Goal: Task Accomplishment & Management: Manage account settings

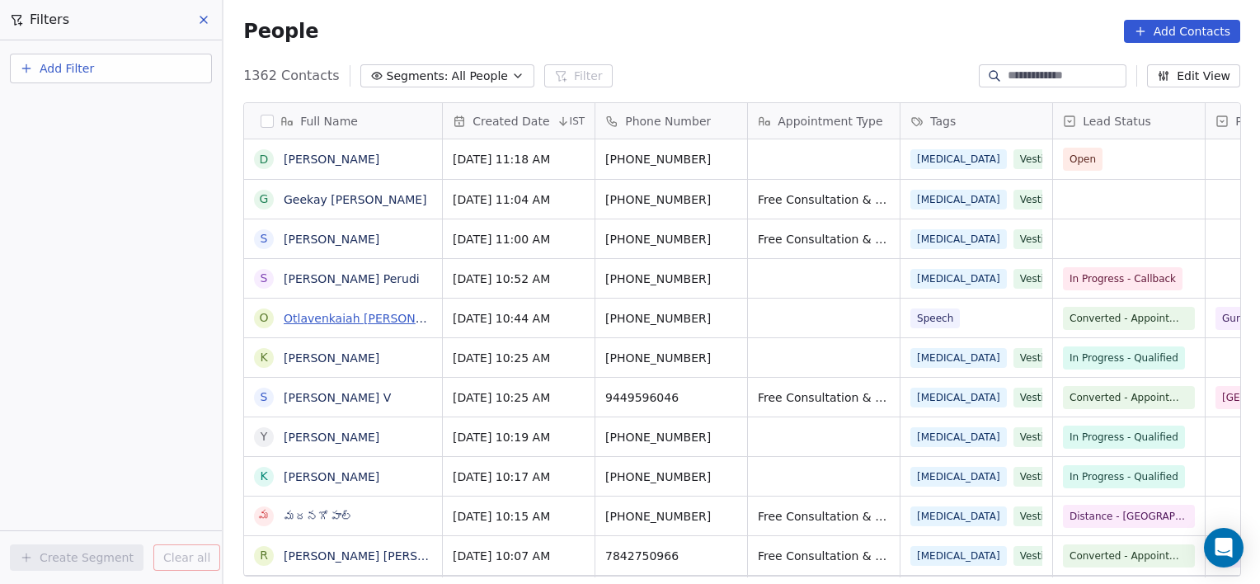
scroll to position [501, 1024]
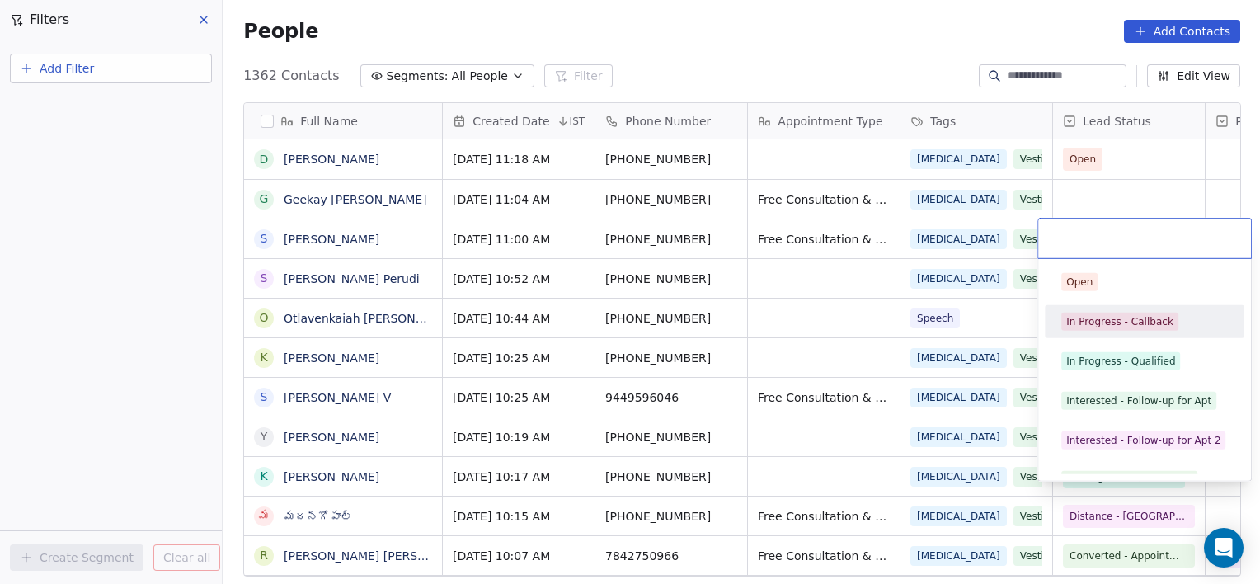
click at [1100, 334] on div "In Progress - Callback" at bounding box center [1145, 321] width 200 height 33
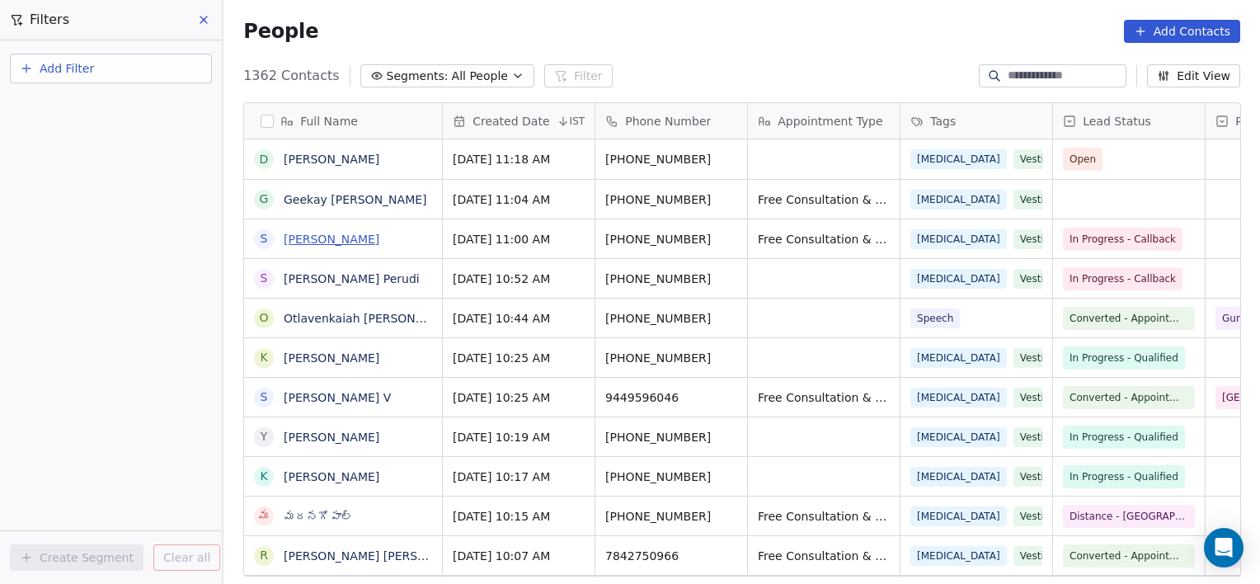
click at [334, 241] on link "[PERSON_NAME]" at bounding box center [332, 239] width 96 height 13
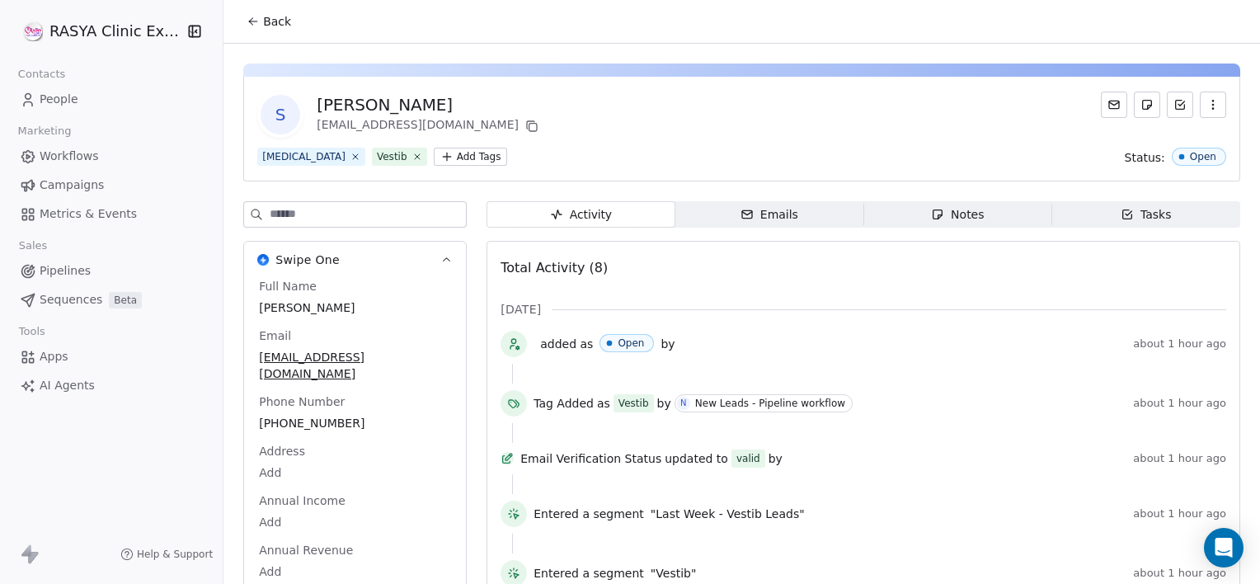
click at [976, 205] on span "Notes Notes" at bounding box center [957, 214] width 188 height 26
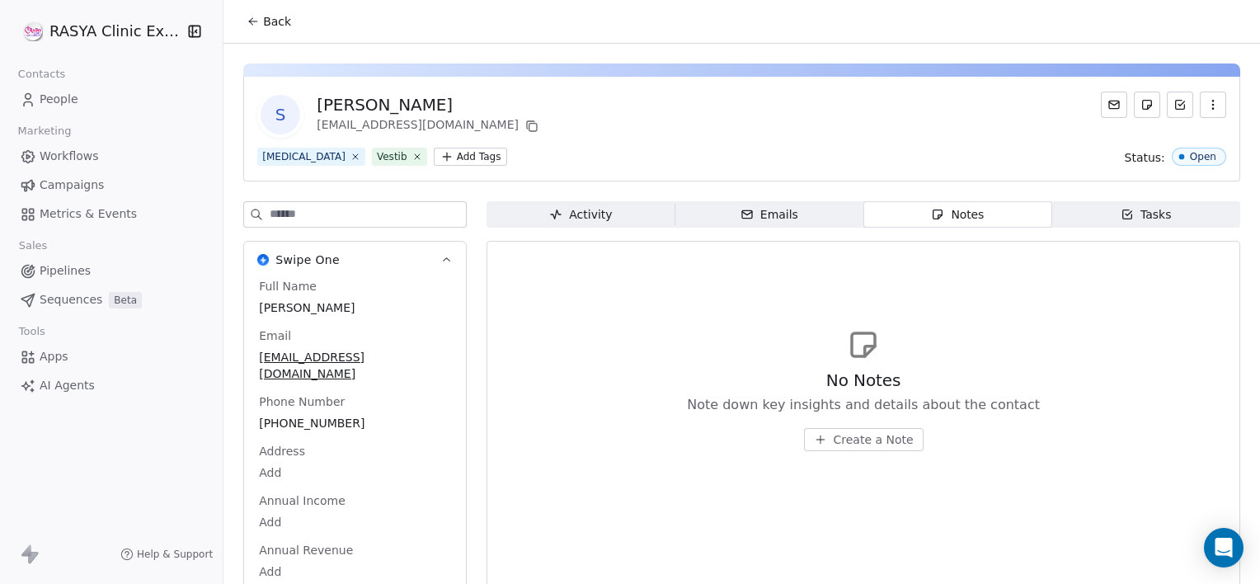
click at [879, 440] on span "Create a Note" at bounding box center [874, 439] width 80 height 16
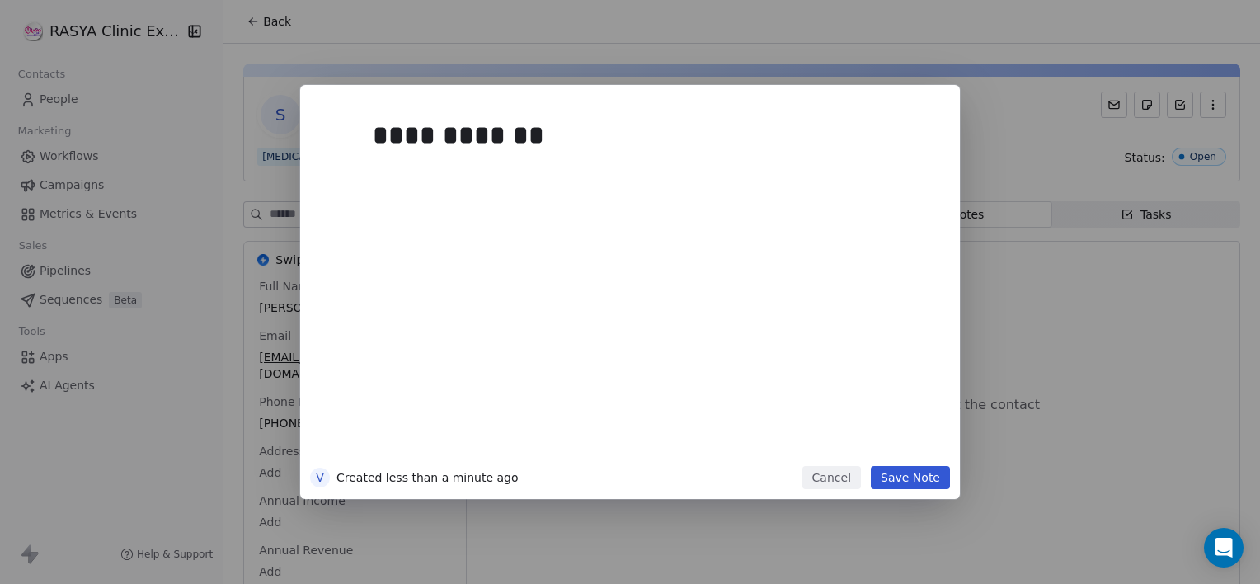
click at [911, 478] on button "Save Note" at bounding box center [910, 477] width 79 height 23
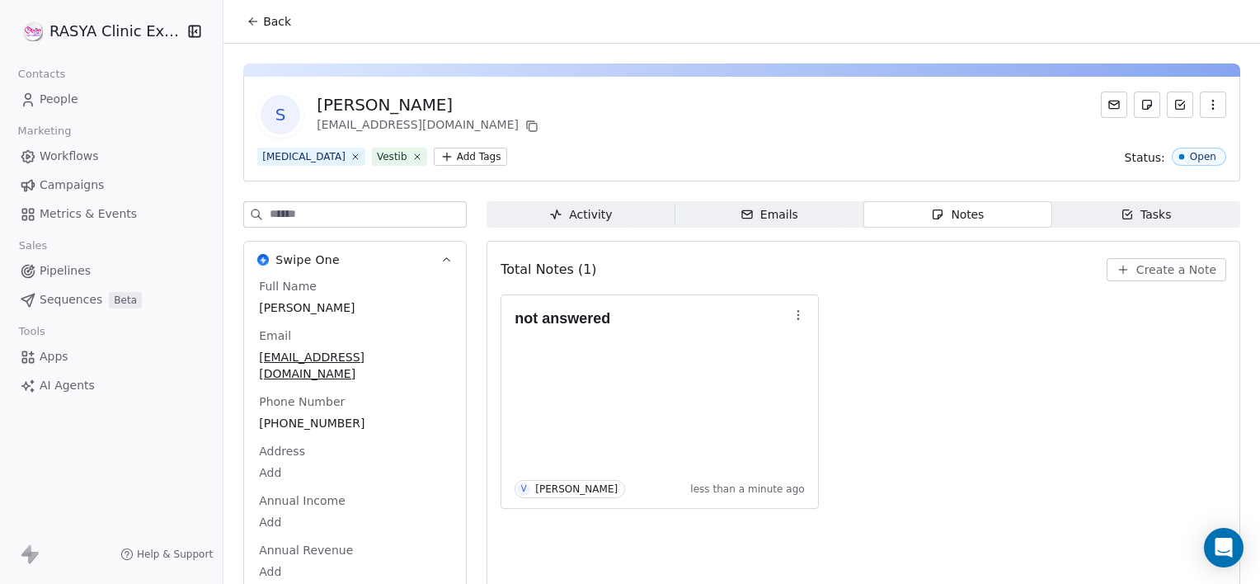
click at [275, 23] on span "Back" at bounding box center [277, 21] width 28 height 16
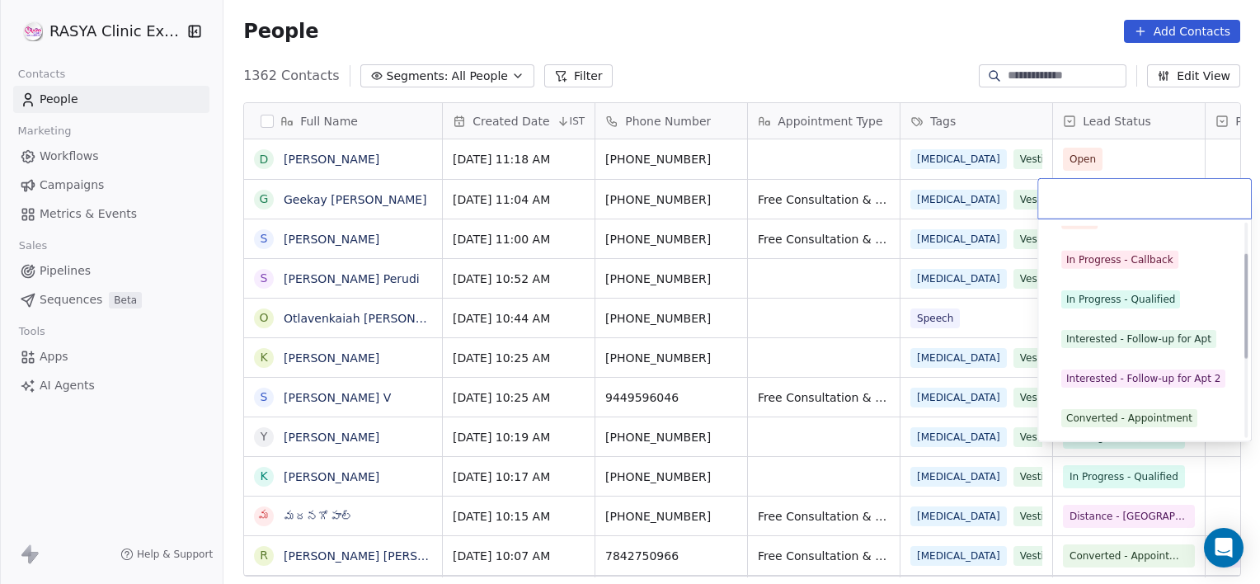
scroll to position [62, 0]
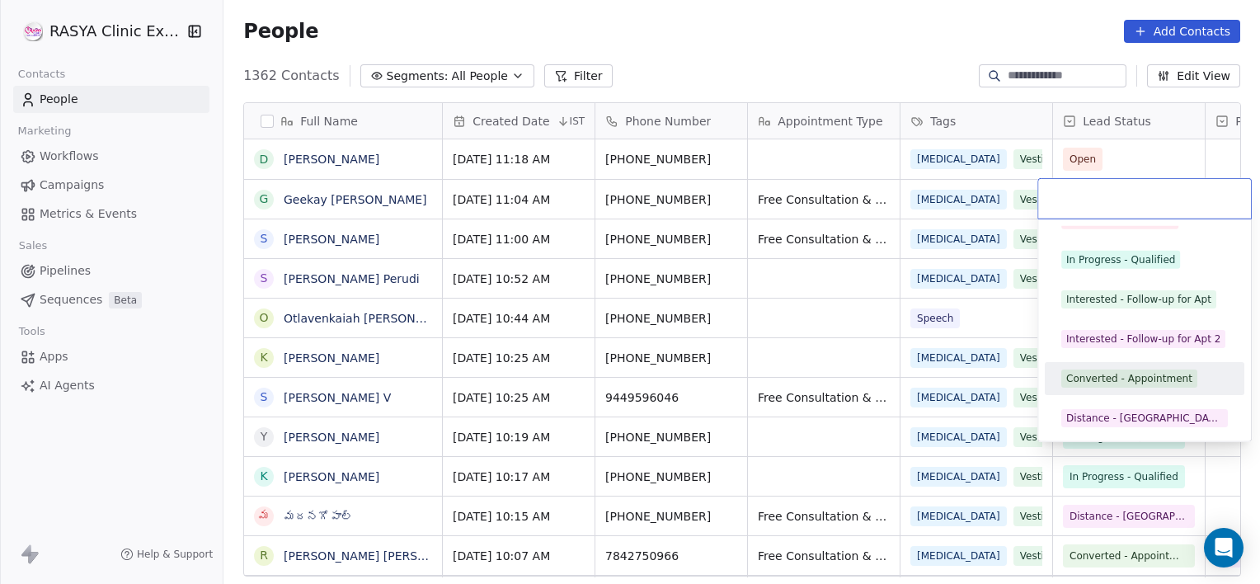
click at [1159, 378] on div "Converted - Appointment" at bounding box center [1129, 378] width 126 height 15
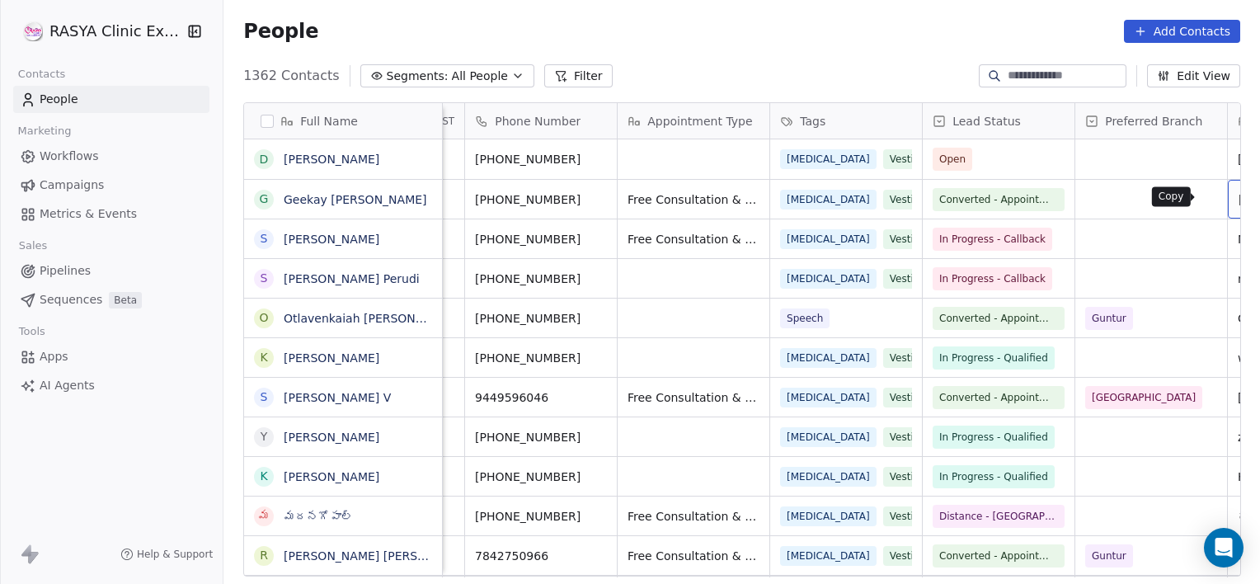
scroll to position [0, 283]
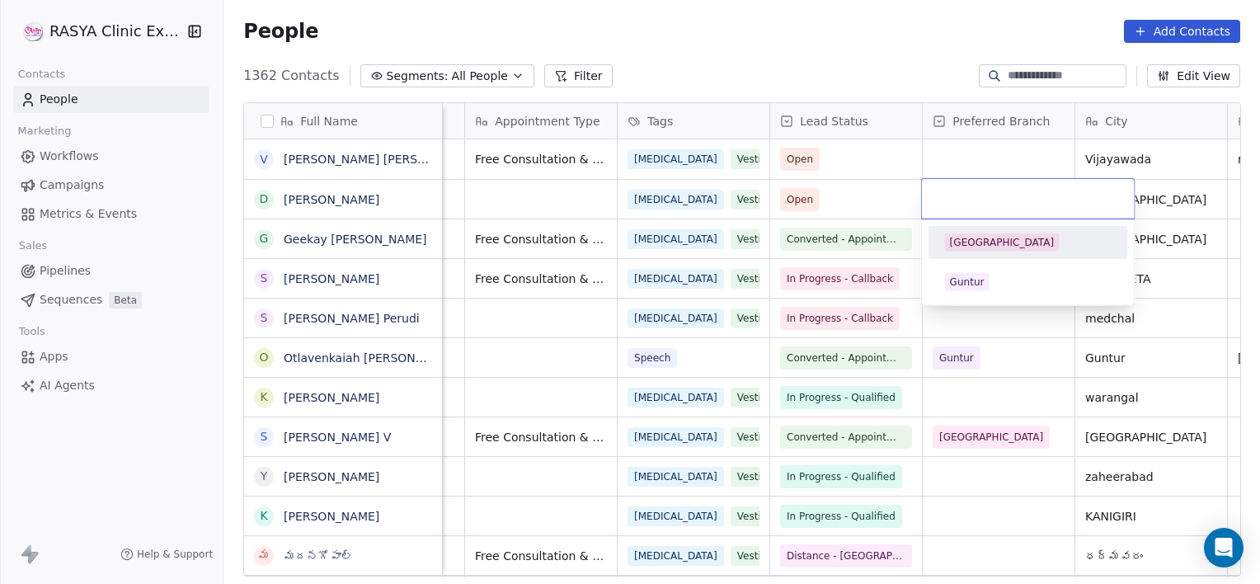
click at [980, 248] on div "[GEOGRAPHIC_DATA]" at bounding box center [1028, 242] width 186 height 26
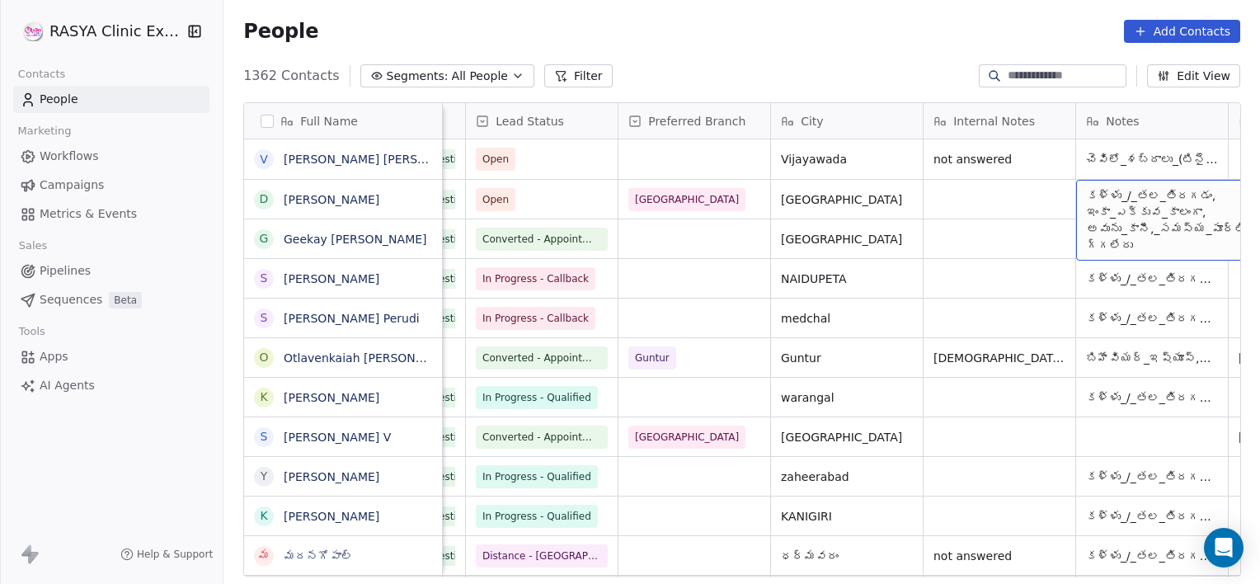
scroll to position [0, 740]
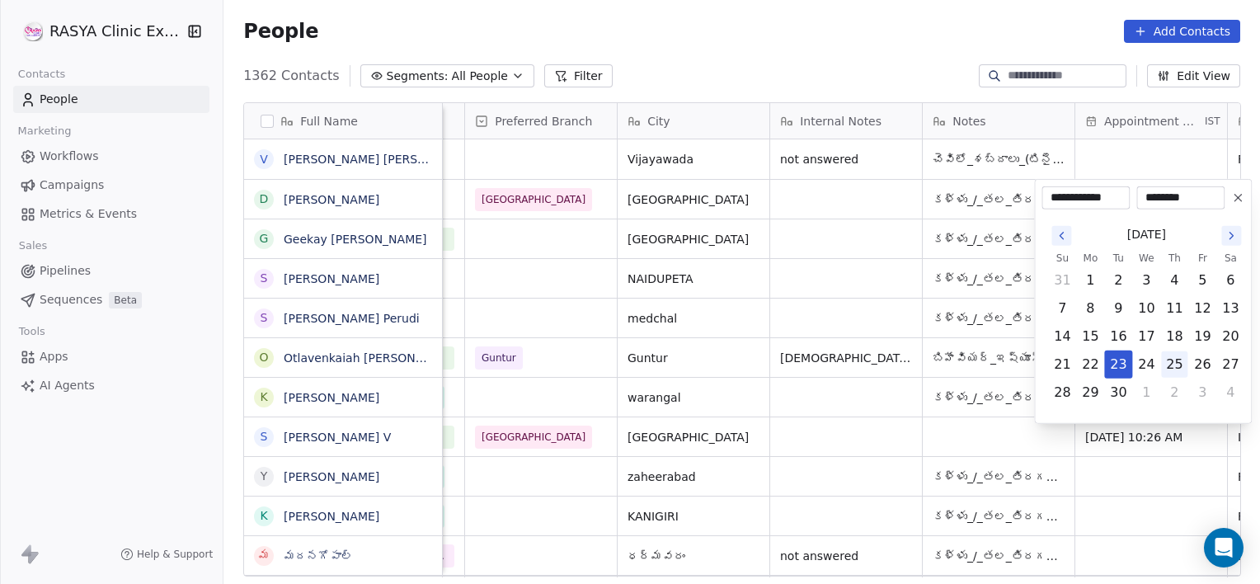
click at [1175, 360] on button "25" at bounding box center [1174, 364] width 26 height 26
type input "**********"
click at [1154, 162] on html "RASYA Clinic External Contacts People Marketing Workflows Campaigns Metrics & E…" at bounding box center [630, 292] width 1260 height 584
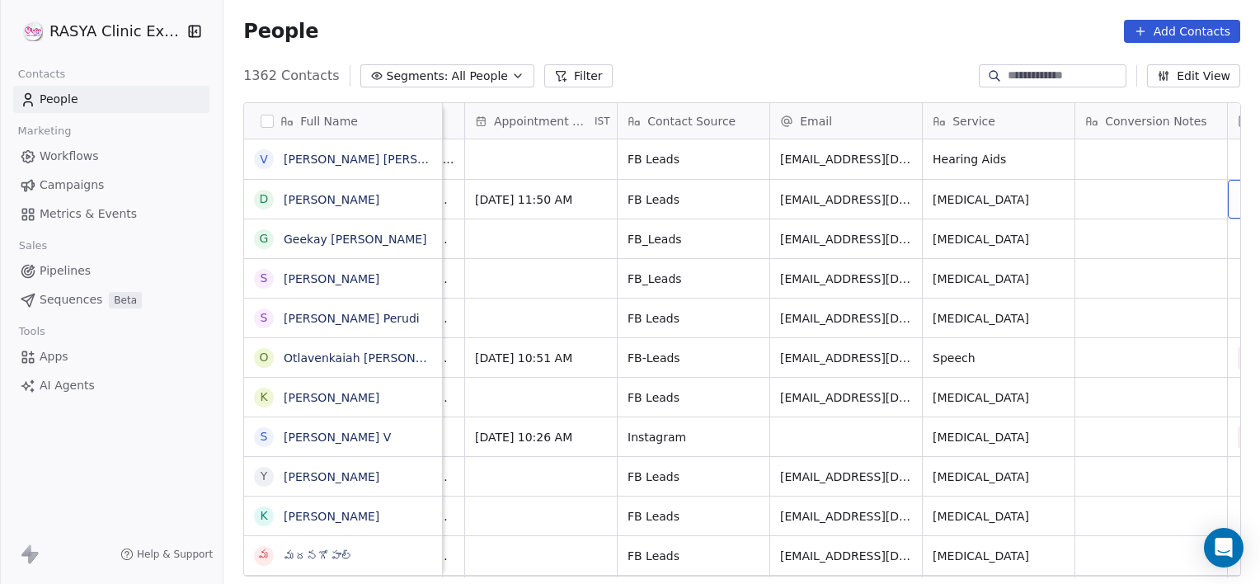
scroll to position [0, 1503]
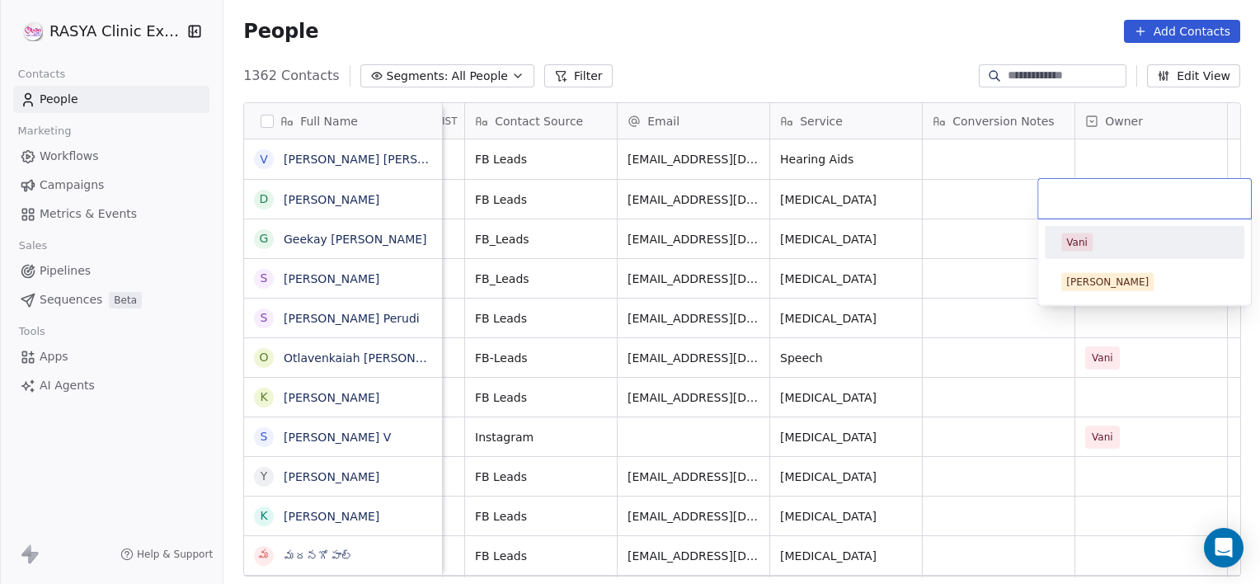
click at [1078, 238] on div "Vani" at bounding box center [1076, 242] width 21 height 15
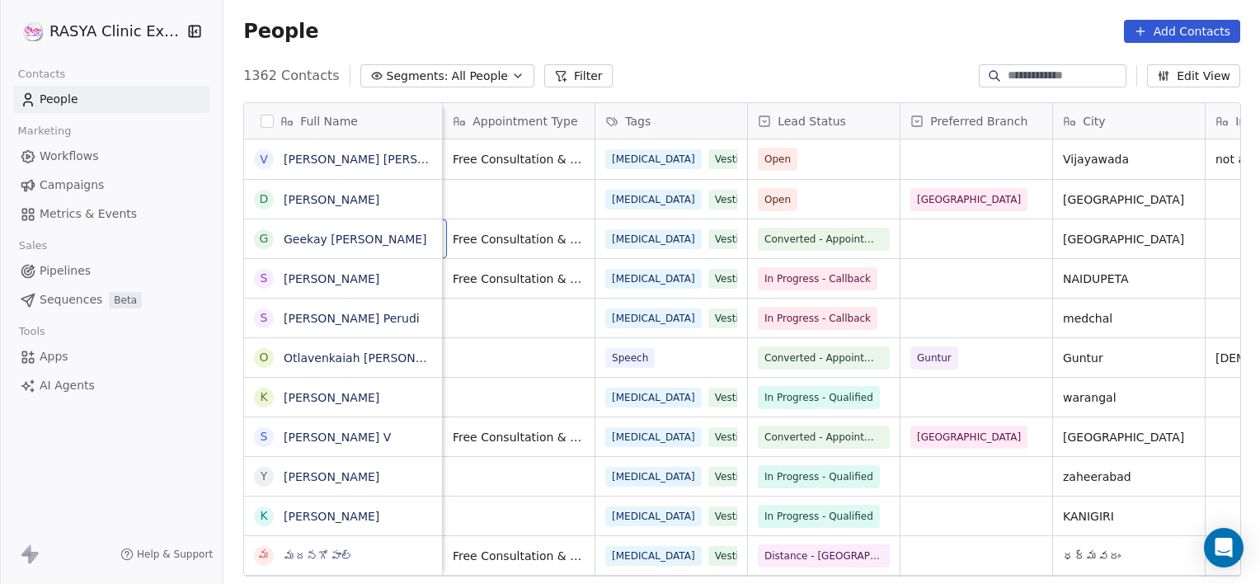
scroll to position [0, 152]
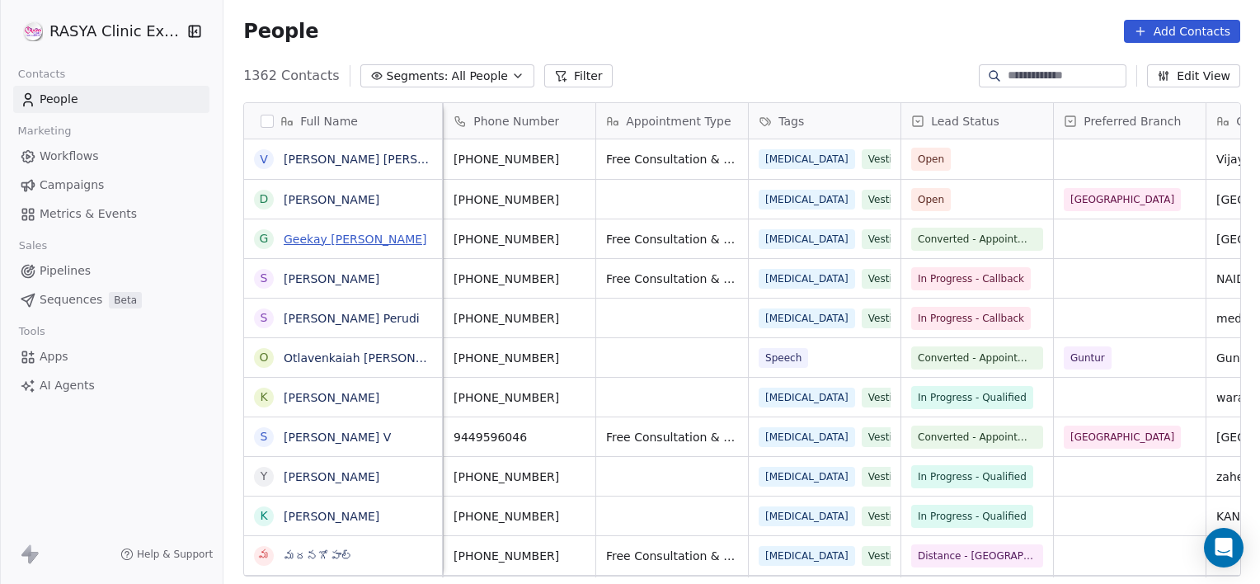
click at [330, 237] on link "Geekay Akella" at bounding box center [355, 239] width 143 height 13
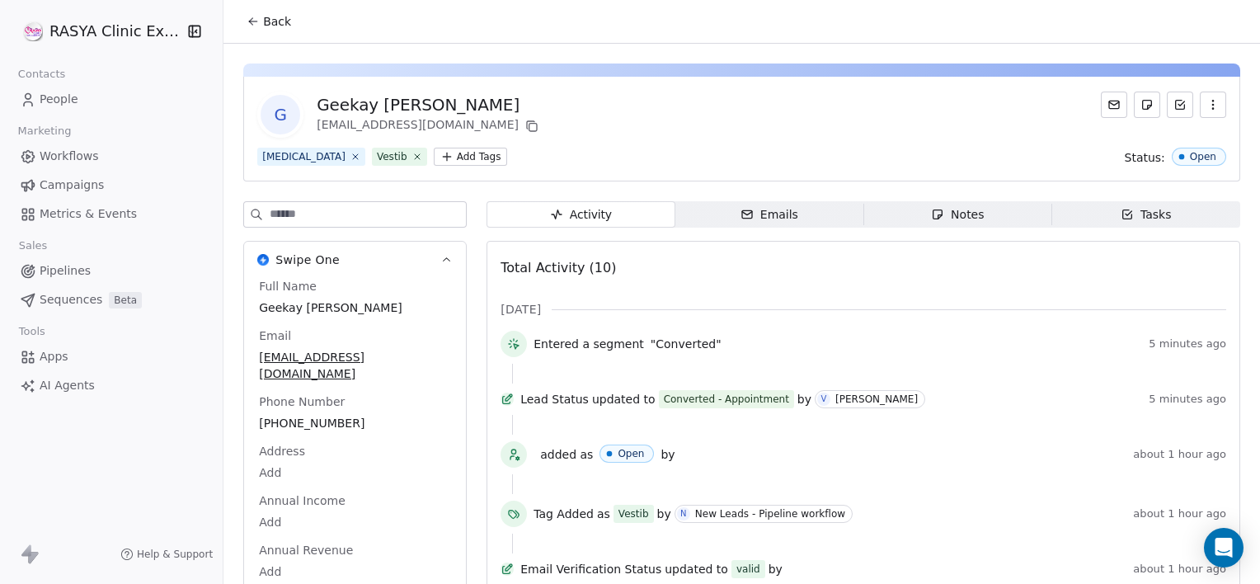
scroll to position [16, 0]
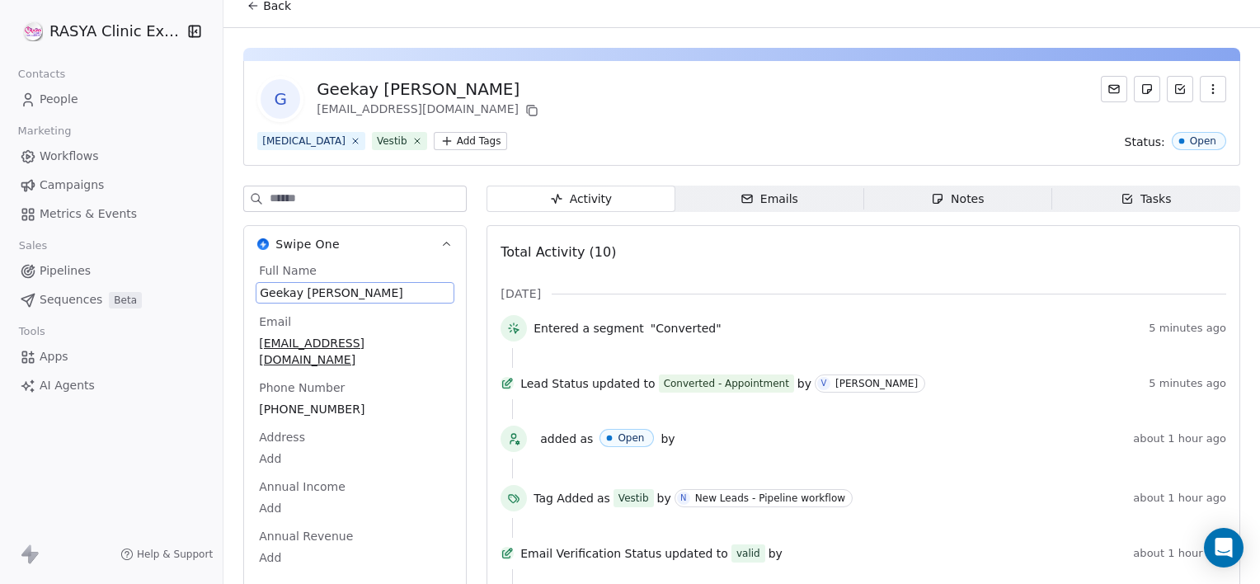
click at [310, 308] on div "Full Name Geekay Akella Email geekayakella@gmail.com Phone Number +918106891309…" at bounding box center [355, 431] width 199 height 338
click at [307, 285] on span "Geekay Akella" at bounding box center [355, 292] width 190 height 16
click at [307, 285] on textarea "**********" at bounding box center [348, 307] width 184 height 51
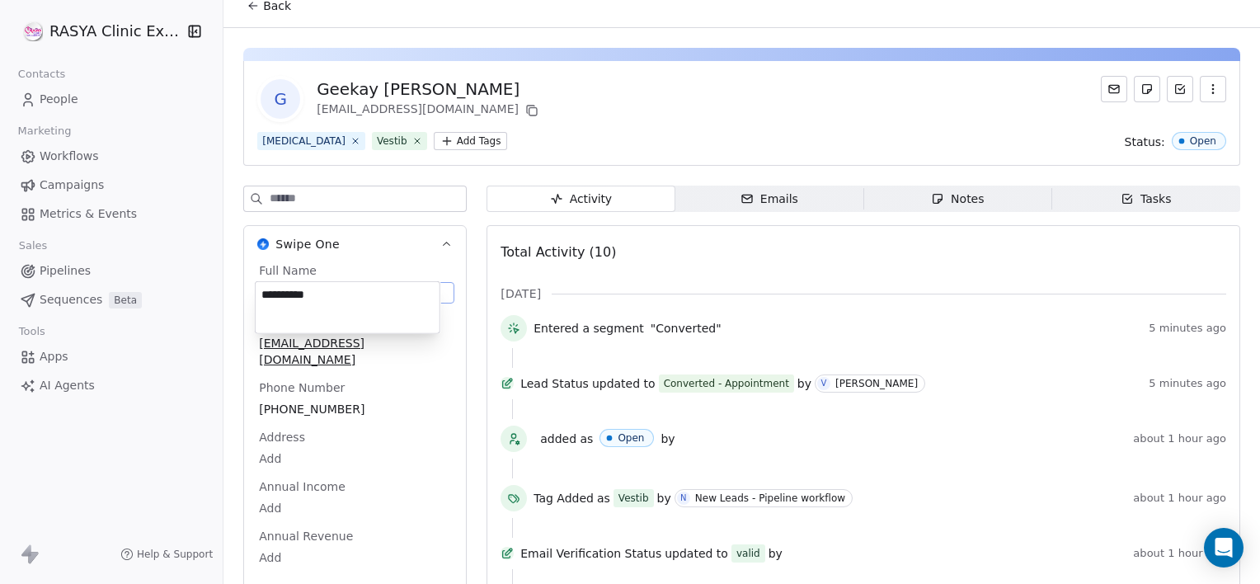
type textarea "**********"
click at [453, 346] on html "RASYA Clinic External Contacts People Marketing Workflows Campaigns Metrics & E…" at bounding box center [630, 292] width 1260 height 584
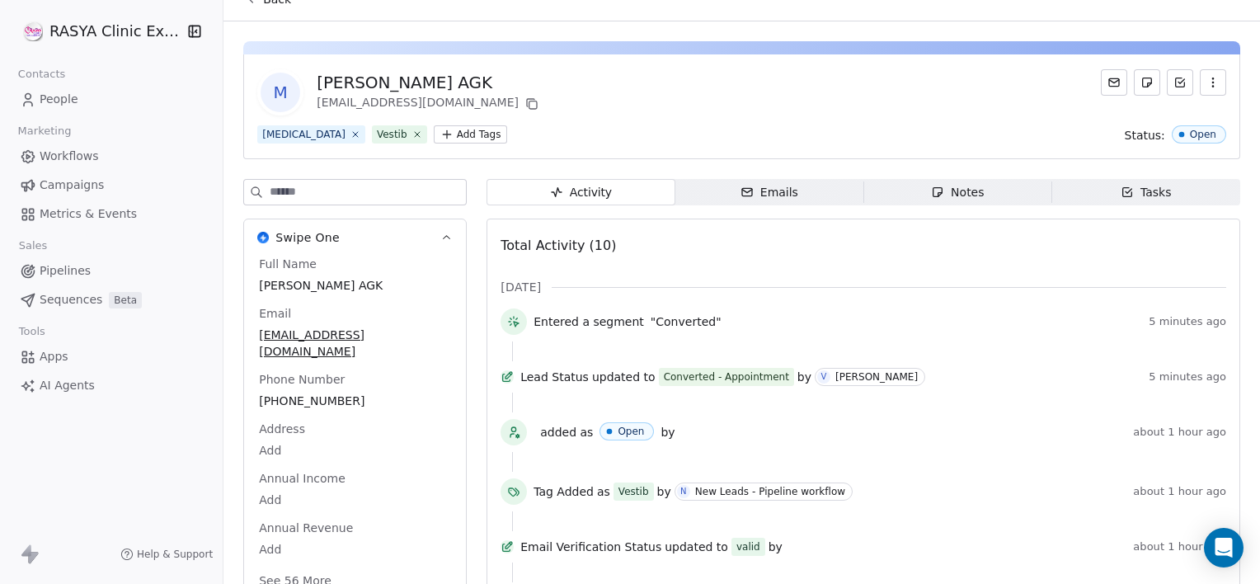
click at [453, 346] on html "RASYA Clinic External Contacts People Marketing Workflows Campaigns Metrics & E…" at bounding box center [630, 292] width 1260 height 584
click at [613, 106] on div "M Murthy AGK geekayakella@gmail.com" at bounding box center [741, 92] width 969 height 46
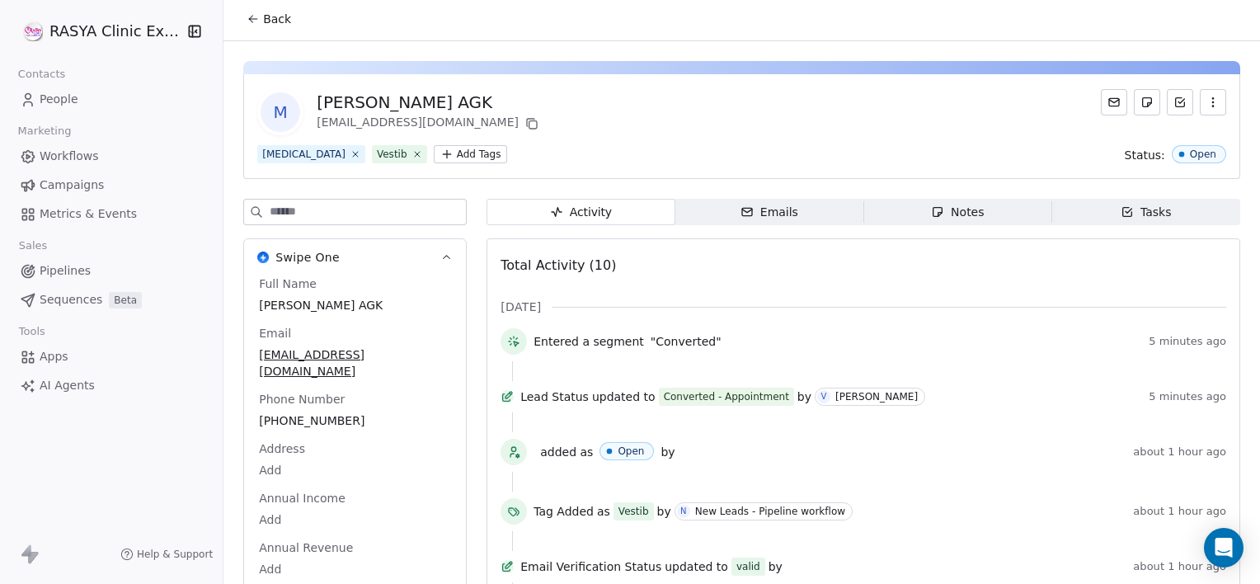
scroll to position [0, 0]
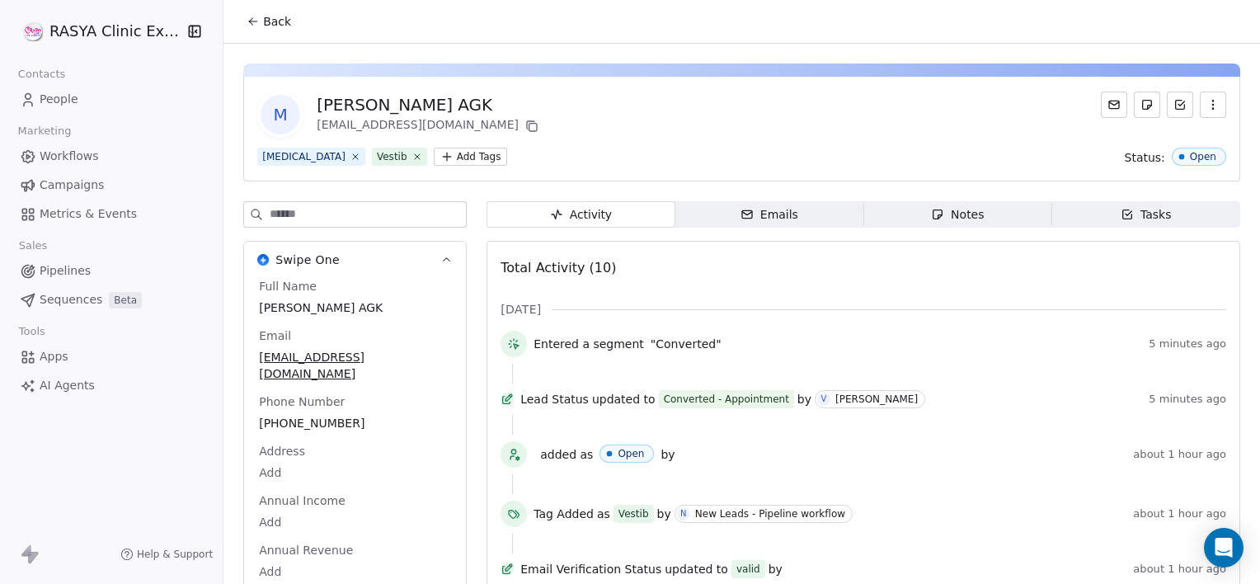
click at [268, 23] on span "Back" at bounding box center [277, 21] width 28 height 16
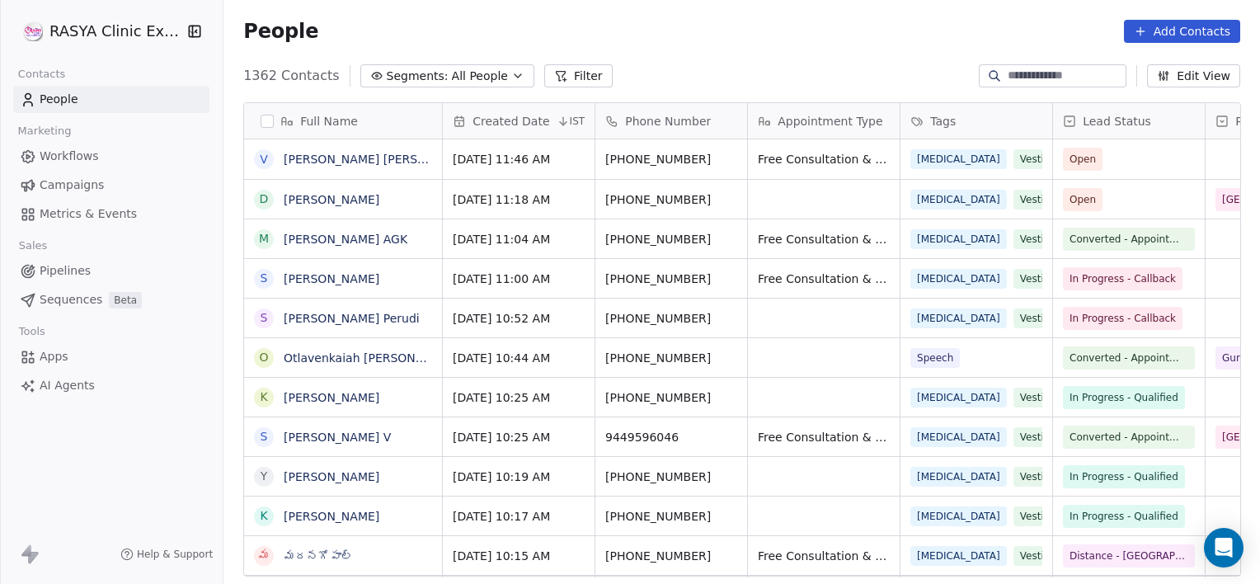
scroll to position [501, 1024]
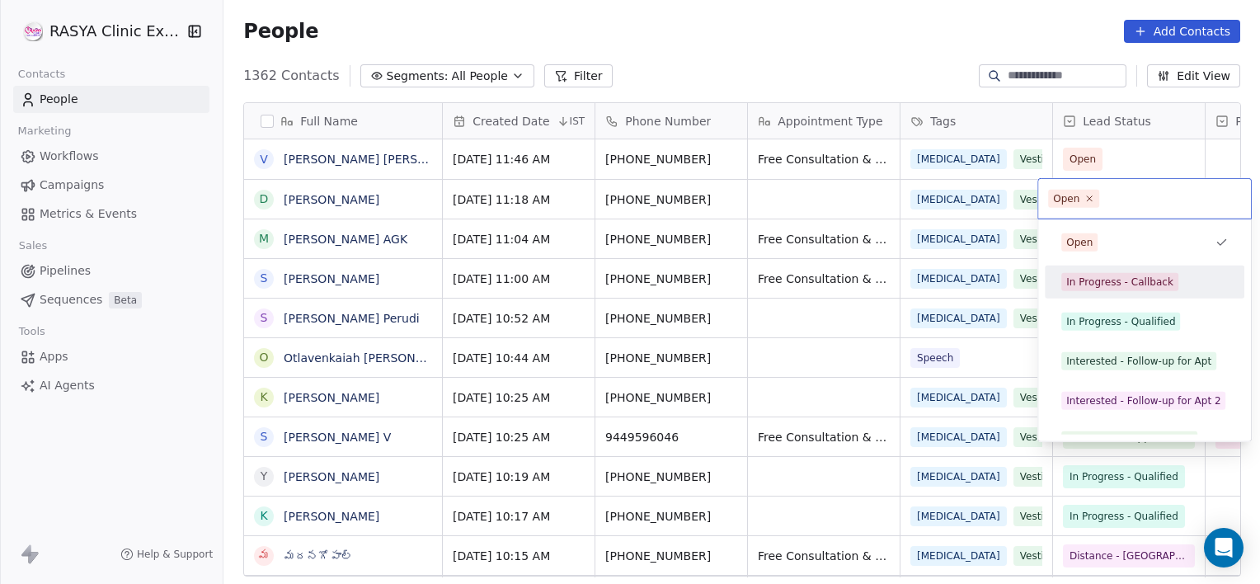
click at [1091, 294] on div "In Progress - Callback" at bounding box center [1144, 282] width 186 height 26
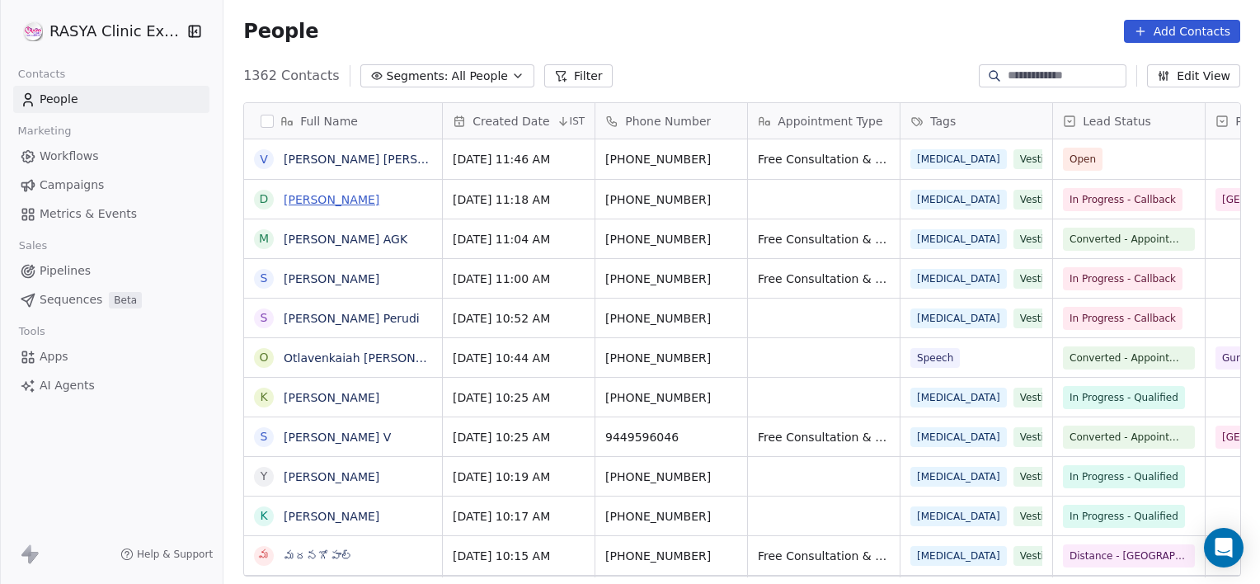
click at [345, 201] on link "[PERSON_NAME]" at bounding box center [332, 199] width 96 height 13
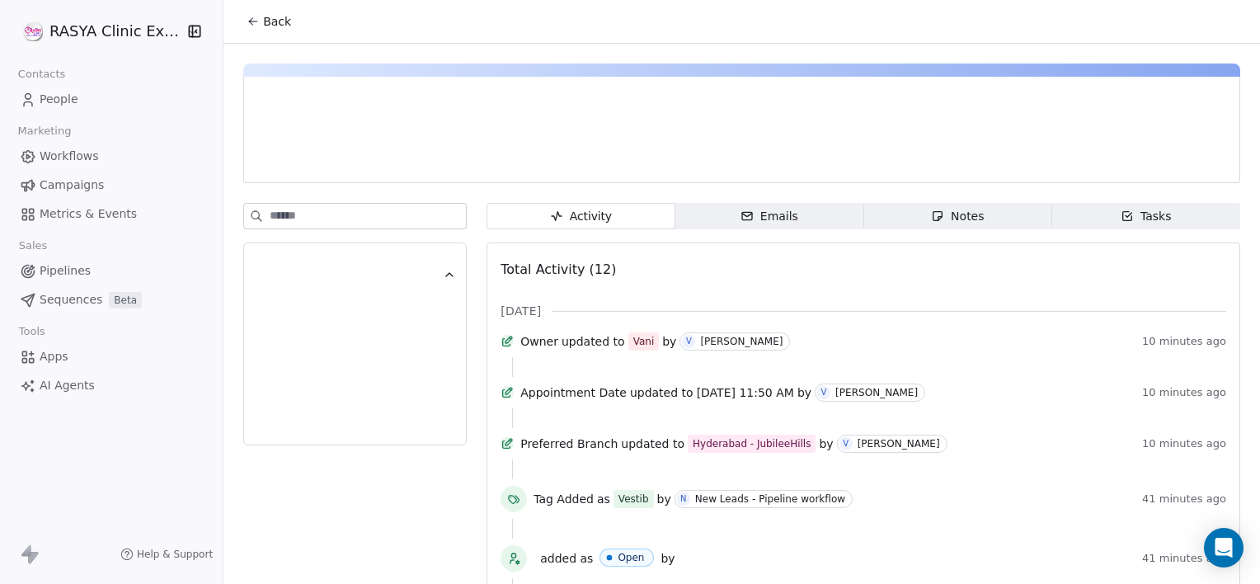
click at [949, 208] on div "Notes" at bounding box center [957, 216] width 53 height 17
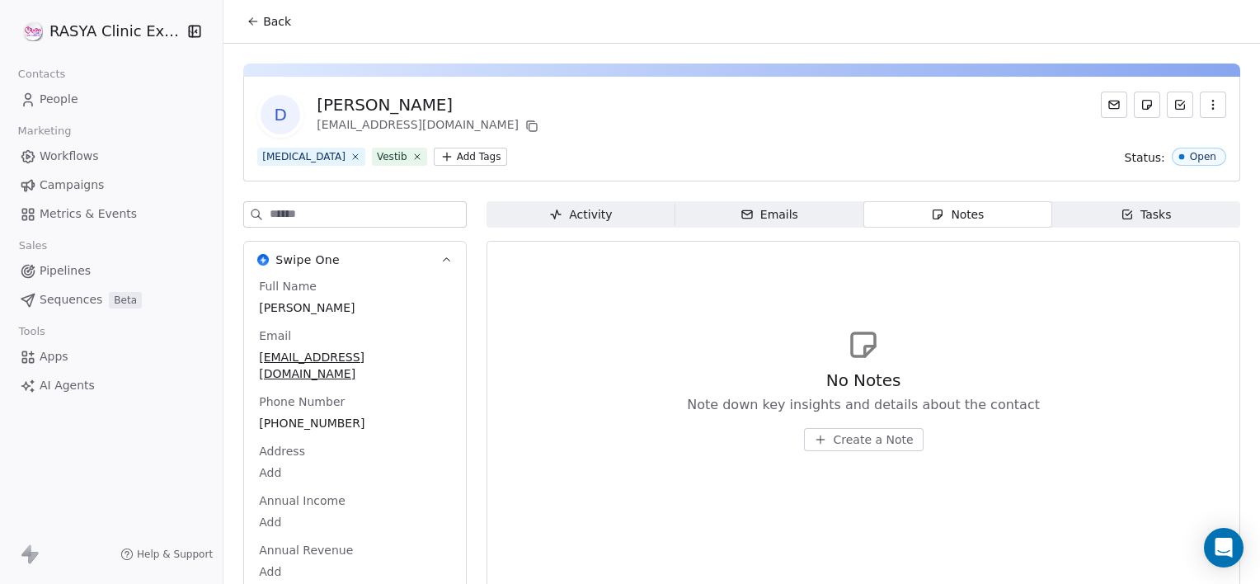
click at [880, 432] on span "Create a Note" at bounding box center [874, 439] width 80 height 16
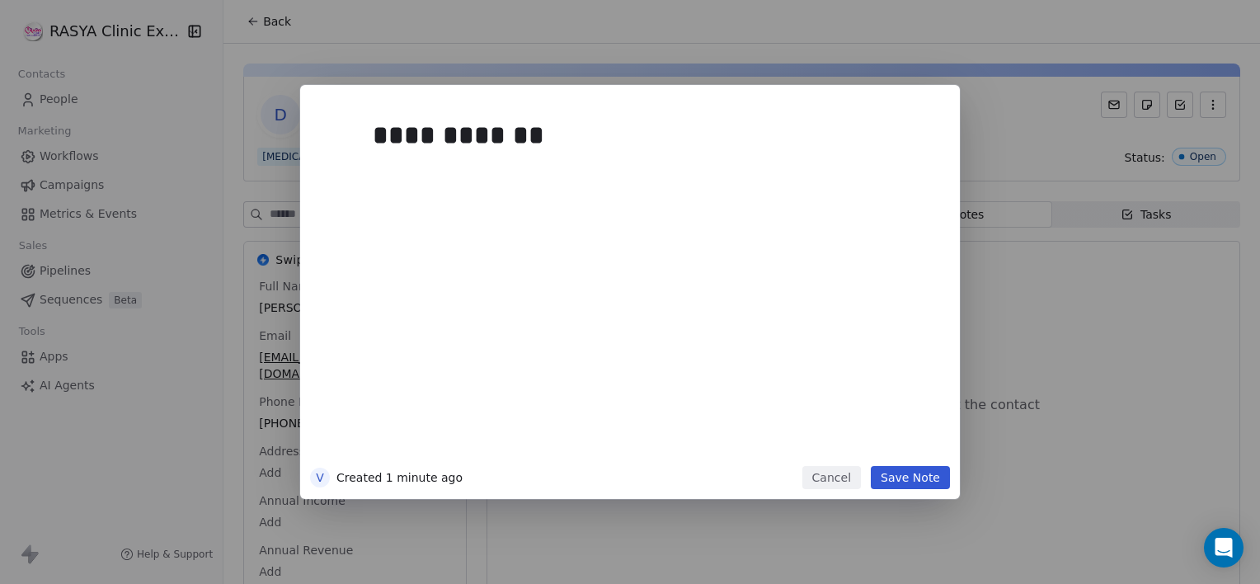
click at [906, 486] on button "Save Note" at bounding box center [910, 477] width 79 height 23
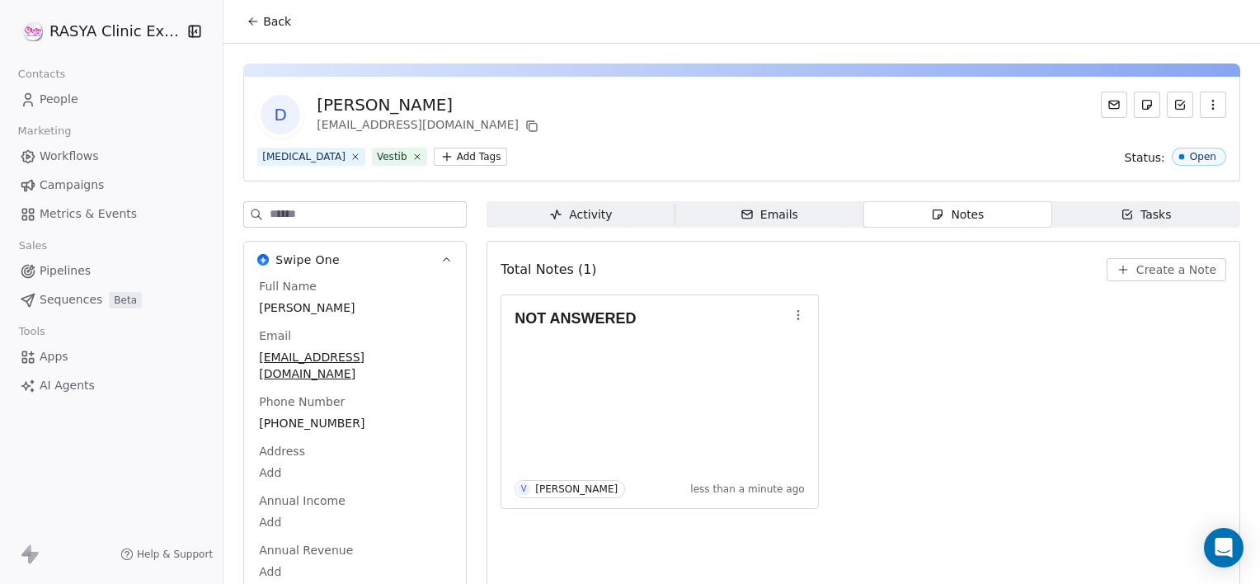
click at [275, 30] on button "Back" at bounding box center [269, 22] width 64 height 30
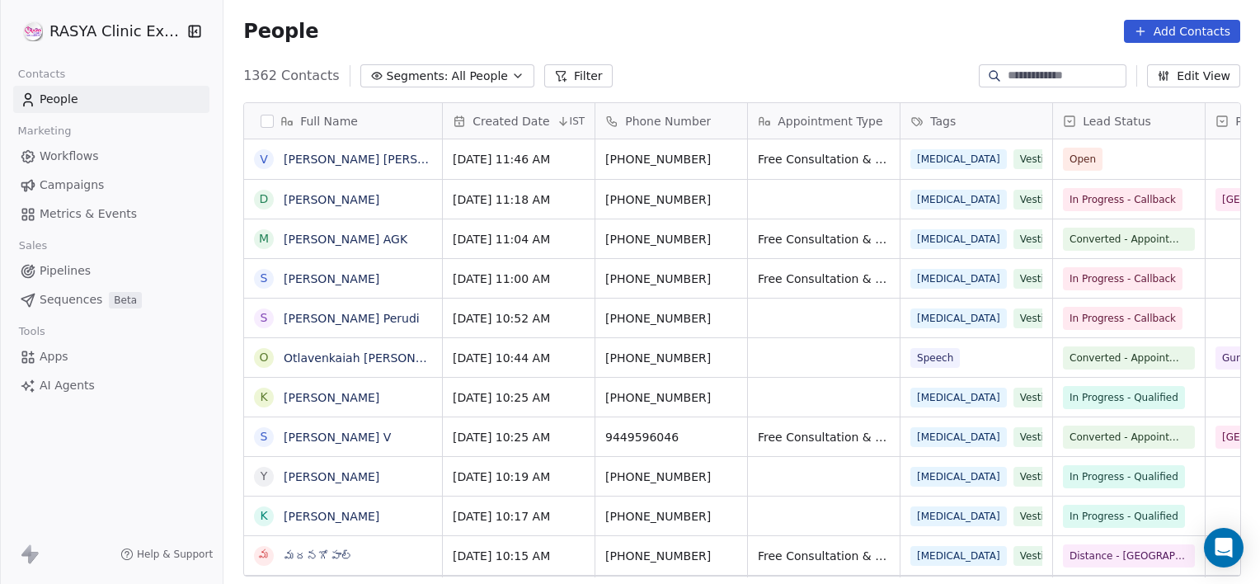
scroll to position [501, 1024]
click at [1008, 78] on input at bounding box center [1065, 76] width 115 height 16
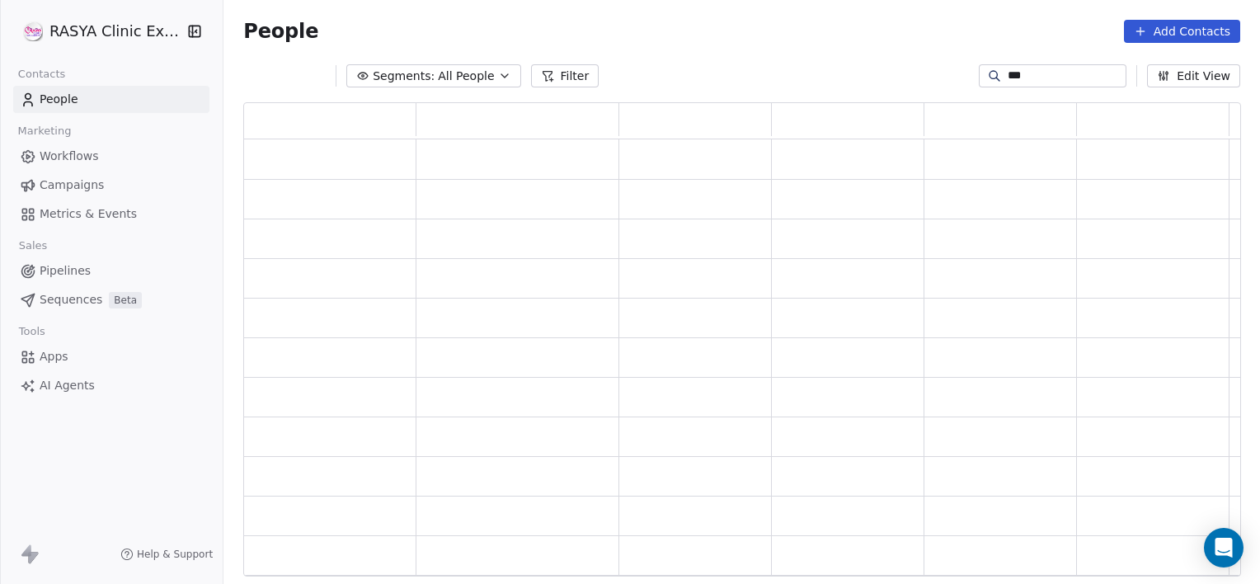
scroll to position [462, 985]
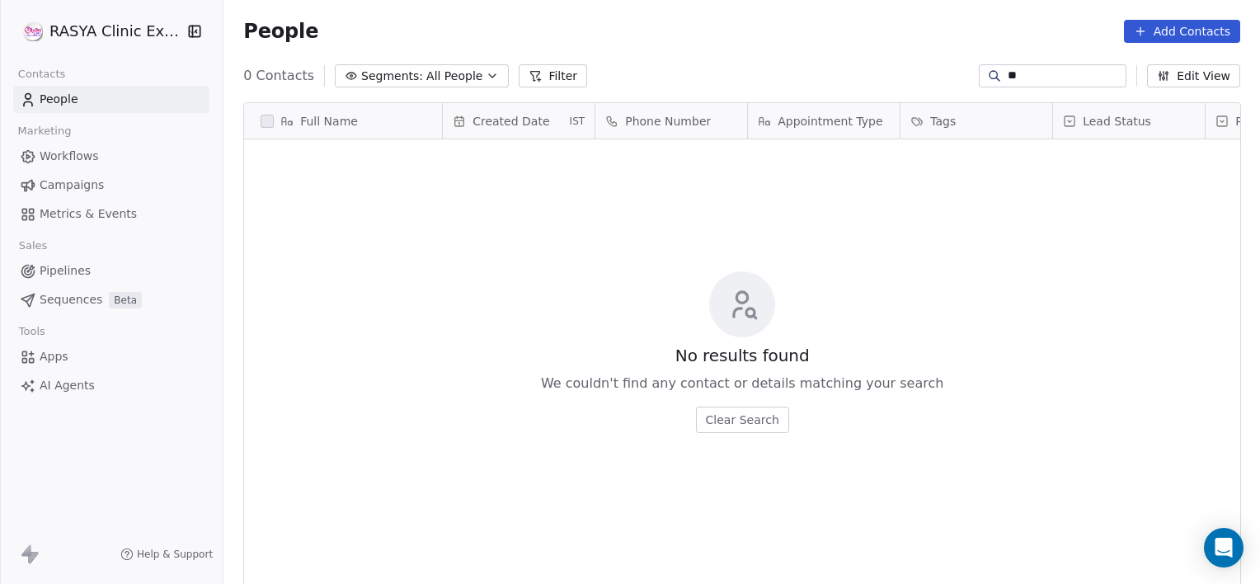
type input "*"
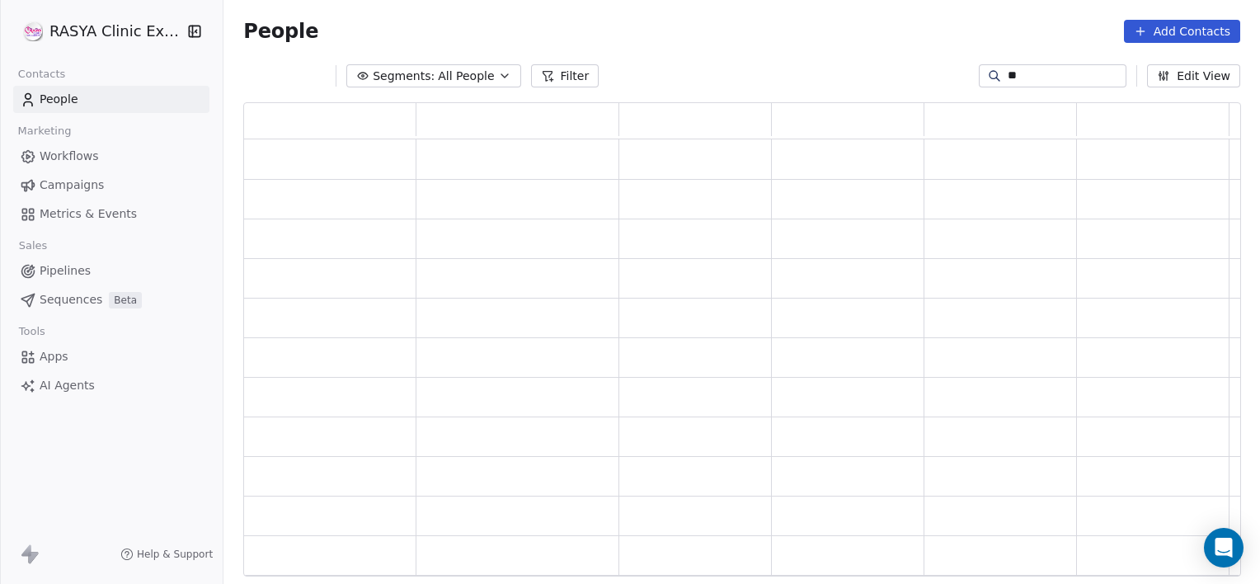
type input "*"
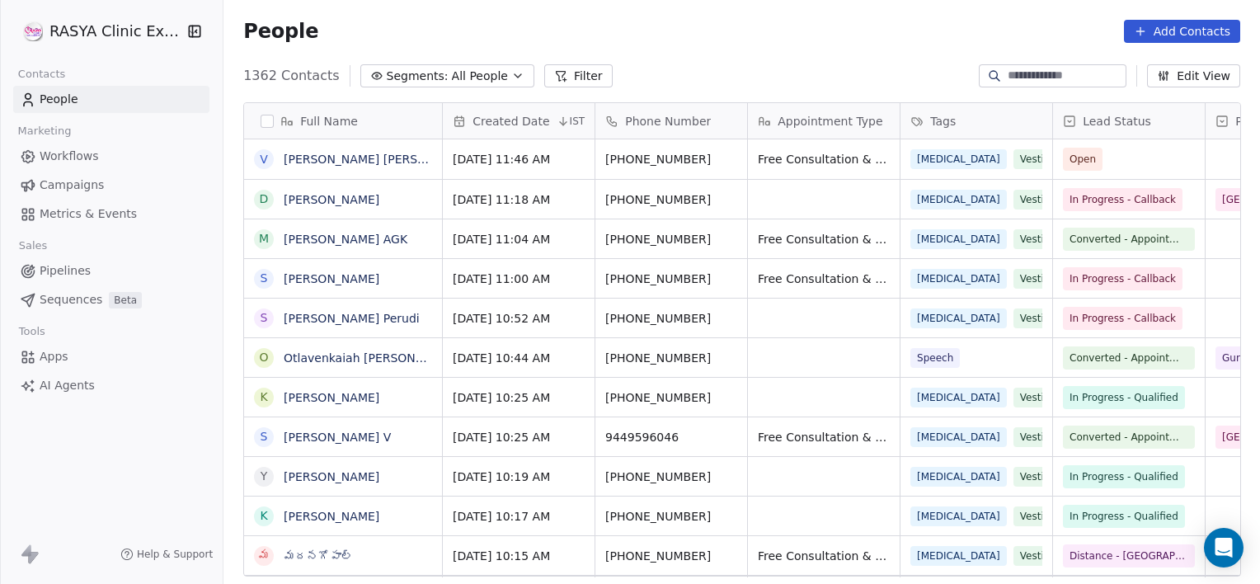
scroll to position [501, 1024]
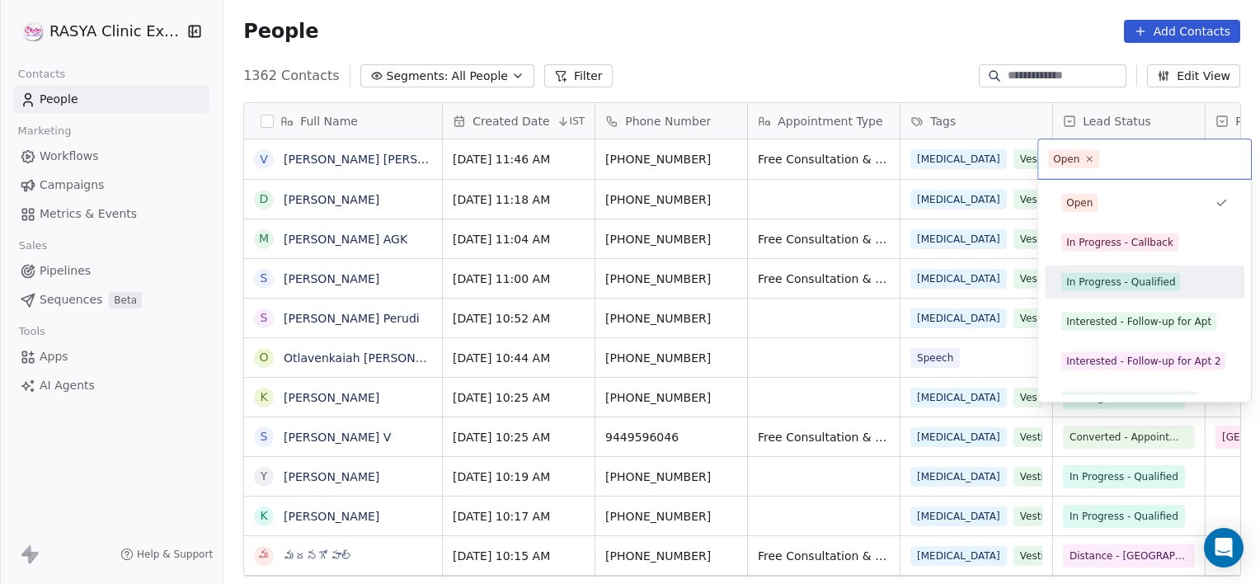
click at [1102, 294] on div "In Progress - Qualified" at bounding box center [1145, 282] width 200 height 33
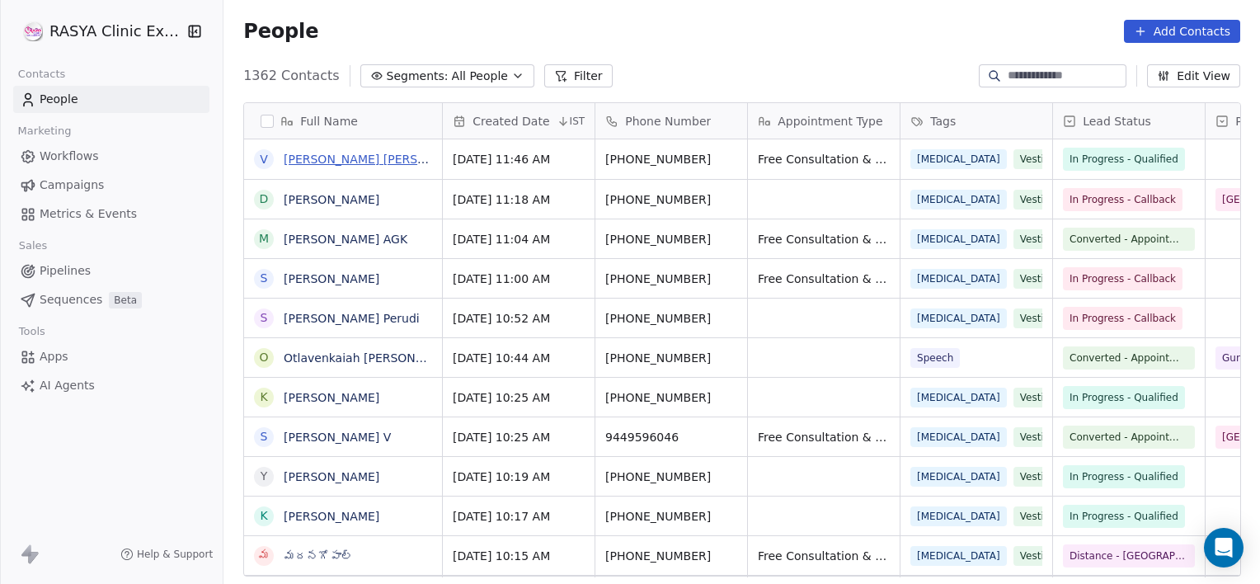
click at [350, 159] on link "[PERSON_NAME] [PERSON_NAME]" at bounding box center [381, 159] width 195 height 13
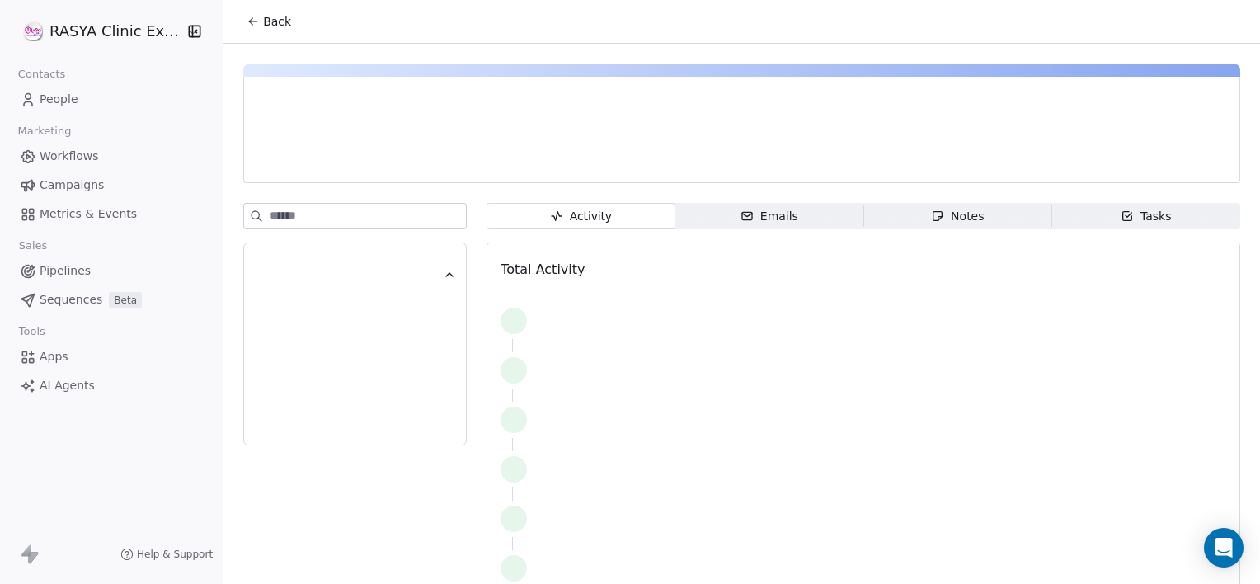
click at [914, 208] on span "Notes Notes" at bounding box center [957, 216] width 188 height 26
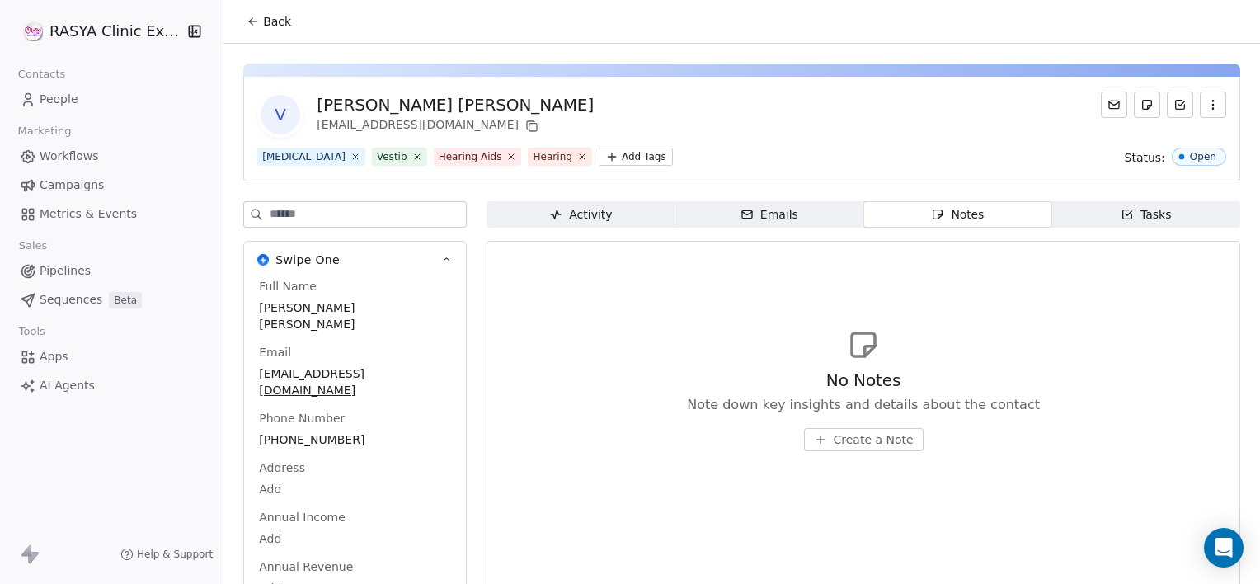
click at [861, 435] on span "Create a Note" at bounding box center [874, 439] width 80 height 16
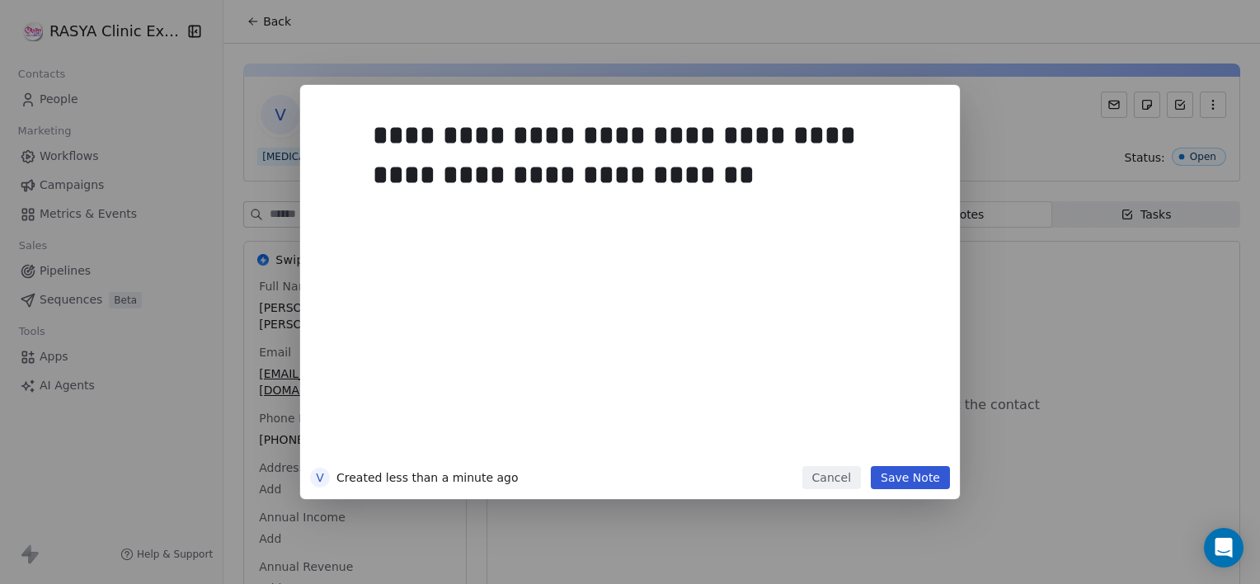
click at [910, 482] on button "Save Note" at bounding box center [910, 477] width 79 height 23
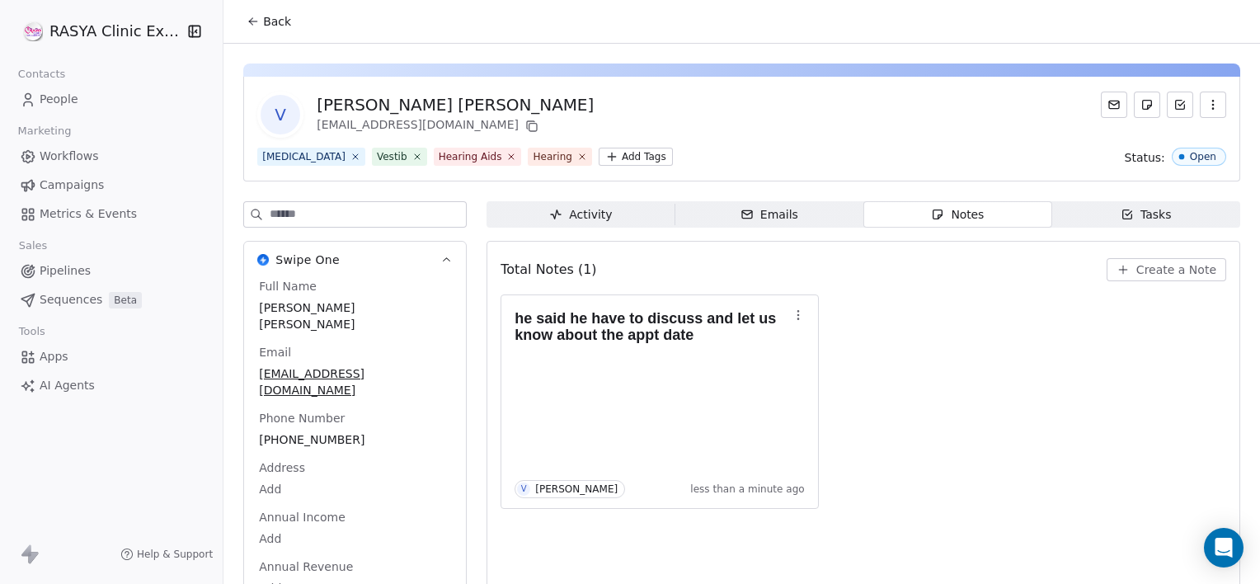
click at [256, 26] on icon at bounding box center [253, 21] width 13 height 13
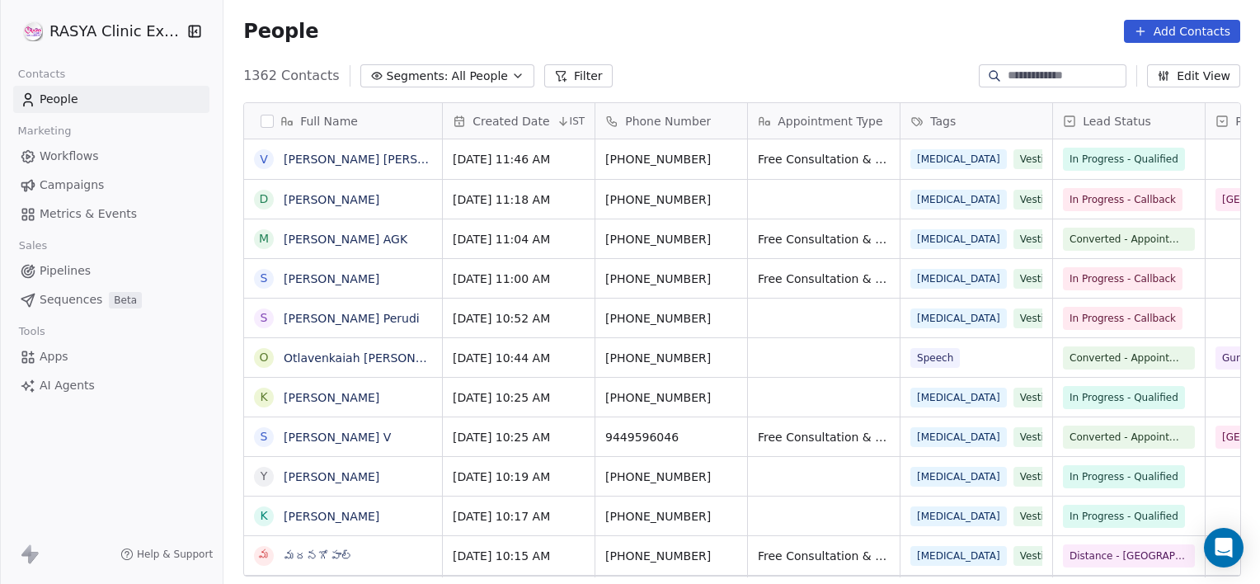
scroll to position [501, 1024]
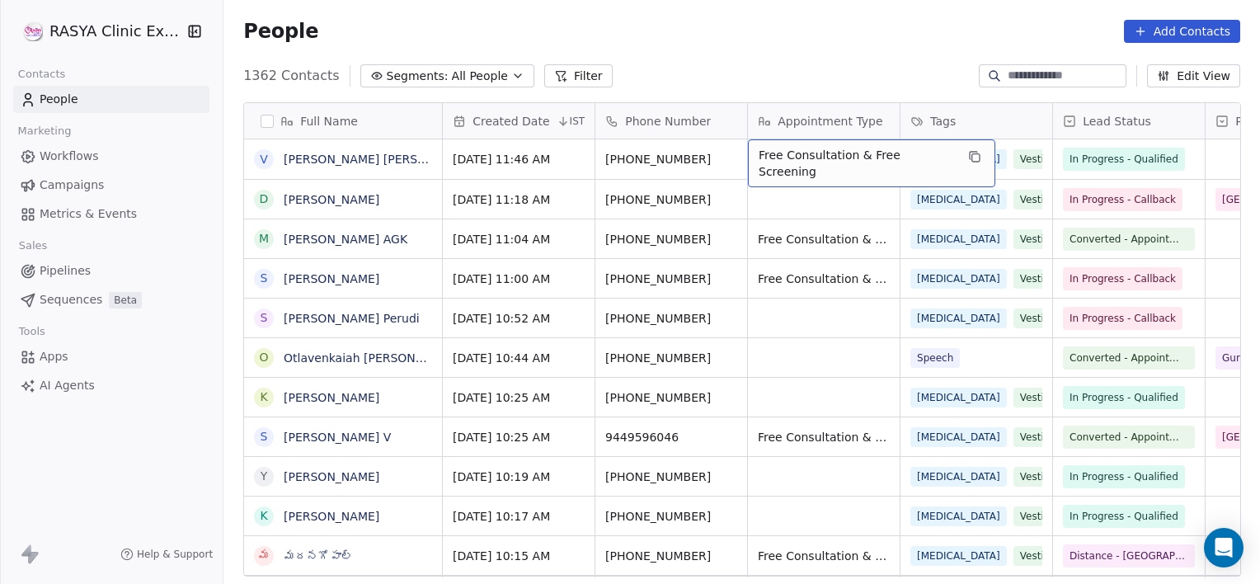
click at [845, 177] on div "Free Consultation & Free Screening" at bounding box center [871, 163] width 247 height 48
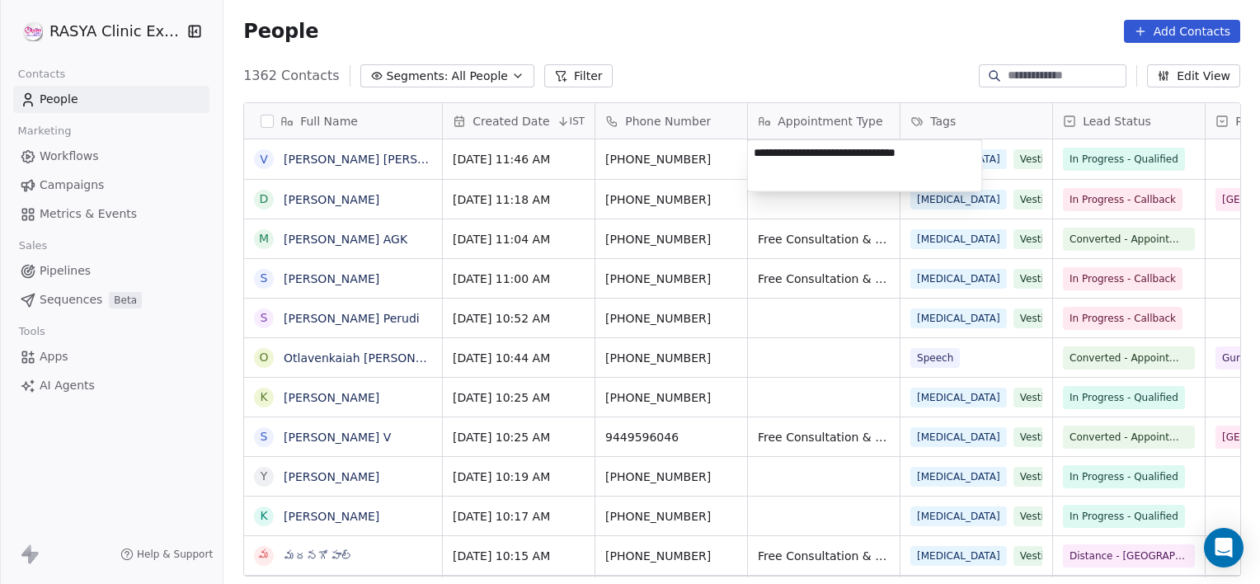
click at [1194, 165] on html "RASYA Clinic External Contacts People Marketing Workflows Campaigns Metrics & E…" at bounding box center [630, 292] width 1260 height 584
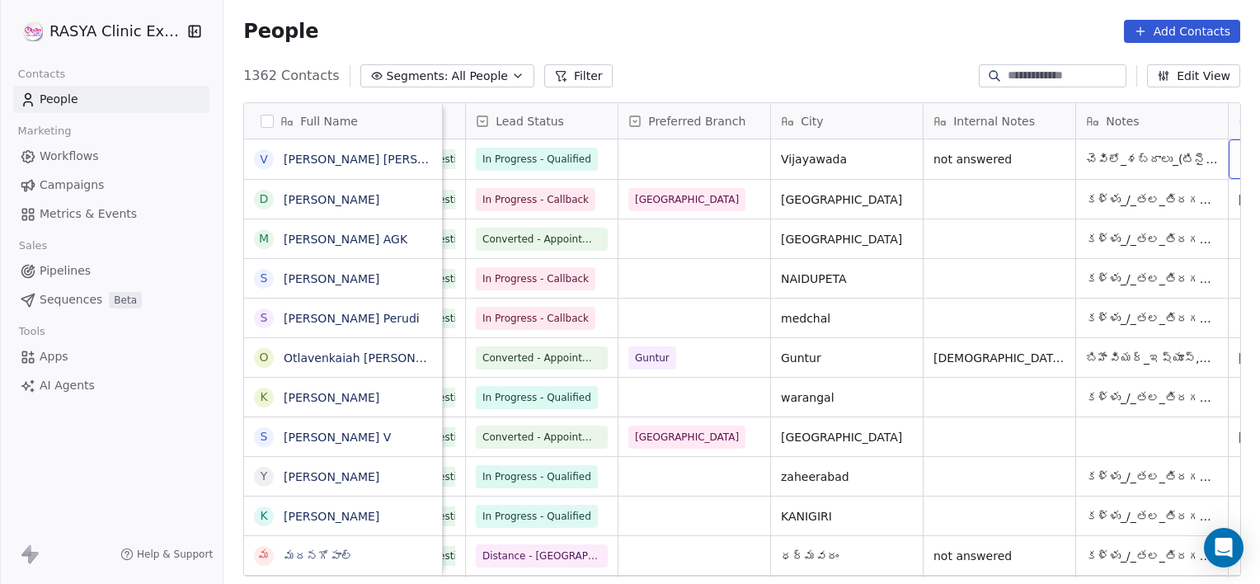
scroll to position [0, 740]
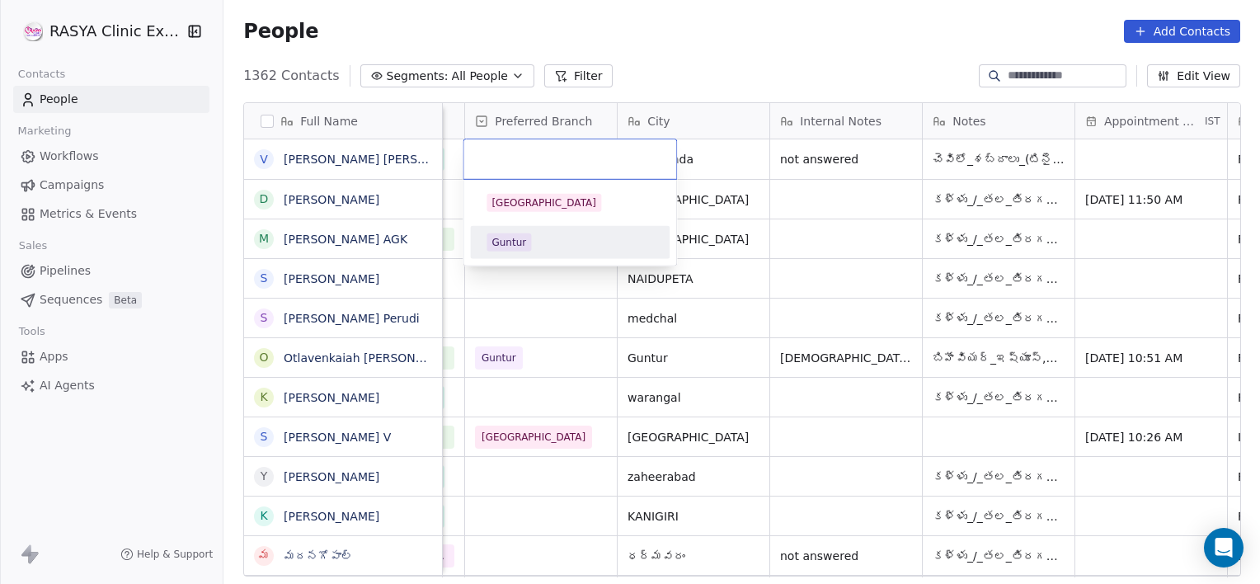
click at [516, 241] on div "Guntur" at bounding box center [508, 242] width 35 height 15
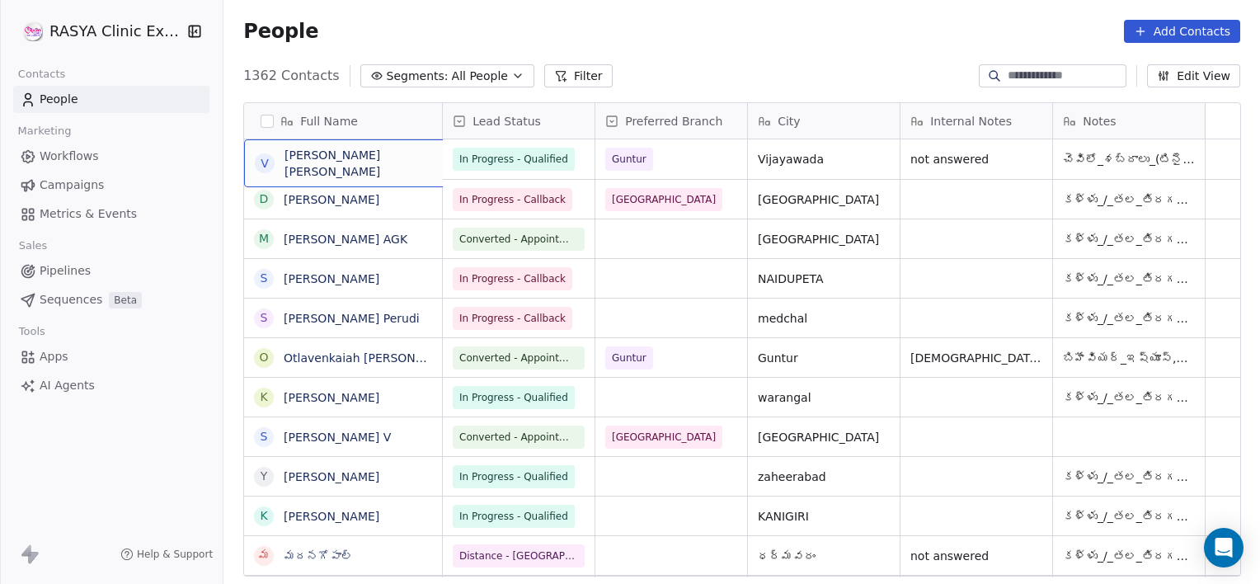
scroll to position [0, 0]
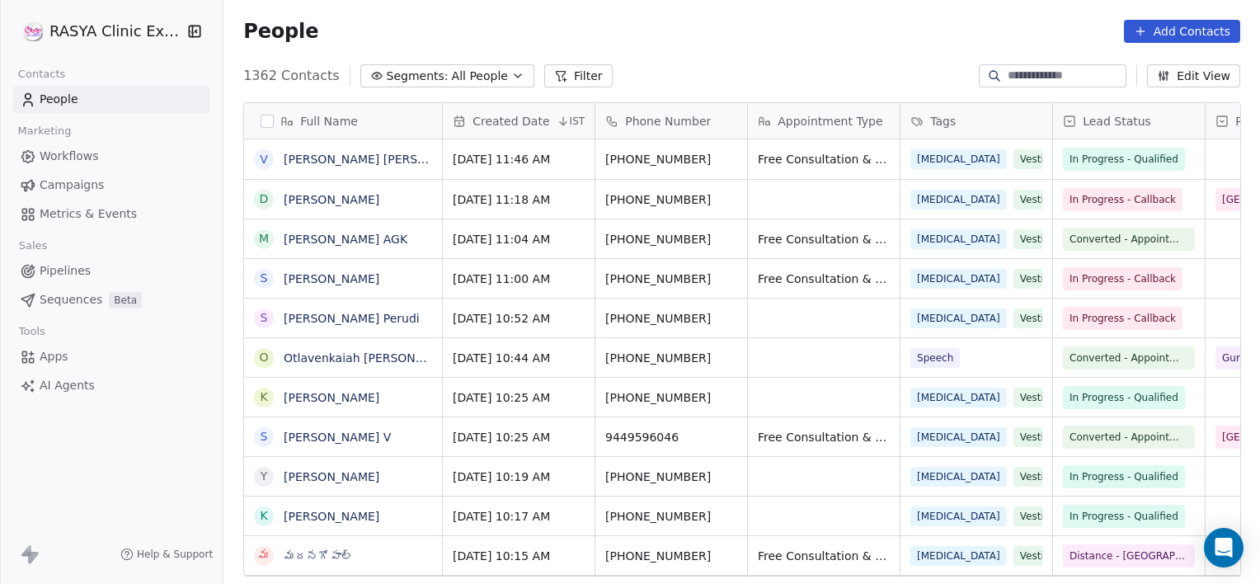
scroll to position [501, 1024]
click at [1008, 70] on input at bounding box center [1065, 76] width 115 height 16
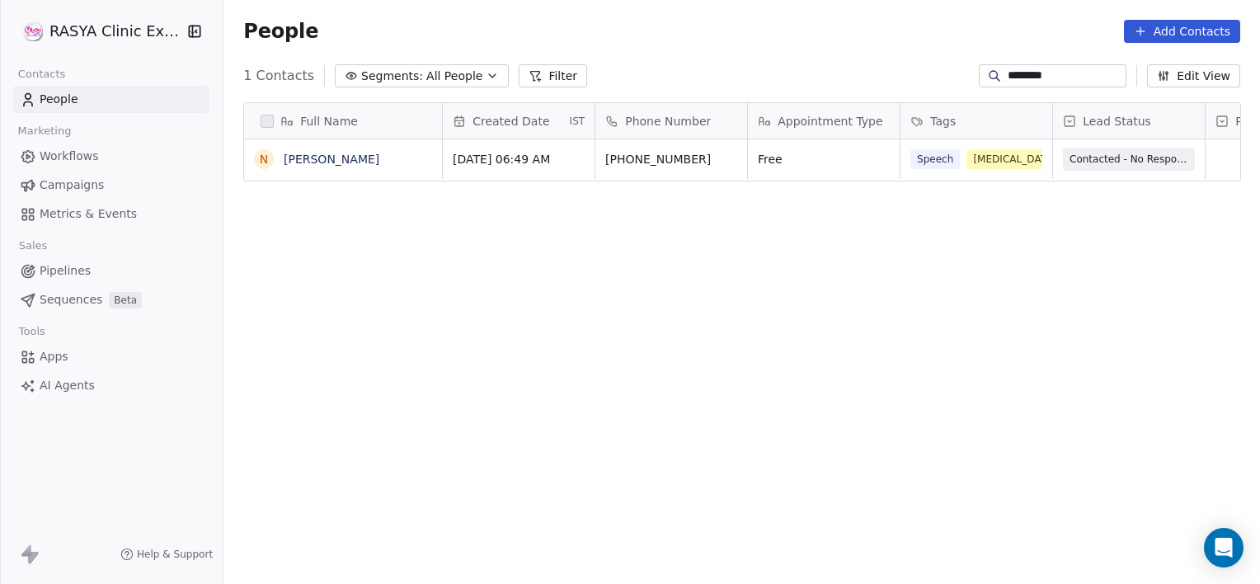
click at [1008, 77] on input "********" at bounding box center [1065, 76] width 115 height 16
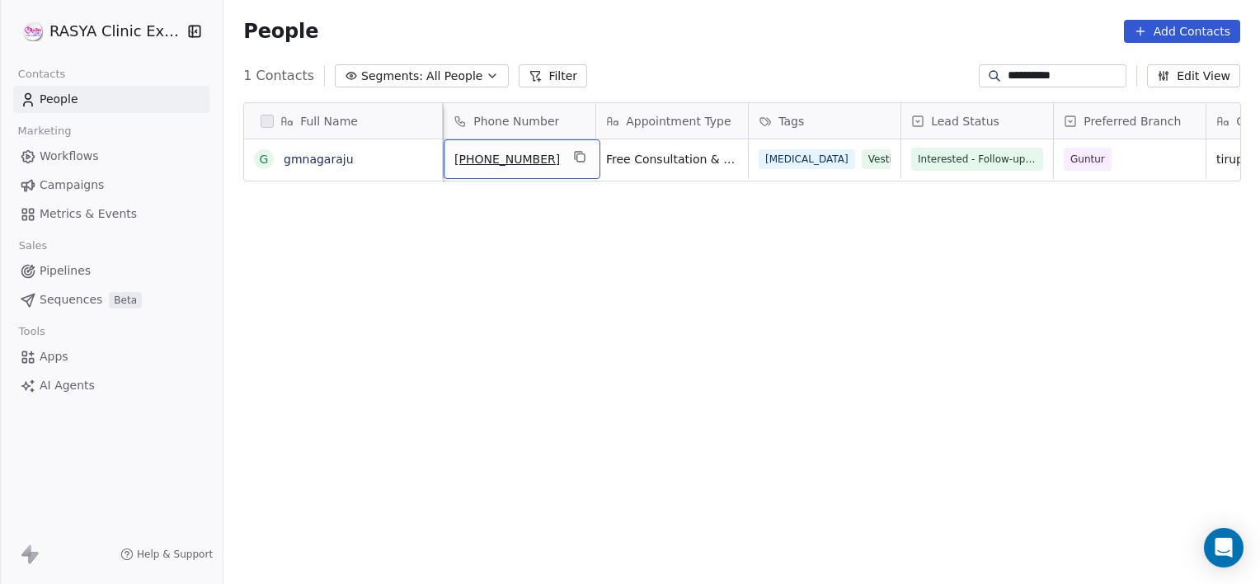
scroll to position [0, 0]
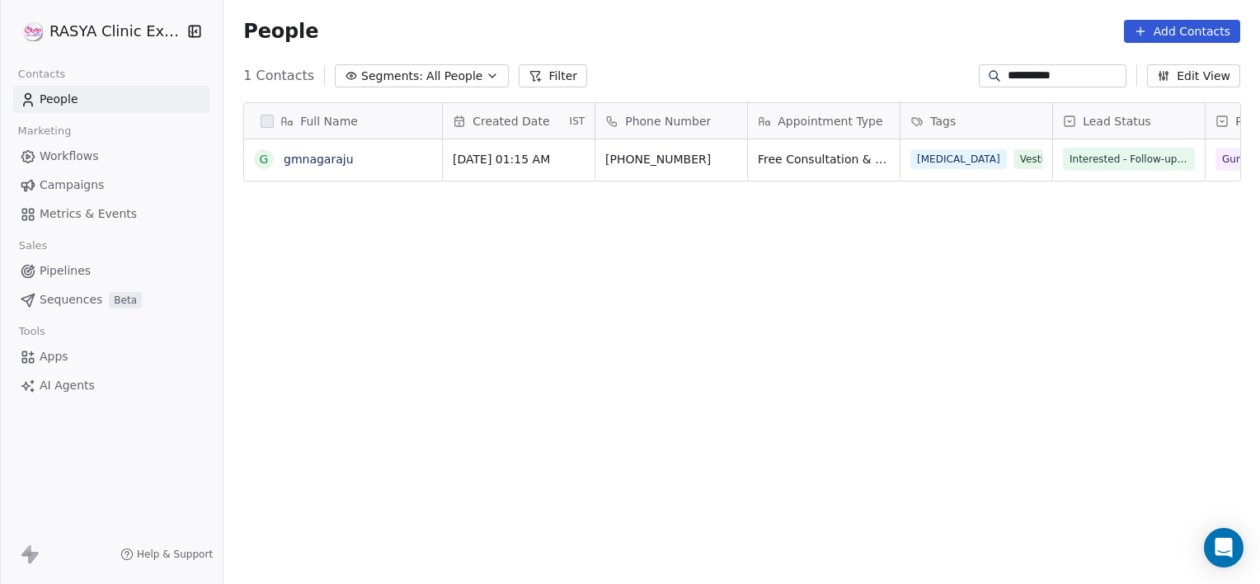
click at [1092, 73] on input "**********" at bounding box center [1065, 76] width 115 height 16
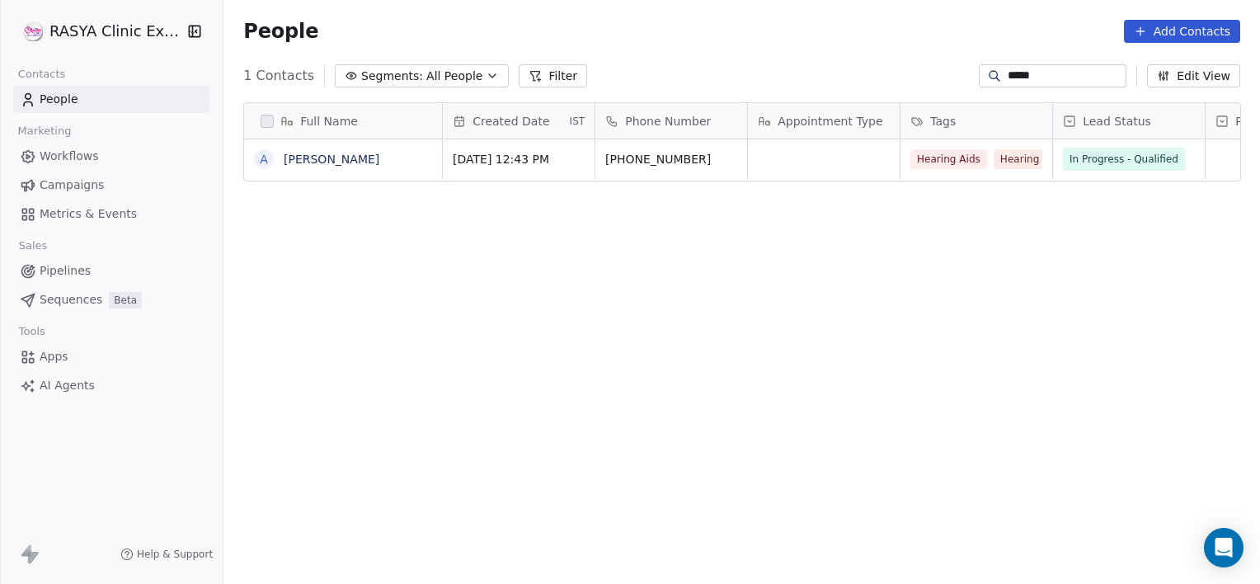
scroll to position [501, 1024]
type input "*****"
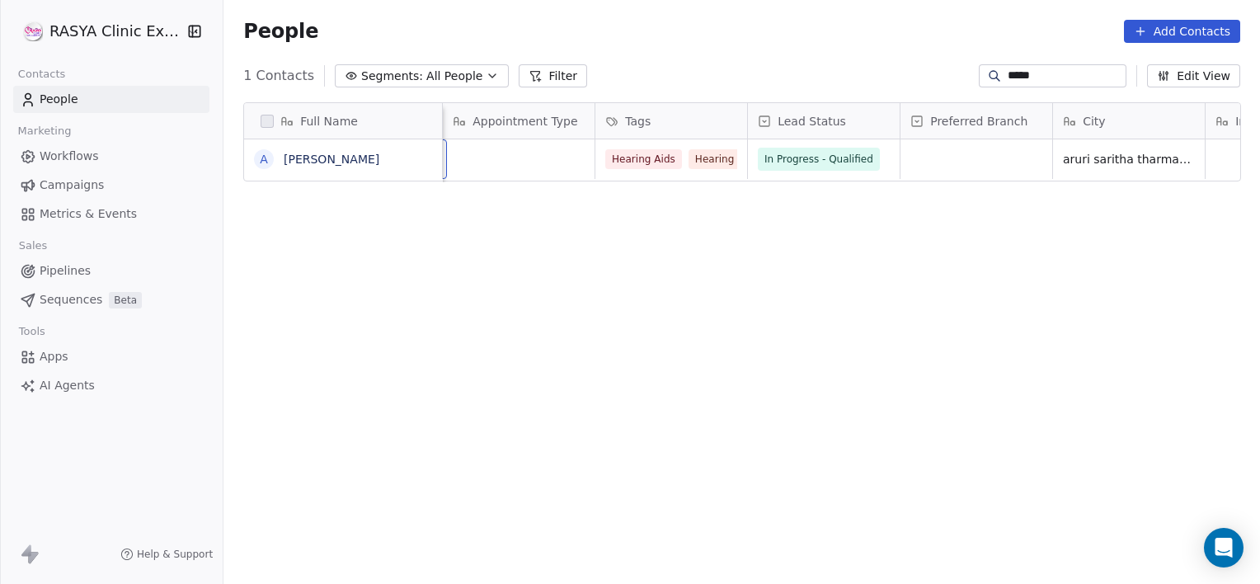
scroll to position [0, 0]
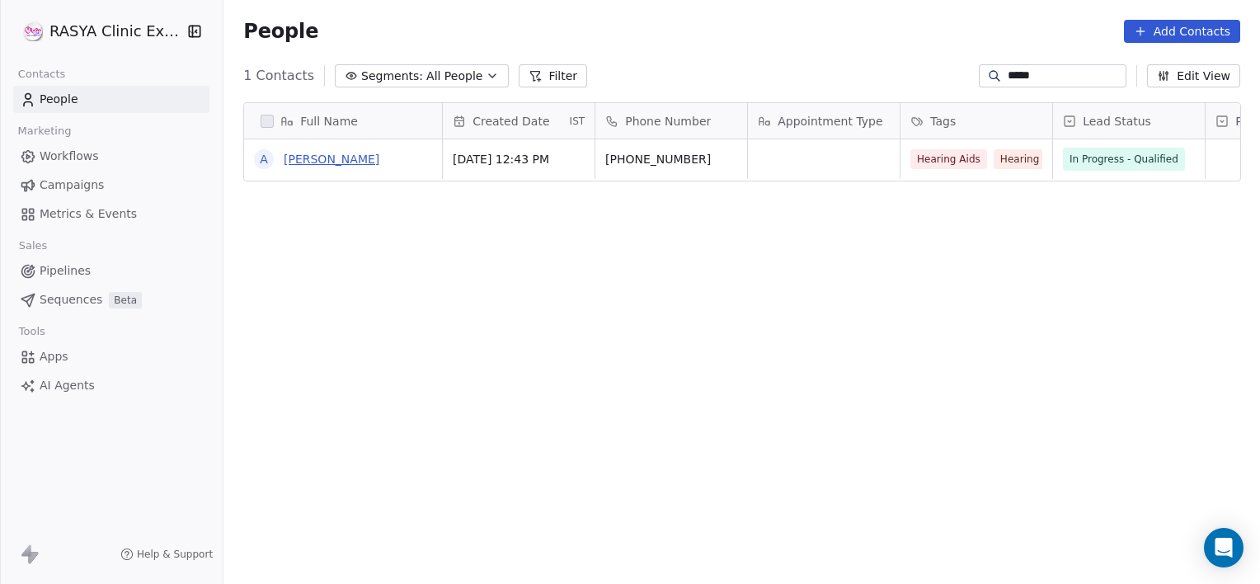
click at [316, 156] on link "aruri saritha" at bounding box center [332, 159] width 96 height 13
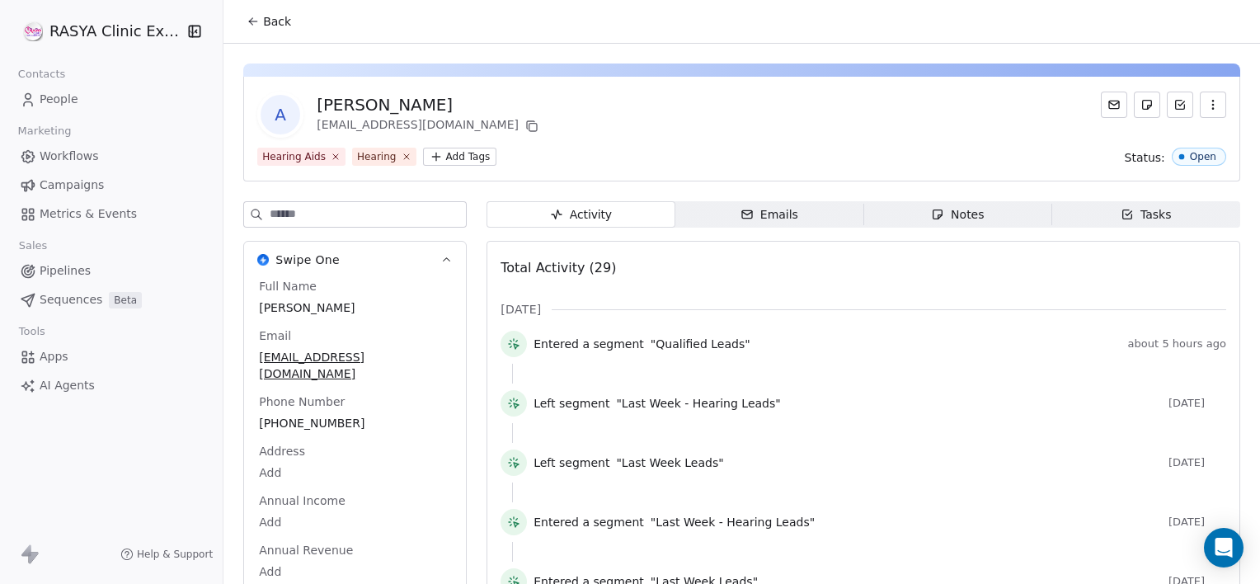
click at [931, 220] on icon "button" at bounding box center [937, 214] width 13 height 13
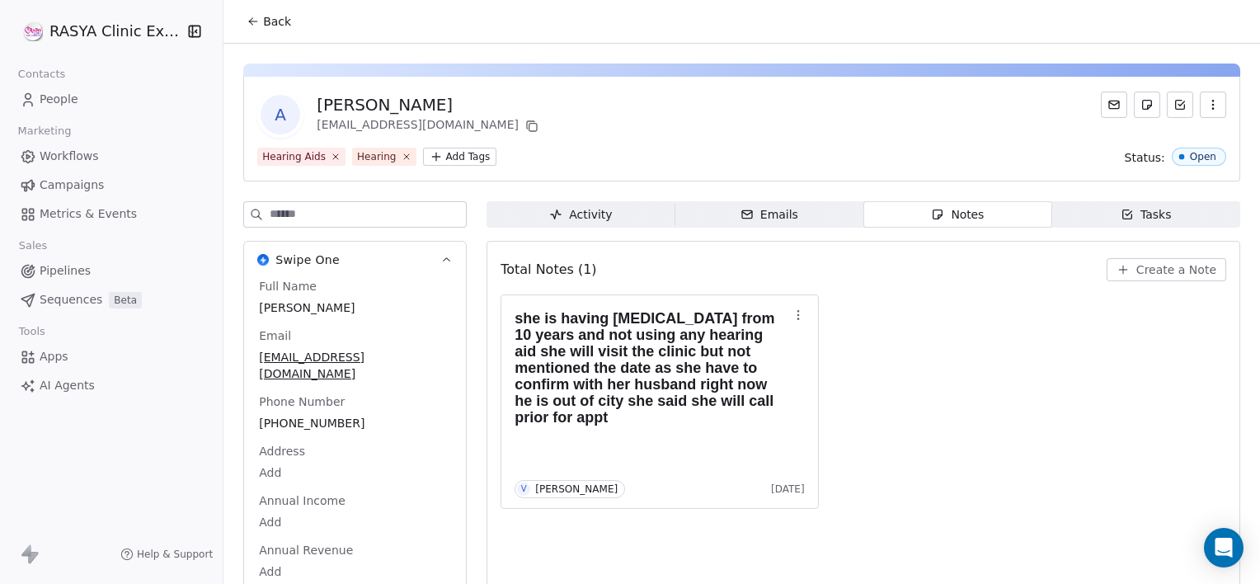
click at [264, 21] on span "Back" at bounding box center [277, 21] width 28 height 16
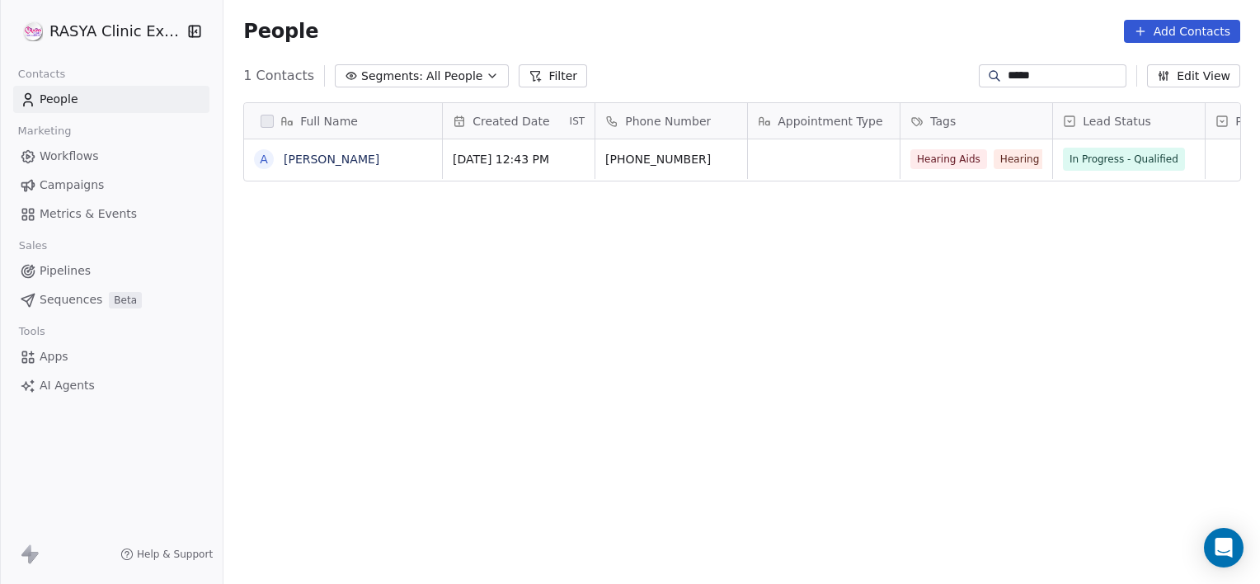
scroll to position [501, 1024]
click at [1026, 81] on input "*****" at bounding box center [1065, 76] width 115 height 16
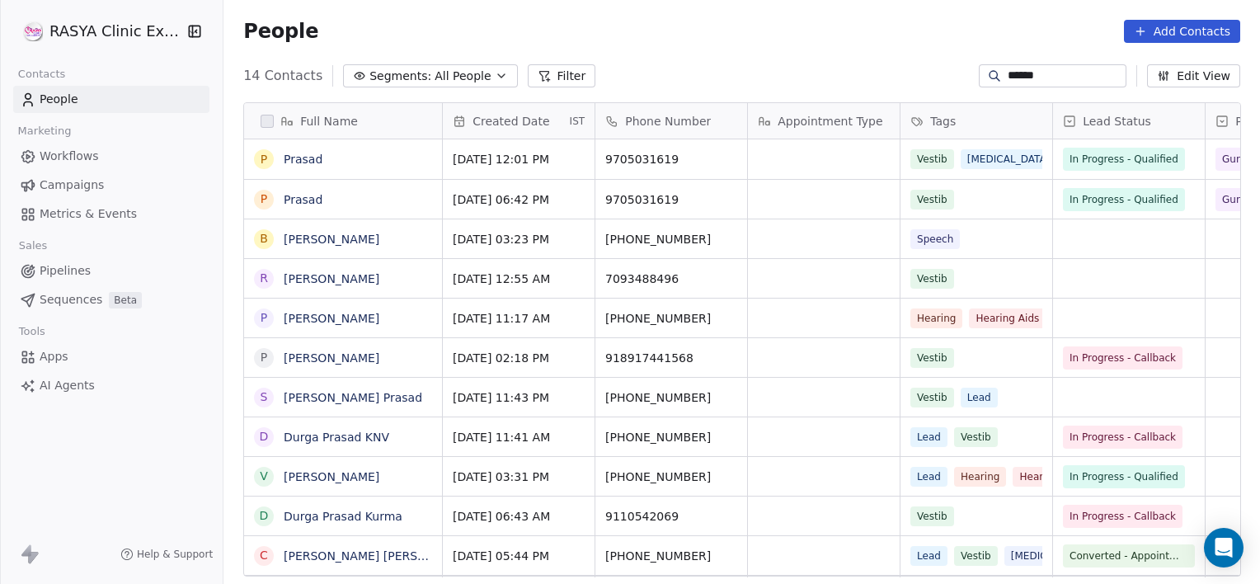
type input "******"
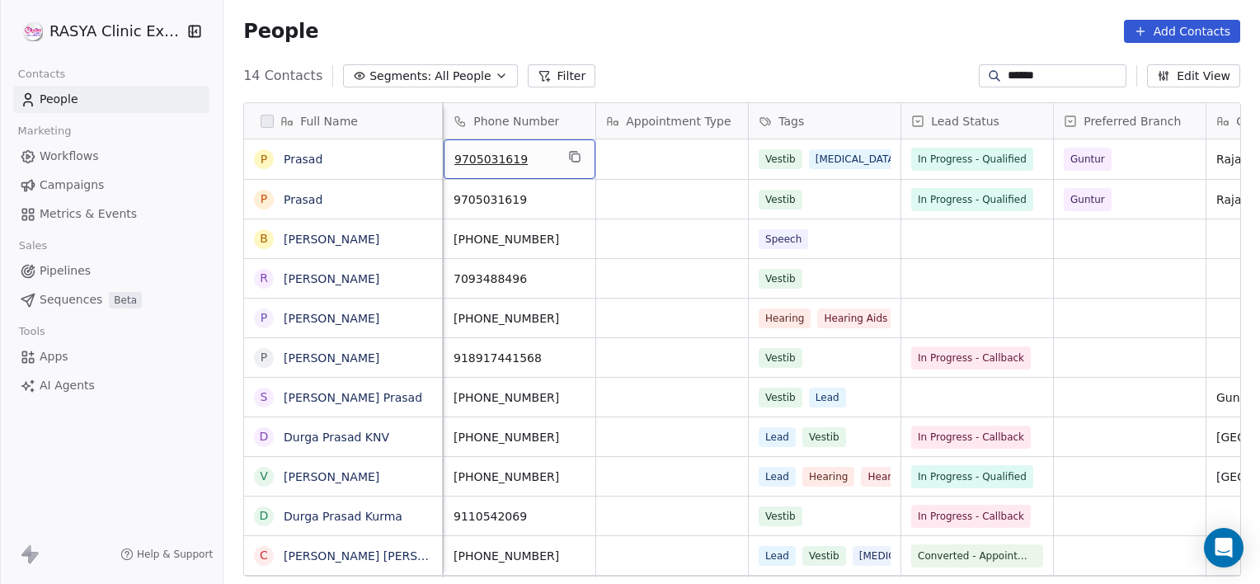
scroll to position [0, 0]
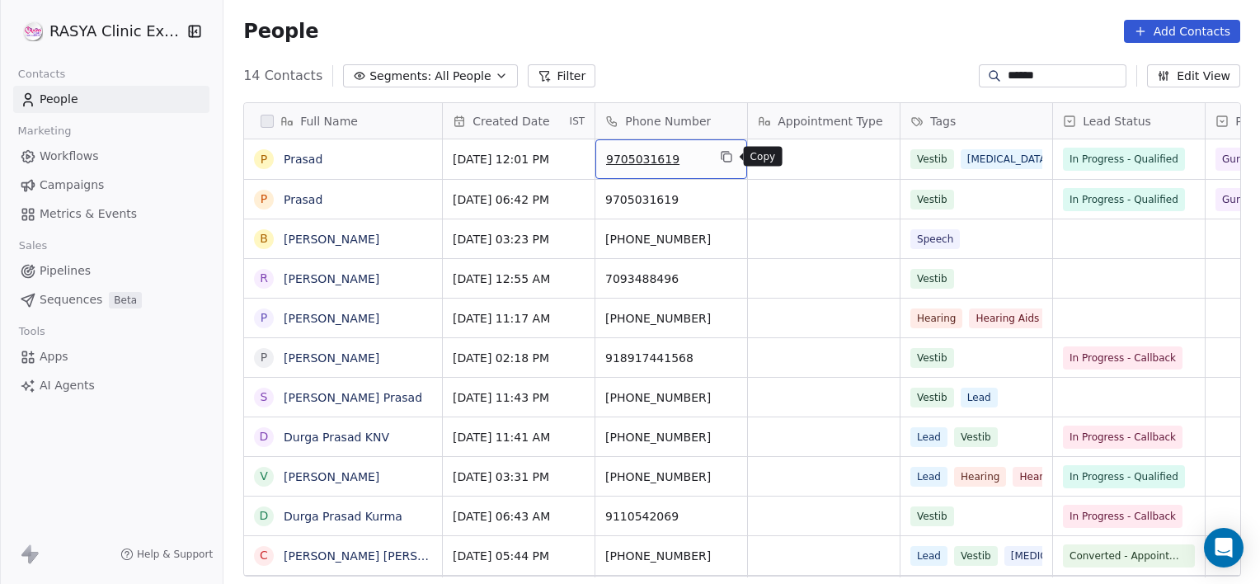
click at [722, 152] on icon "grid" at bounding box center [725, 155] width 7 height 7
click at [295, 195] on link "Prasad" at bounding box center [303, 199] width 39 height 13
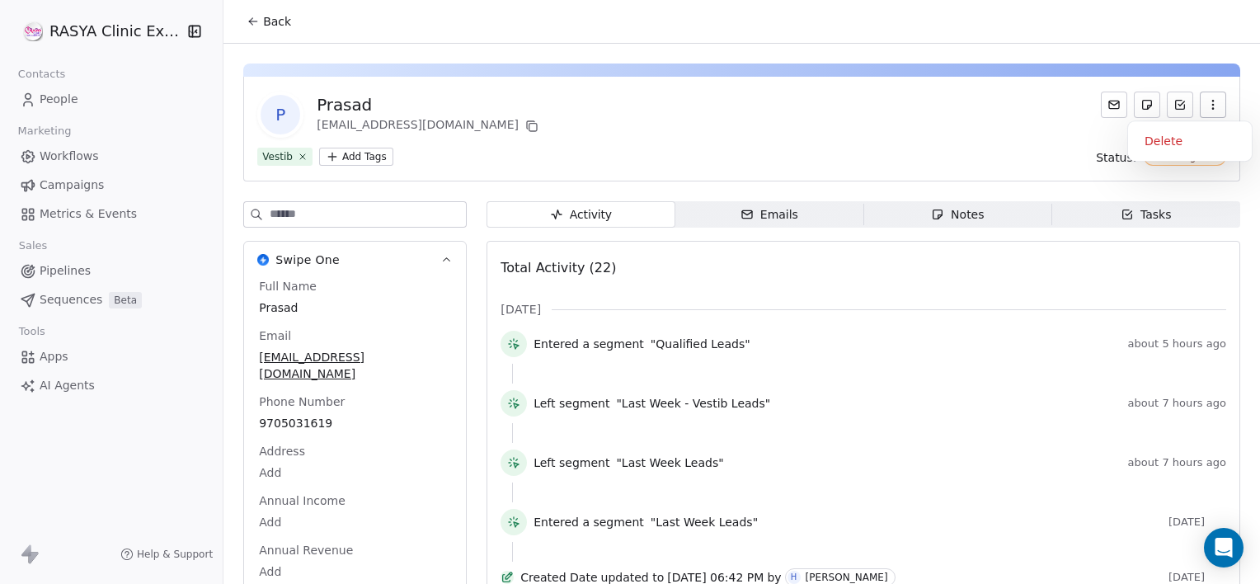
click at [1200, 105] on button "button" at bounding box center [1213, 105] width 26 height 26
click at [1183, 130] on div "Delete" at bounding box center [1190, 141] width 110 height 26
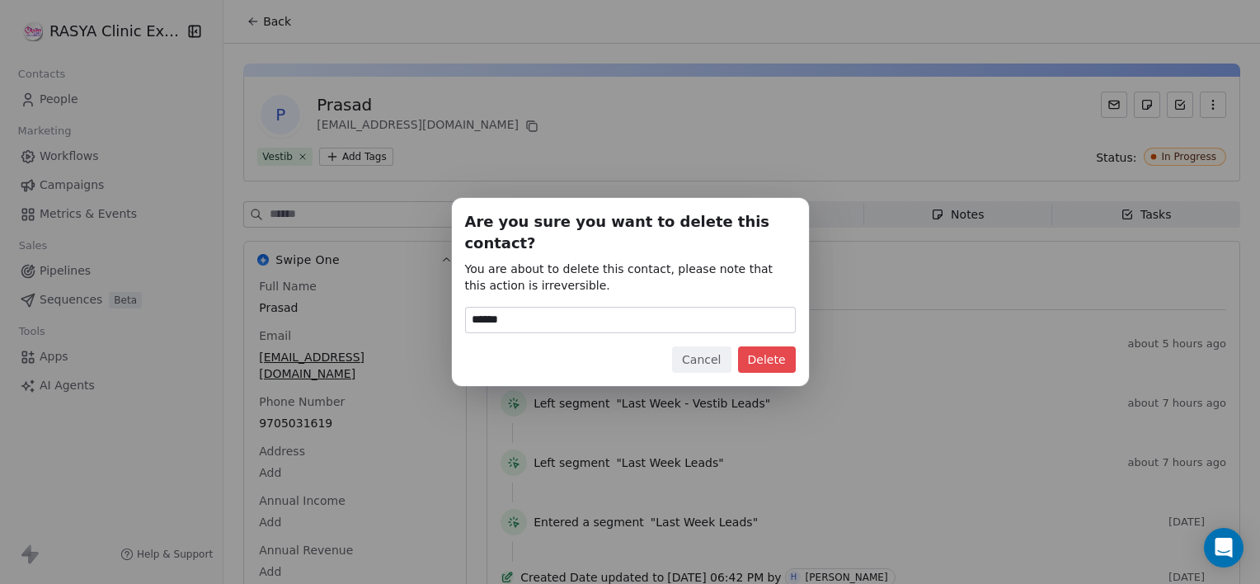
type input "******"
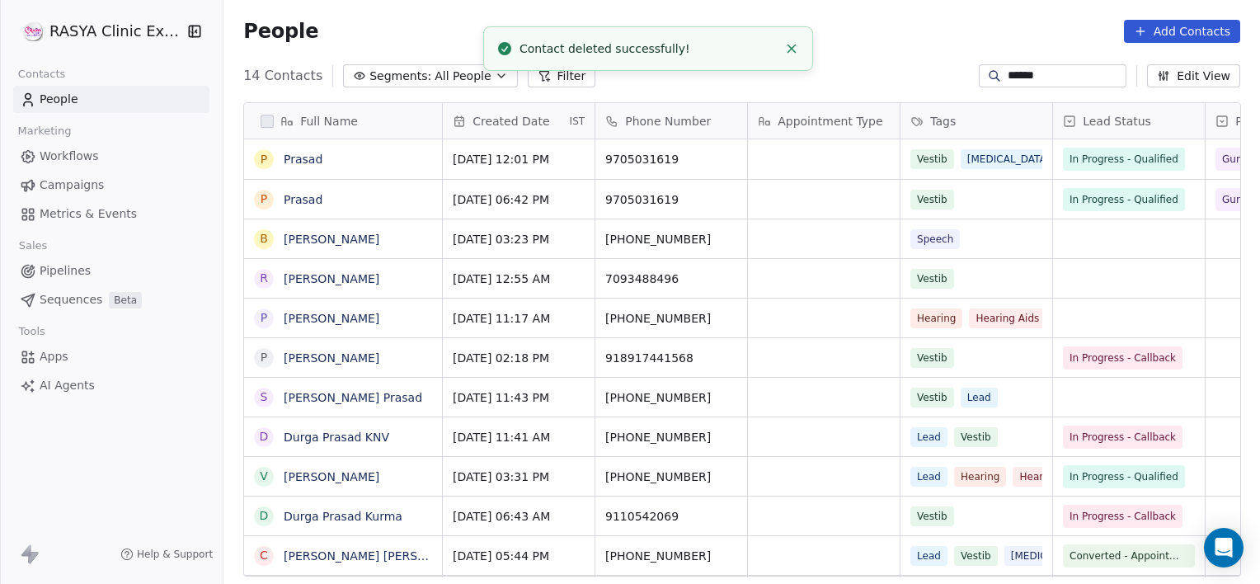
scroll to position [501, 1024]
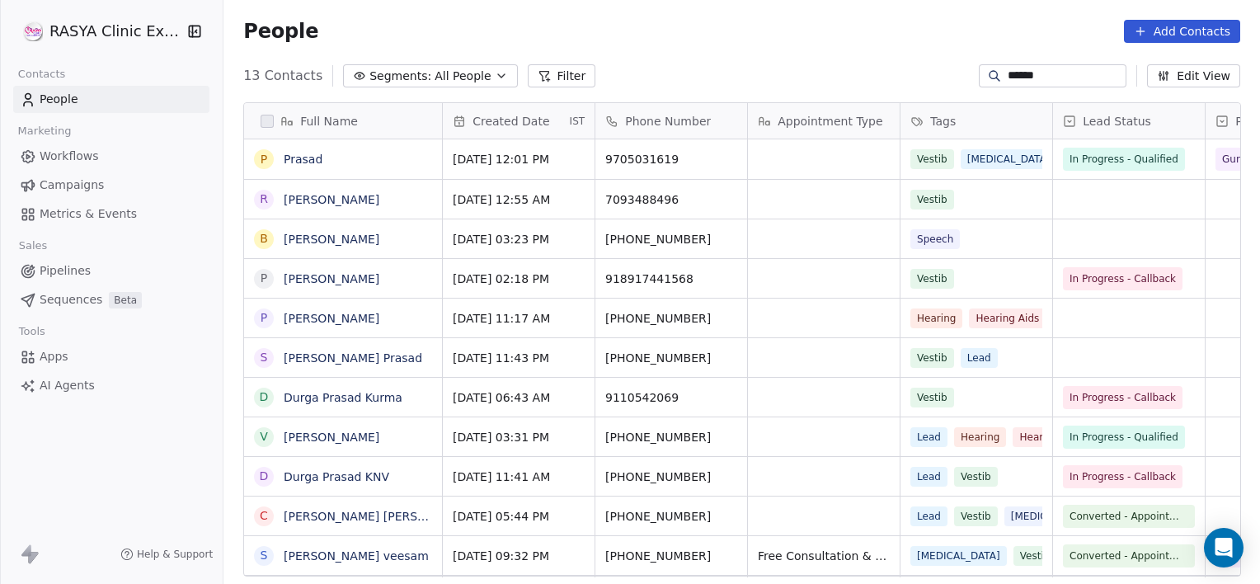
click at [1040, 81] on input "******" at bounding box center [1065, 76] width 115 height 16
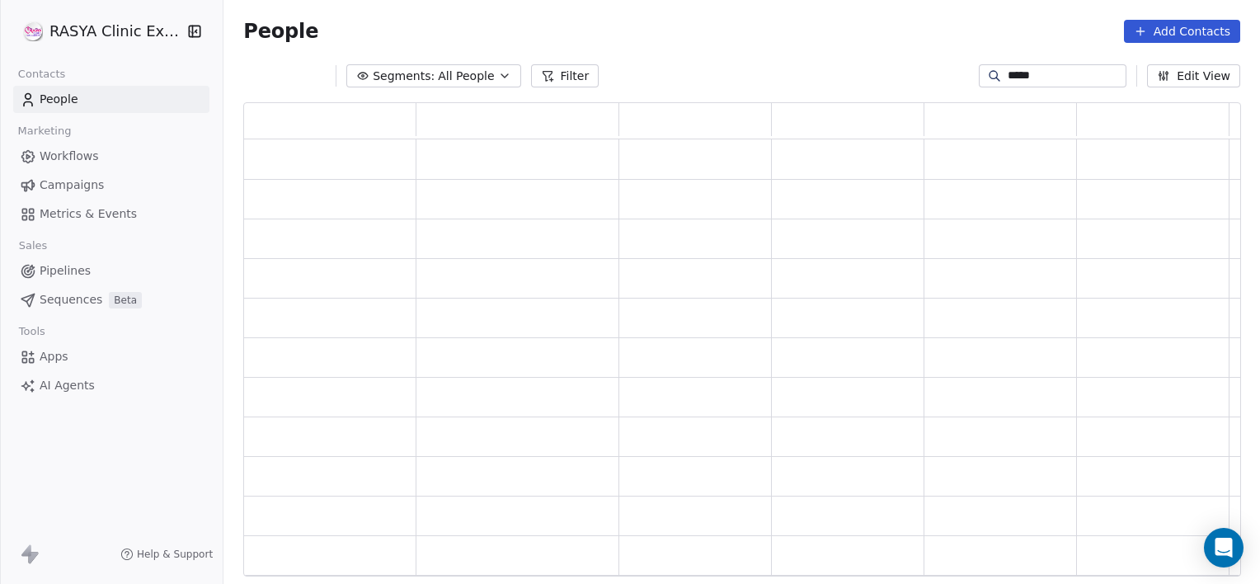
scroll to position [462, 985]
type input "*****"
click at [462, 79] on span "All People" at bounding box center [466, 76] width 56 height 17
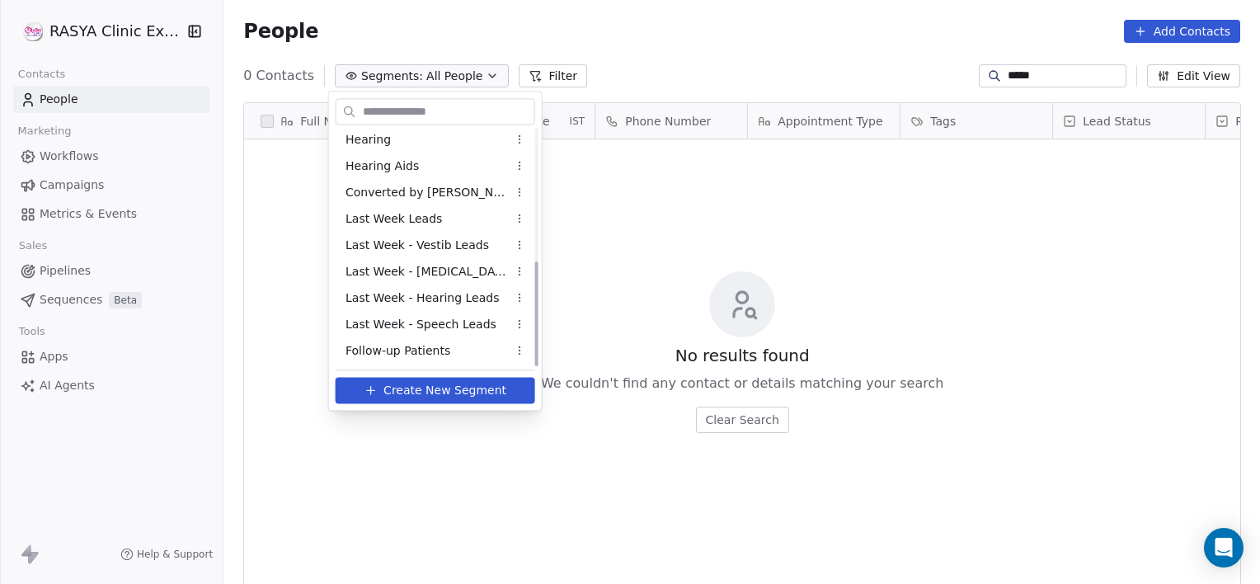
scroll to position [295, 0]
click at [402, 313] on div "Follow-up Patients" at bounding box center [436, 324] width 200 height 26
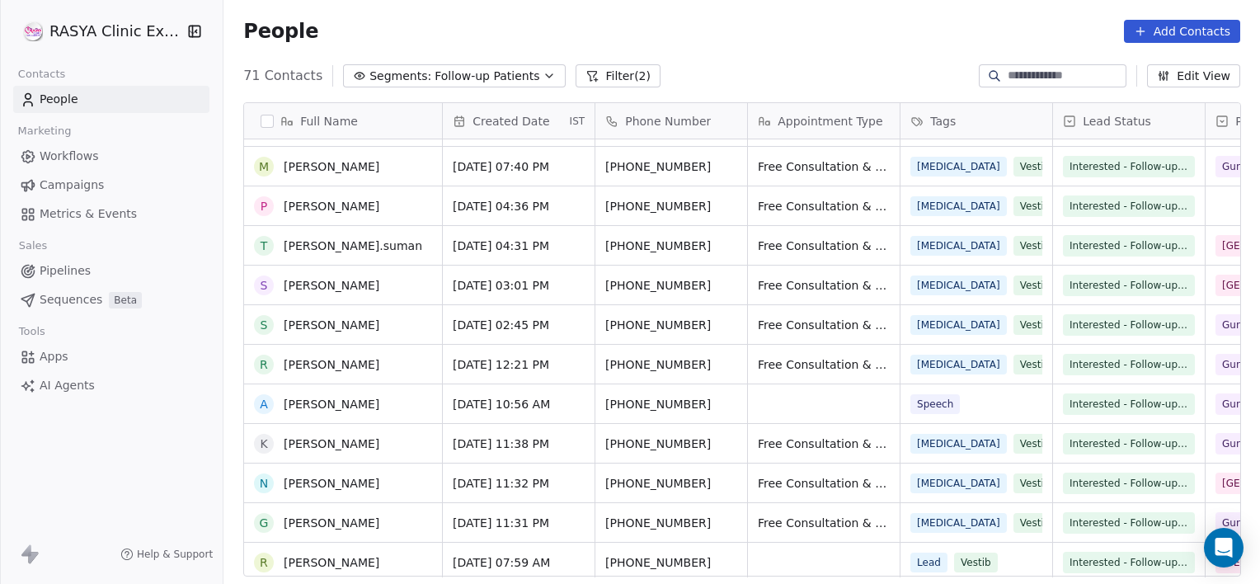
scroll to position [0, 0]
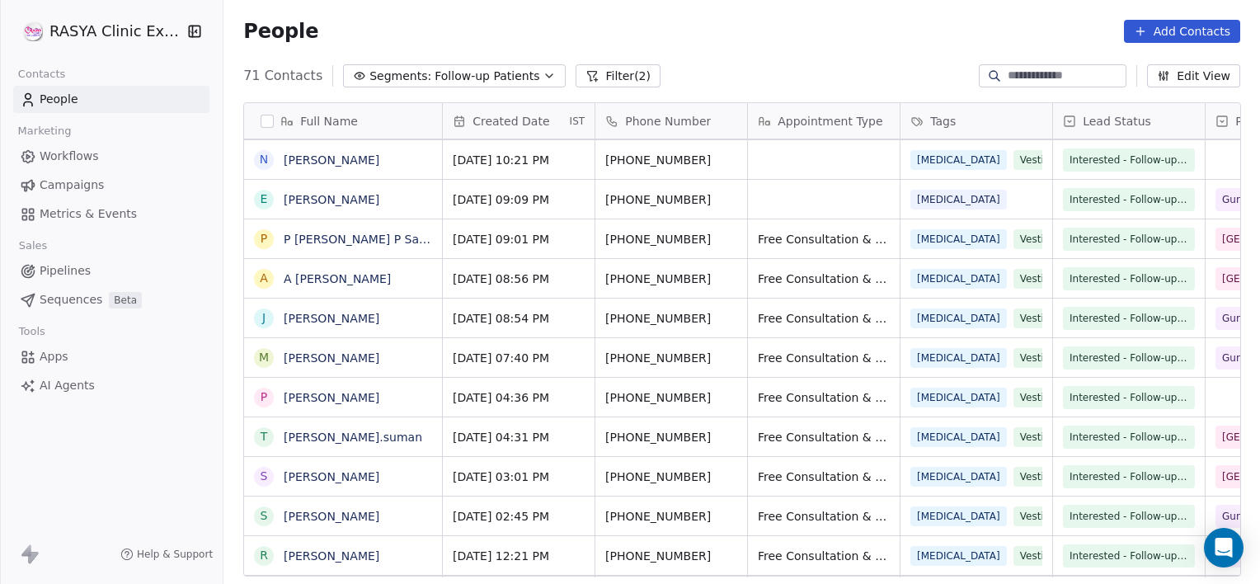
click at [585, 79] on button "Filter (2)" at bounding box center [618, 75] width 85 height 23
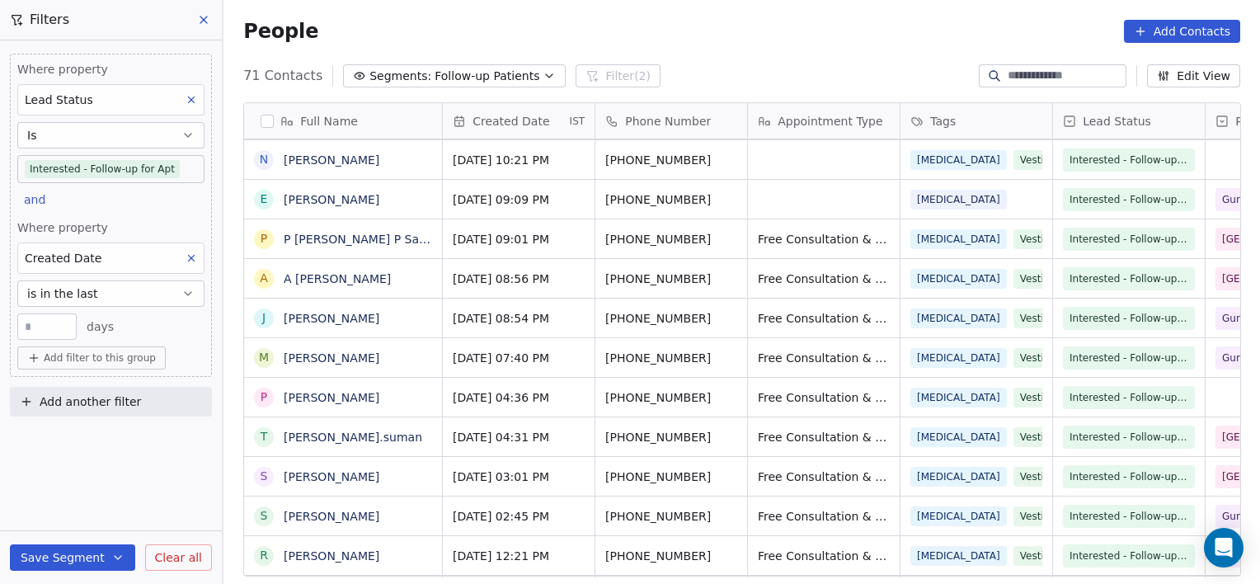
click at [162, 557] on span "Clear all" at bounding box center [178, 557] width 47 height 17
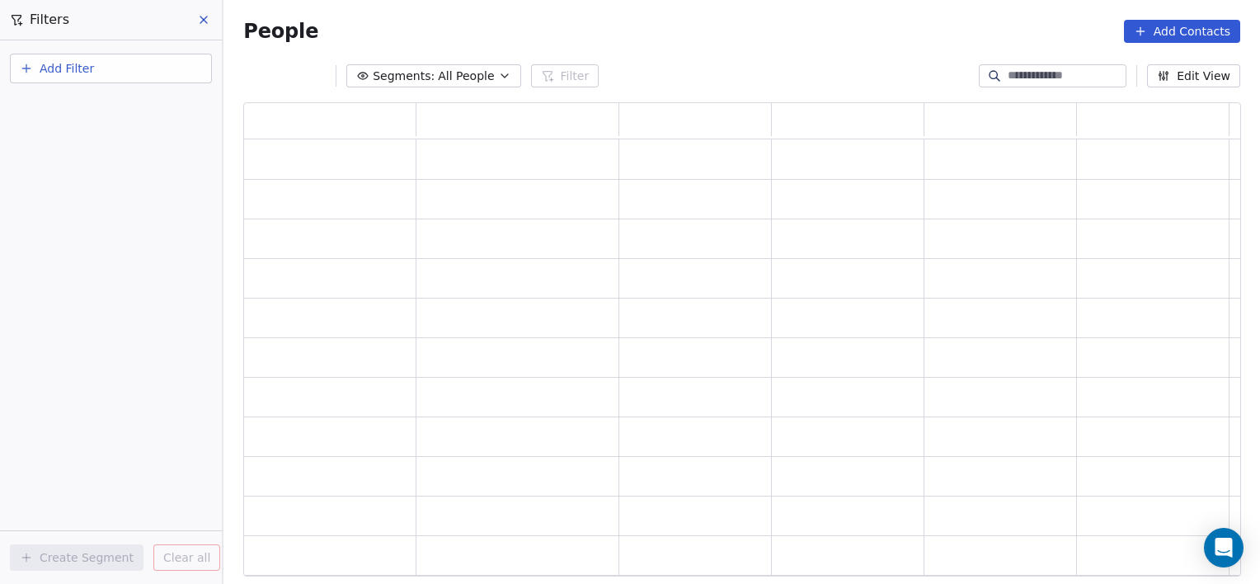
click at [1008, 71] on input at bounding box center [1065, 76] width 115 height 16
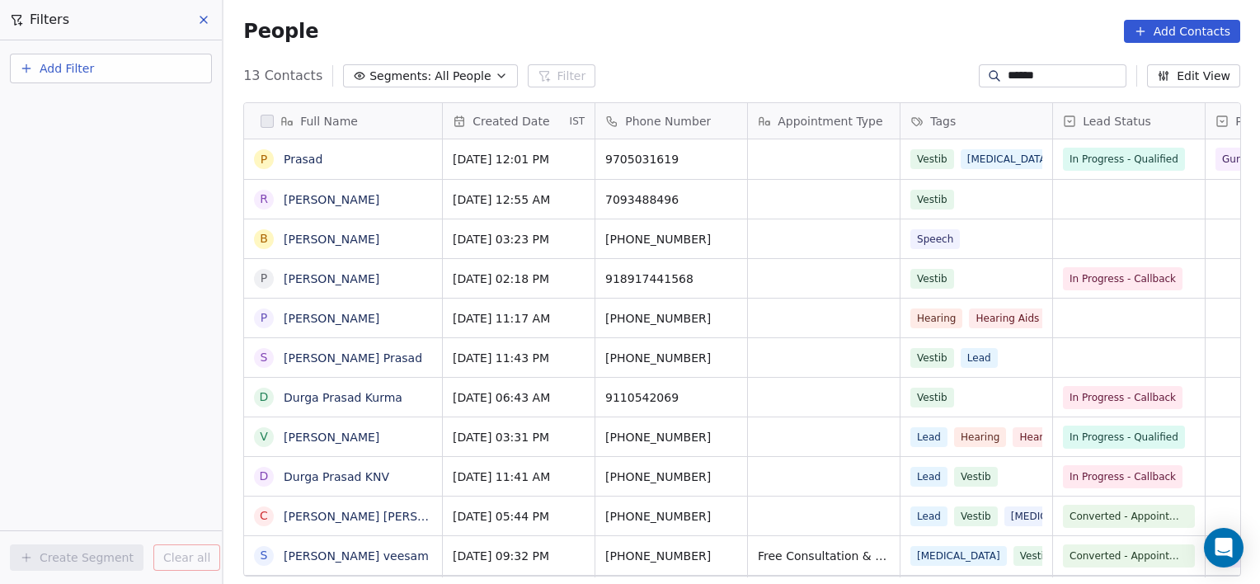
type input "******"
click at [305, 157] on link "Prasad" at bounding box center [303, 159] width 39 height 13
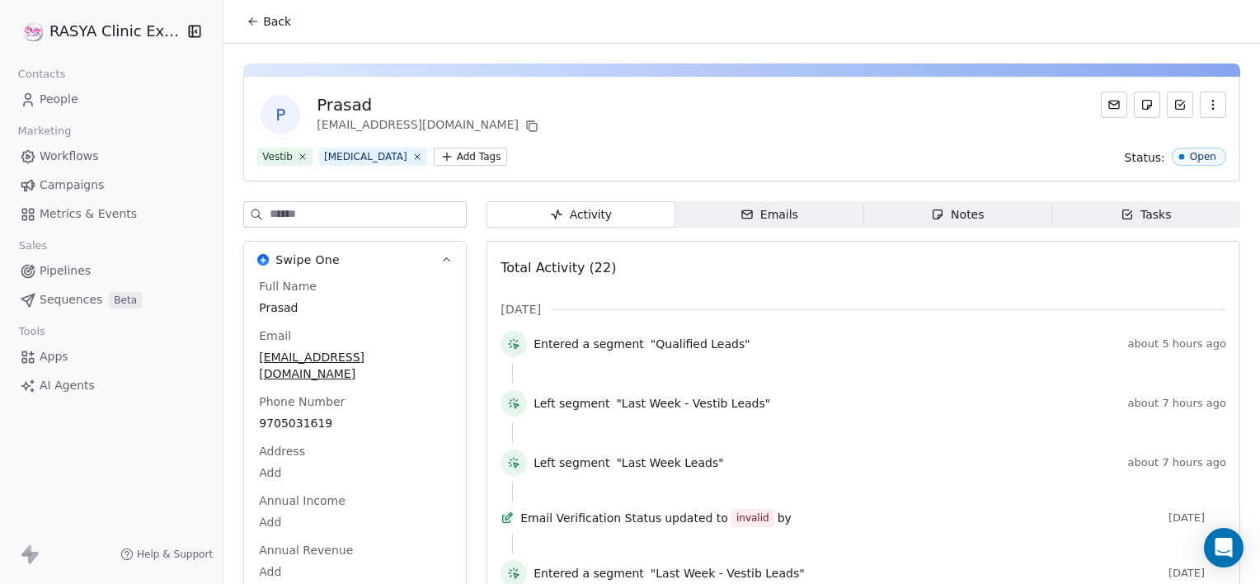
click at [1074, 218] on span "Tasks Tasks" at bounding box center [1146, 214] width 188 height 26
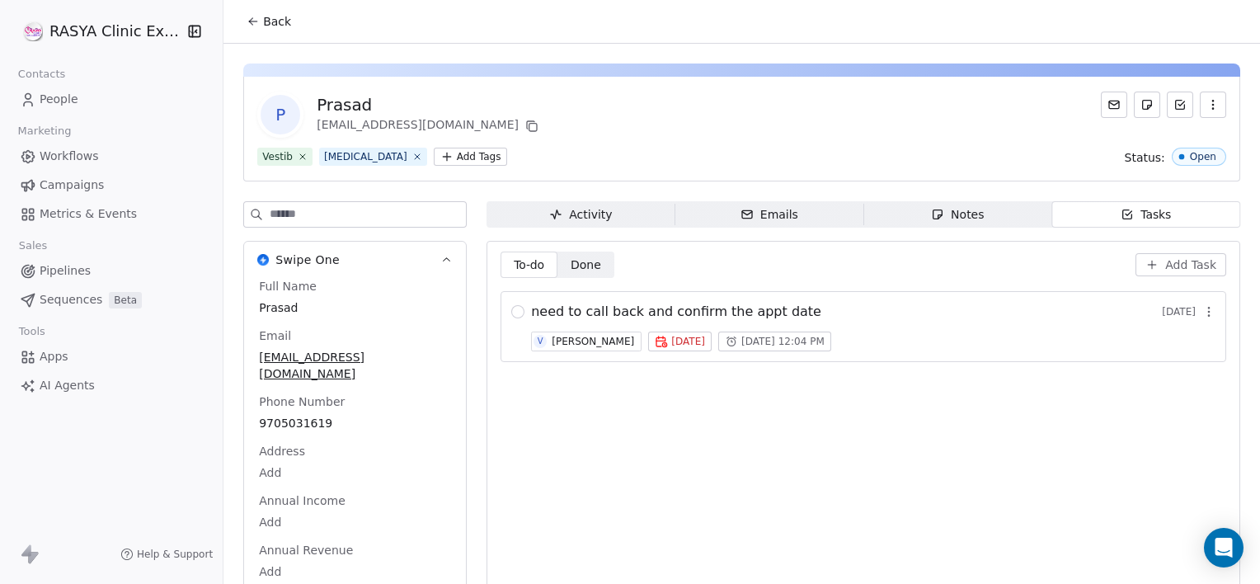
click at [700, 310] on span "need to call back and confirm the appt date" at bounding box center [676, 312] width 290 height 20
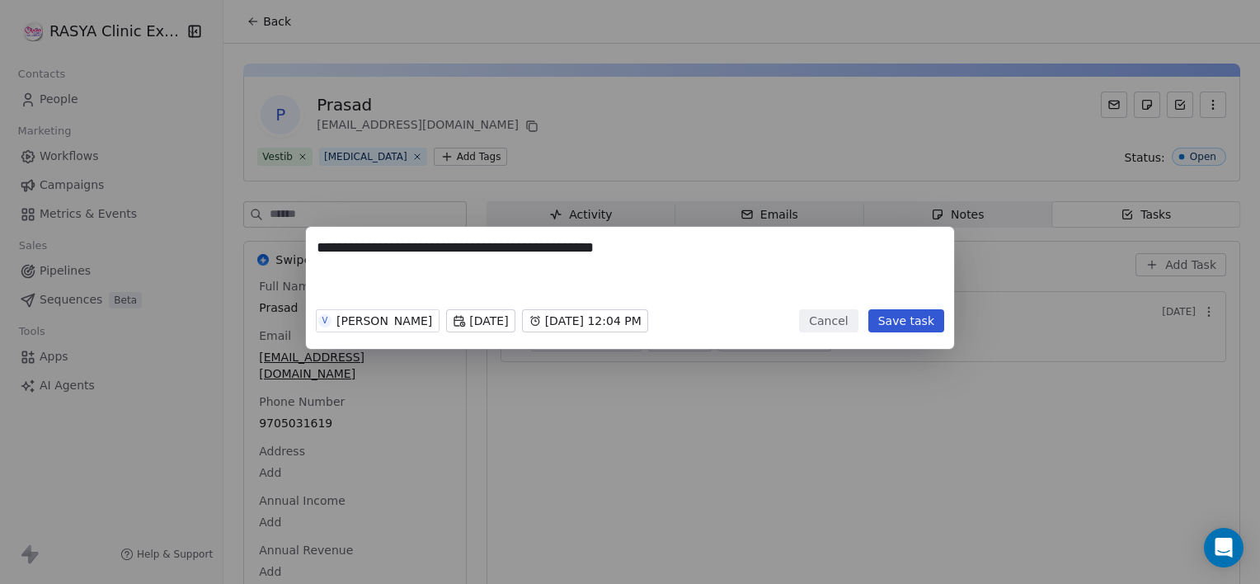
type textarea "**********"
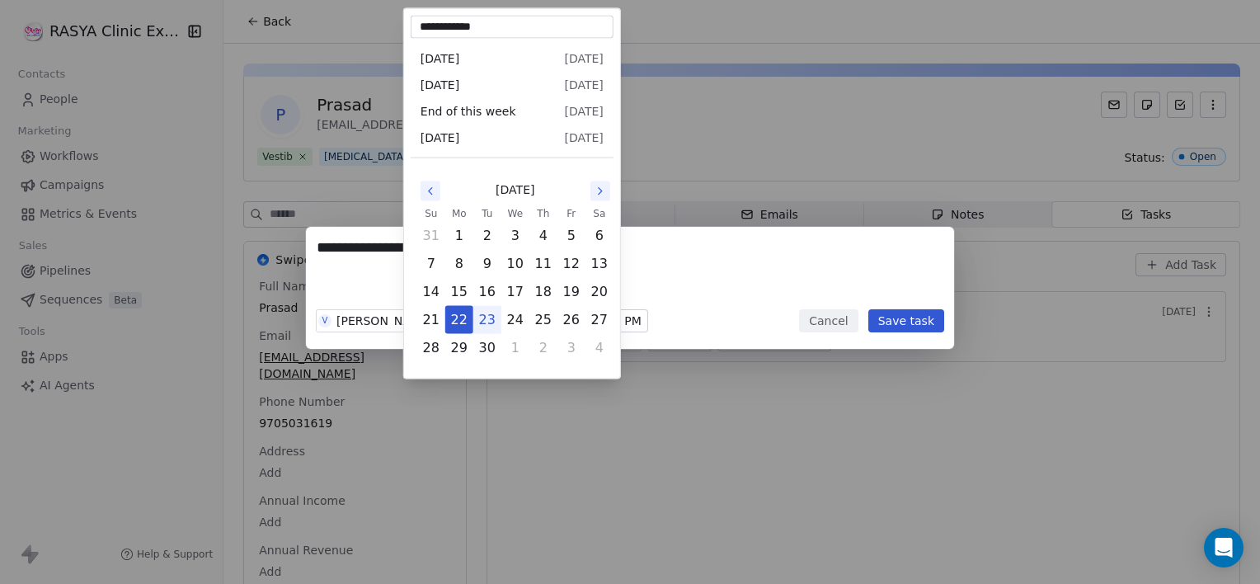
click at [446, 317] on body "**********" at bounding box center [630, 292] width 1260 height 584
click at [482, 322] on button "23" at bounding box center [487, 320] width 26 height 26
type input "**********"
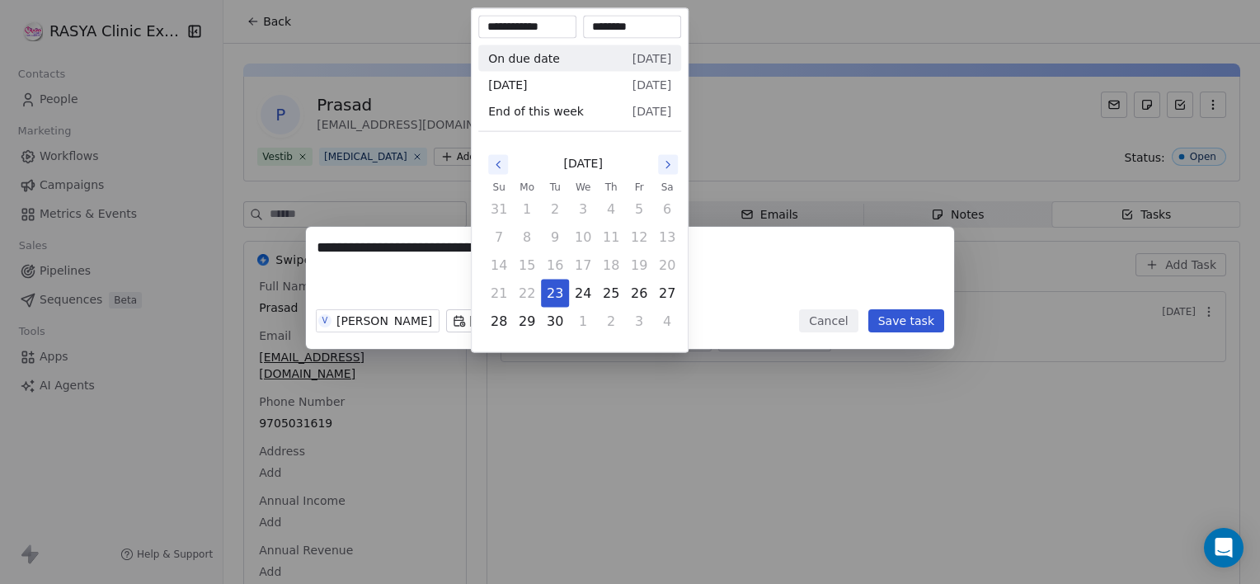
click at [505, 321] on body "**********" at bounding box center [630, 292] width 1260 height 584
click at [557, 286] on button "23" at bounding box center [555, 293] width 26 height 26
click at [613, 30] on input "********" at bounding box center [632, 27] width 92 height 16
type input "********"
click at [722, 162] on div "**********" at bounding box center [630, 292] width 1260 height 584
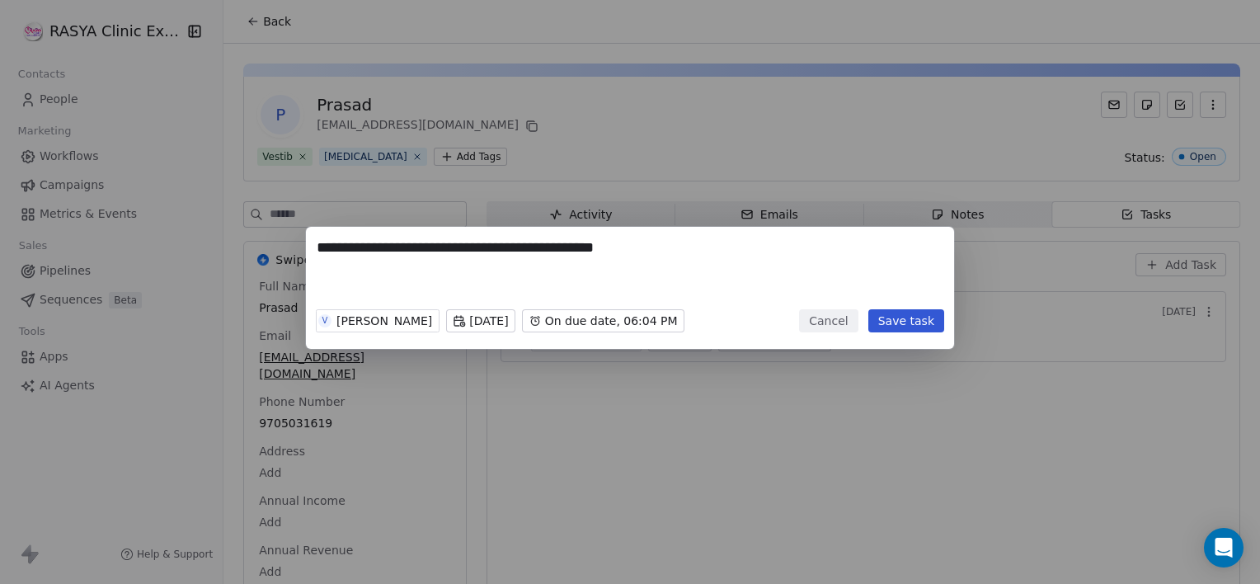
click at [890, 320] on button "Save task" at bounding box center [906, 320] width 76 height 23
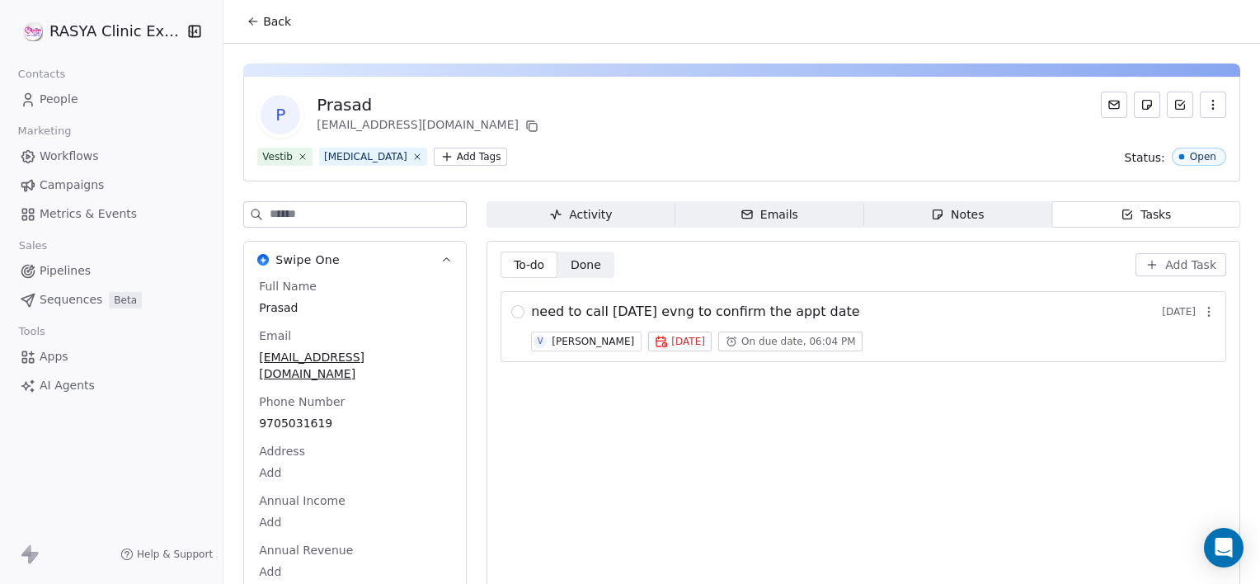
click at [270, 16] on span "Back" at bounding box center [277, 21] width 28 height 16
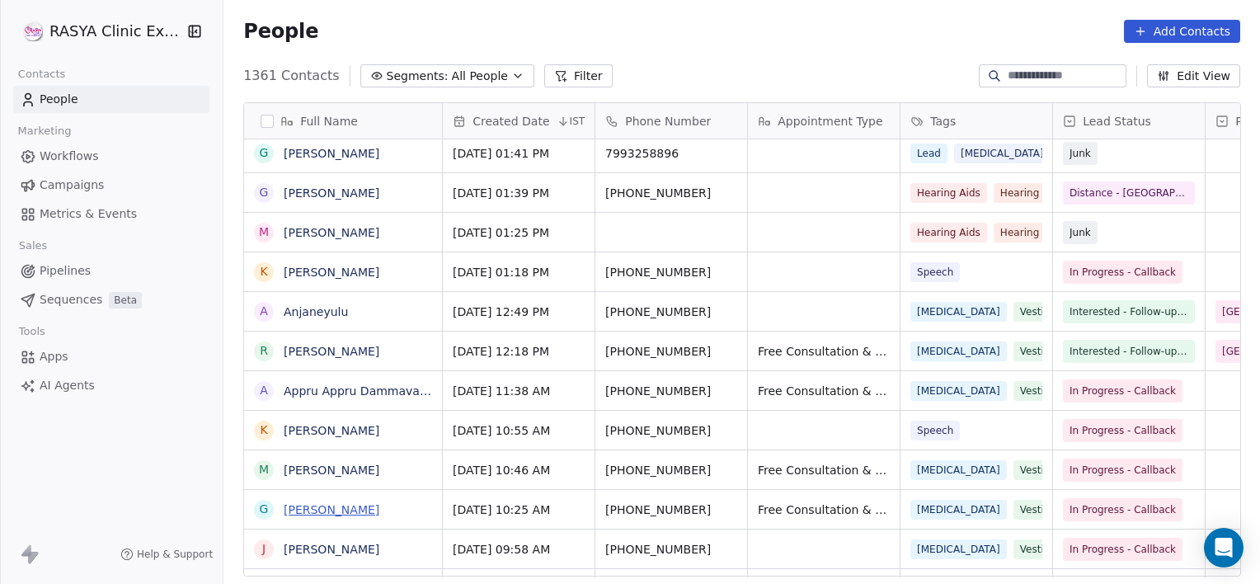
click at [327, 506] on link "[PERSON_NAME]" at bounding box center [332, 509] width 96 height 13
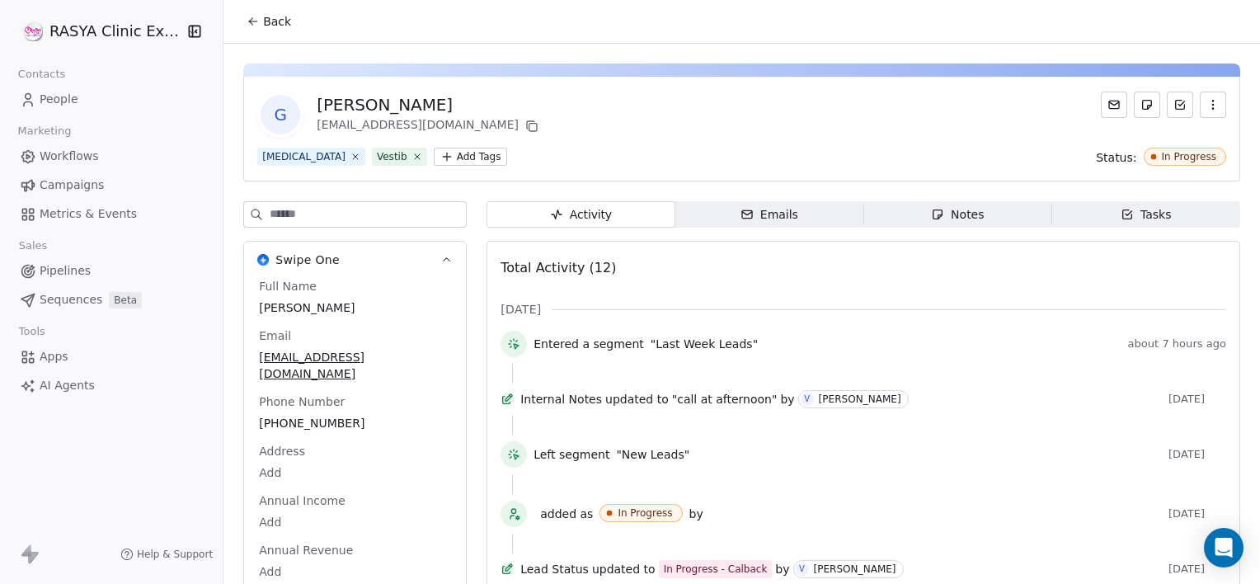
click at [260, 31] on button "Back" at bounding box center [269, 22] width 64 height 30
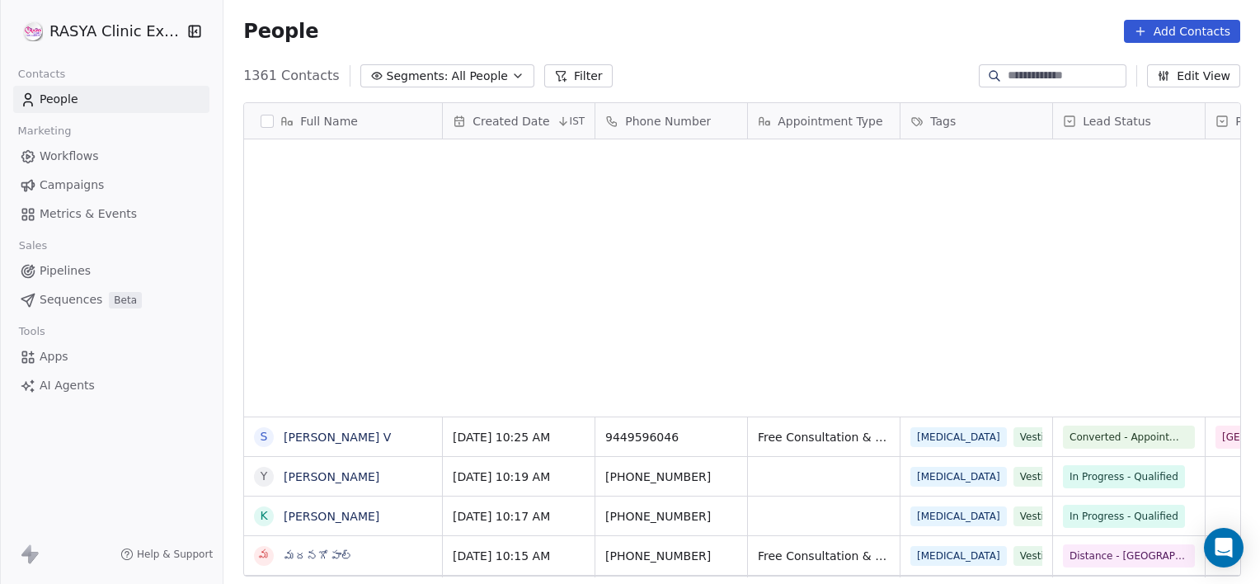
scroll to position [501, 1024]
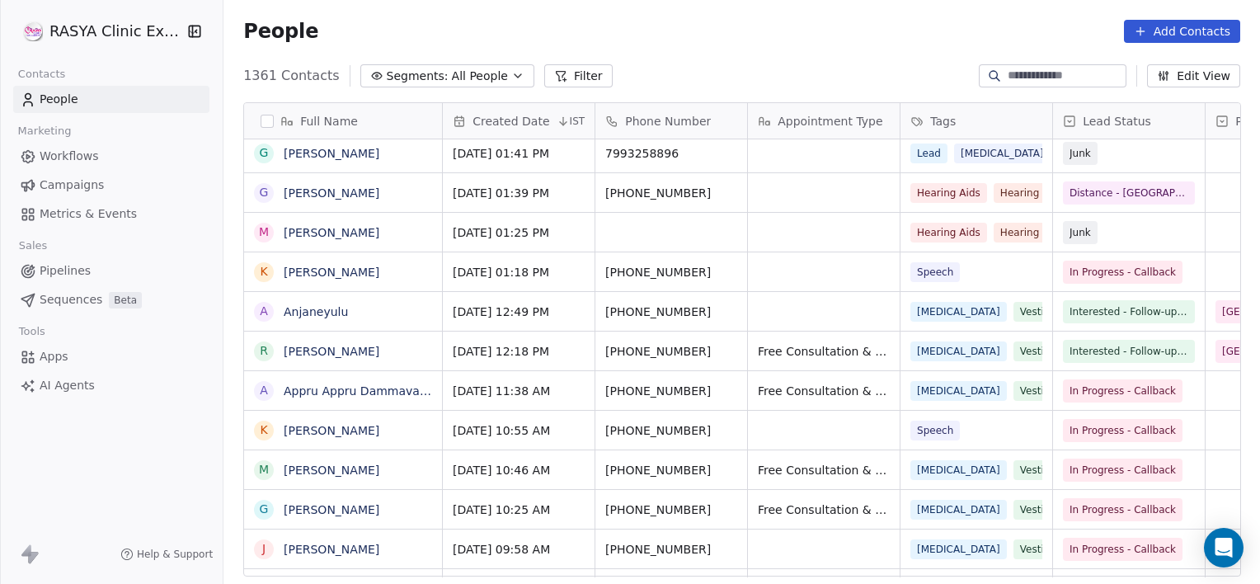
click at [482, 76] on span "All People" at bounding box center [480, 76] width 56 height 17
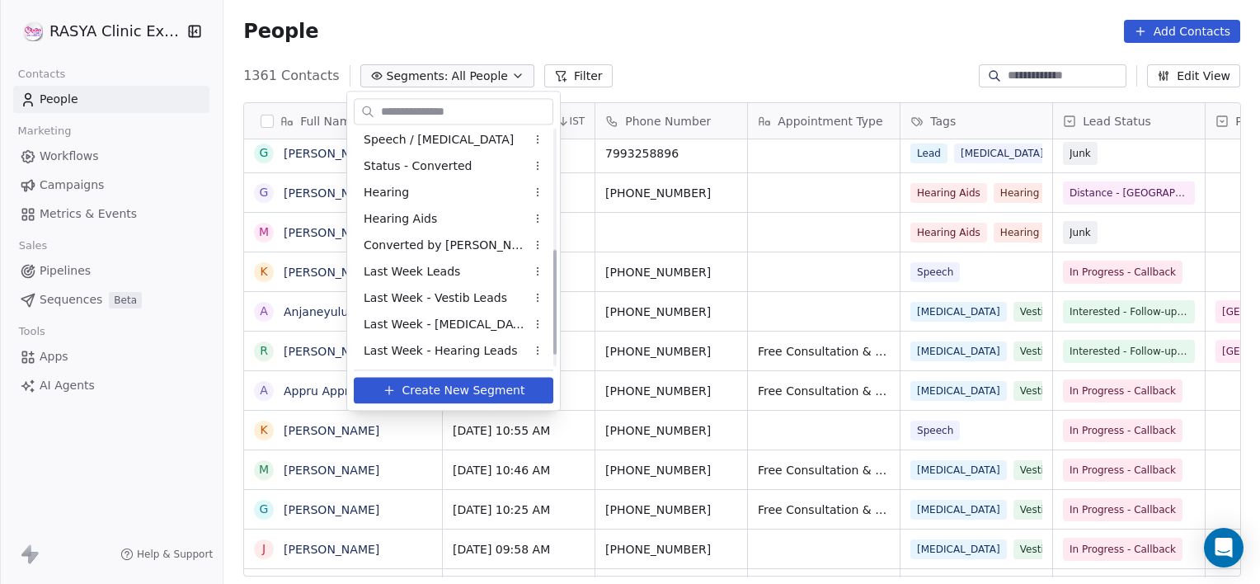
scroll to position [295, 0]
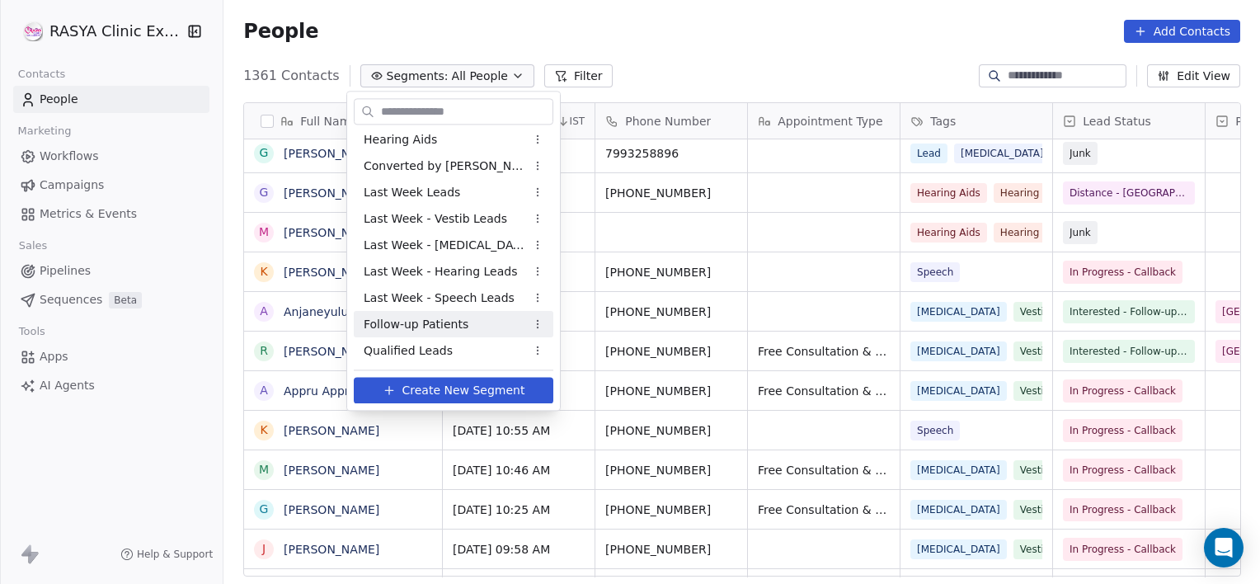
click at [440, 325] on span "Follow-up Patients" at bounding box center [416, 324] width 105 height 17
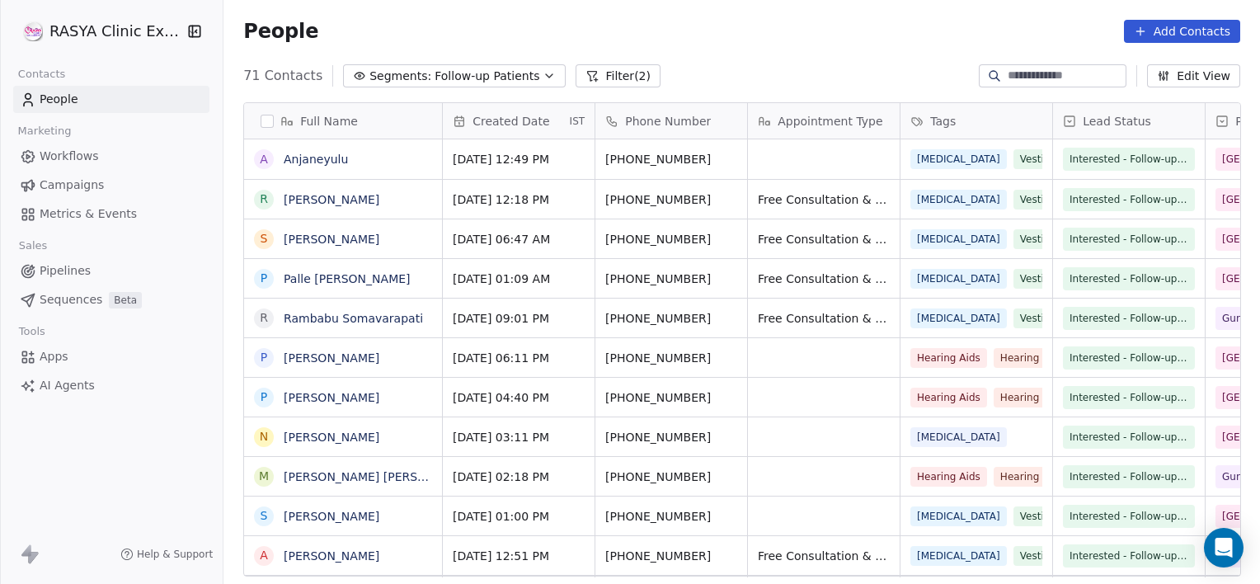
scroll to position [501, 1024]
click at [584, 83] on button "Filter (2)" at bounding box center [618, 75] width 85 height 23
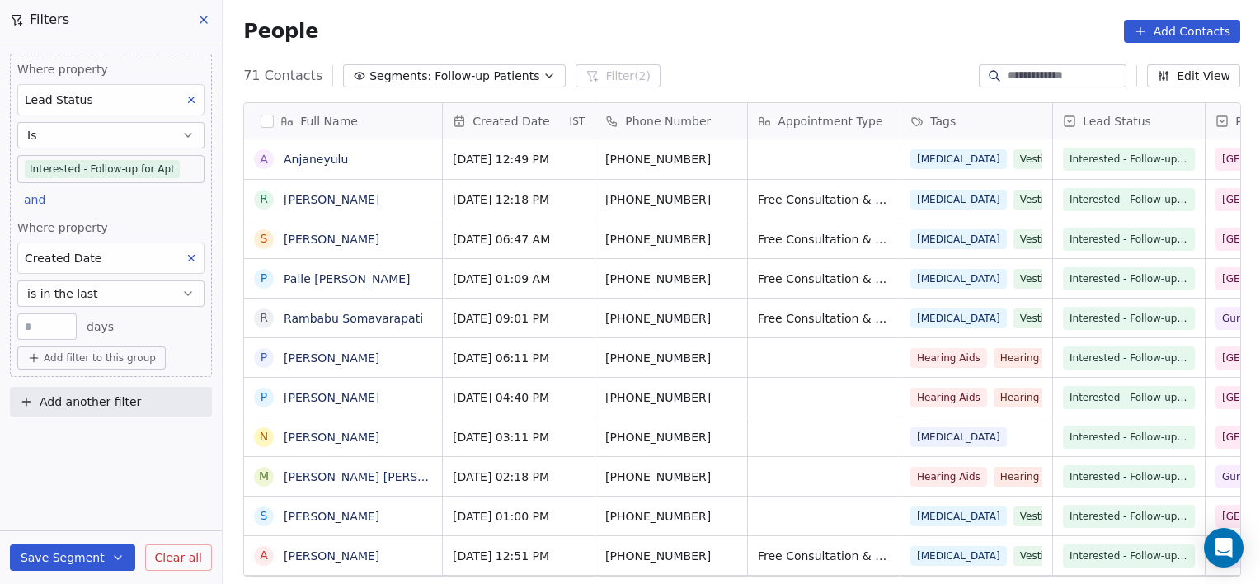
click at [195, 541] on div "Save Segment Clear all" at bounding box center [111, 557] width 222 height 53
click at [196, 550] on span "Clear all" at bounding box center [178, 557] width 47 height 17
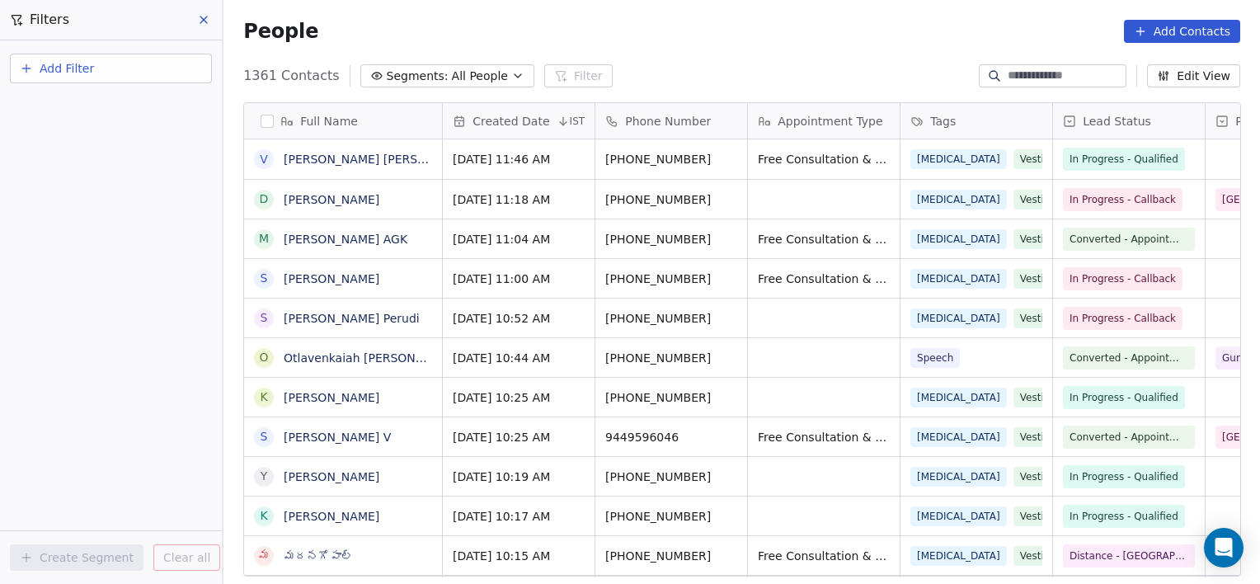
click at [1008, 71] on input at bounding box center [1065, 76] width 115 height 16
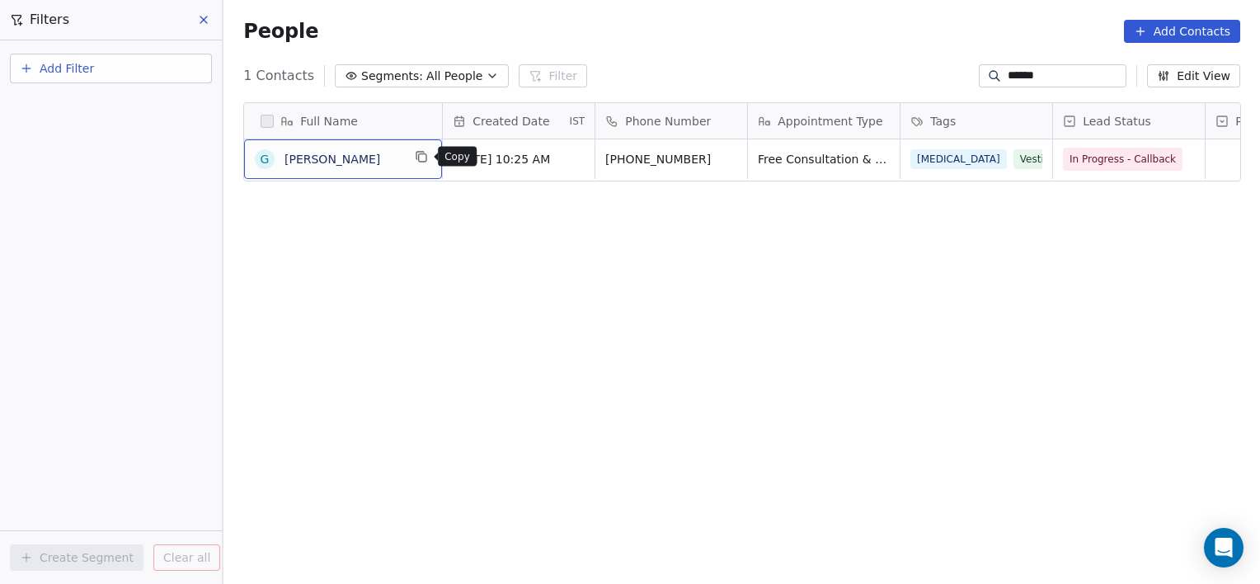
click at [427, 158] on icon "grid" at bounding box center [421, 156] width 13 height 13
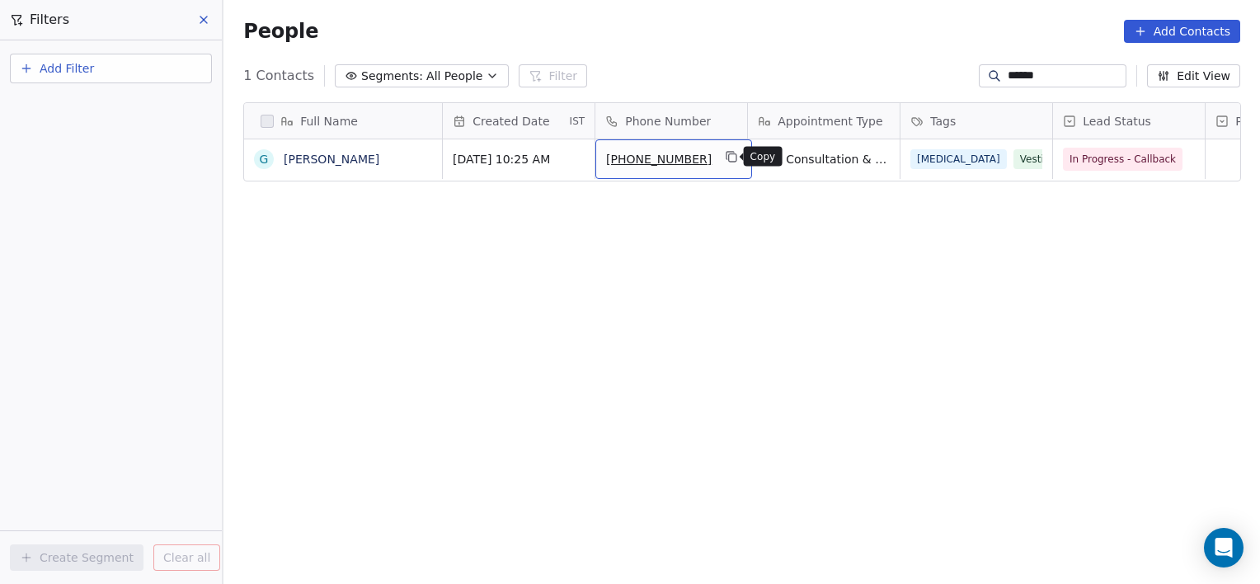
click at [731, 156] on icon "grid" at bounding box center [731, 156] width 13 height 13
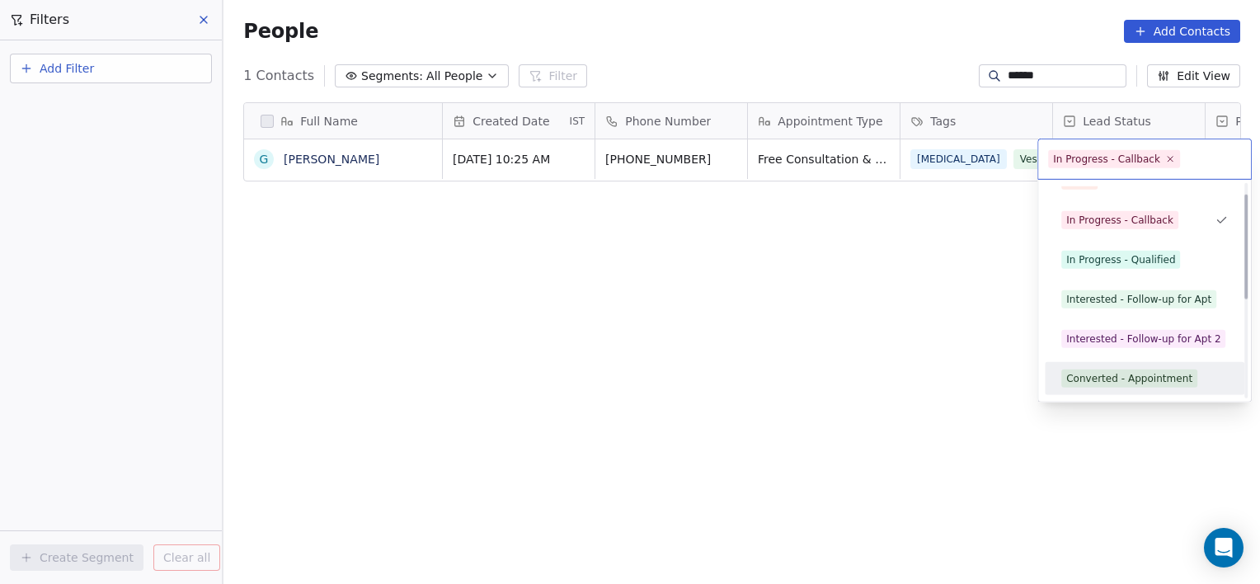
scroll to position [62, 0]
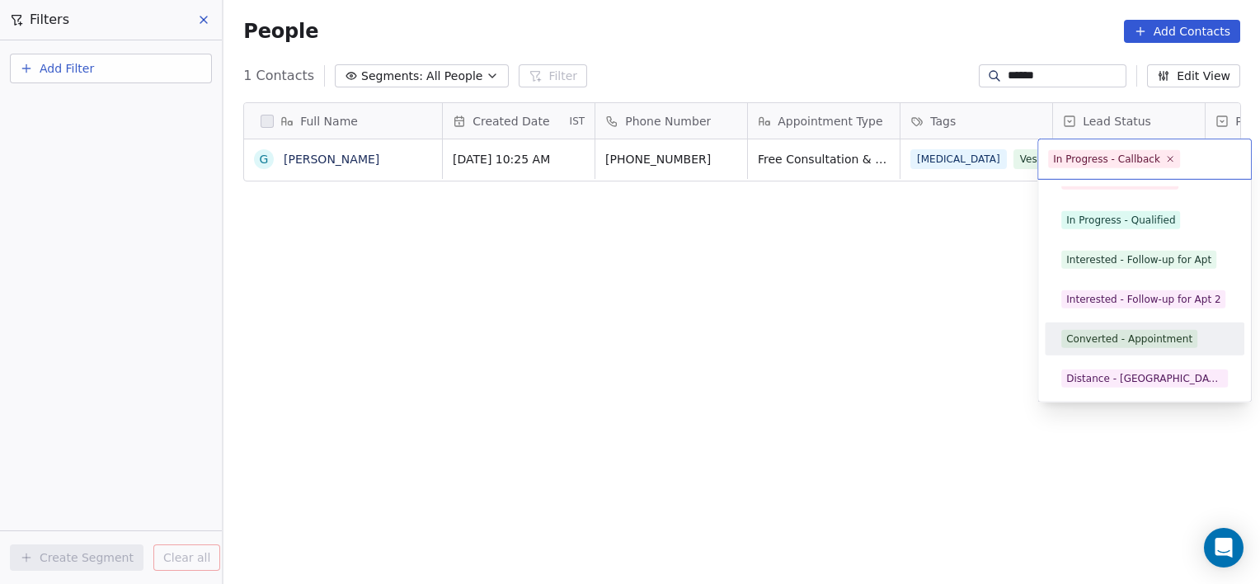
click at [1142, 346] on span "Converted - Appointment" at bounding box center [1129, 339] width 136 height 18
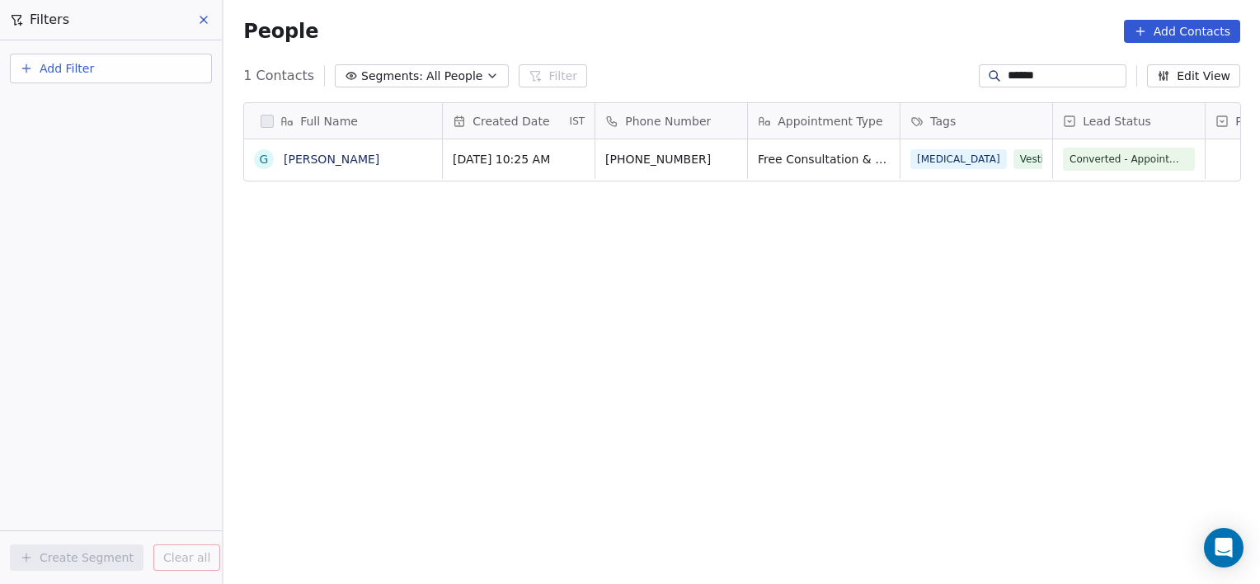
click at [1050, 73] on input "******" at bounding box center [1065, 76] width 115 height 16
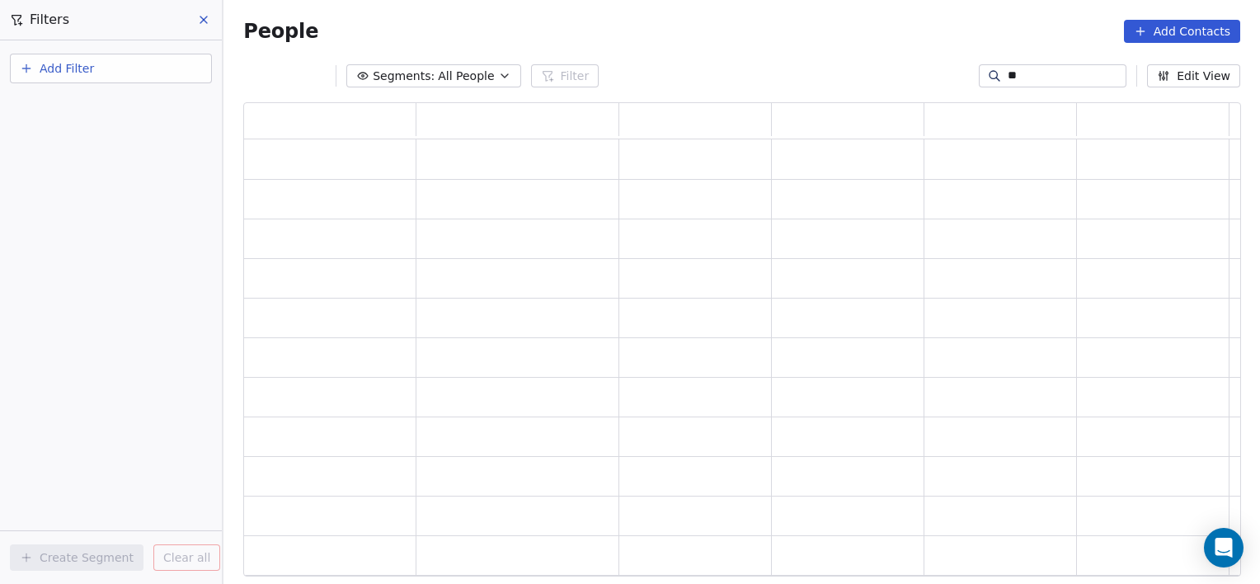
type input "*"
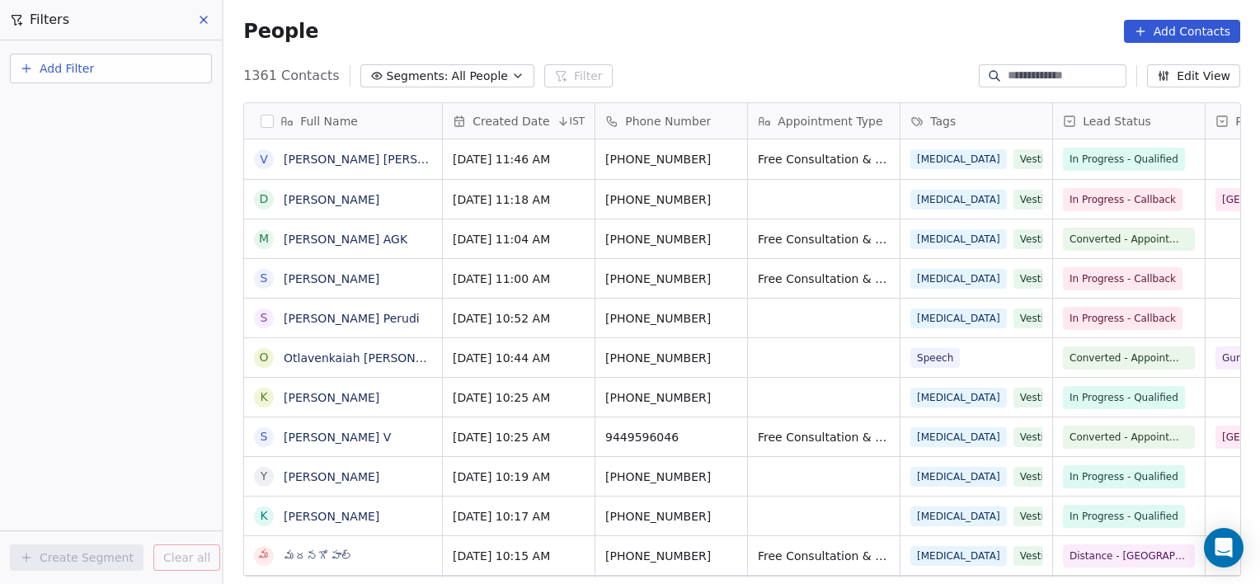
scroll to position [501, 1024]
click at [456, 78] on span "All People" at bounding box center [480, 76] width 56 height 17
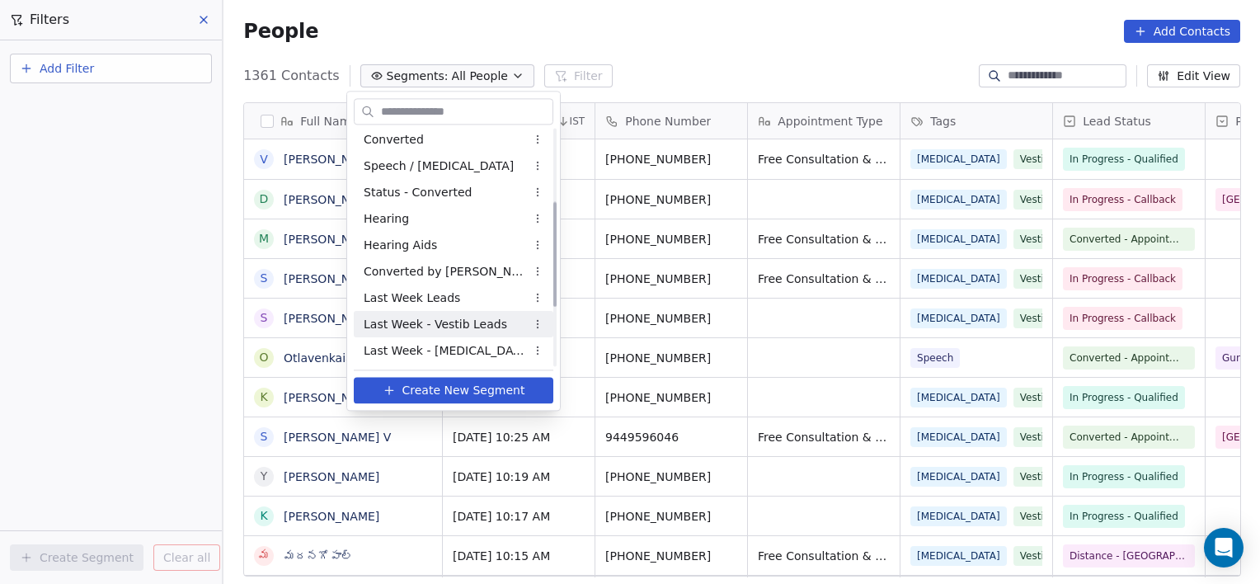
scroll to position [295, 0]
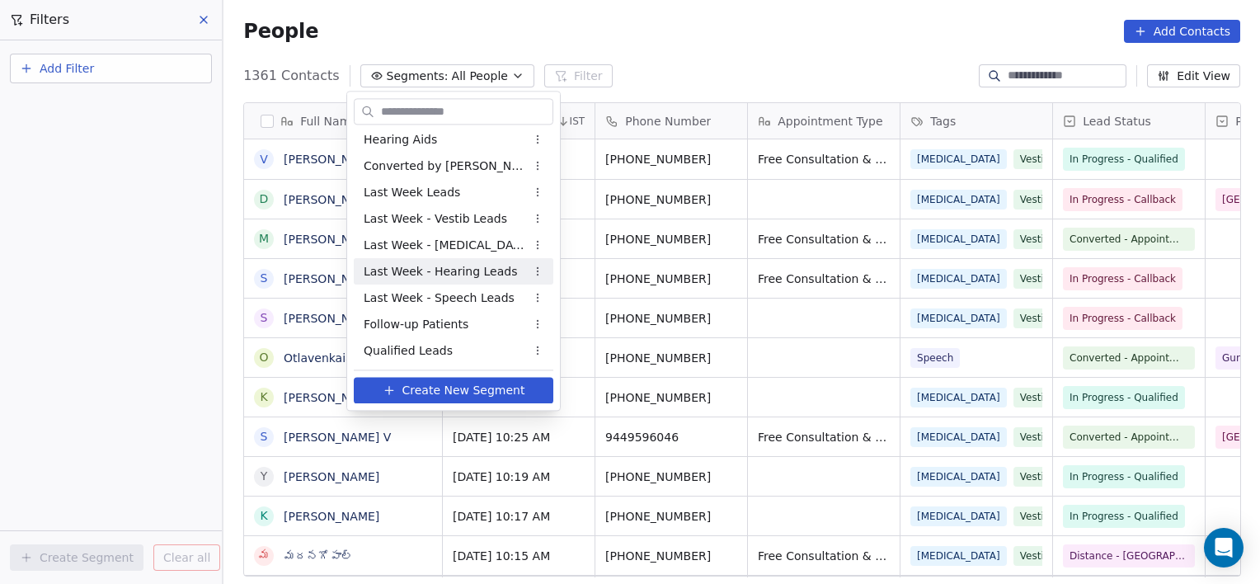
click at [1037, 82] on html "[PERSON_NAME] Clinic External Contacts People Marketing Workflows Campaigns Met…" at bounding box center [630, 292] width 1260 height 584
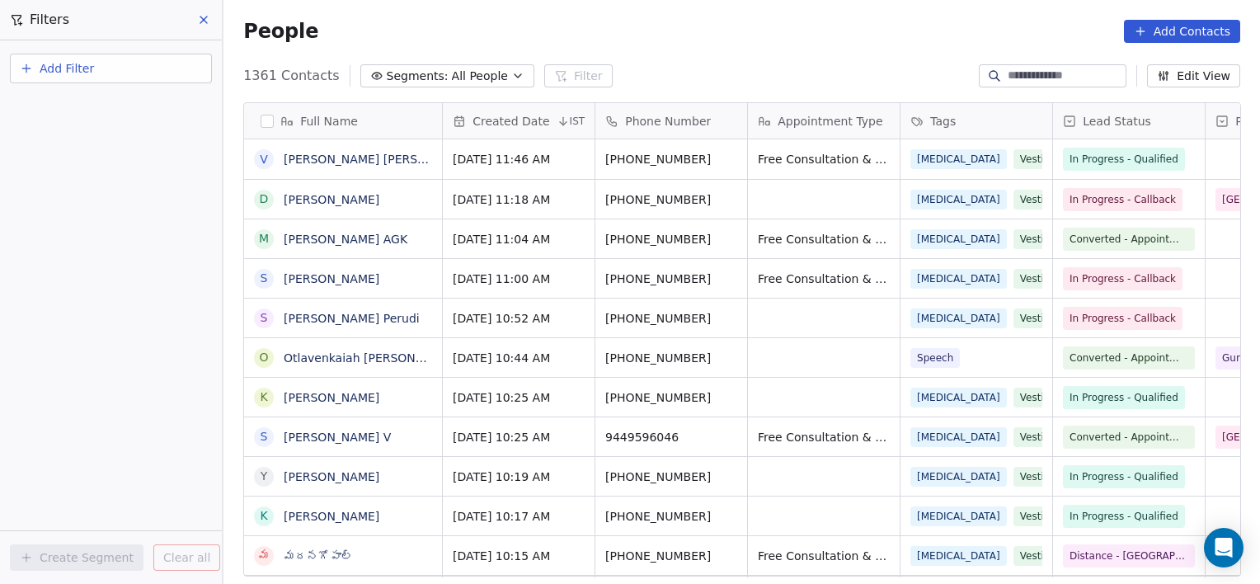
click at [1037, 82] on input at bounding box center [1065, 76] width 115 height 16
click at [191, 76] on button "Add Filter" at bounding box center [111, 69] width 202 height 30
click at [140, 114] on div "Contact properties" at bounding box center [110, 106] width 167 height 17
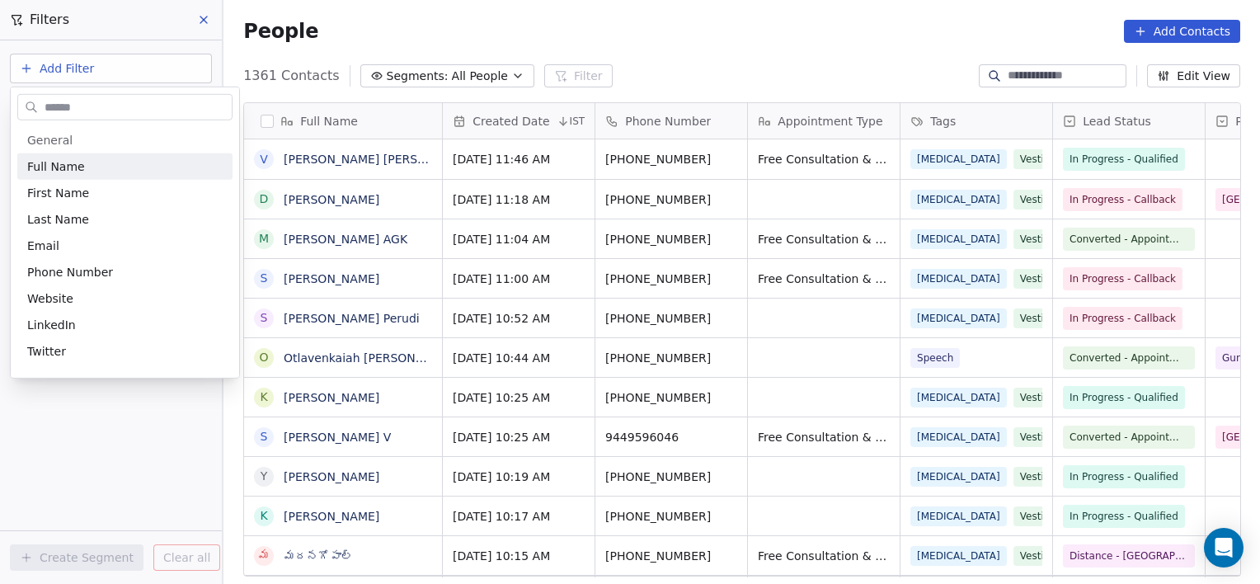
click at [140, 114] on input "text" at bounding box center [136, 107] width 190 height 24
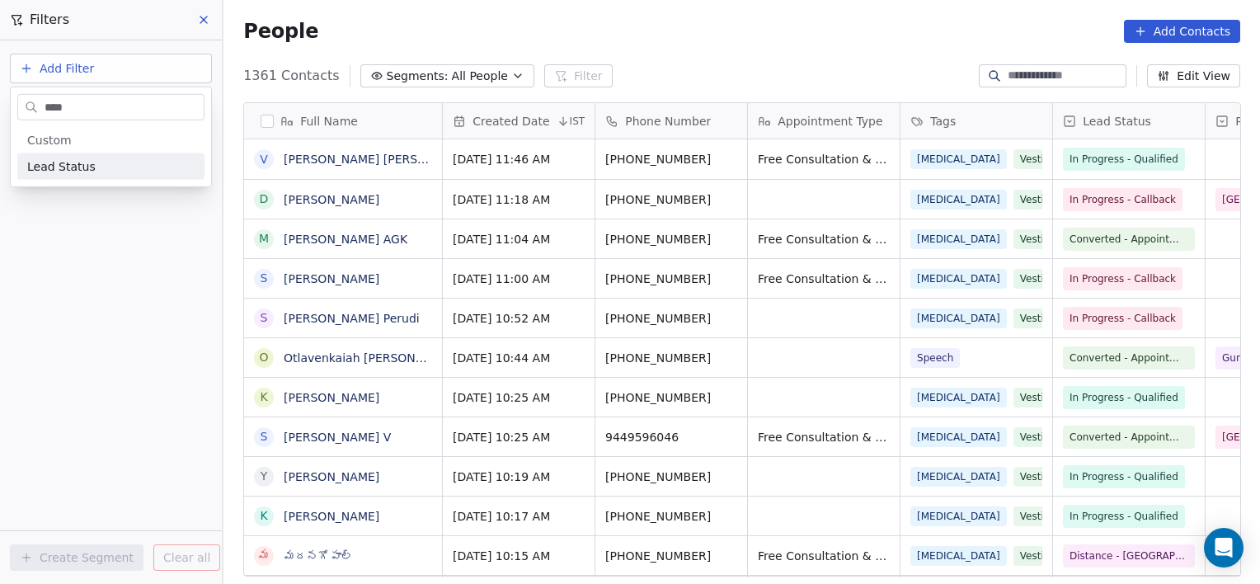
type input "****"
click at [92, 174] on div "Lead Status" at bounding box center [110, 166] width 167 height 16
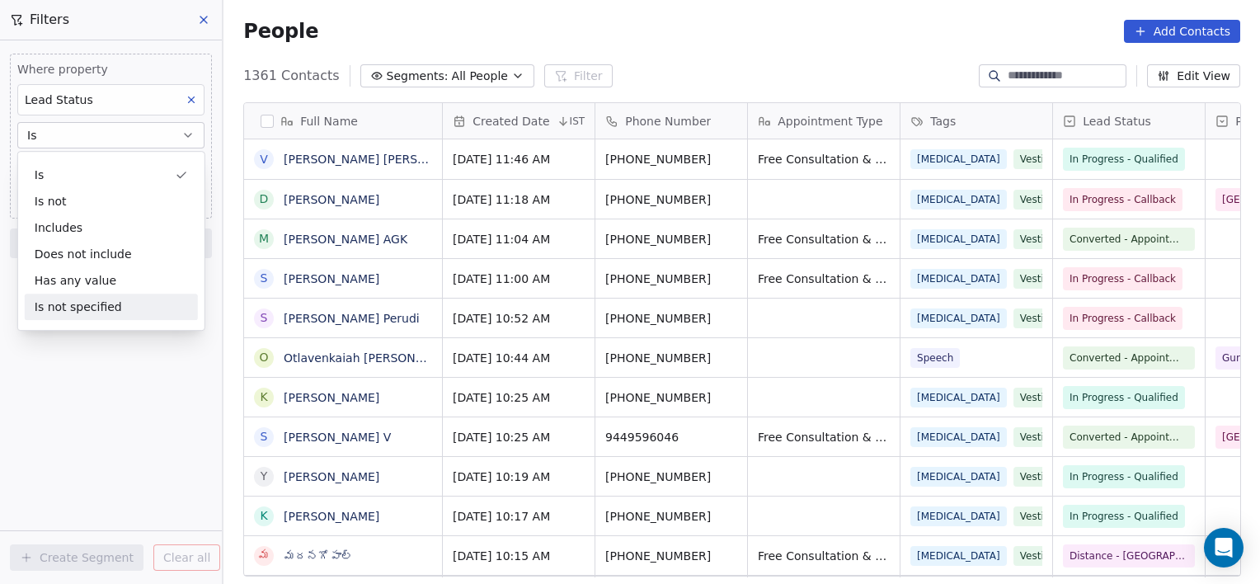
click at [90, 475] on div "Where property Lead Status Is Select Lead Status Add filter to this group Add a…" at bounding box center [111, 311] width 222 height 543
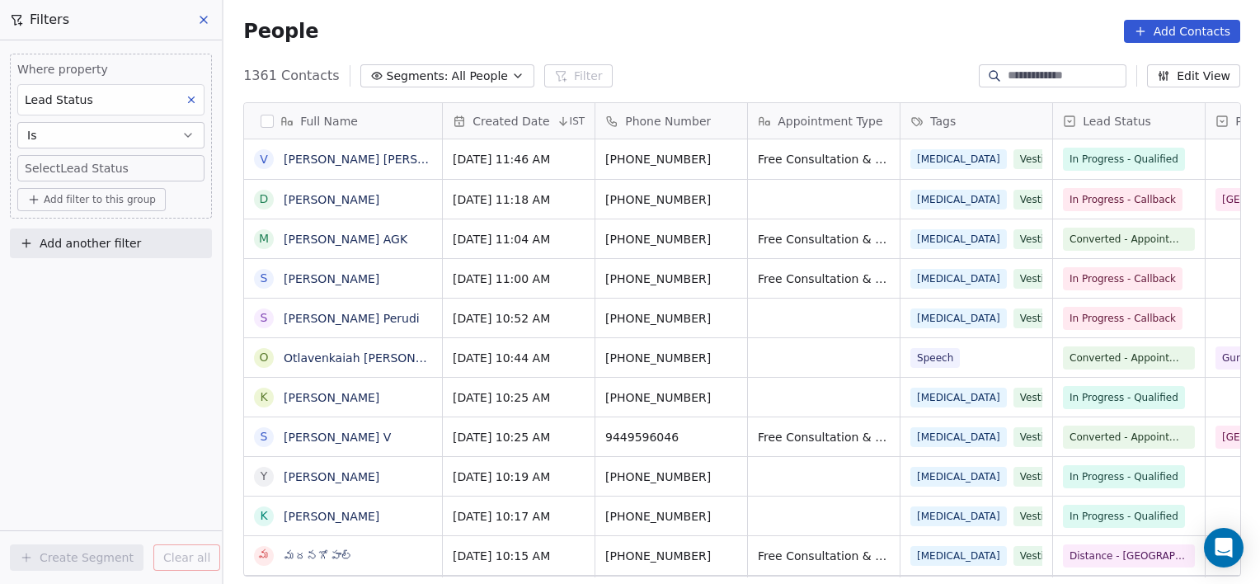
click at [166, 177] on body "[PERSON_NAME] Clinic External Contacts People Marketing Workflows Campaigns Met…" at bounding box center [630, 292] width 1260 height 584
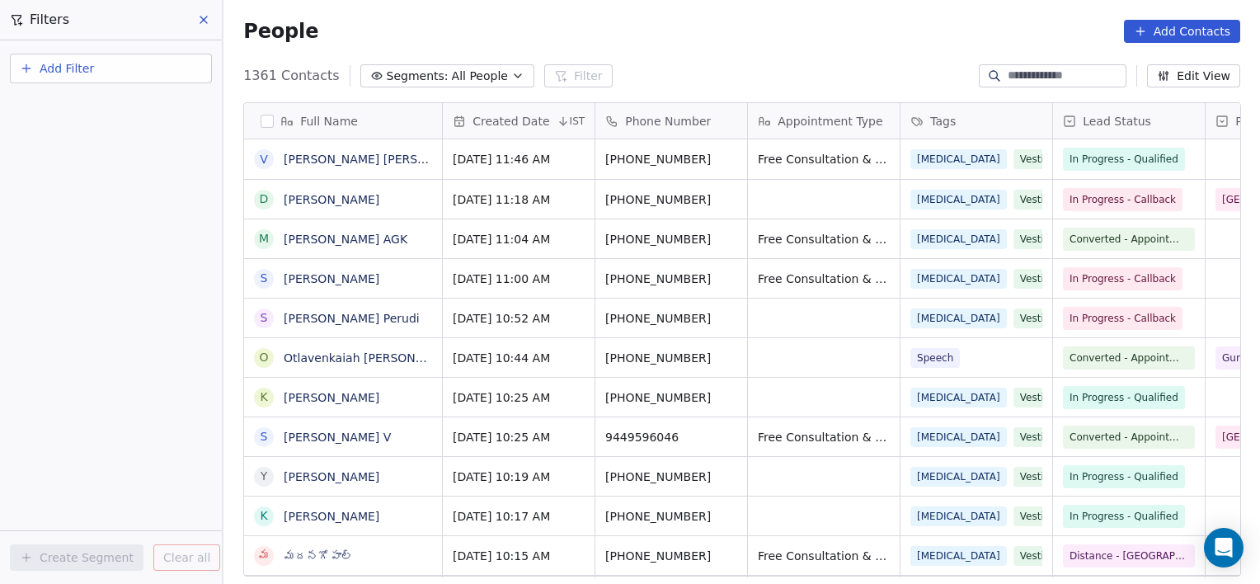
click at [143, 66] on button "Add Filter" at bounding box center [111, 69] width 202 height 30
click at [134, 100] on div "Contact properties" at bounding box center [110, 106] width 167 height 17
type input "****"
click at [115, 172] on div "Lead Status" at bounding box center [110, 166] width 167 height 16
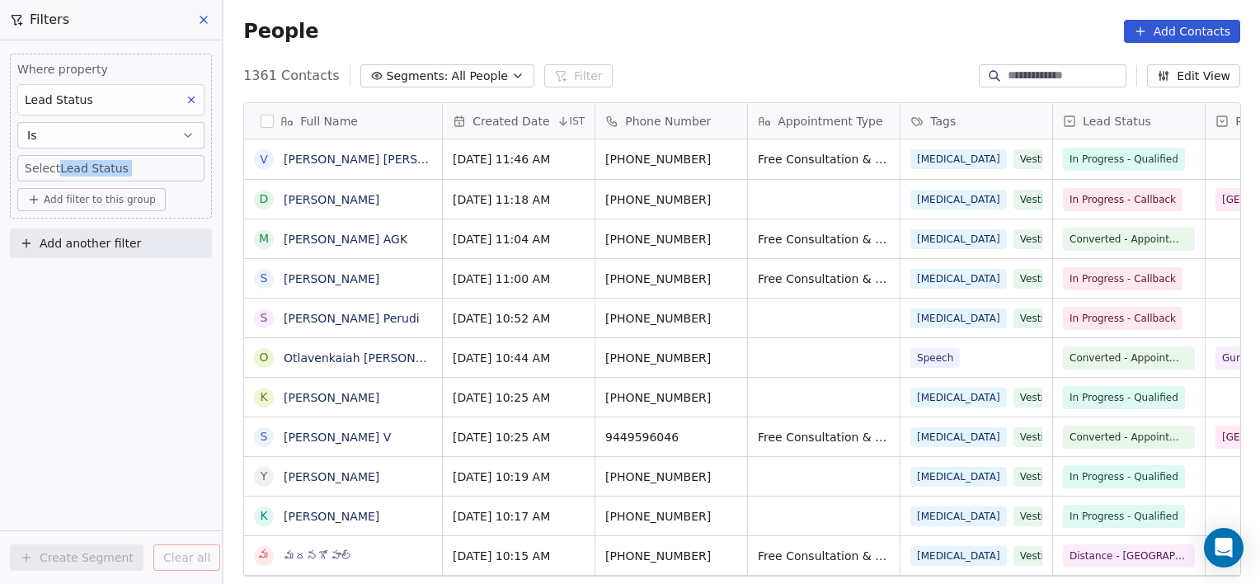
drag, startPoint x: 137, startPoint y: 400, endPoint x: 59, endPoint y: 167, distance: 245.9
click at [59, 167] on div "Where property Lead Status Is Select Lead Status Add filter to this group Add a…" at bounding box center [111, 311] width 222 height 543
click at [59, 167] on body "[PERSON_NAME] Clinic External Contacts People Marketing Workflows Campaigns Met…" at bounding box center [630, 292] width 1260 height 584
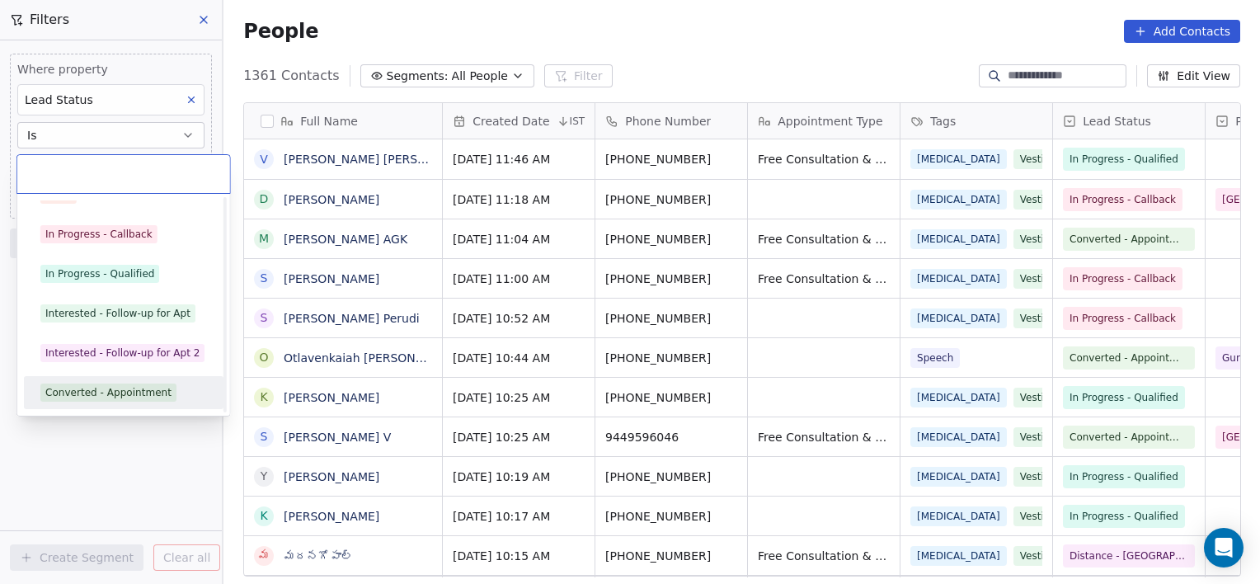
scroll to position [62, 0]
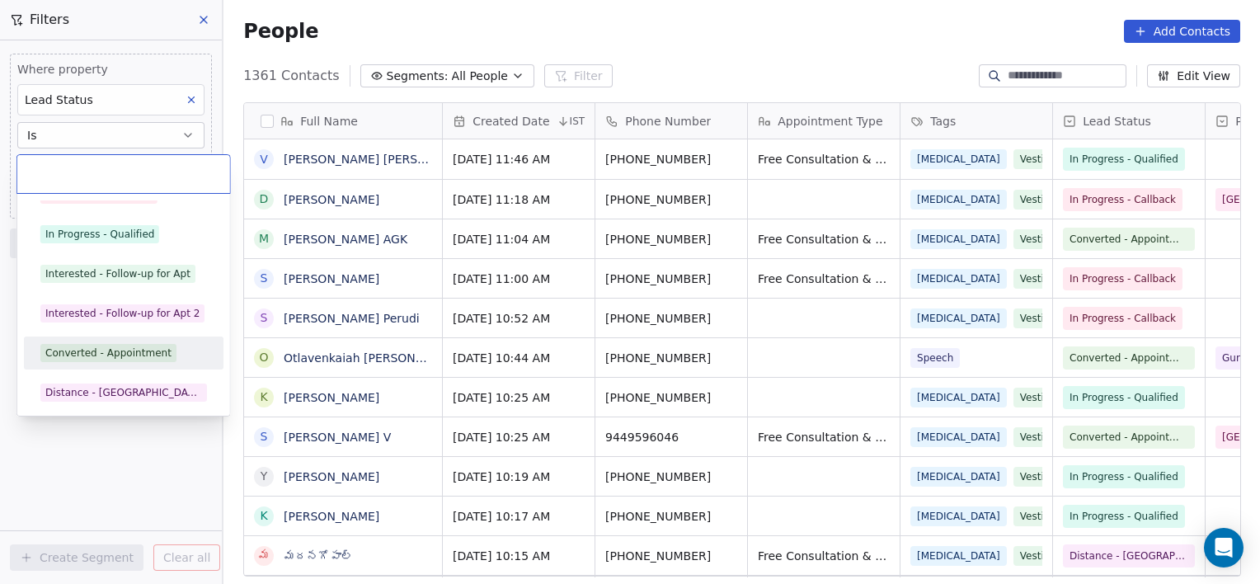
click at [81, 353] on div "Converted - Appointment" at bounding box center [108, 353] width 126 height 15
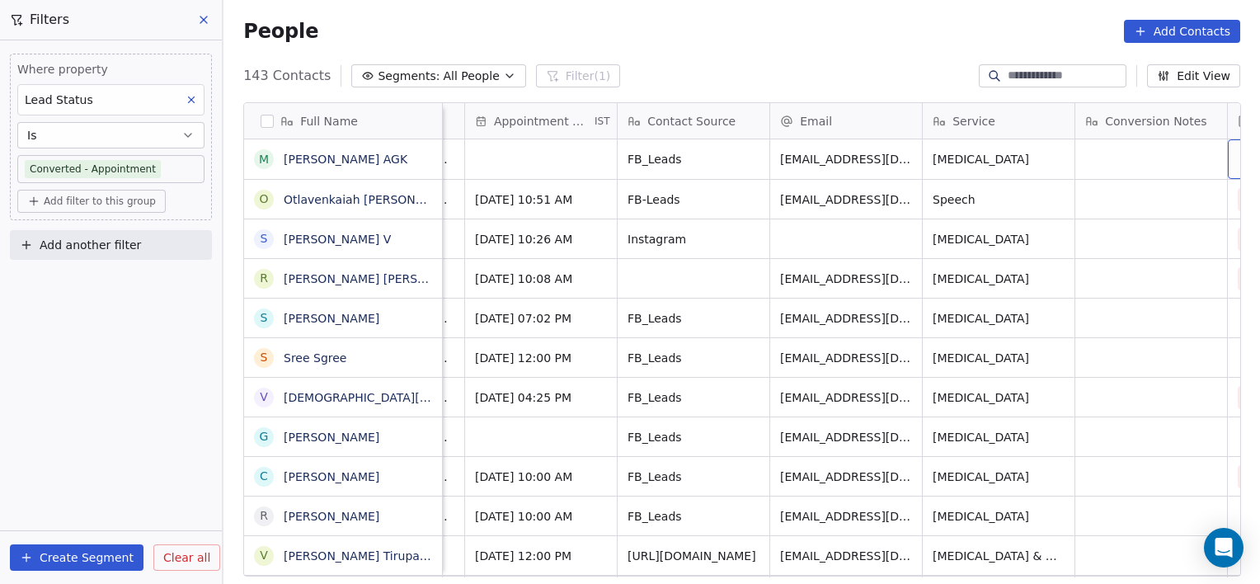
scroll to position [0, 1503]
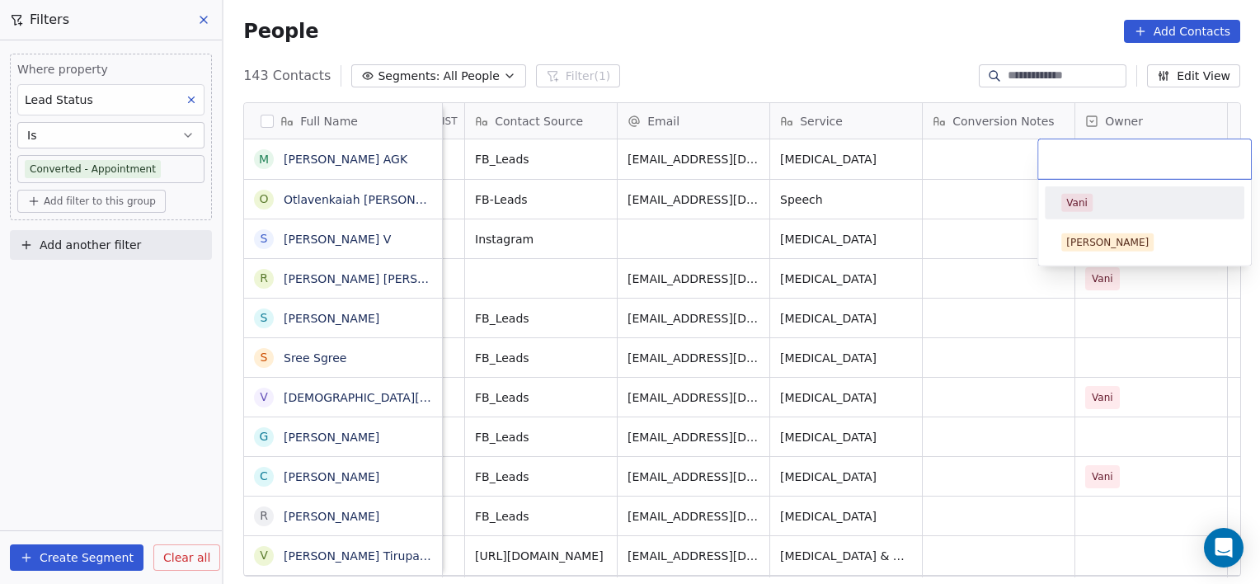
click at [1076, 201] on div "Vani" at bounding box center [1076, 202] width 21 height 15
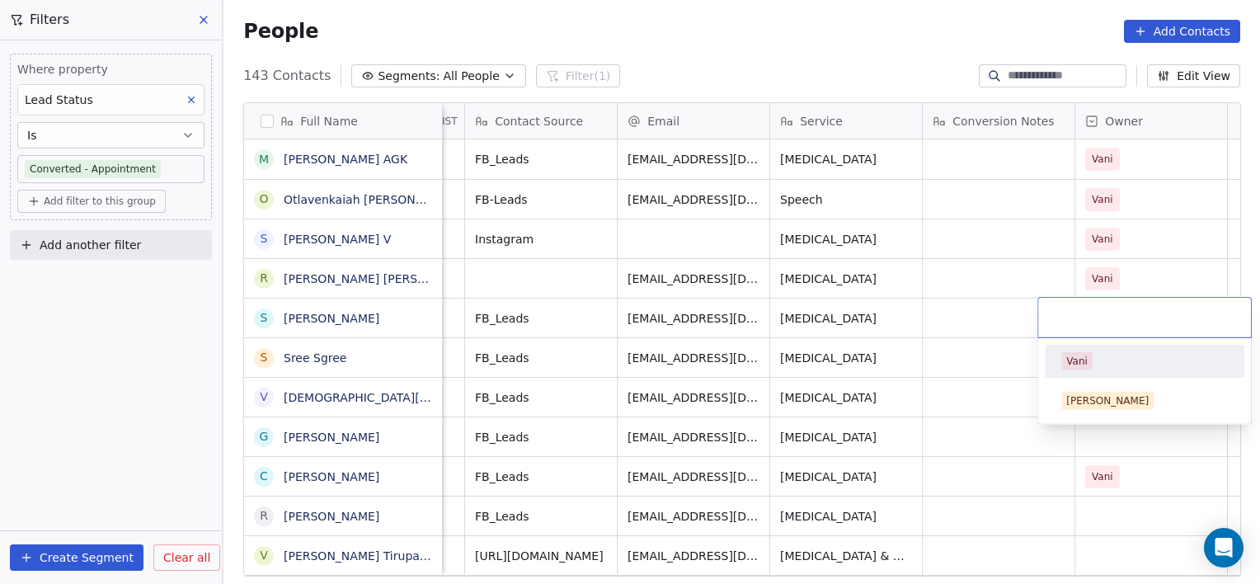
click at [1087, 360] on span "Vani" at bounding box center [1076, 361] width 31 height 18
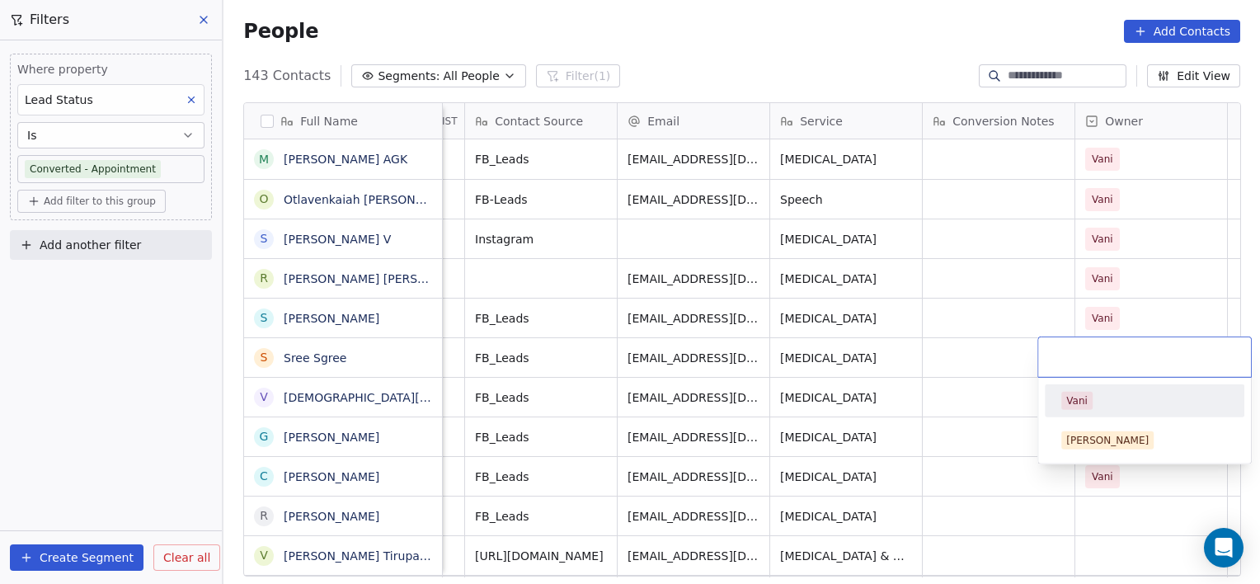
click at [1074, 397] on div "Vani" at bounding box center [1076, 400] width 21 height 15
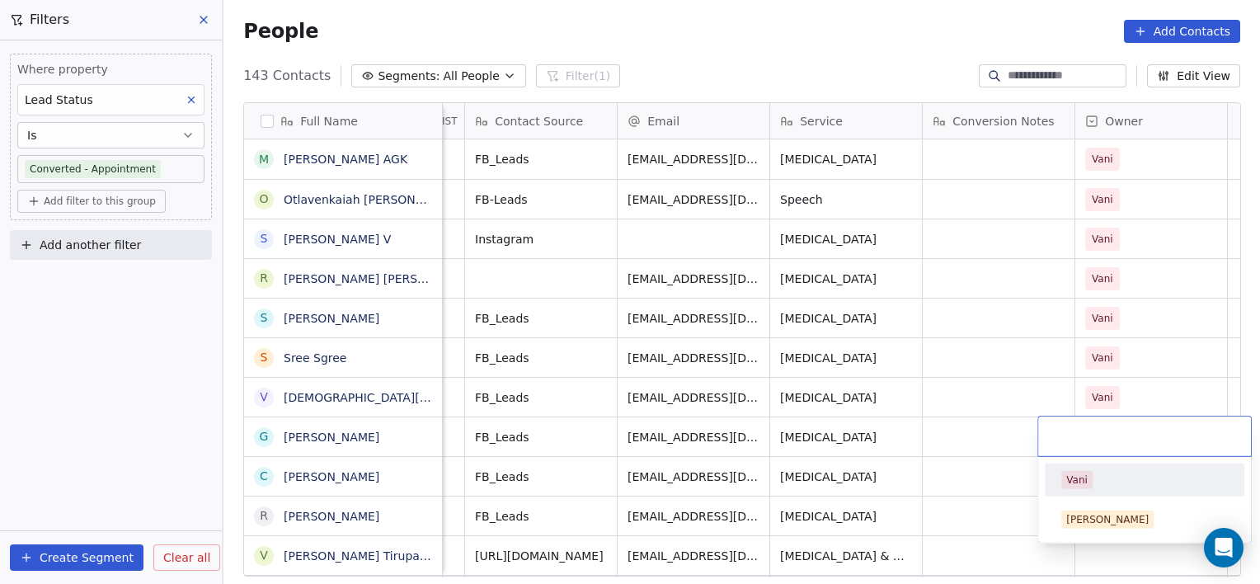
click at [1066, 476] on div "Vani" at bounding box center [1076, 479] width 21 height 15
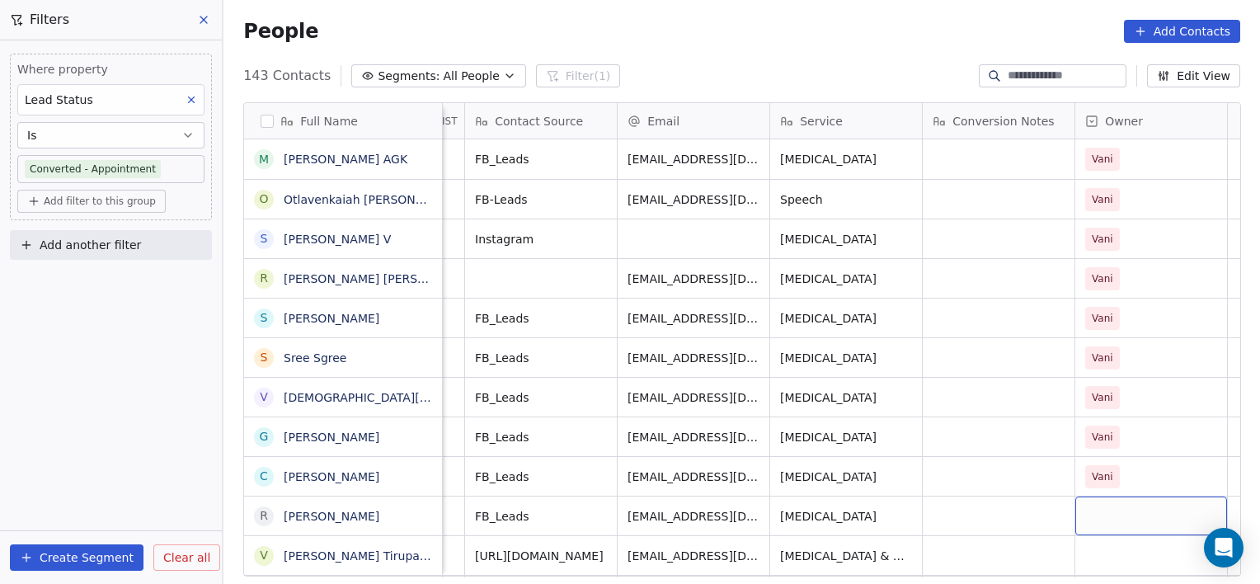
scroll to position [7, 0]
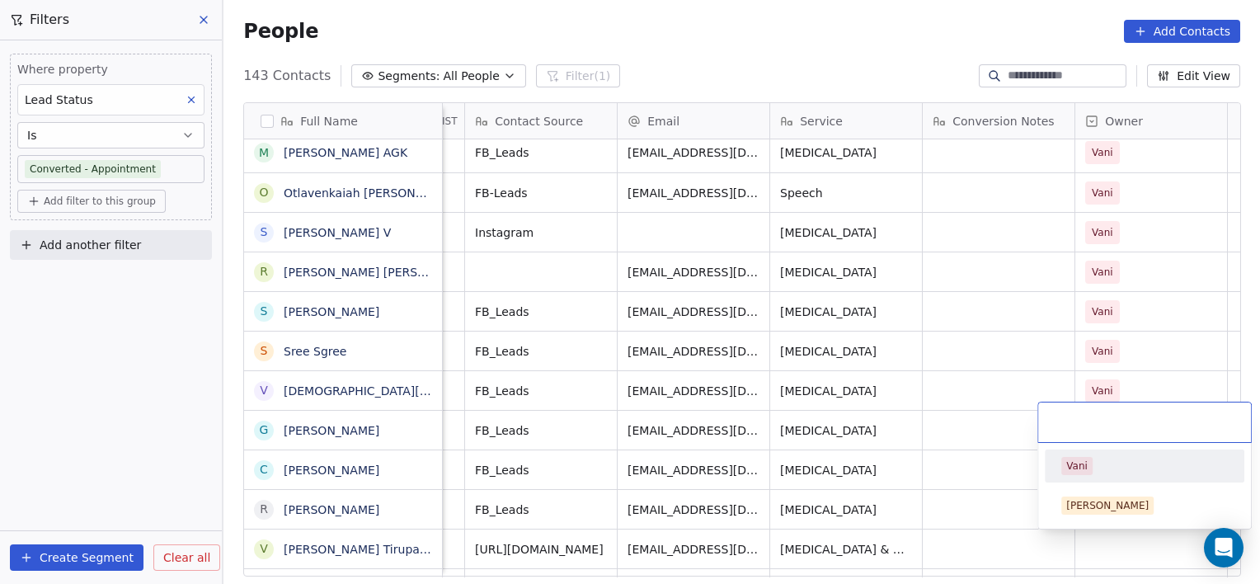
click at [1072, 464] on div "Vani" at bounding box center [1076, 465] width 21 height 15
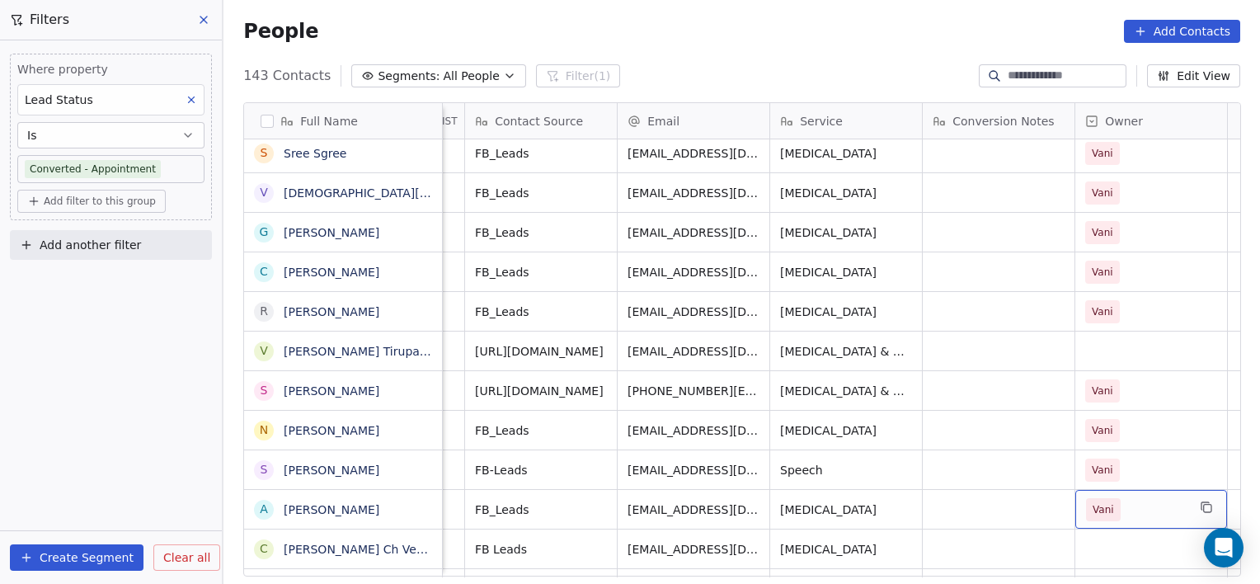
scroll to position [244, 0]
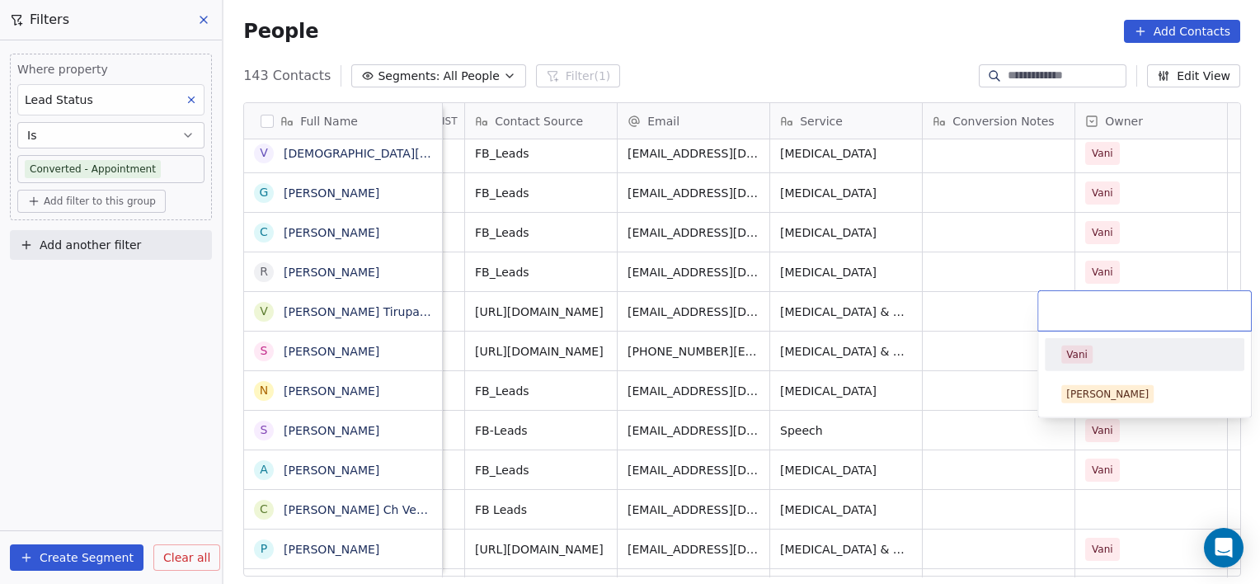
click at [1066, 348] on div "Vani" at bounding box center [1076, 354] width 21 height 15
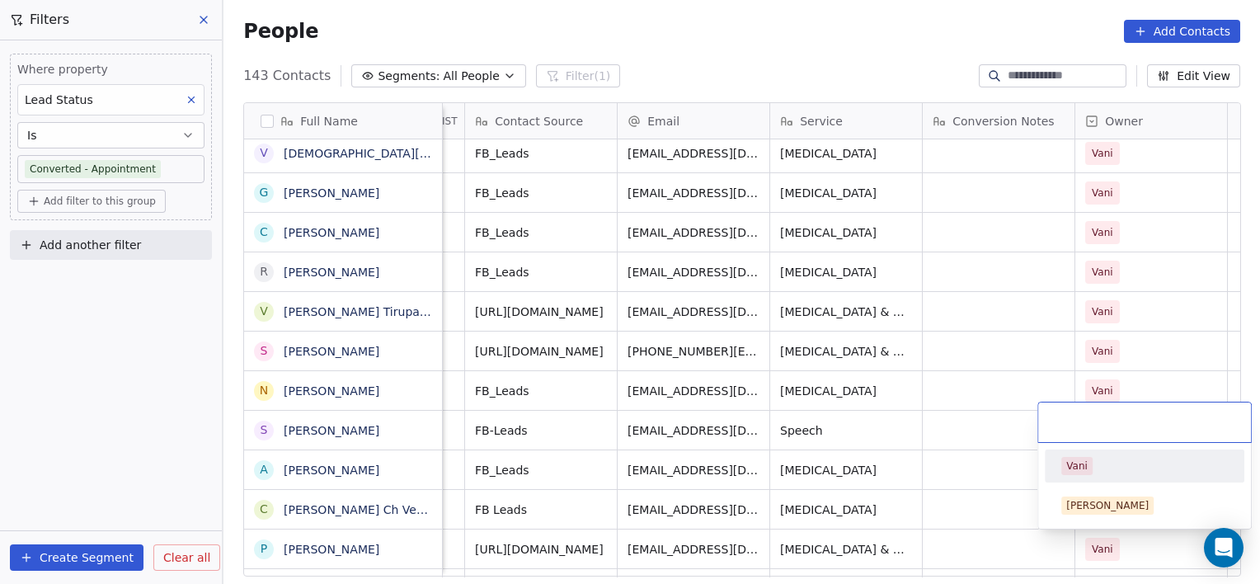
click at [1062, 462] on span "Vani" at bounding box center [1076, 466] width 31 height 18
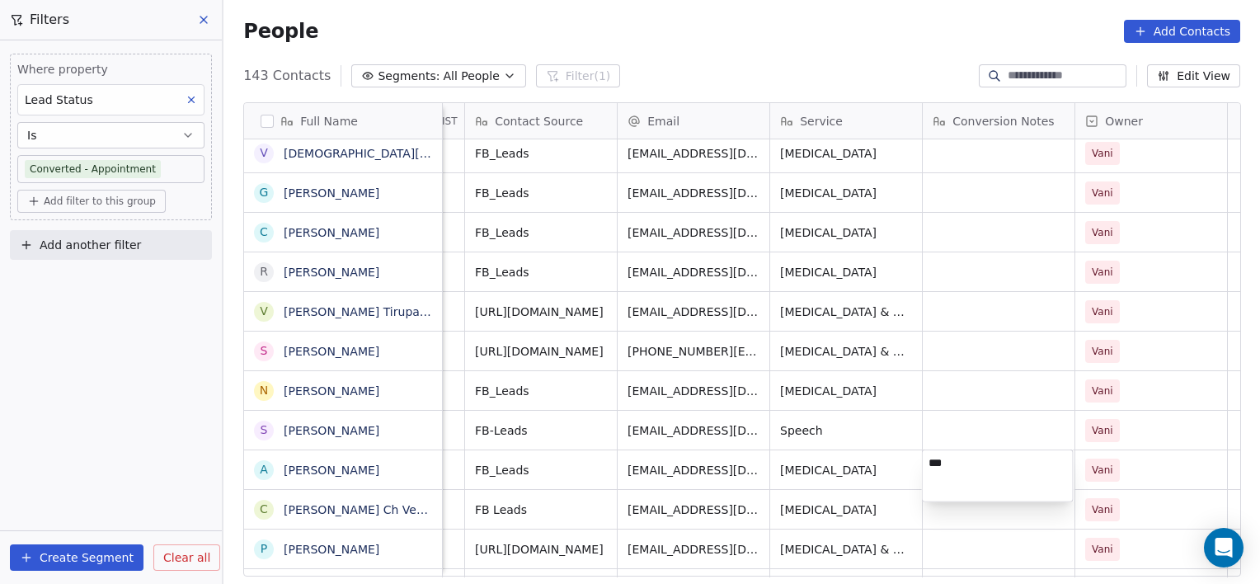
click at [1102, 489] on html "[PERSON_NAME] Clinic External Contacts People Marketing Workflows Campaigns Met…" at bounding box center [630, 292] width 1260 height 584
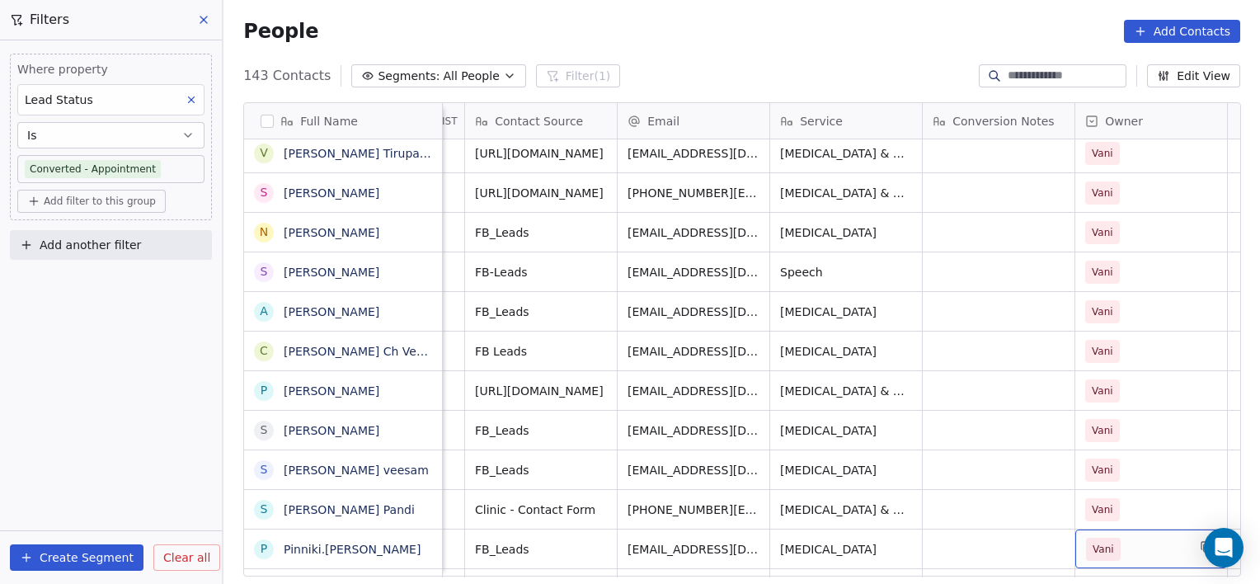
scroll to position [482, 0]
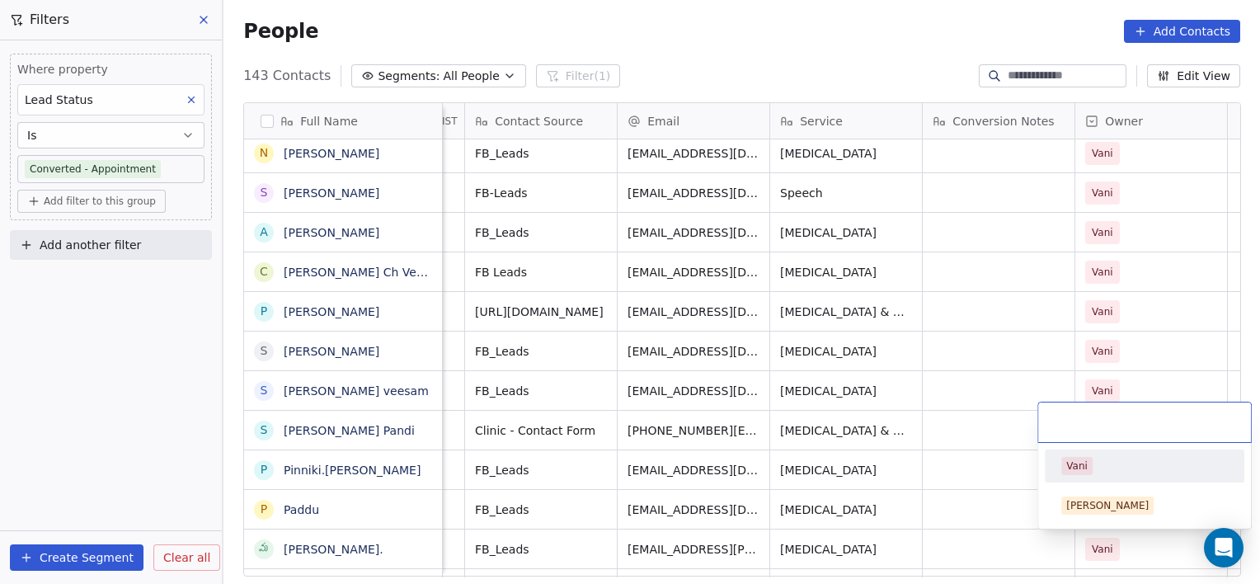
click at [1073, 473] on span "Vani" at bounding box center [1076, 466] width 31 height 18
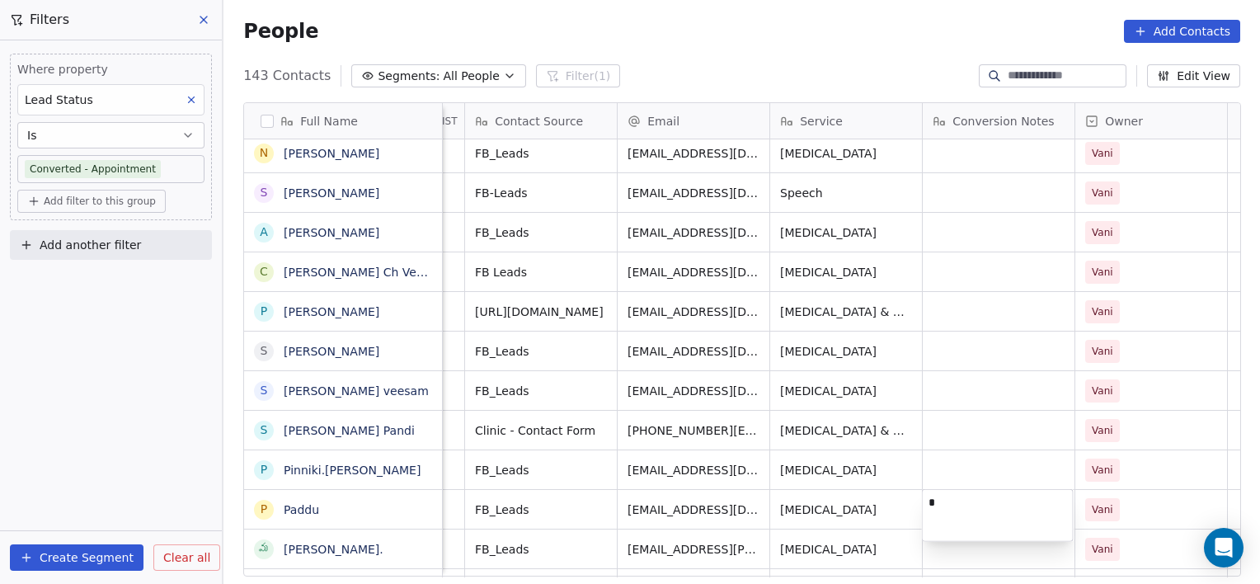
click at [1142, 501] on html "[PERSON_NAME] Clinic External Contacts People Marketing Workflows Campaigns Met…" at bounding box center [630, 292] width 1260 height 584
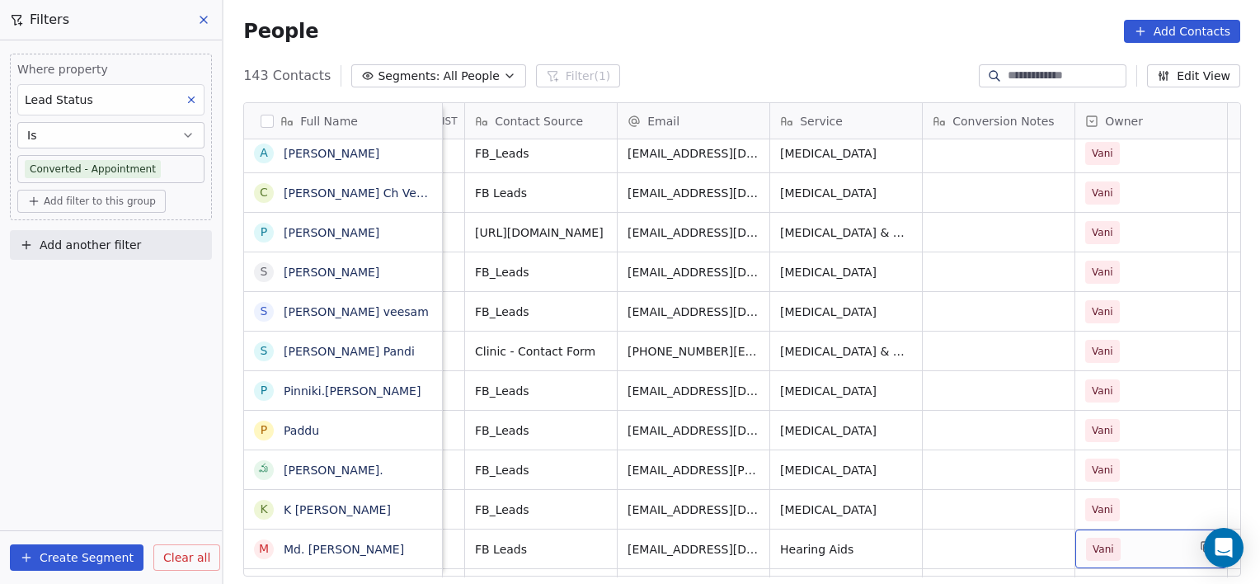
scroll to position [0, 0]
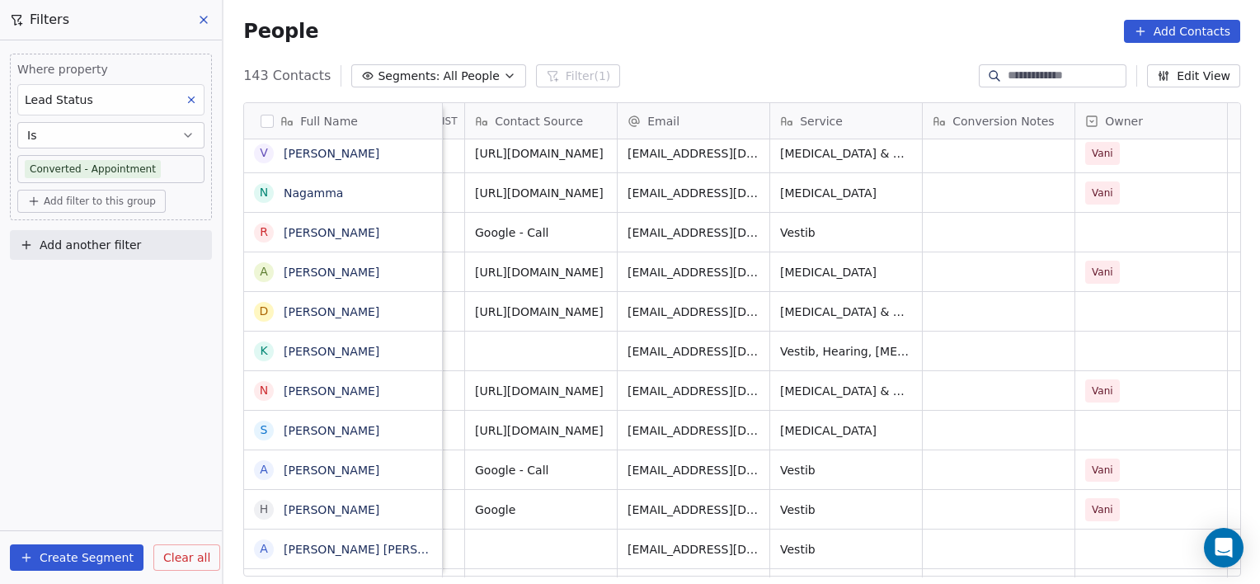
click at [412, 82] on span "Segments:" at bounding box center [409, 76] width 62 height 17
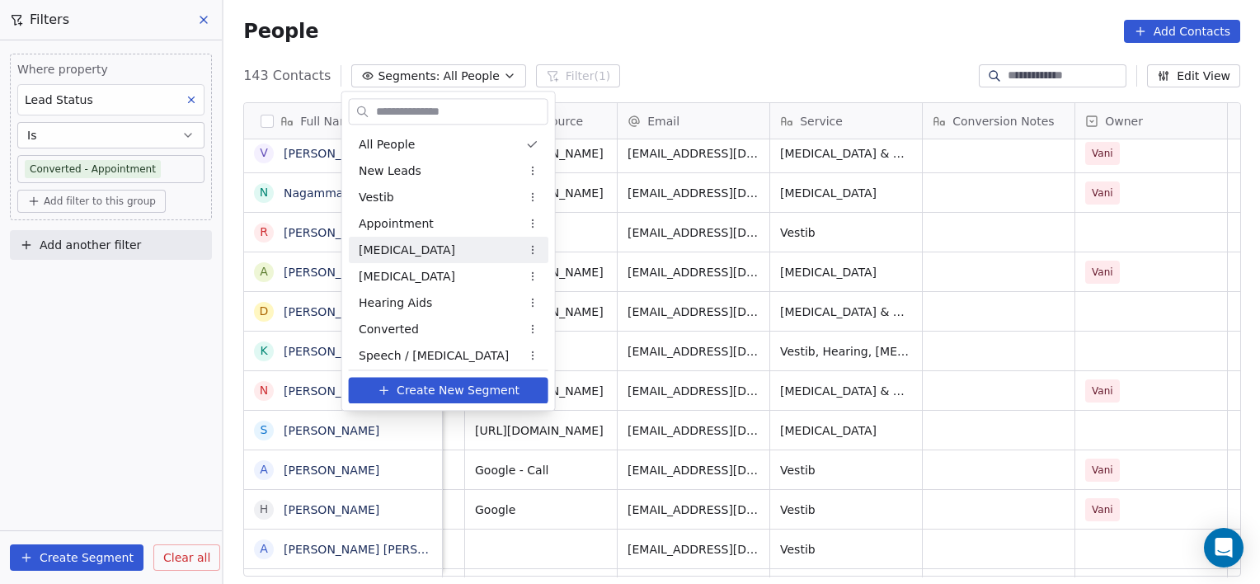
click at [185, 564] on html "[PERSON_NAME] Clinic External Contacts People Marketing Workflows Campaigns Met…" at bounding box center [630, 292] width 1260 height 584
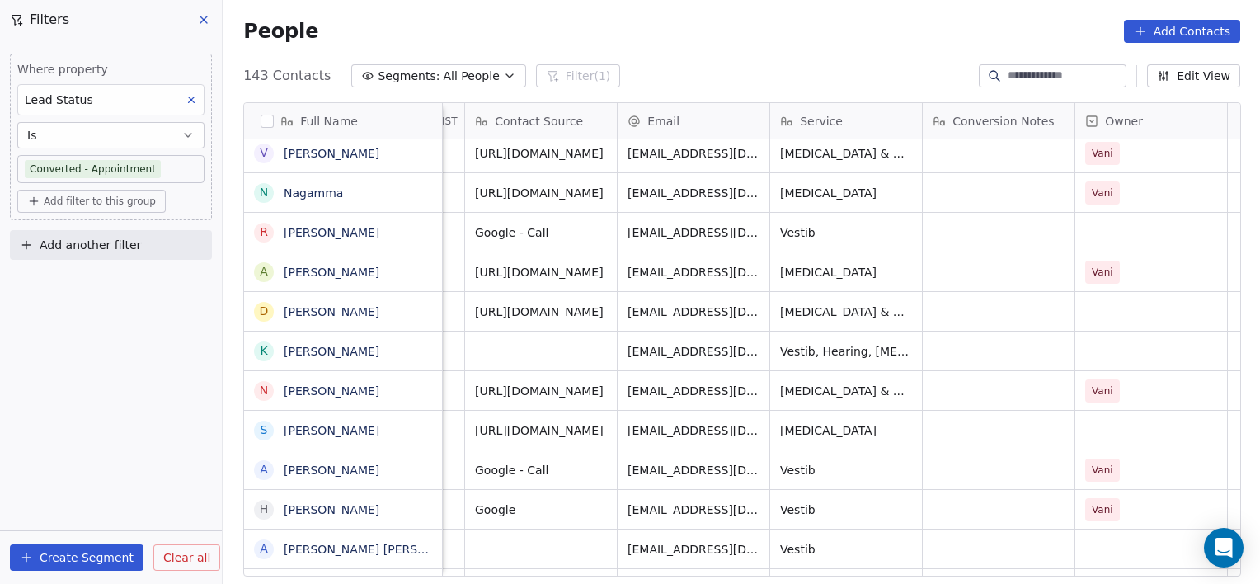
click at [185, 564] on span "Clear all" at bounding box center [186, 557] width 47 height 17
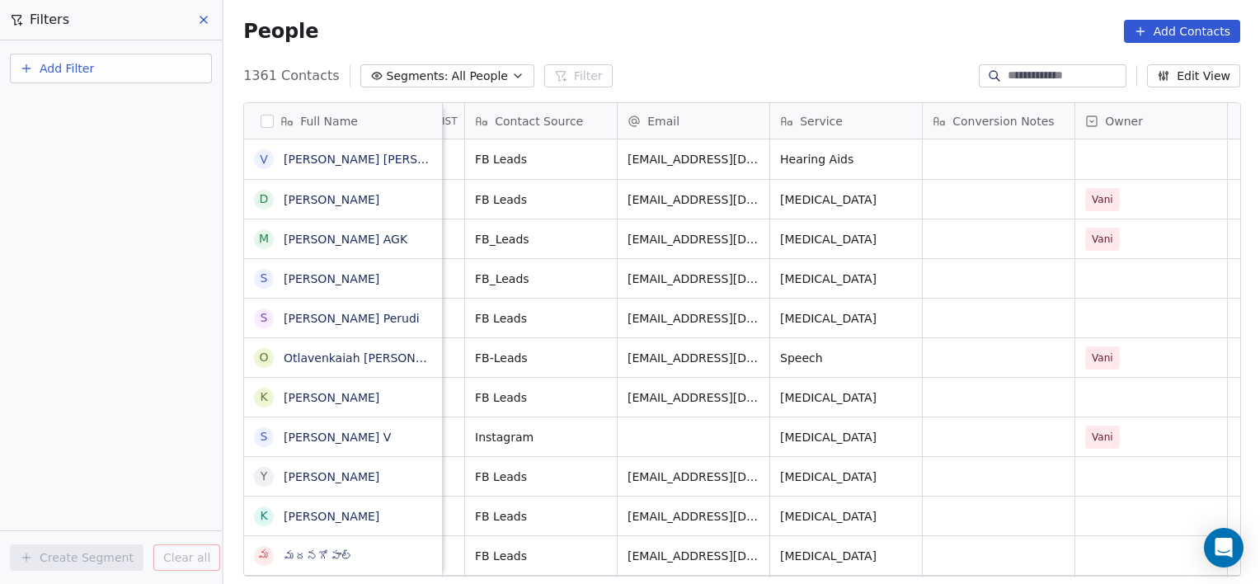
click at [445, 85] on button "Segments: All People" at bounding box center [447, 75] width 174 height 23
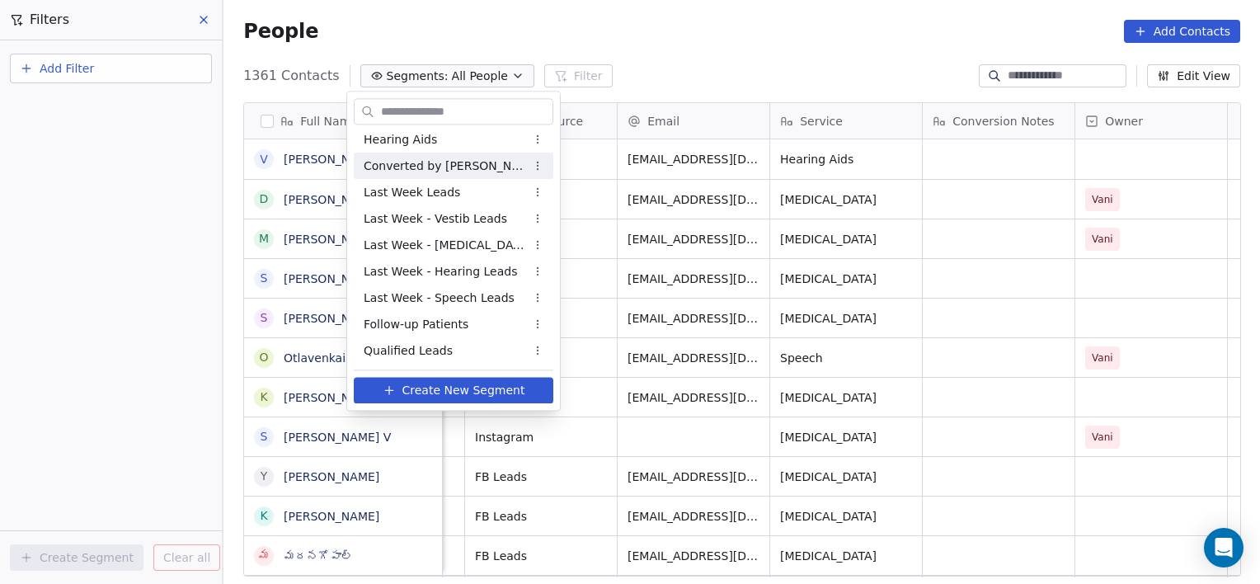
click at [406, 171] on span "Converted by [PERSON_NAME]" at bounding box center [445, 165] width 162 height 17
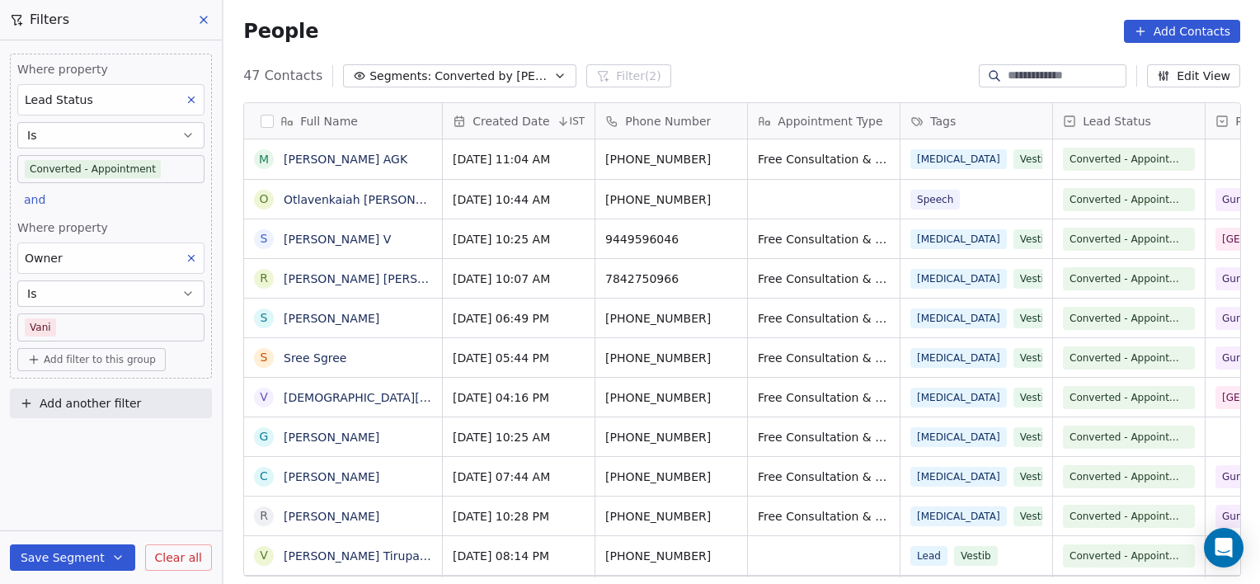
click at [189, 261] on icon at bounding box center [192, 258] width 12 height 12
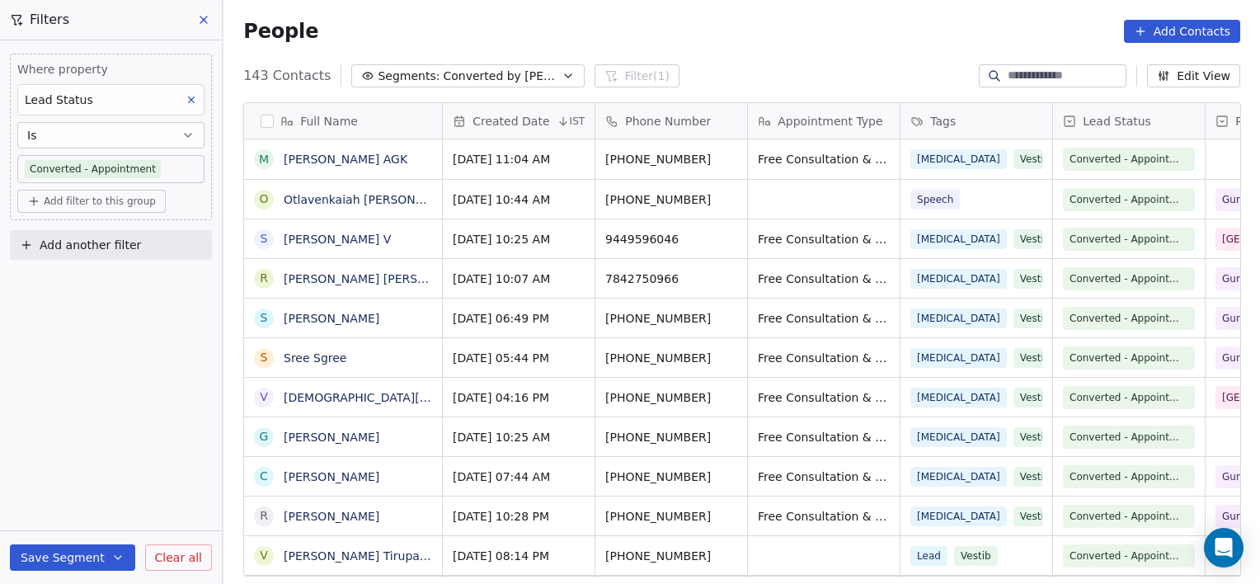
click at [186, 106] on button at bounding box center [191, 99] width 21 height 21
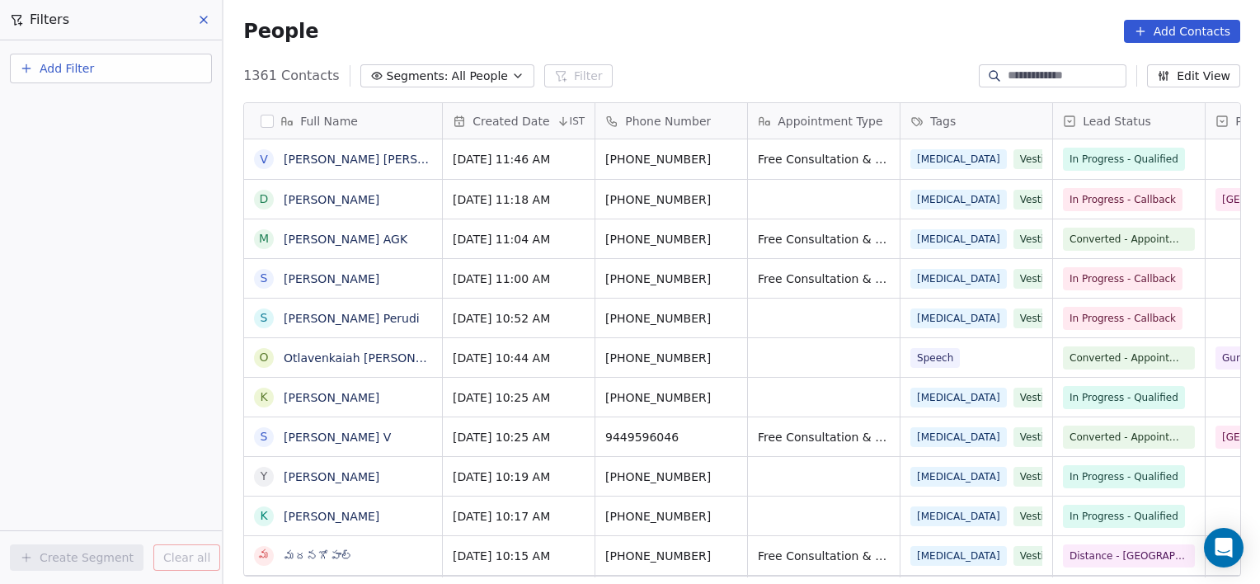
click at [206, 29] on button at bounding box center [204, 19] width 25 height 23
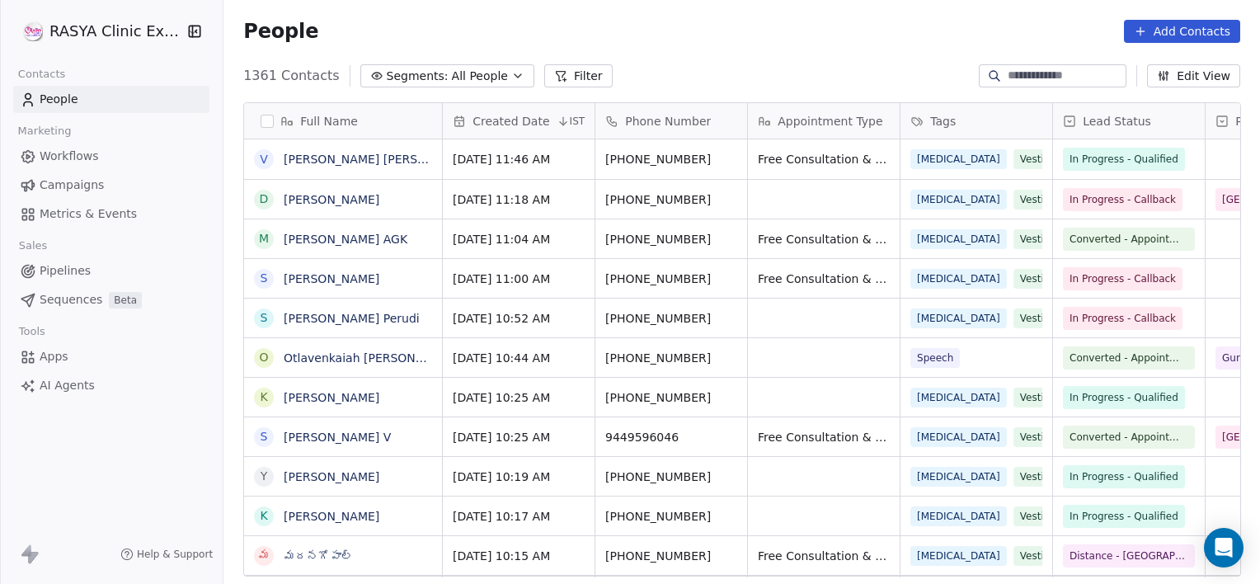
click at [431, 78] on button "Segments: All People" at bounding box center [447, 75] width 174 height 23
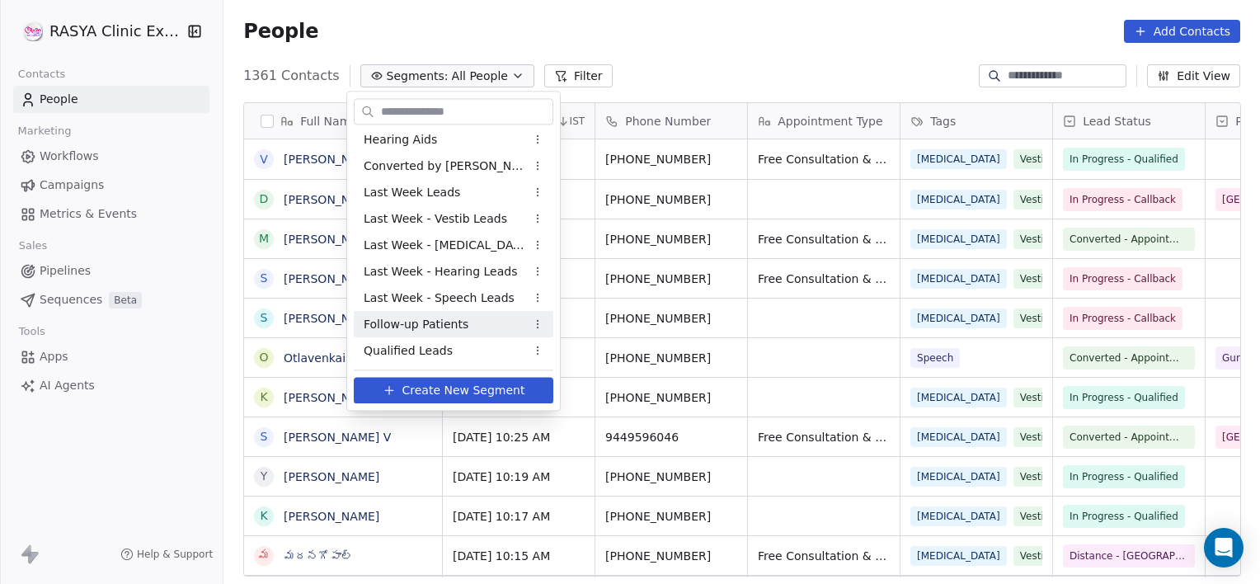
click at [444, 322] on span "Follow-up Patients" at bounding box center [416, 324] width 105 height 17
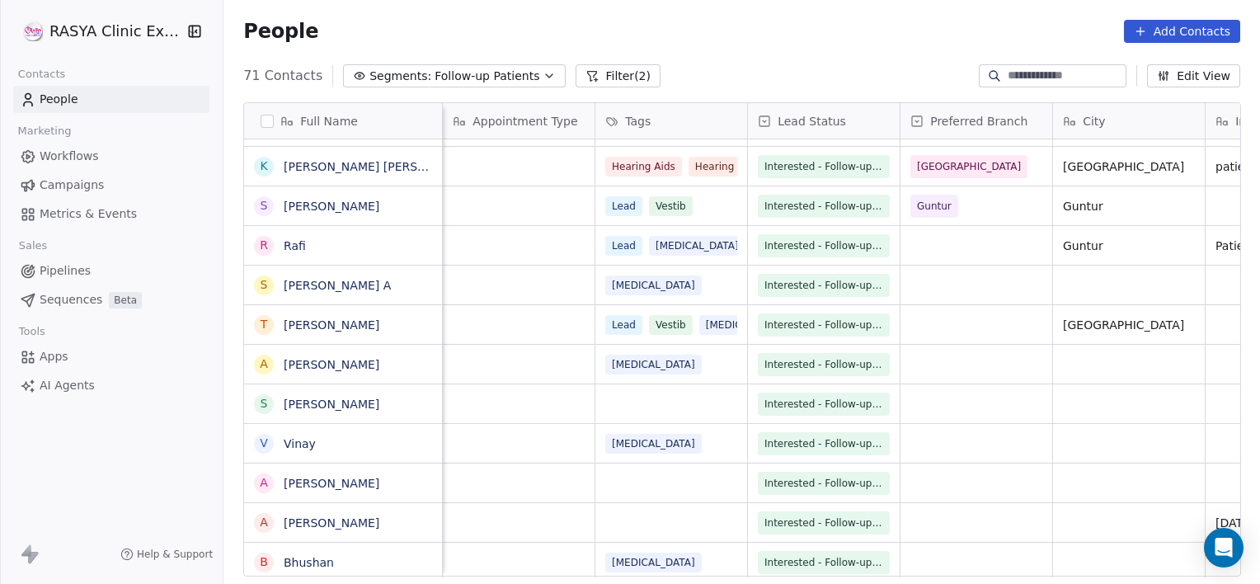
scroll to position [0, 152]
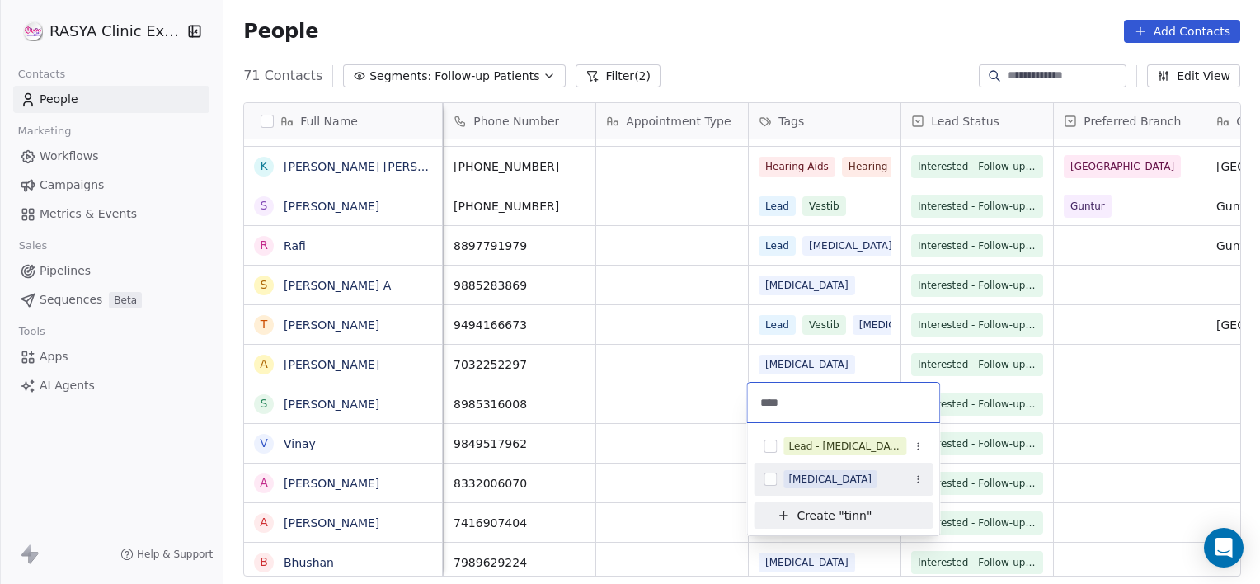
type input "****"
click at [810, 478] on div "[MEDICAL_DATA]" at bounding box center [829, 479] width 83 height 15
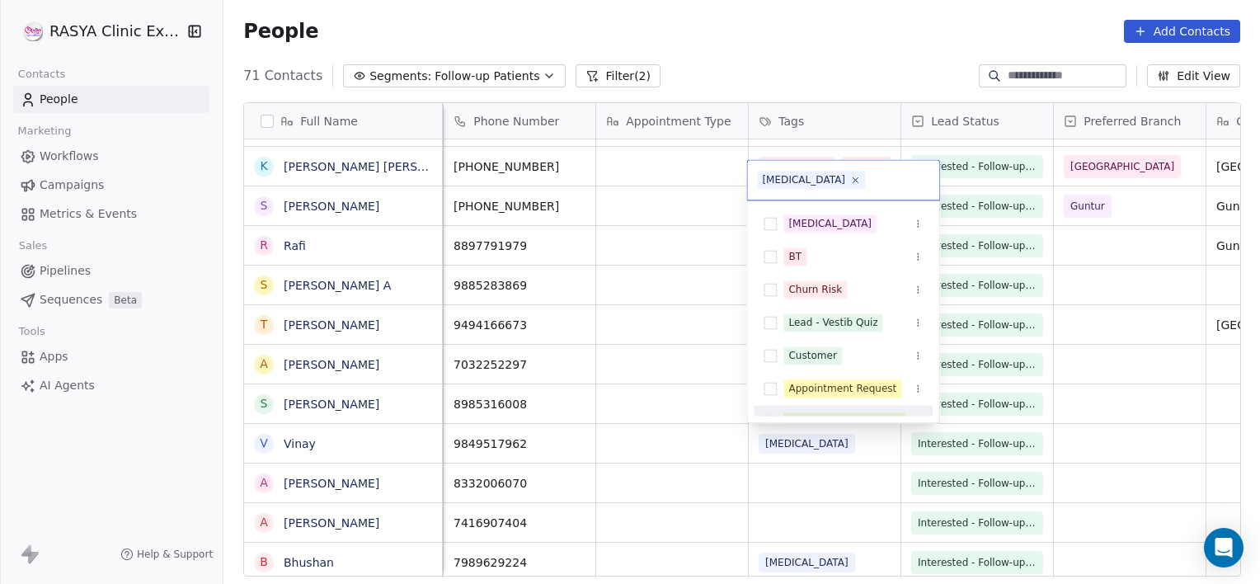
click at [666, 403] on html "[PERSON_NAME] Clinic External Contacts People Marketing Workflows Campaigns Met…" at bounding box center [630, 292] width 1260 height 584
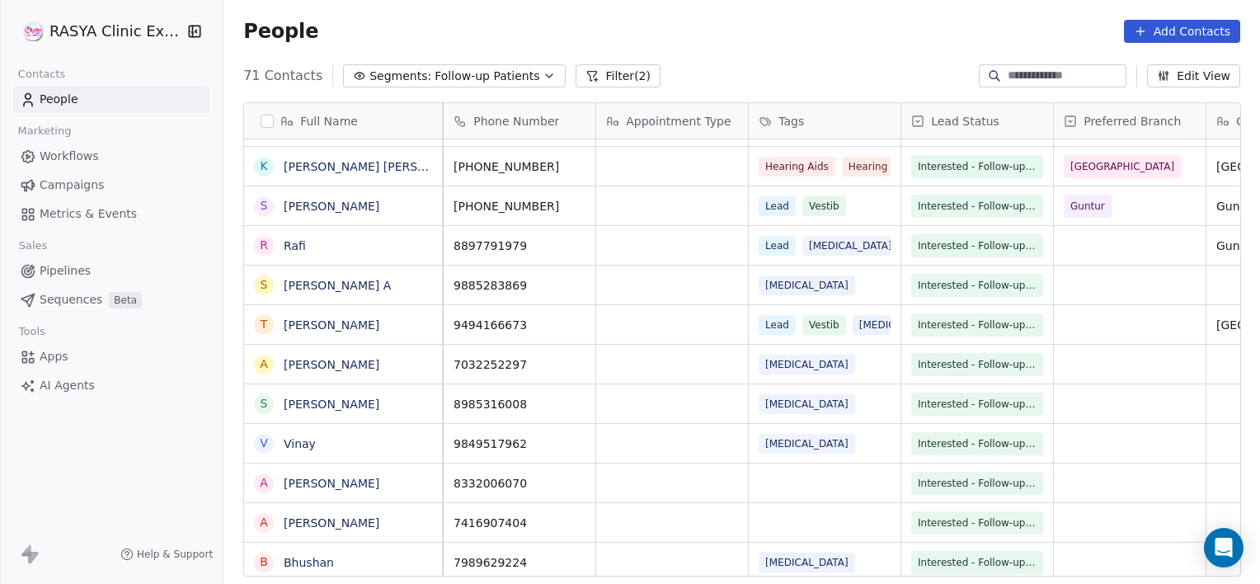
scroll to position [0, 0]
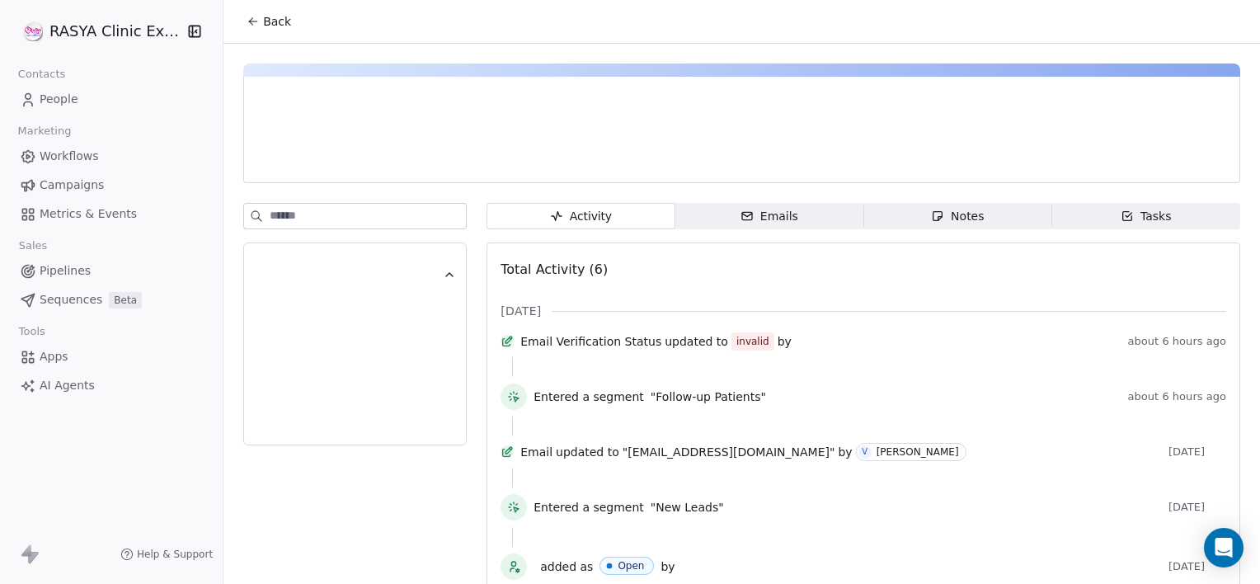
click at [958, 221] on div "Notes" at bounding box center [957, 216] width 53 height 17
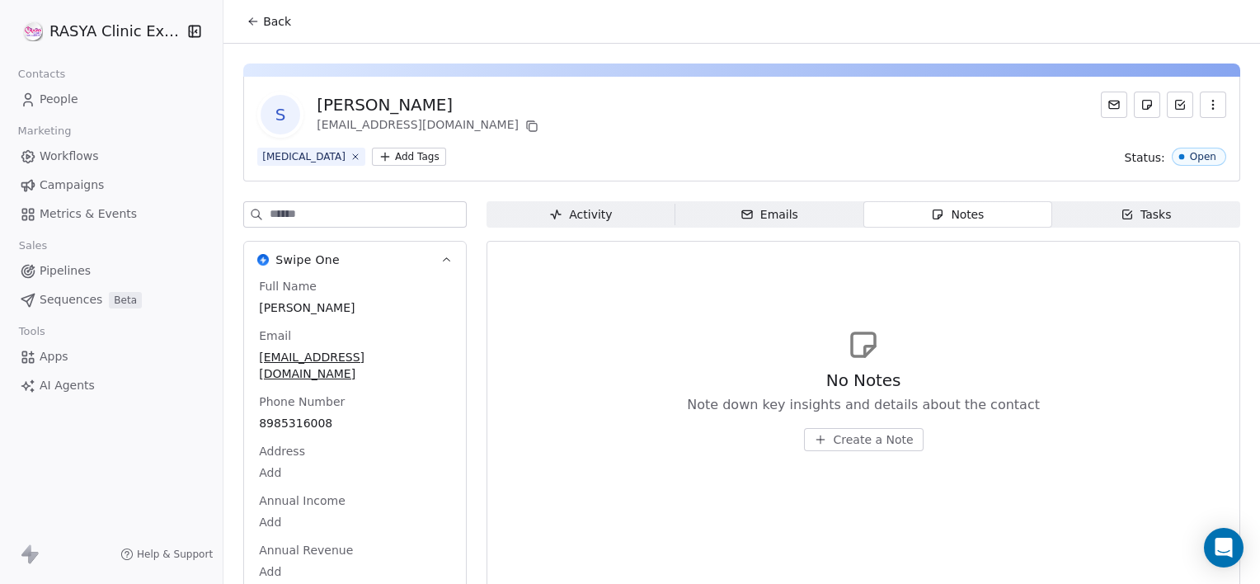
click at [862, 445] on span "Create a Note" at bounding box center [874, 439] width 80 height 16
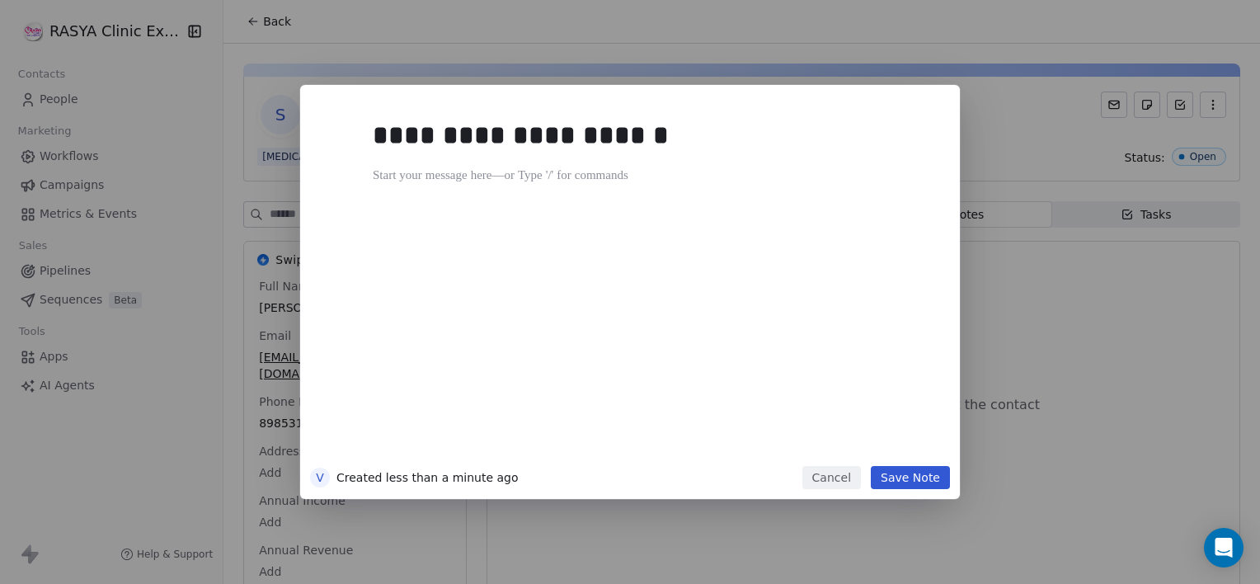
click at [917, 480] on button "Save Note" at bounding box center [910, 477] width 79 height 23
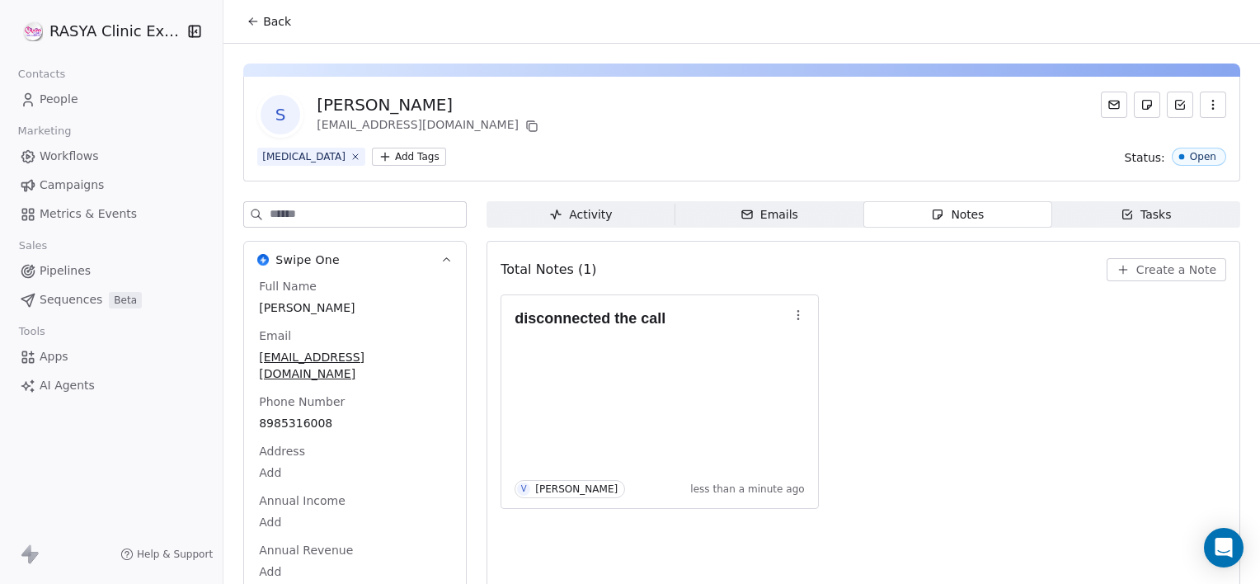
click at [266, 20] on span "Back" at bounding box center [277, 21] width 28 height 16
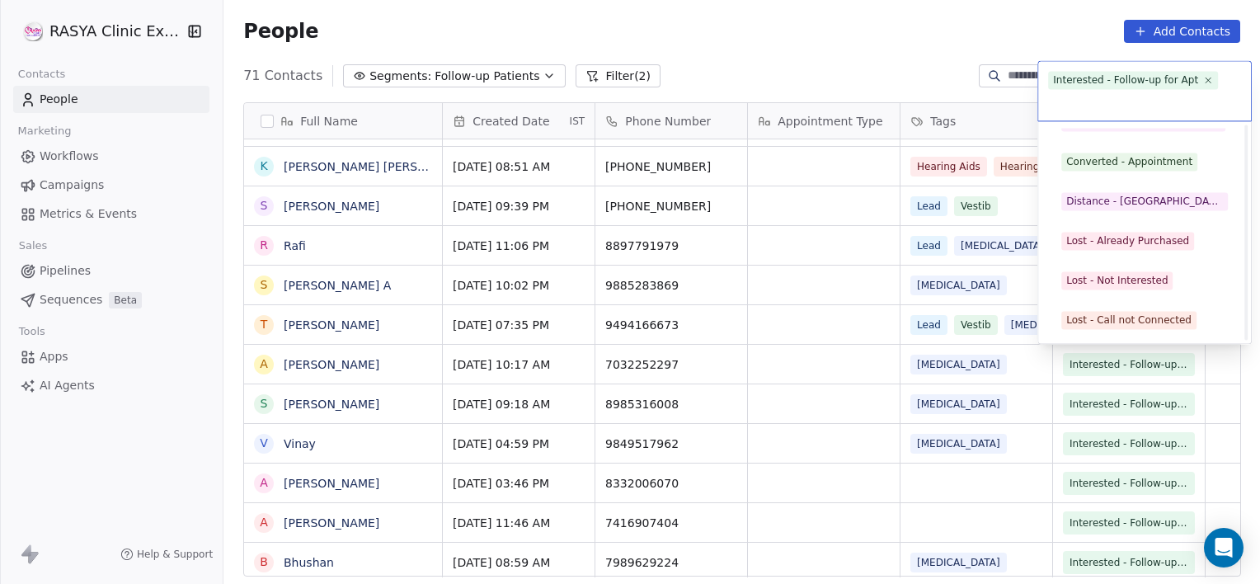
scroll to position [220, 0]
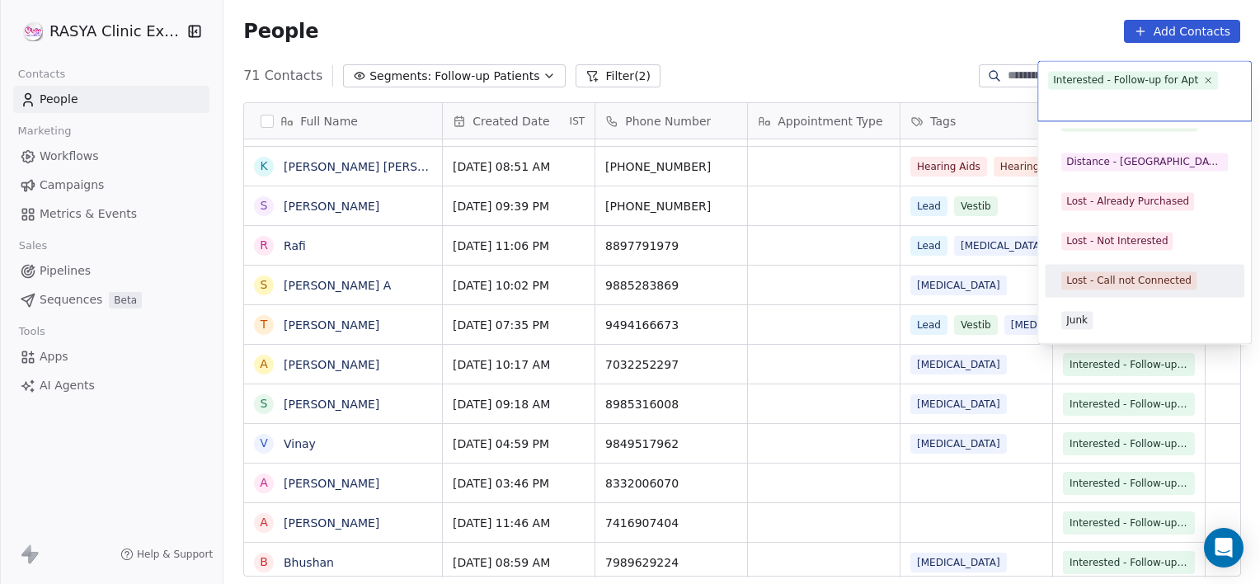
click at [794, 321] on html "[PERSON_NAME] Clinic External Contacts People Marketing Workflows Campaigns Met…" at bounding box center [630, 292] width 1260 height 584
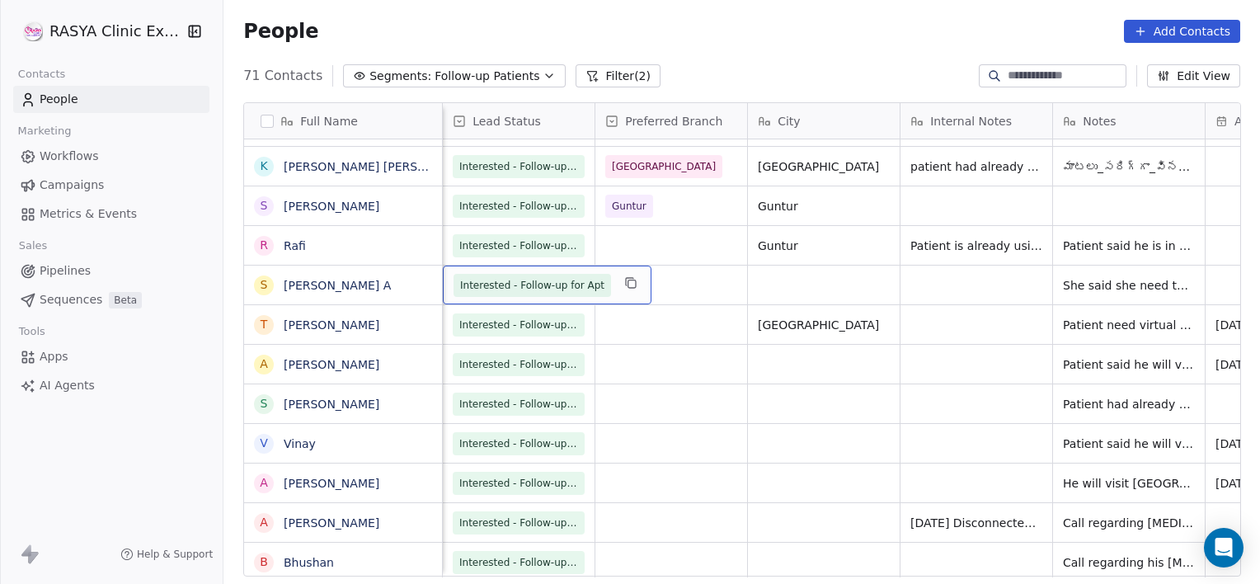
scroll to position [0, 458]
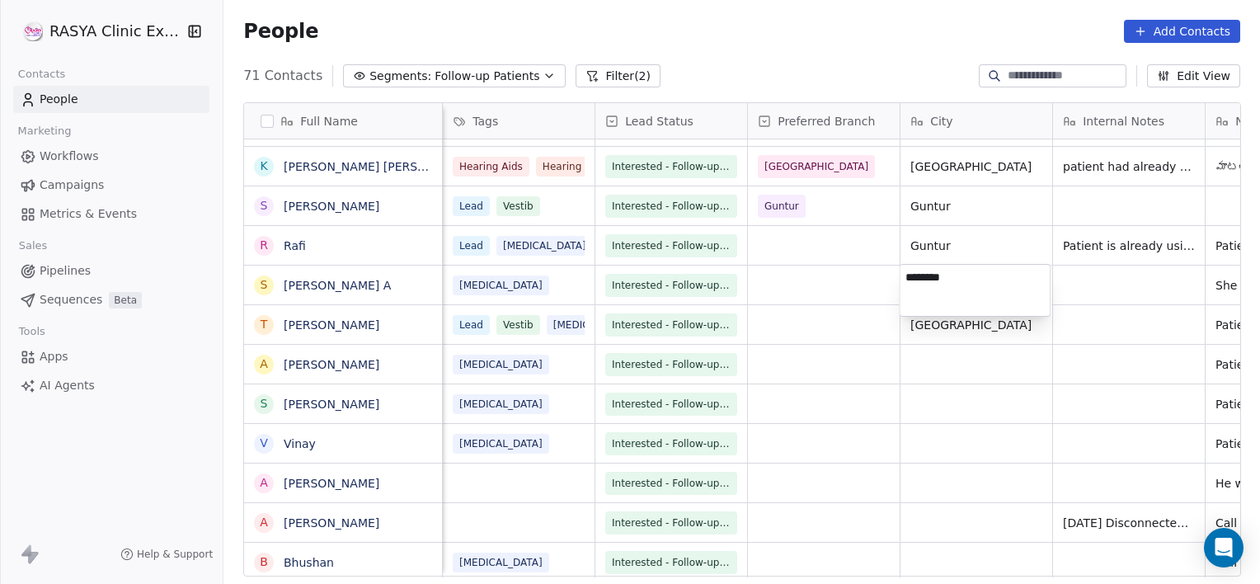
type textarea "*********"
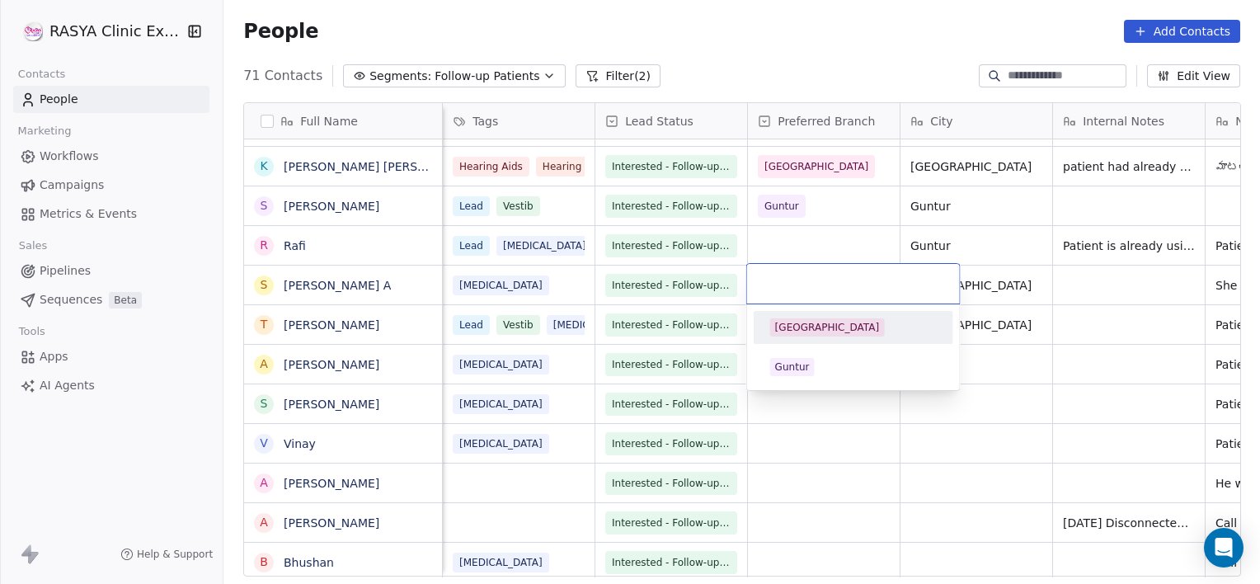
click at [780, 336] on span "[GEOGRAPHIC_DATA]" at bounding box center [827, 327] width 115 height 18
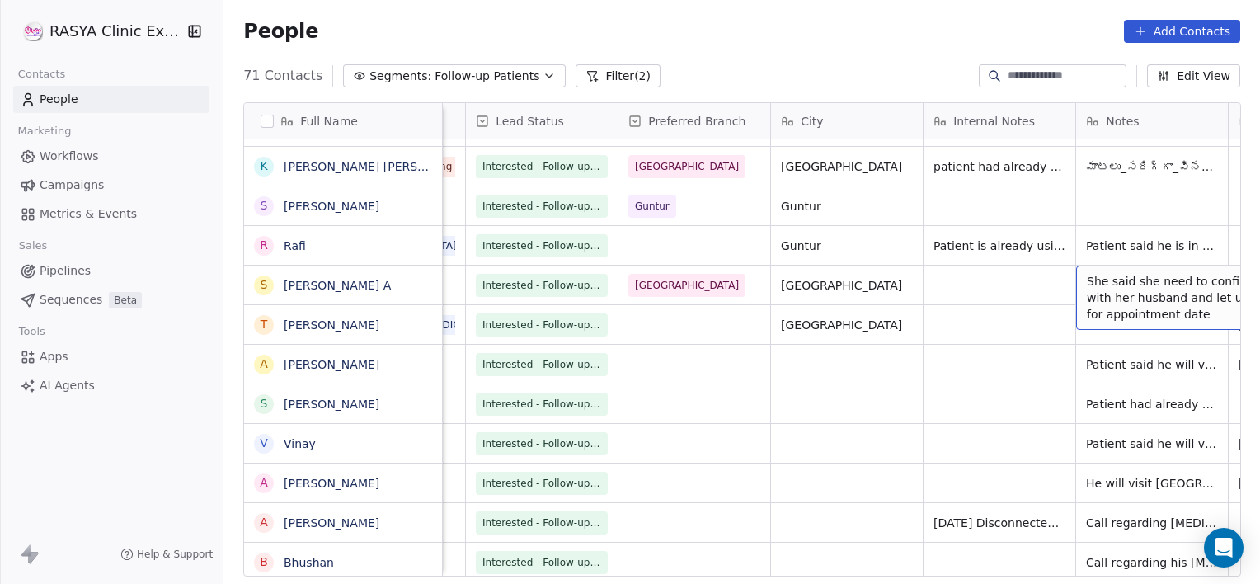
scroll to position [0, 740]
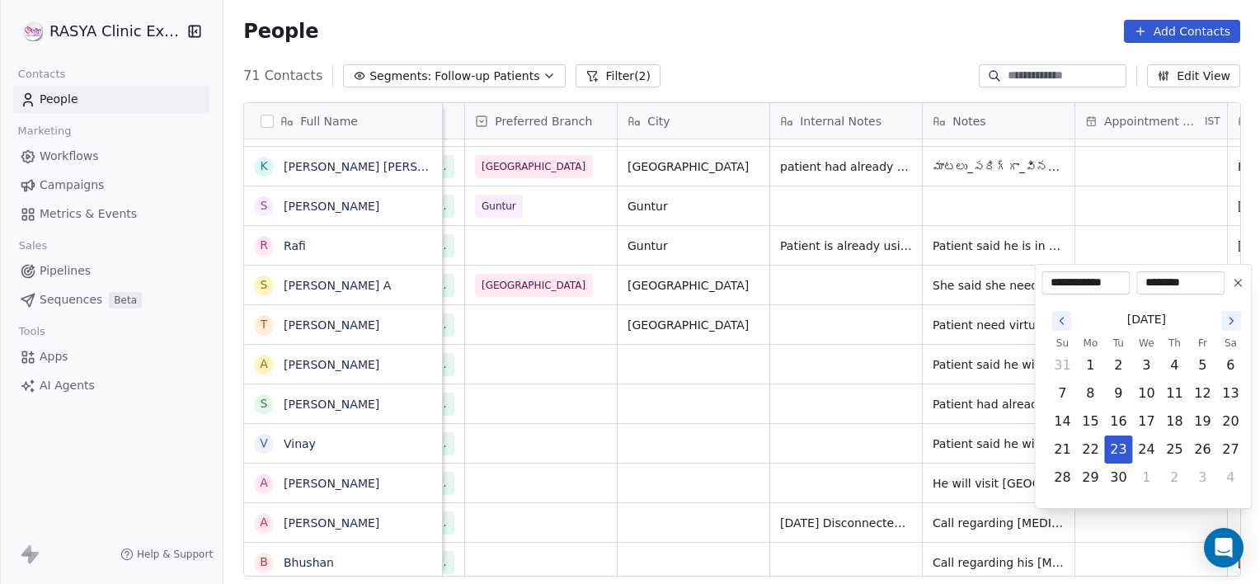
click at [1229, 320] on icon "Go to the Next Month" at bounding box center [1231, 320] width 13 height 13
click at [1231, 365] on button "4" at bounding box center [1230, 365] width 26 height 26
type input "**********"
click at [885, 293] on html "[PERSON_NAME] Clinic External Contacts People Marketing Workflows Campaigns Met…" at bounding box center [630, 292] width 1260 height 584
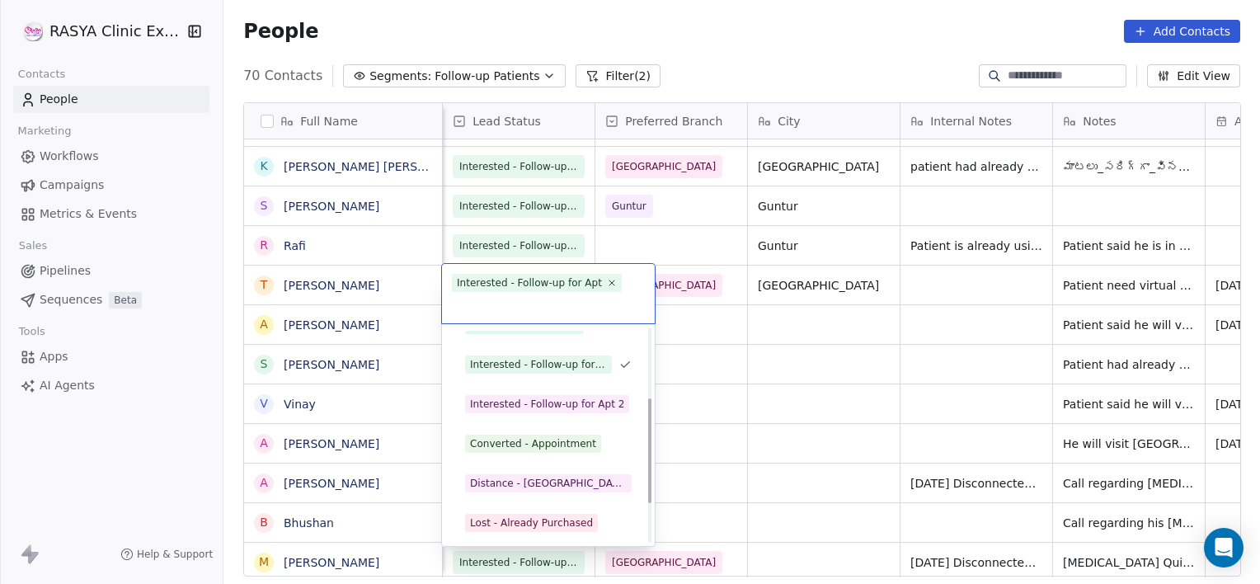
scroll to position [141, 0]
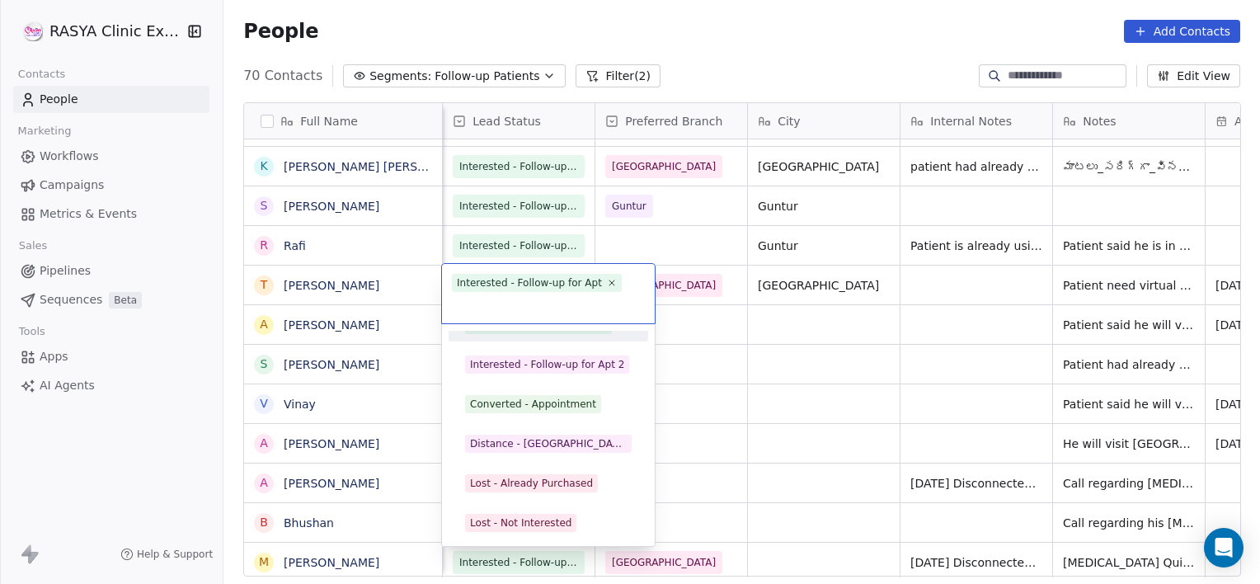
click at [304, 290] on html "[PERSON_NAME] Clinic External Contacts People Marketing Workflows Campaigns Met…" at bounding box center [630, 292] width 1260 height 584
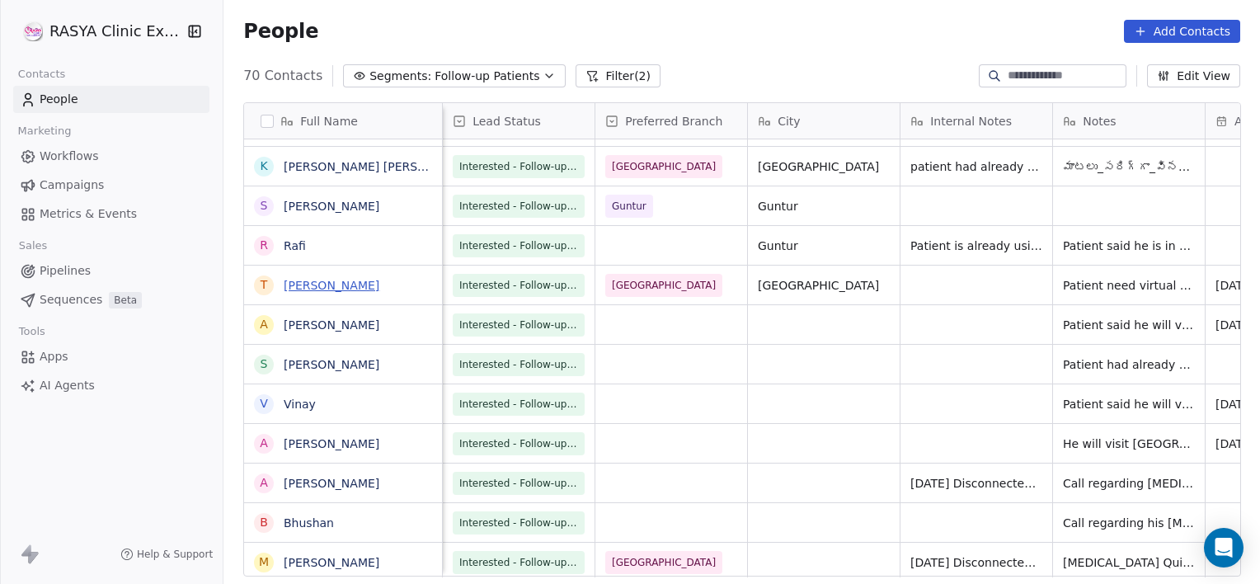
click at [308, 279] on link "[PERSON_NAME]" at bounding box center [332, 285] width 96 height 13
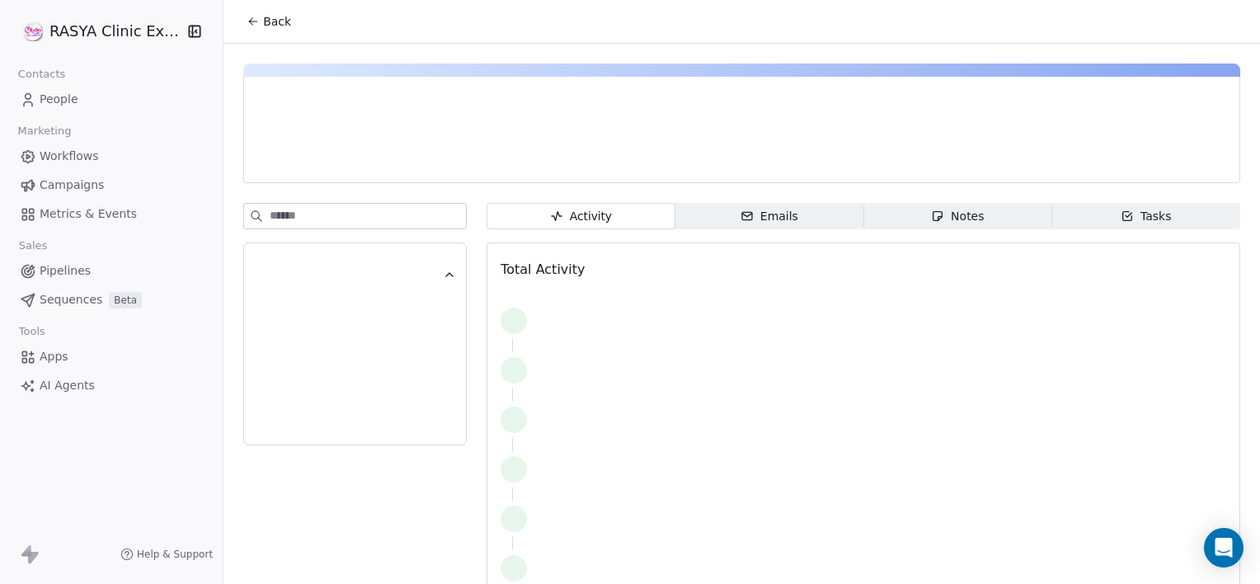
click at [867, 206] on span "Notes Notes" at bounding box center [957, 216] width 188 height 26
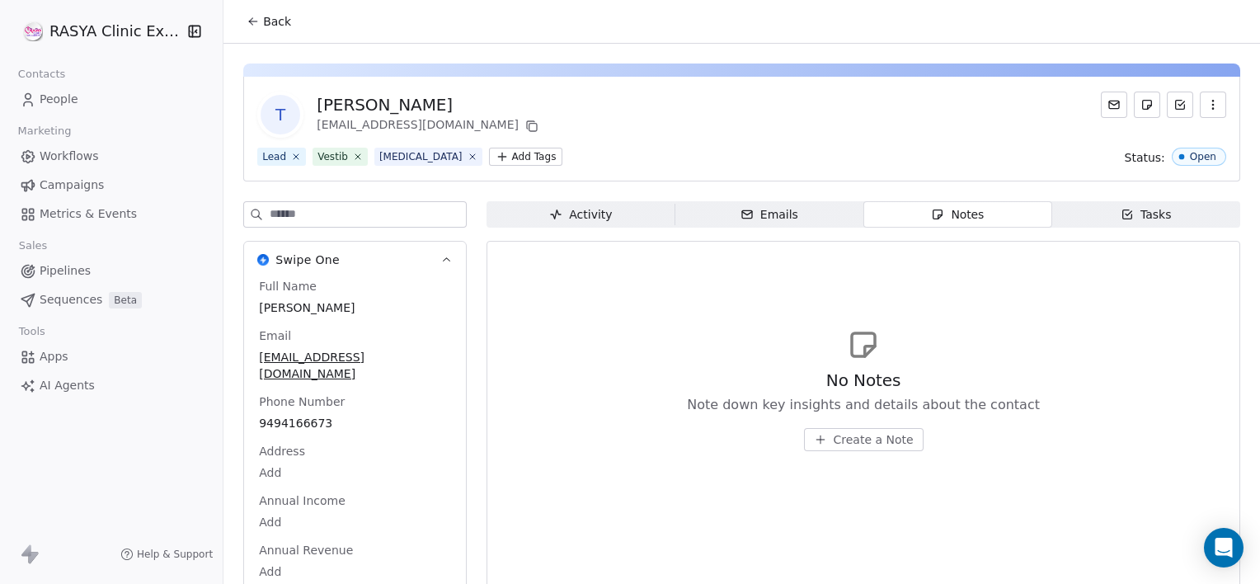
click at [848, 445] on span "Create a Note" at bounding box center [874, 439] width 80 height 16
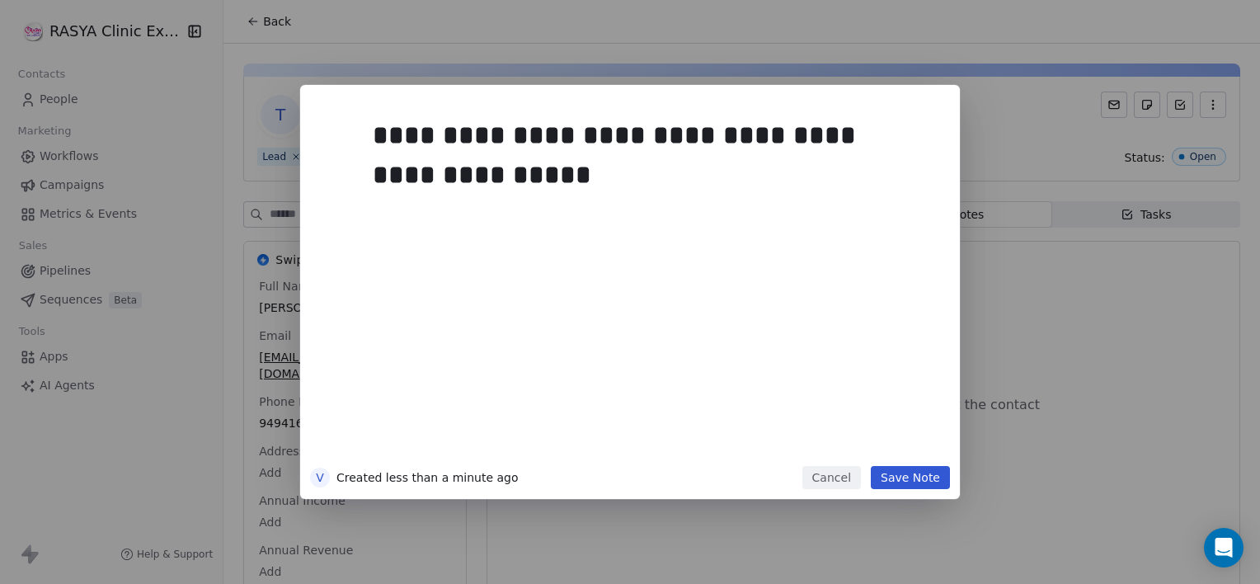
click at [899, 475] on button "Save Note" at bounding box center [910, 477] width 79 height 23
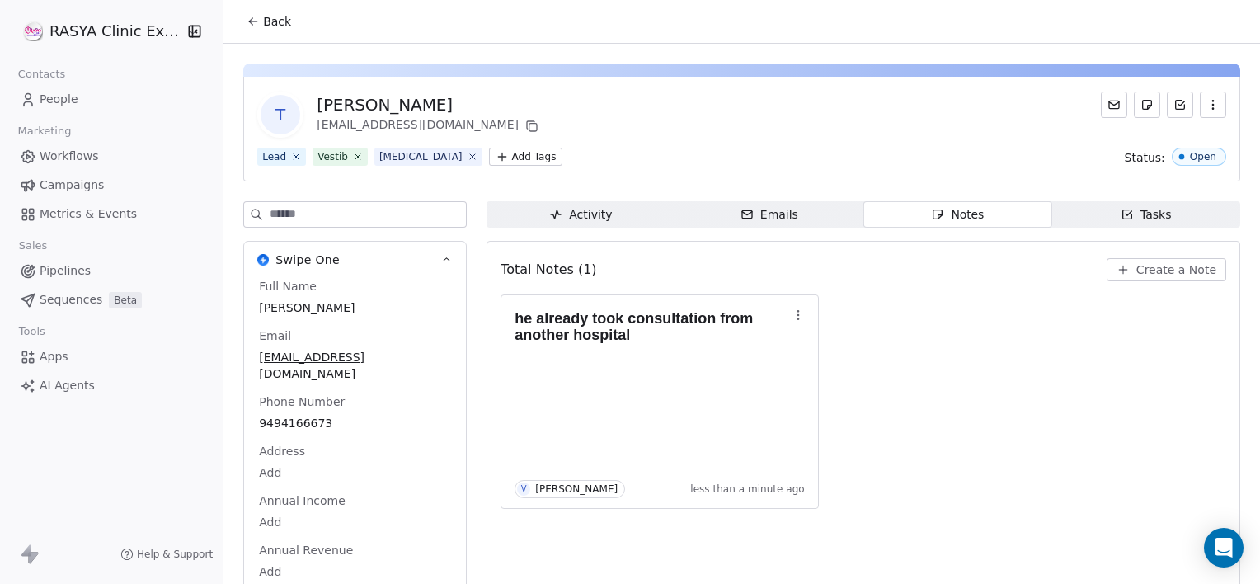
click at [257, 19] on icon at bounding box center [253, 21] width 13 height 13
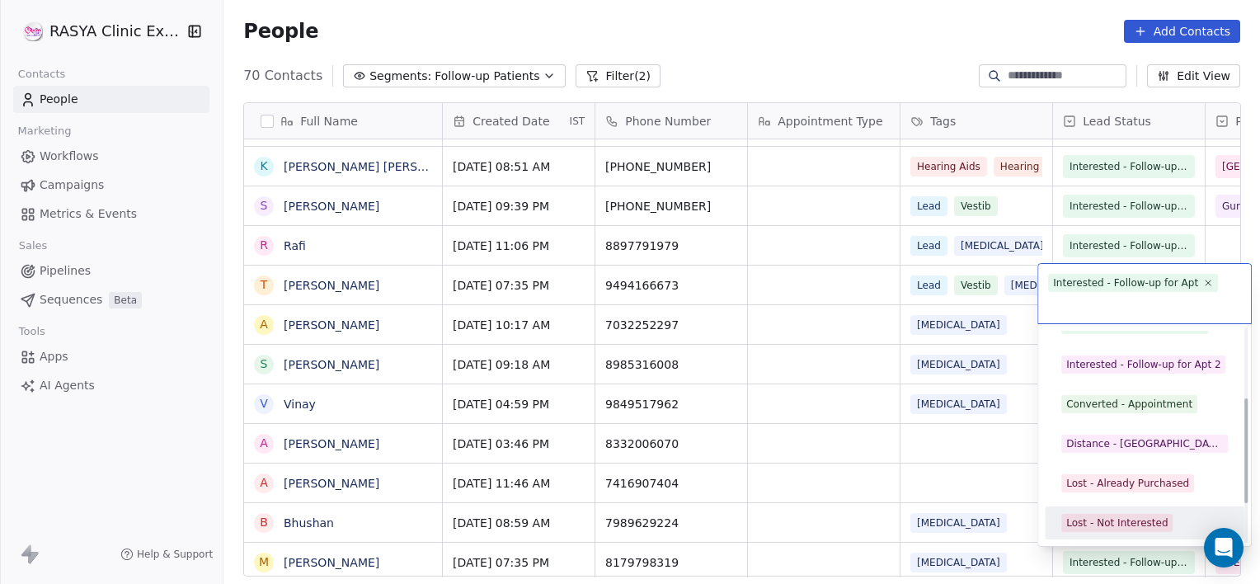
scroll to position [220, 0]
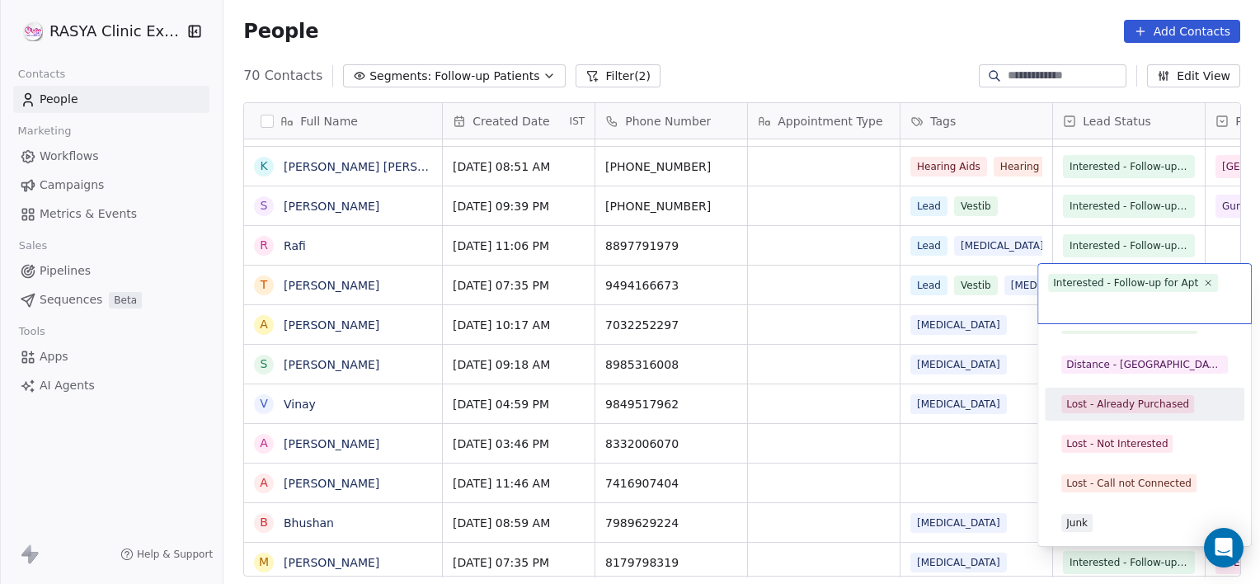
click at [1135, 397] on div "Lost - Already Purchased" at bounding box center [1127, 404] width 123 height 15
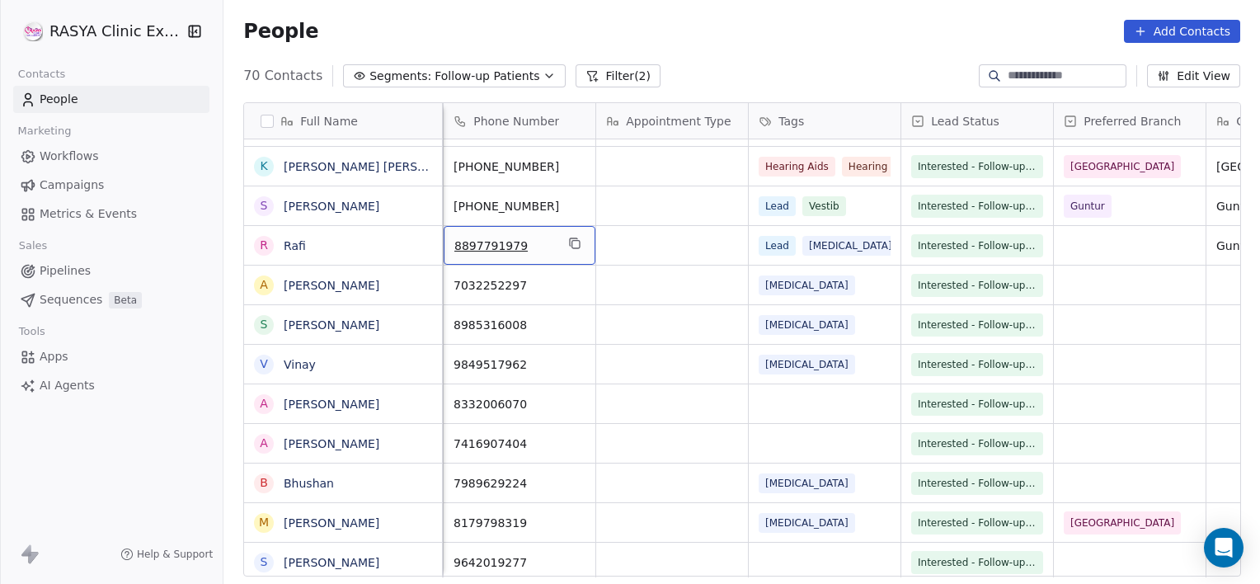
scroll to position [0, 0]
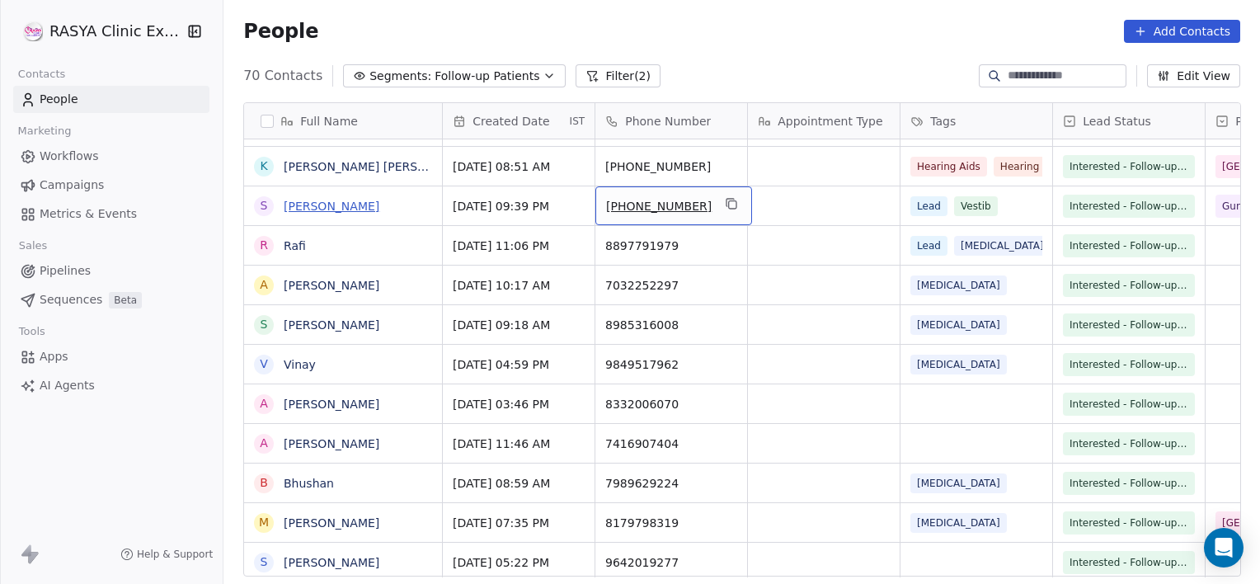
click at [379, 211] on link "[PERSON_NAME]" at bounding box center [332, 206] width 96 height 13
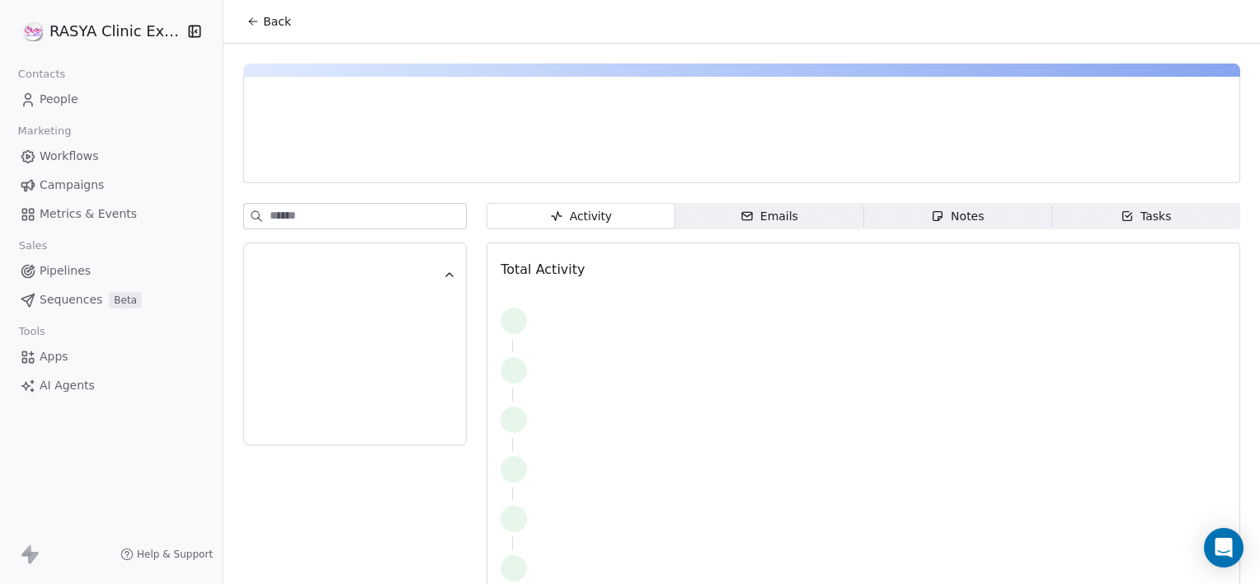
click at [1018, 218] on span "Notes Notes" at bounding box center [957, 216] width 188 height 26
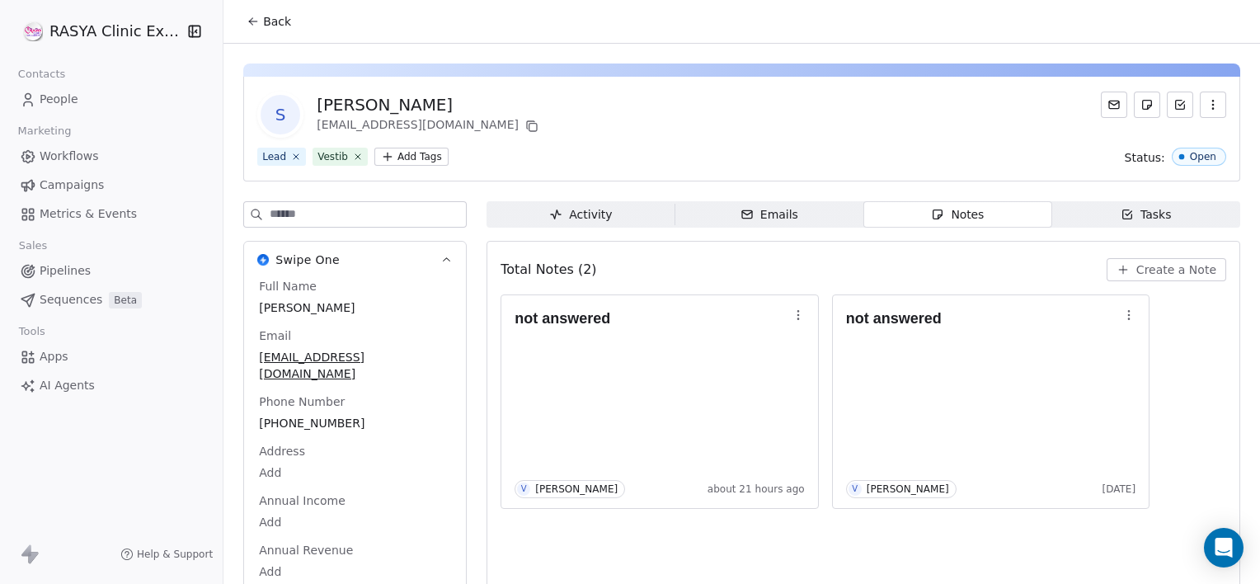
click at [1142, 261] on span "Create a Note" at bounding box center [1176, 269] width 80 height 16
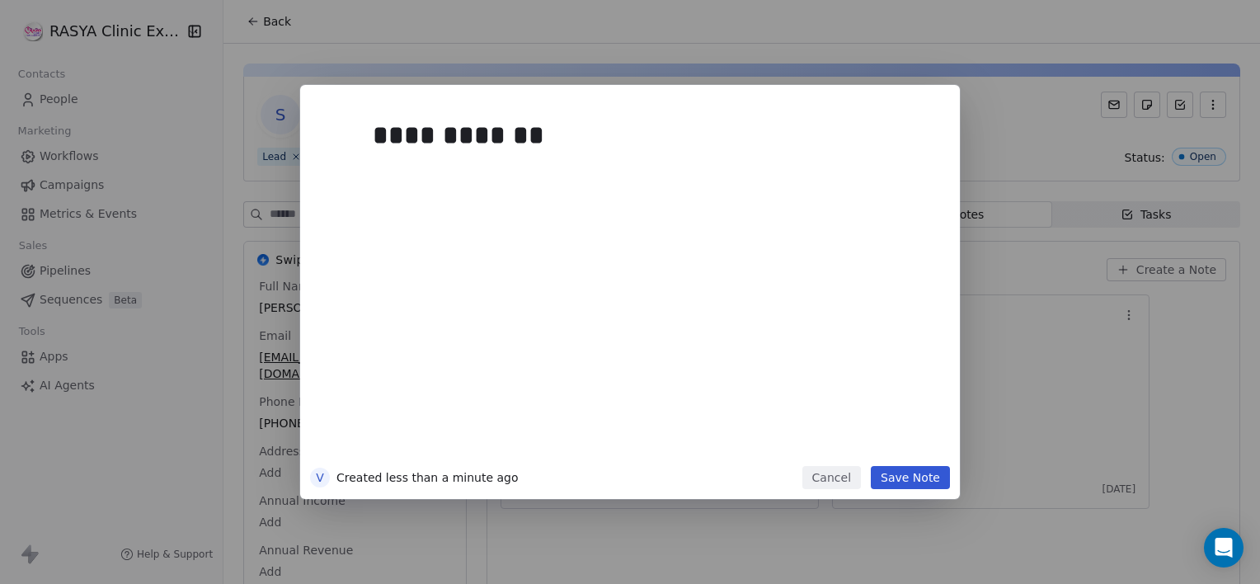
click at [897, 487] on button "Save Note" at bounding box center [910, 477] width 79 height 23
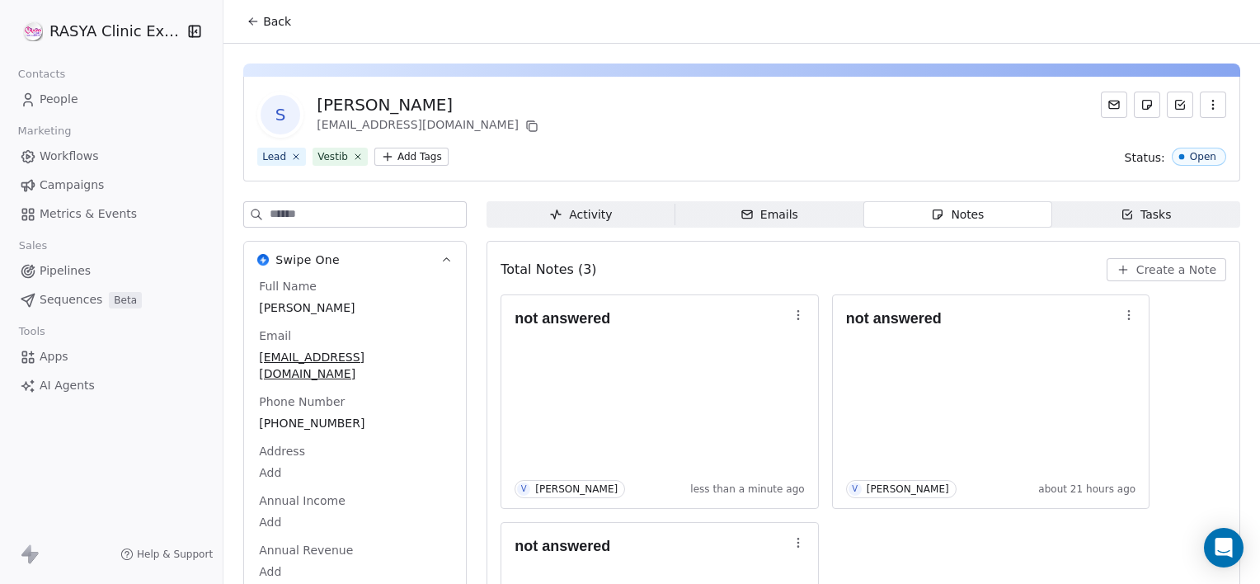
click at [250, 21] on icon at bounding box center [251, 19] width 3 height 3
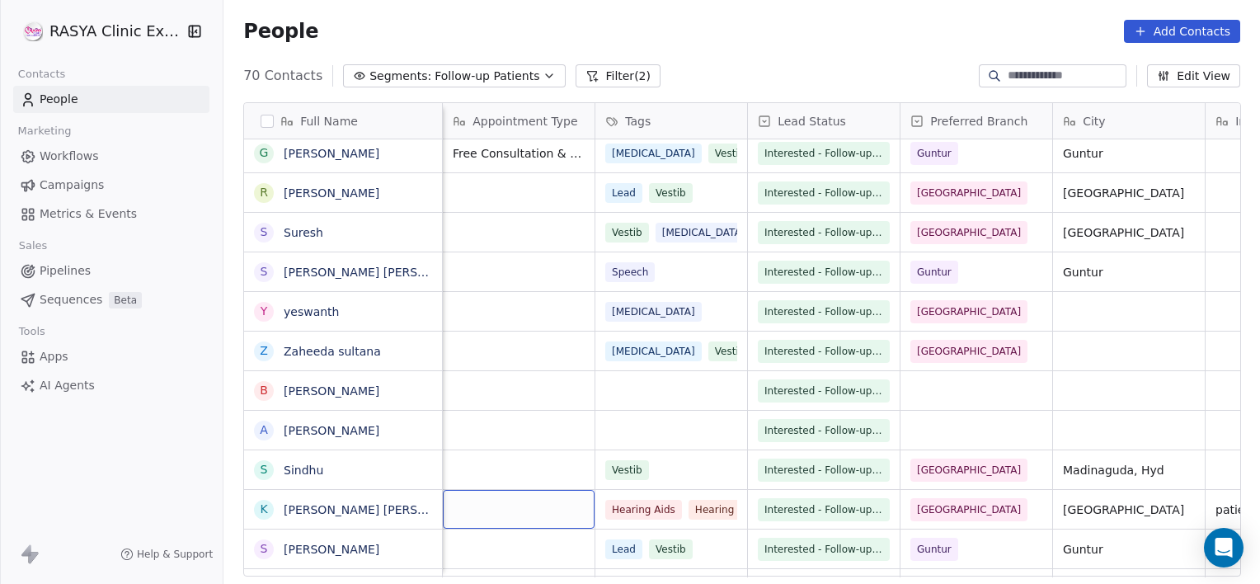
scroll to position [0, 152]
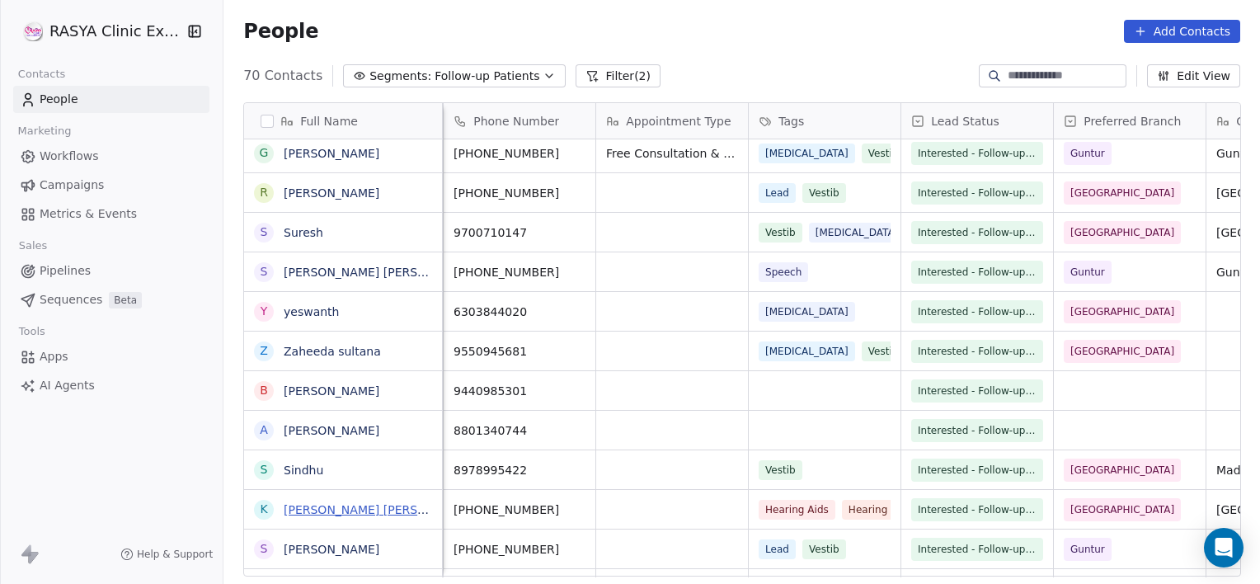
click at [363, 505] on link "[PERSON_NAME] [PERSON_NAME]" at bounding box center [381, 509] width 195 height 13
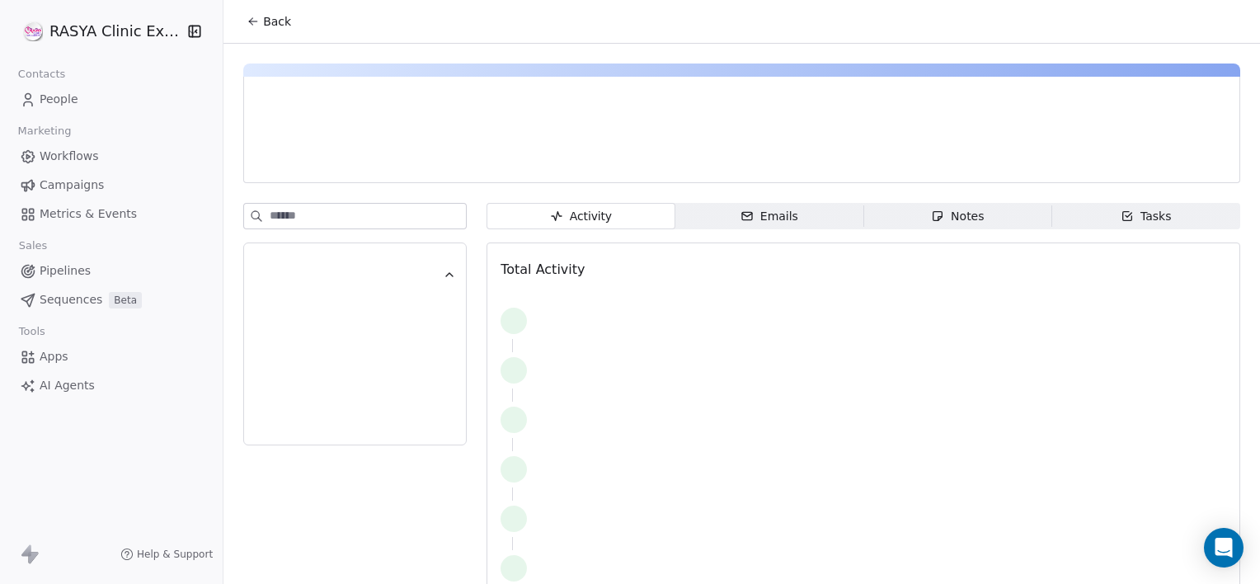
click at [965, 213] on div "Notes" at bounding box center [957, 216] width 53 height 17
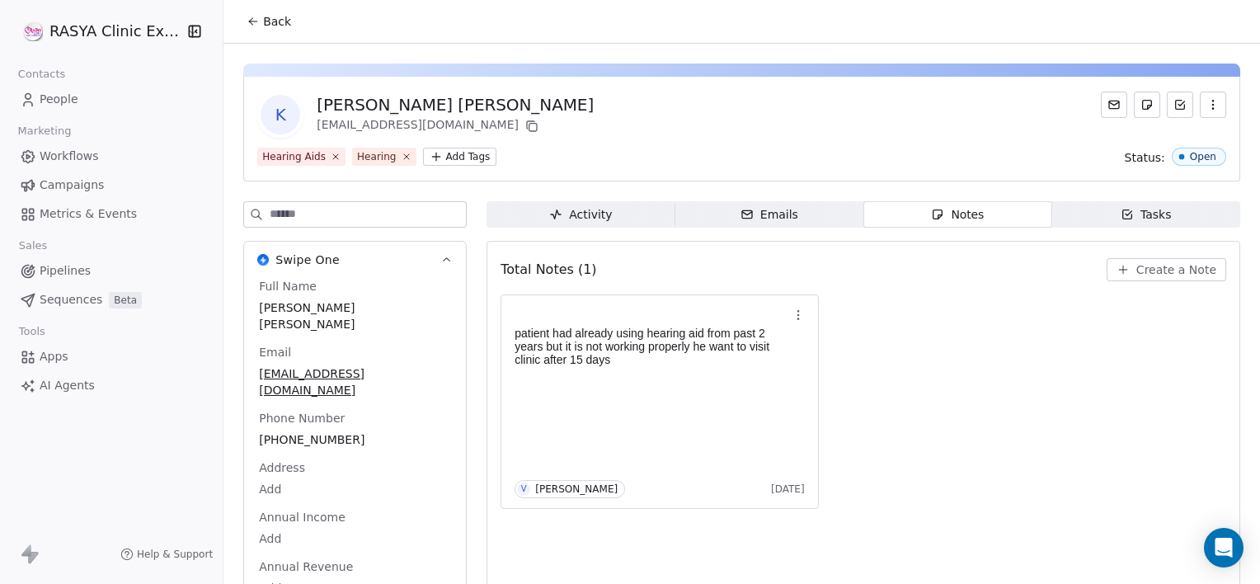
click at [1136, 268] on span "Create a Note" at bounding box center [1176, 269] width 80 height 16
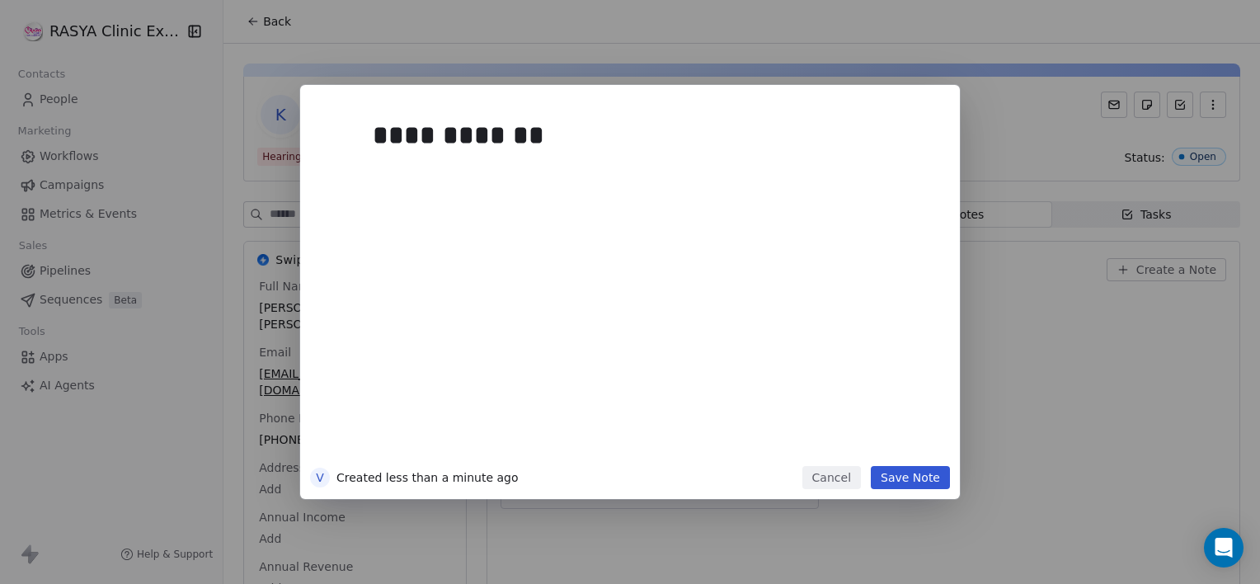
click at [918, 468] on button "Save Note" at bounding box center [910, 477] width 79 height 23
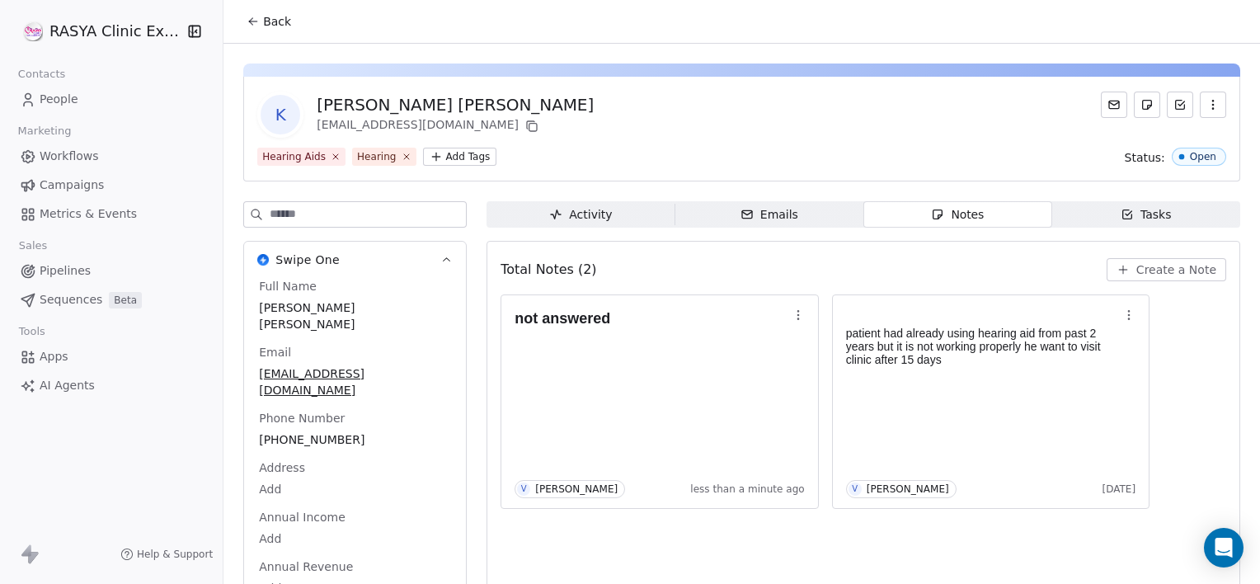
click at [272, 17] on span "Back" at bounding box center [277, 21] width 28 height 16
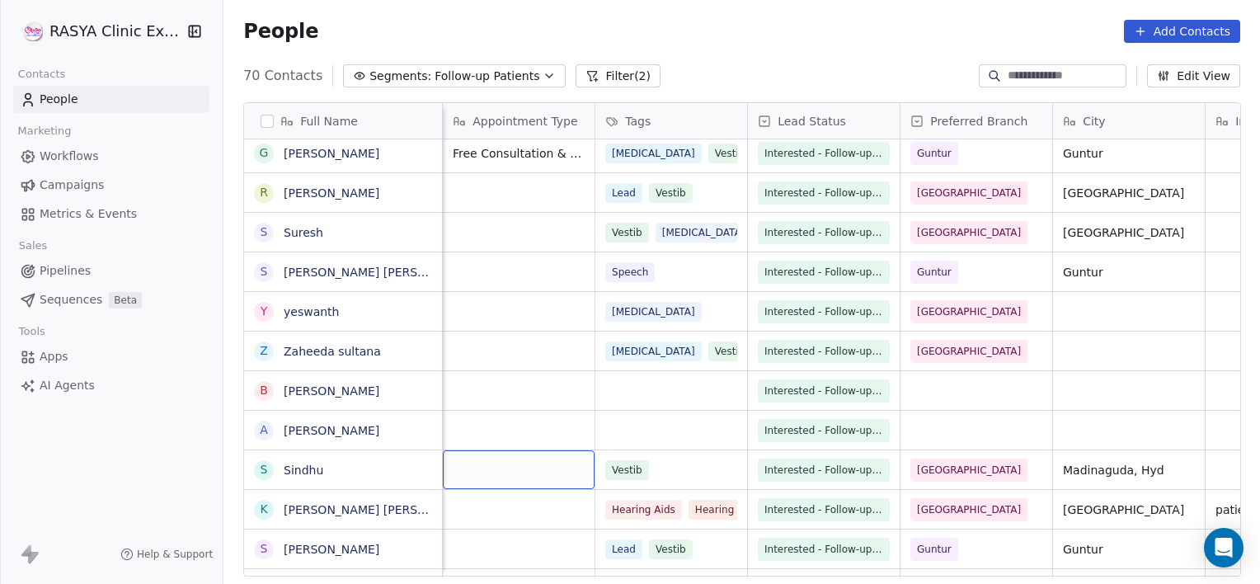
scroll to position [0, 152]
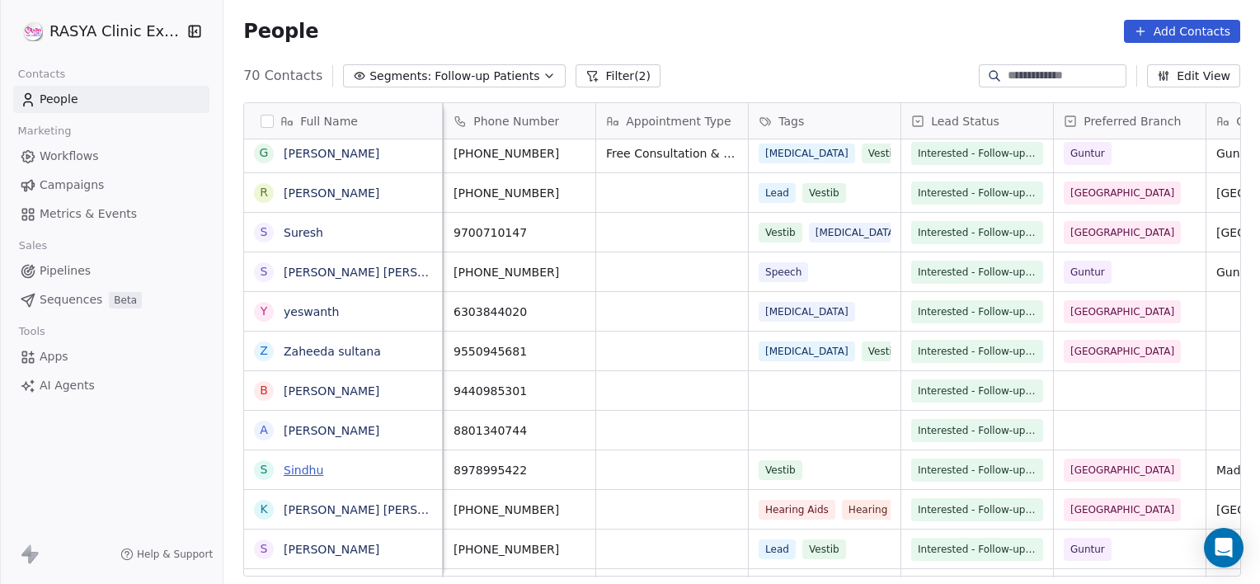
click at [299, 475] on link "Sindhu" at bounding box center [304, 469] width 40 height 13
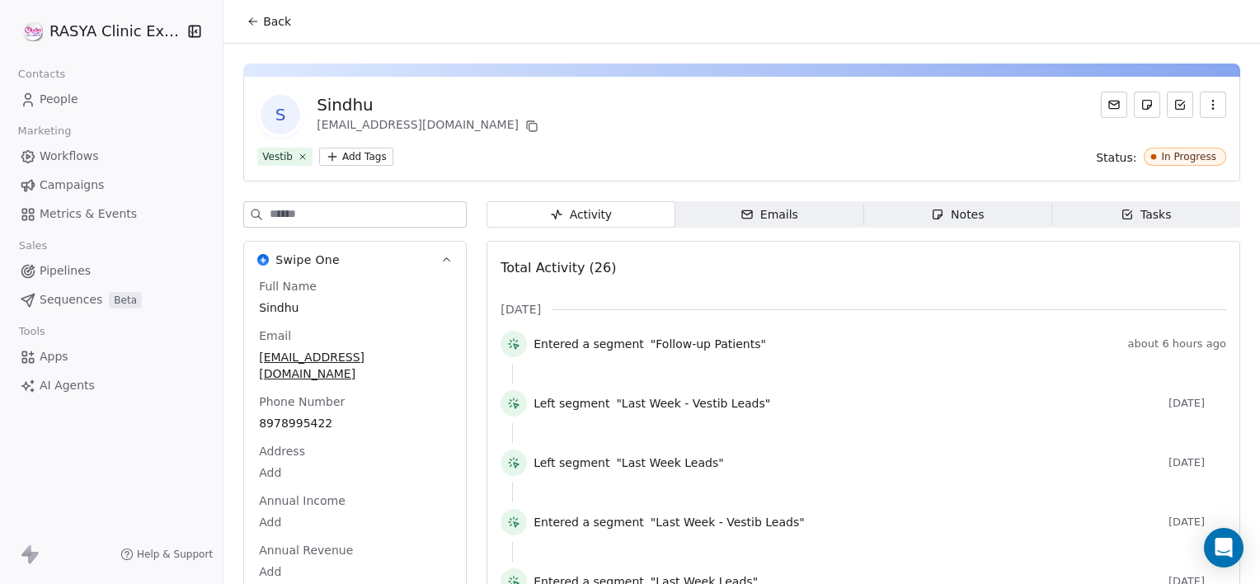
click at [937, 216] on div "Notes" at bounding box center [957, 214] width 53 height 17
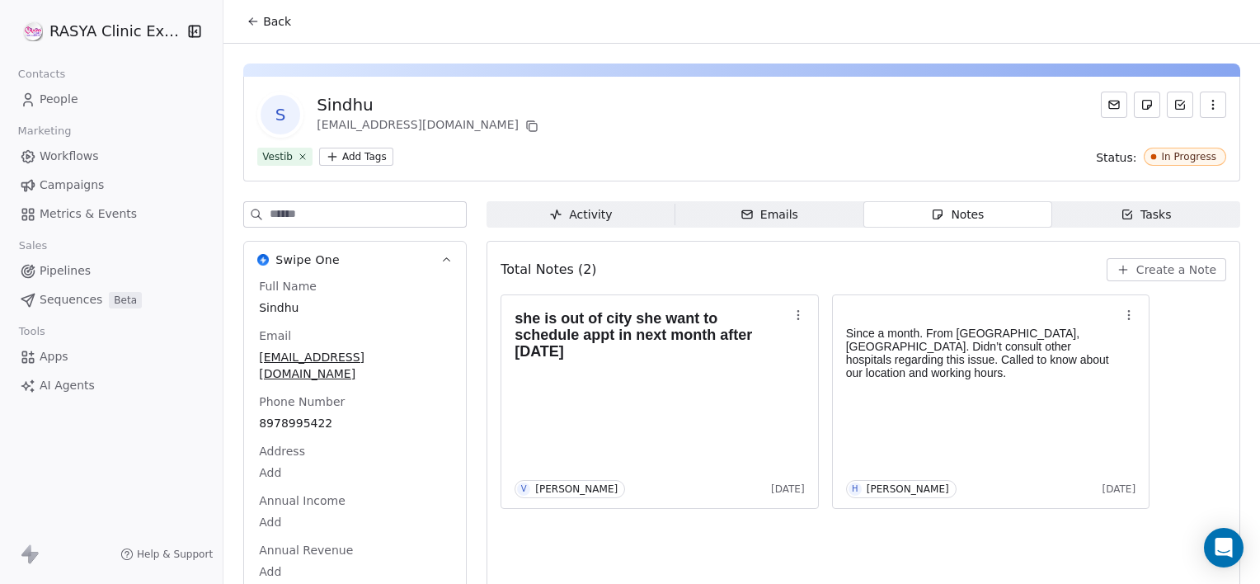
click at [269, 26] on span "Back" at bounding box center [277, 21] width 28 height 16
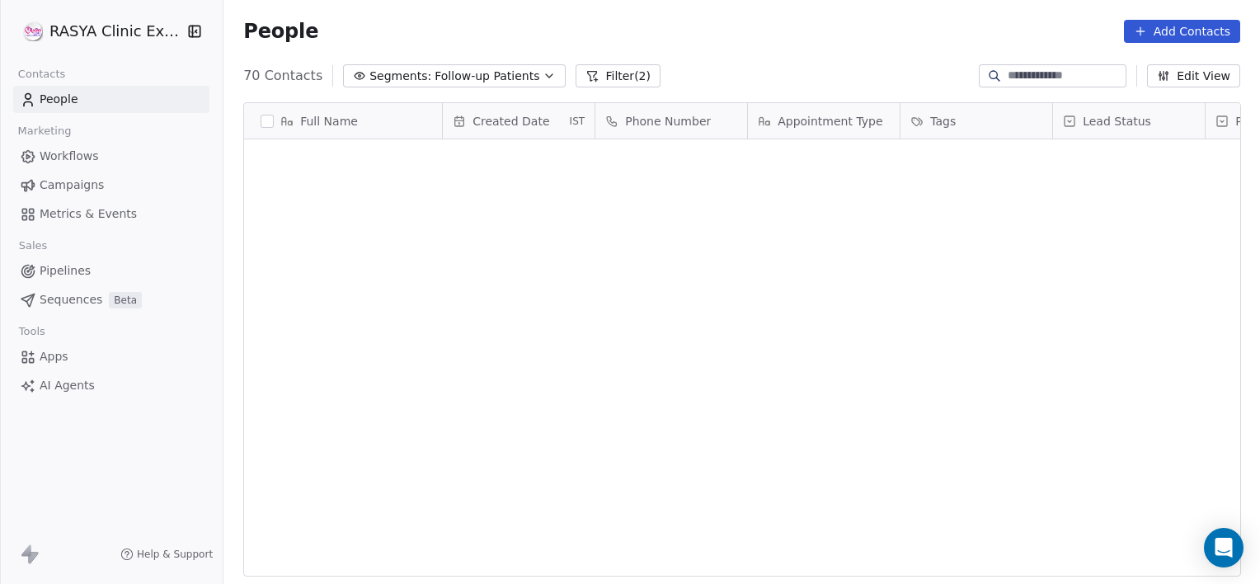
scroll to position [501, 1024]
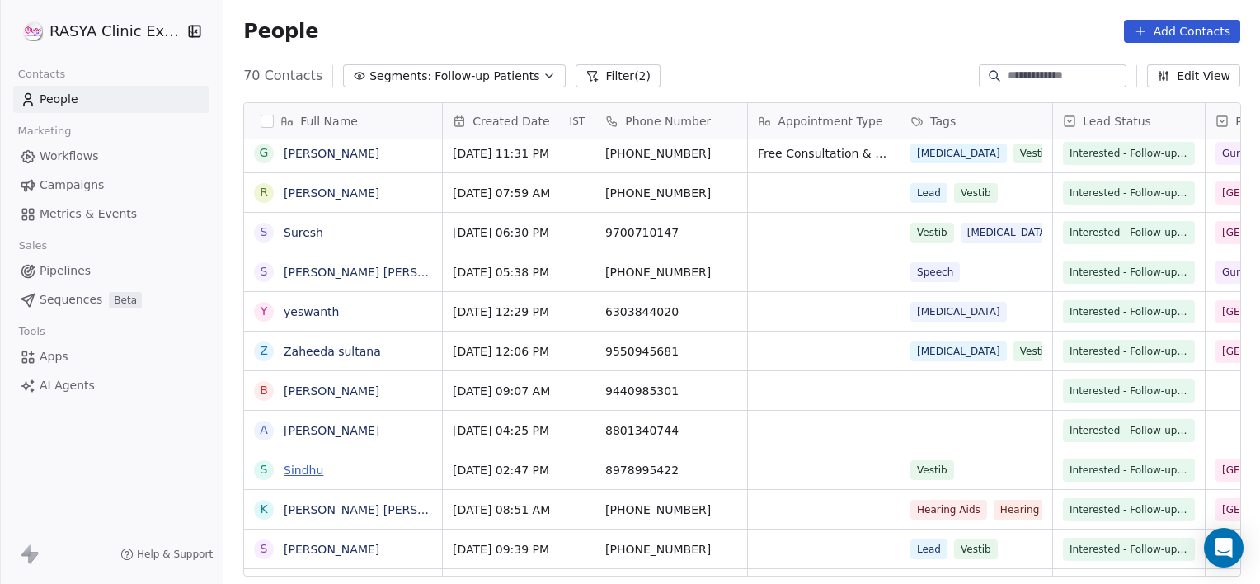
click at [307, 468] on link "Sindhu" at bounding box center [304, 469] width 40 height 13
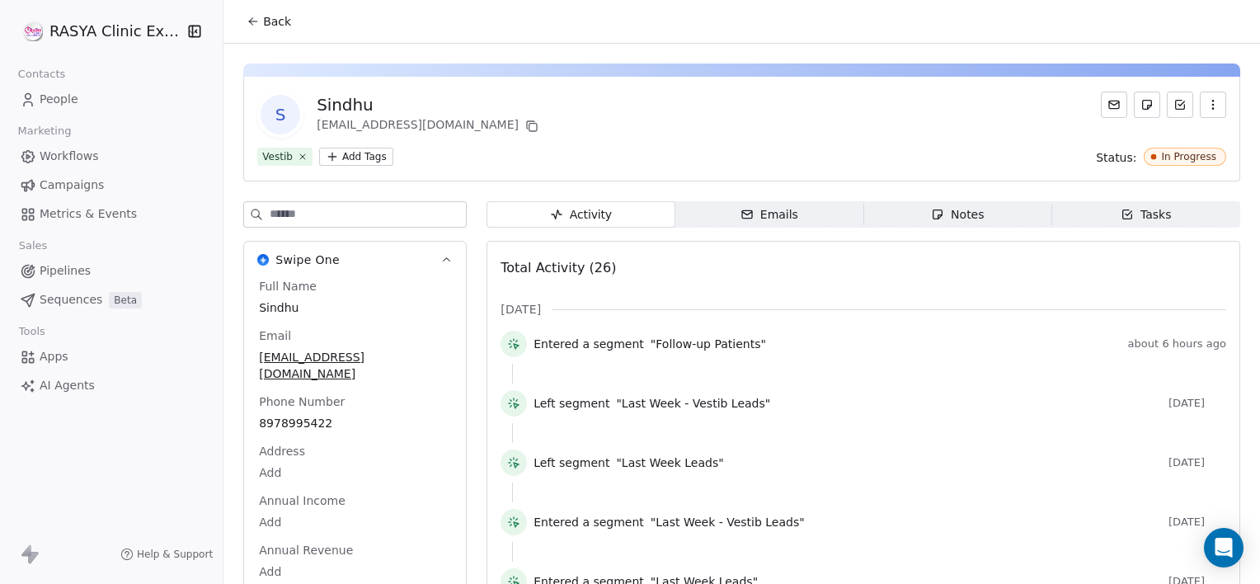
click at [973, 219] on div "Notes" at bounding box center [957, 214] width 53 height 17
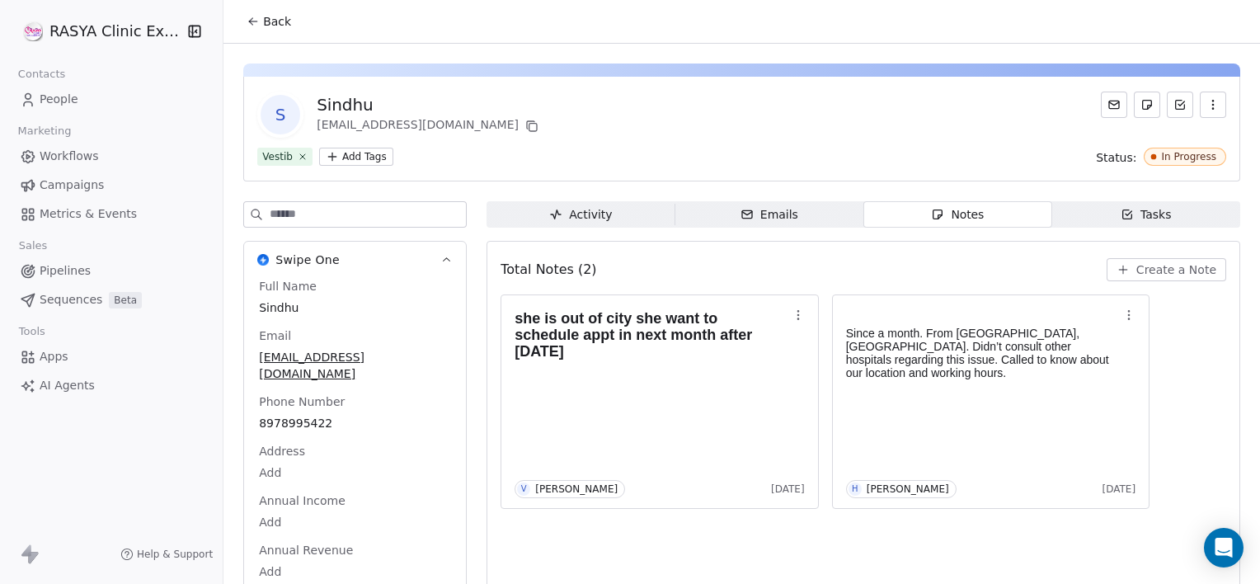
click at [1181, 275] on span "Create a Note" at bounding box center [1176, 269] width 80 height 16
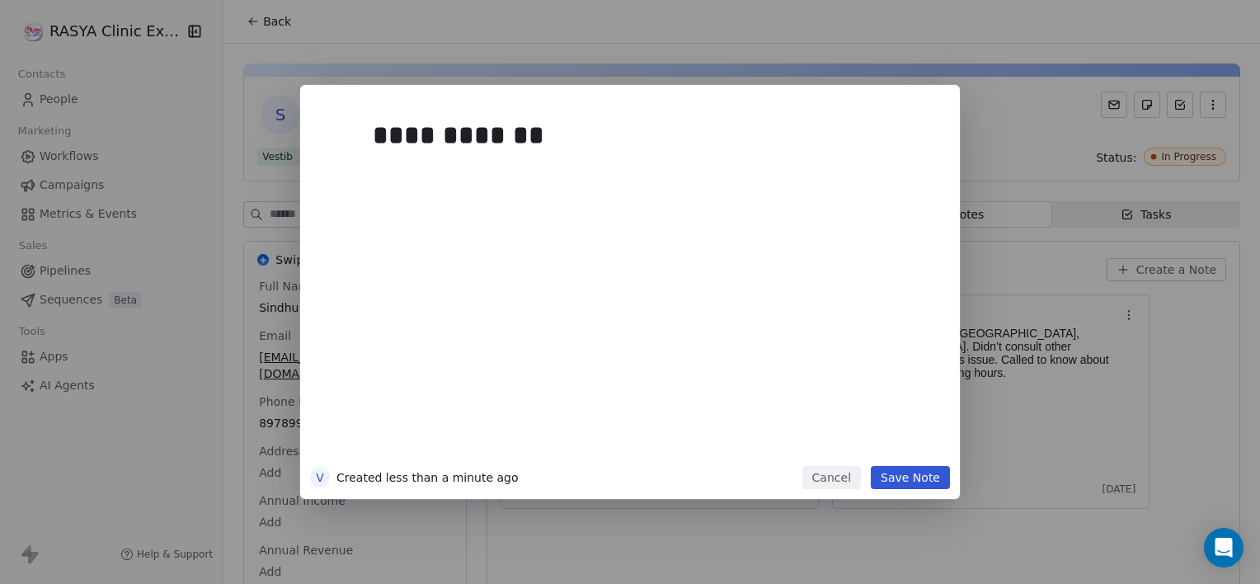
click at [920, 472] on button "Save Note" at bounding box center [910, 477] width 79 height 23
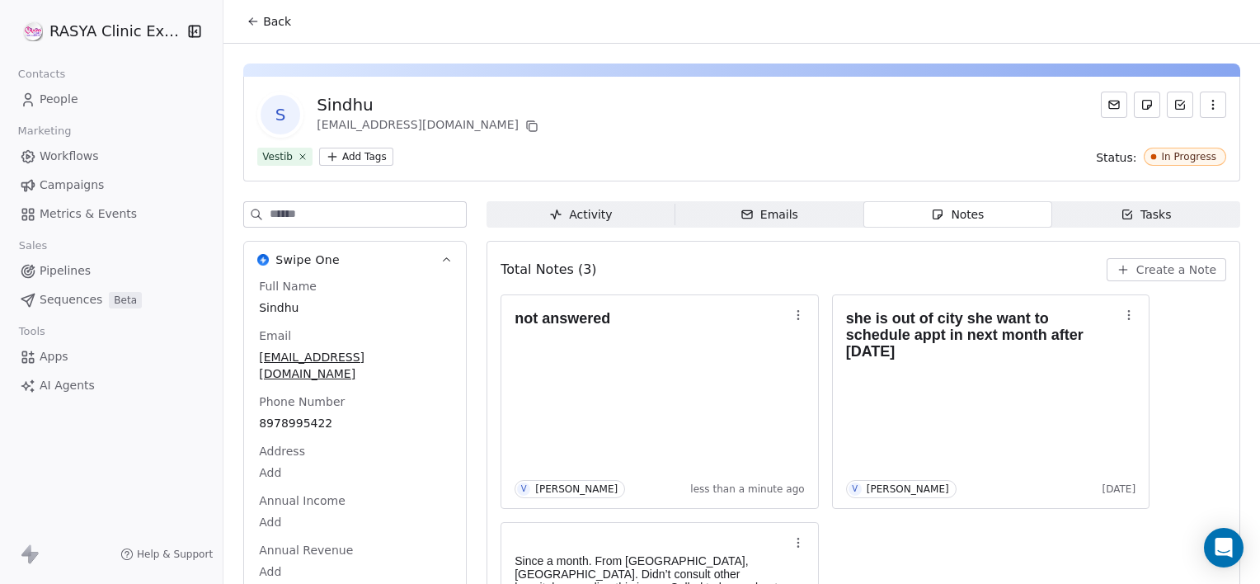
click at [272, 21] on span "Back" at bounding box center [277, 21] width 28 height 16
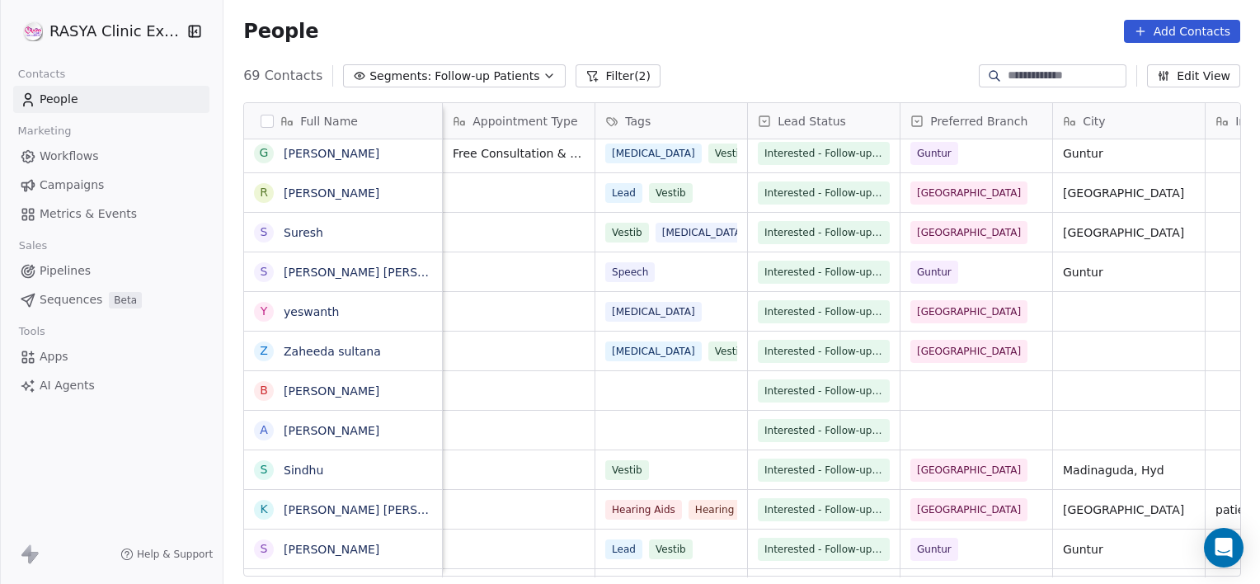
scroll to position [0, 152]
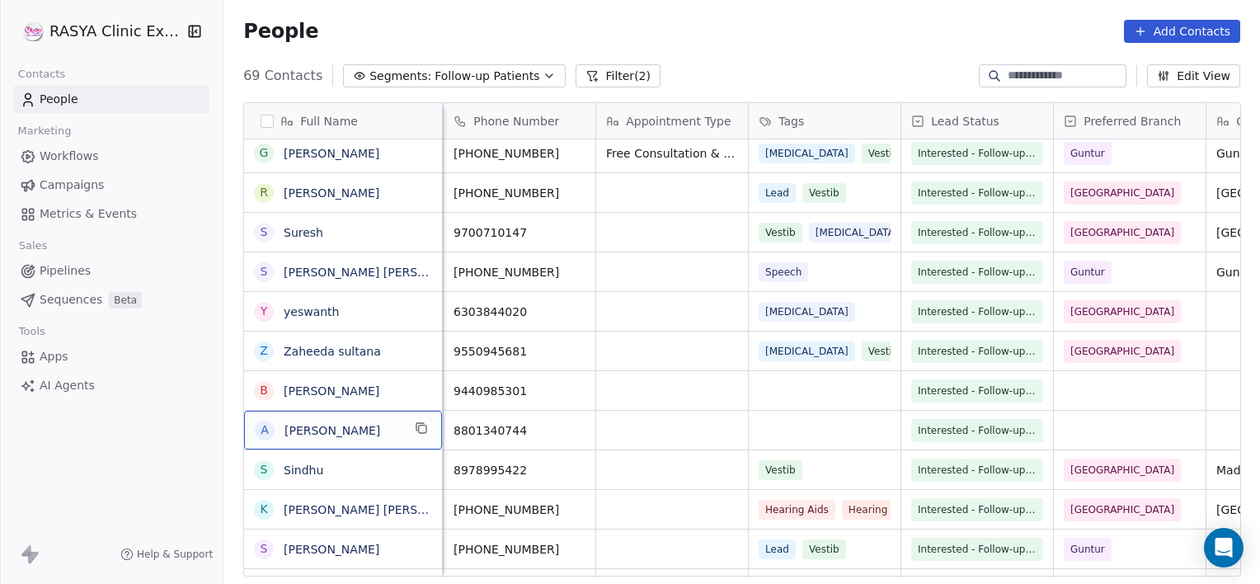
click at [373, 413] on div "A [PERSON_NAME]" at bounding box center [343, 430] width 198 height 39
click at [312, 431] on link "[PERSON_NAME]" at bounding box center [332, 430] width 96 height 13
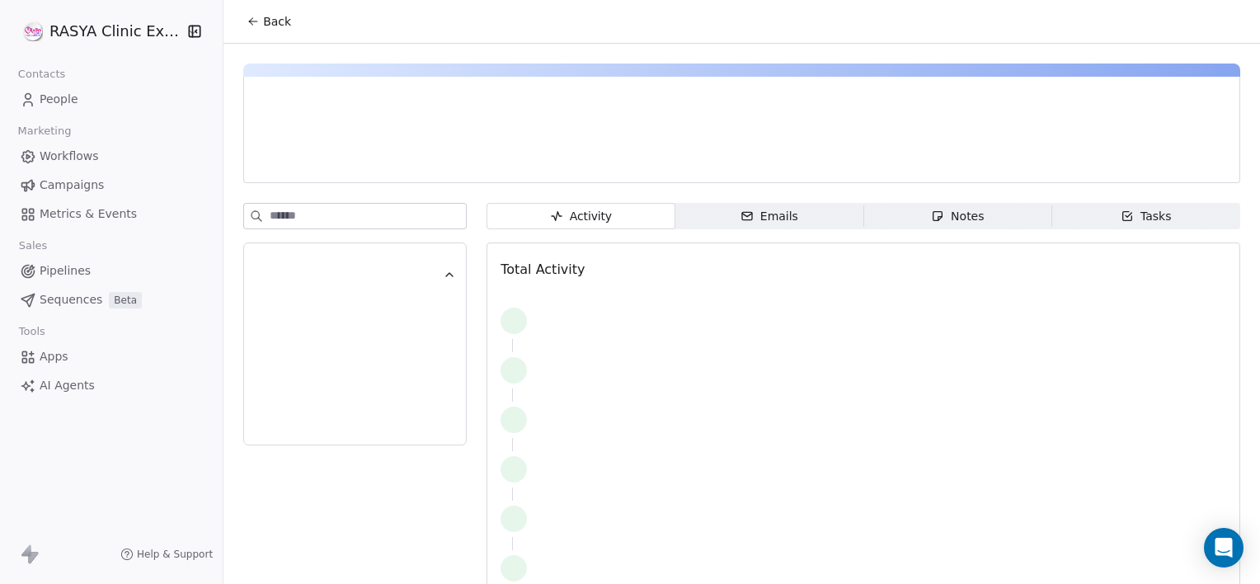
click at [986, 215] on span "Notes Notes" at bounding box center [957, 216] width 188 height 26
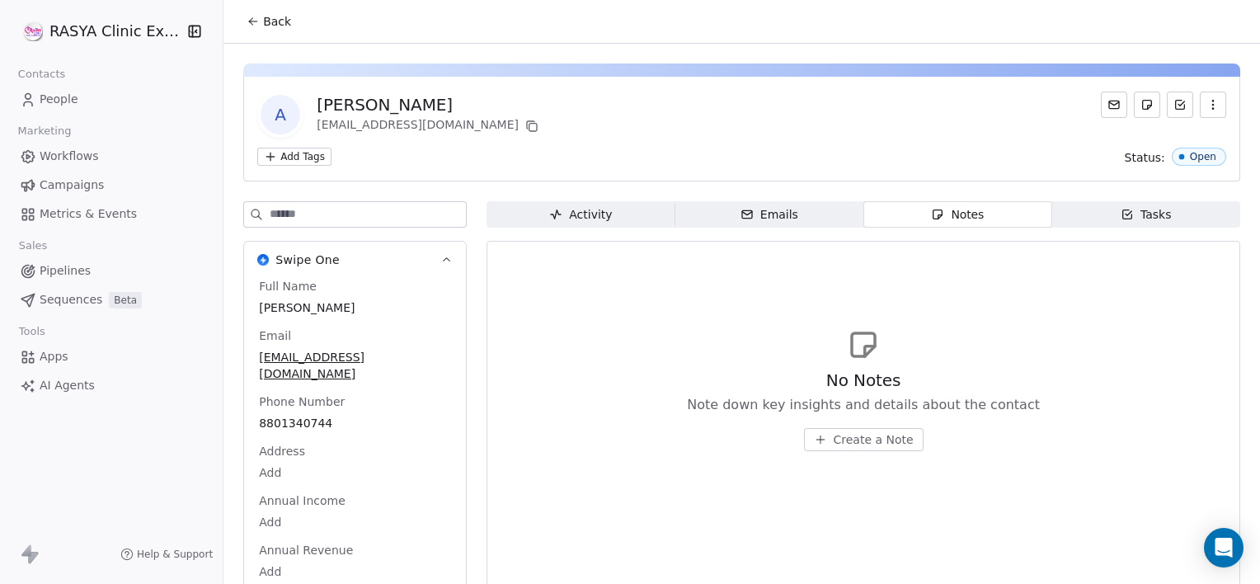
click at [854, 440] on span "Create a Note" at bounding box center [874, 439] width 80 height 16
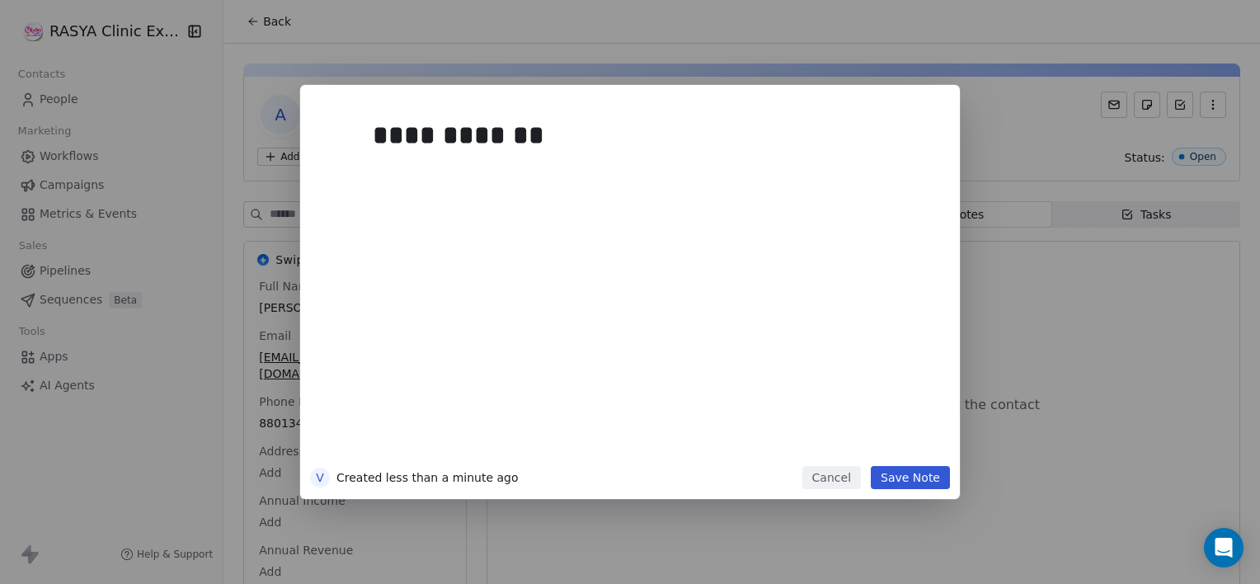
click at [910, 489] on div "**********" at bounding box center [630, 292] width 660 height 414
click at [900, 480] on button "Save Note" at bounding box center [910, 477] width 79 height 23
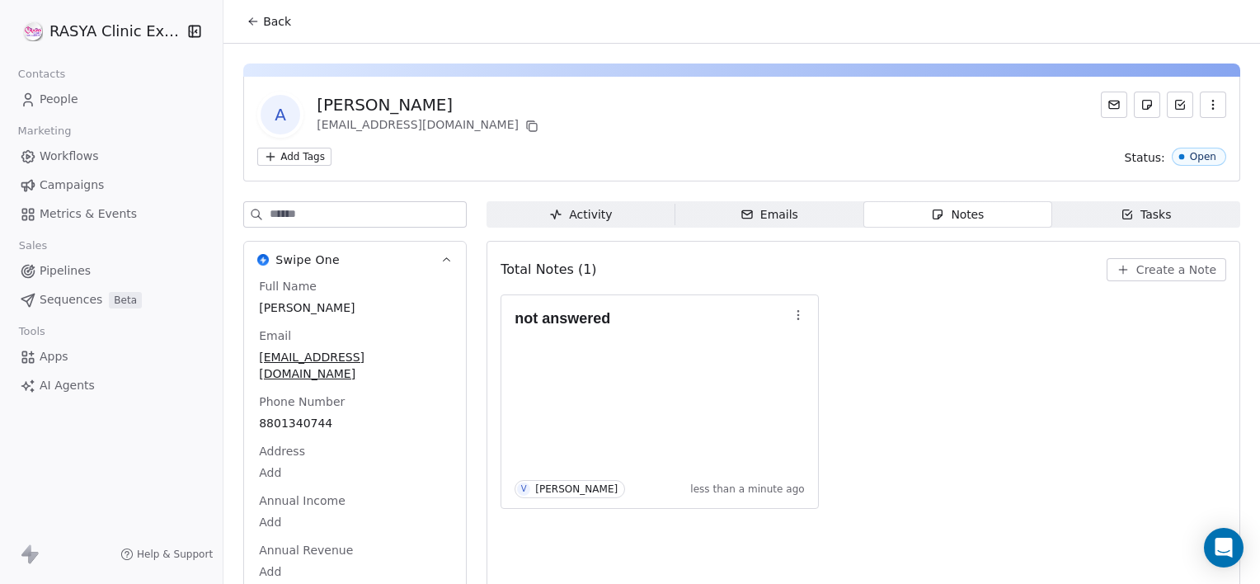
click at [277, 22] on span "Back" at bounding box center [277, 21] width 28 height 16
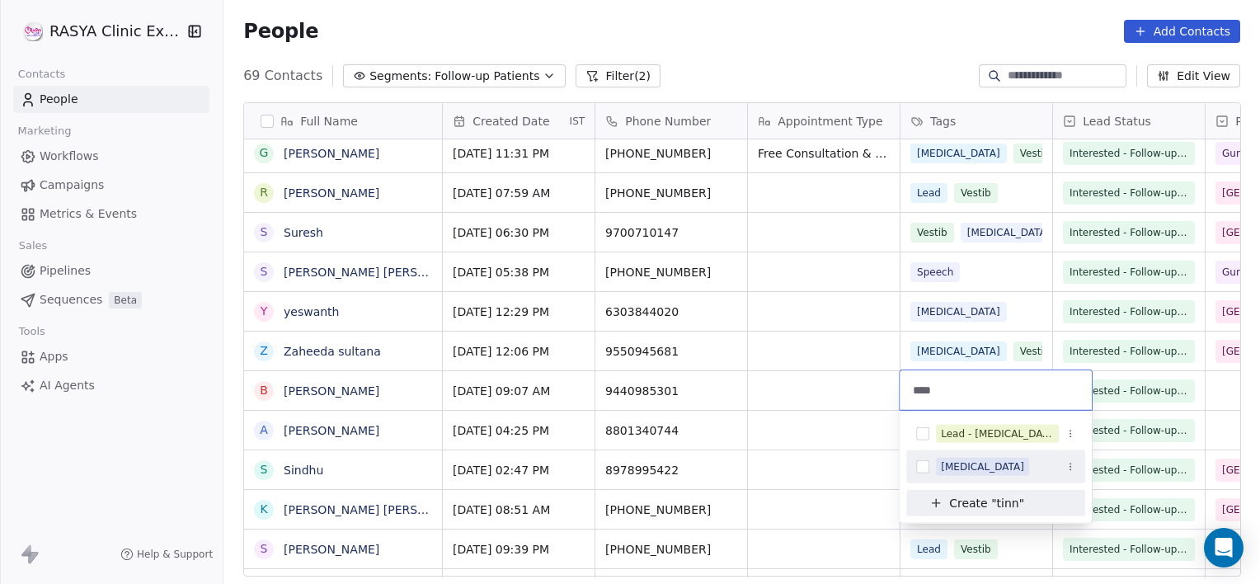
type input "****"
click at [975, 465] on div "[MEDICAL_DATA]" at bounding box center [982, 466] width 83 height 15
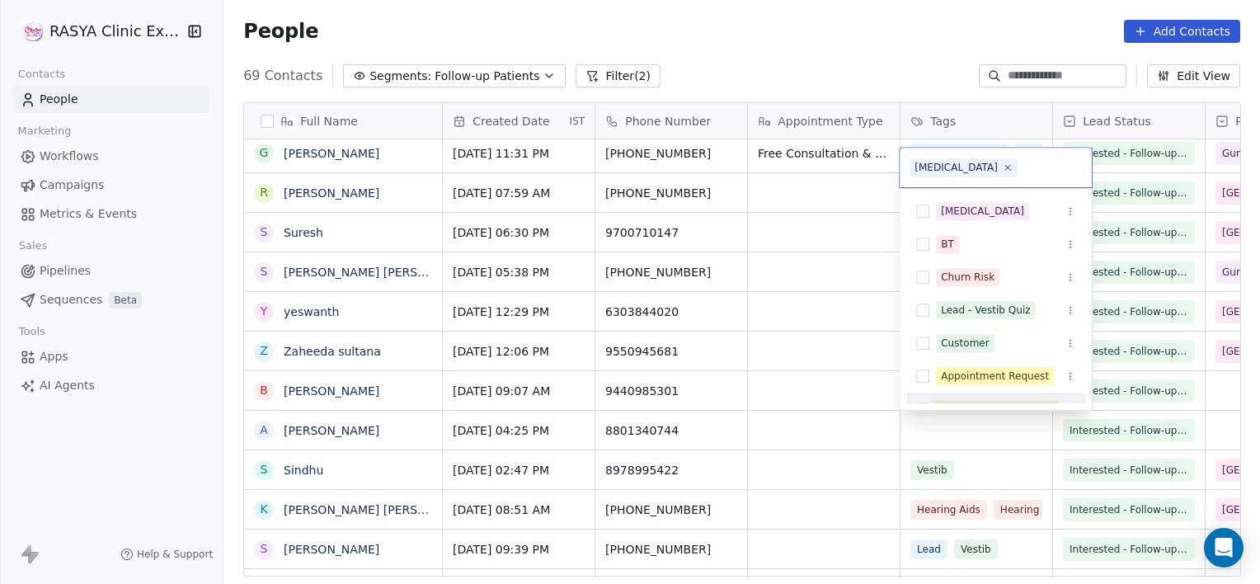
click at [864, 401] on html "[PERSON_NAME] Clinic External Contacts People Marketing Workflows Campaigns Met…" at bounding box center [630, 292] width 1260 height 584
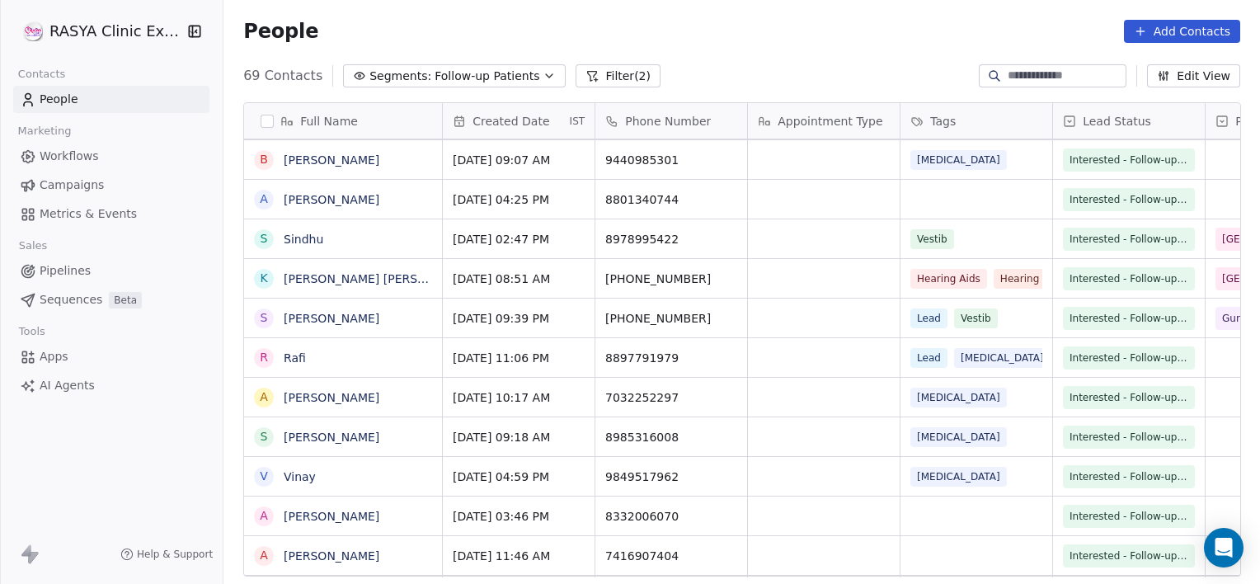
scroll to position [2019, 0]
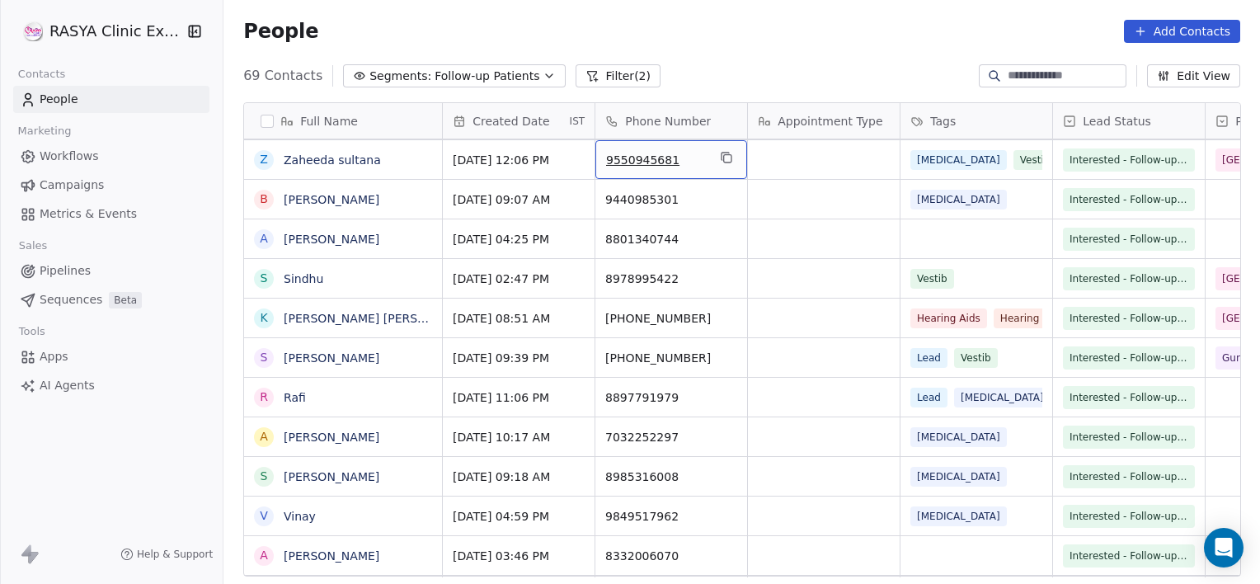
click at [604, 87] on button "Filter (2)" at bounding box center [618, 75] width 85 height 23
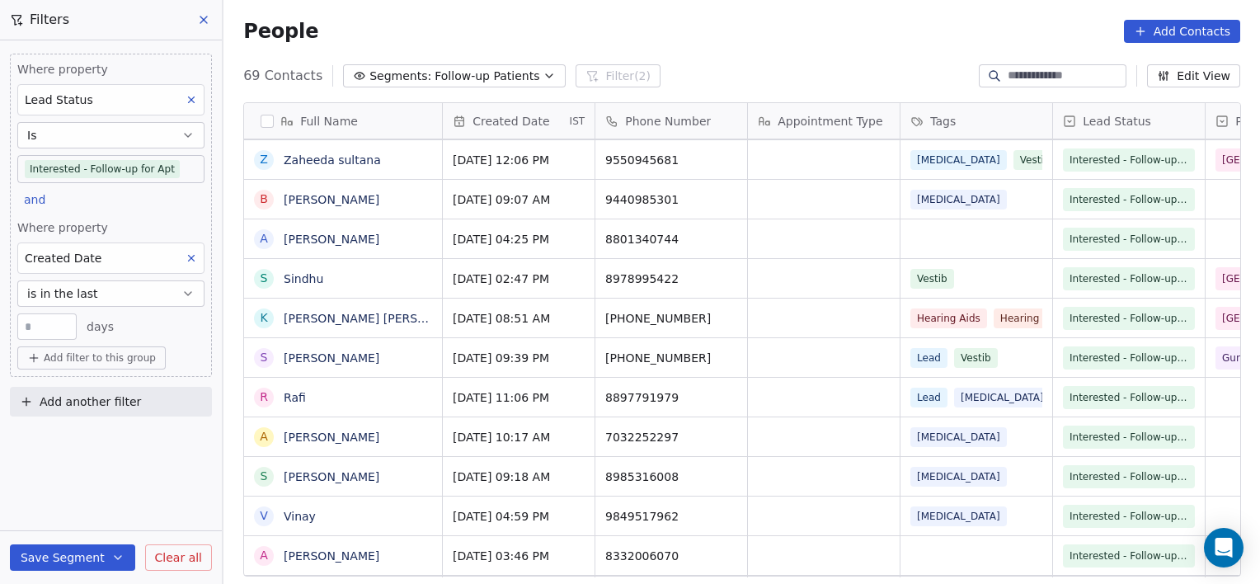
click at [184, 561] on span "Clear all" at bounding box center [178, 557] width 47 height 17
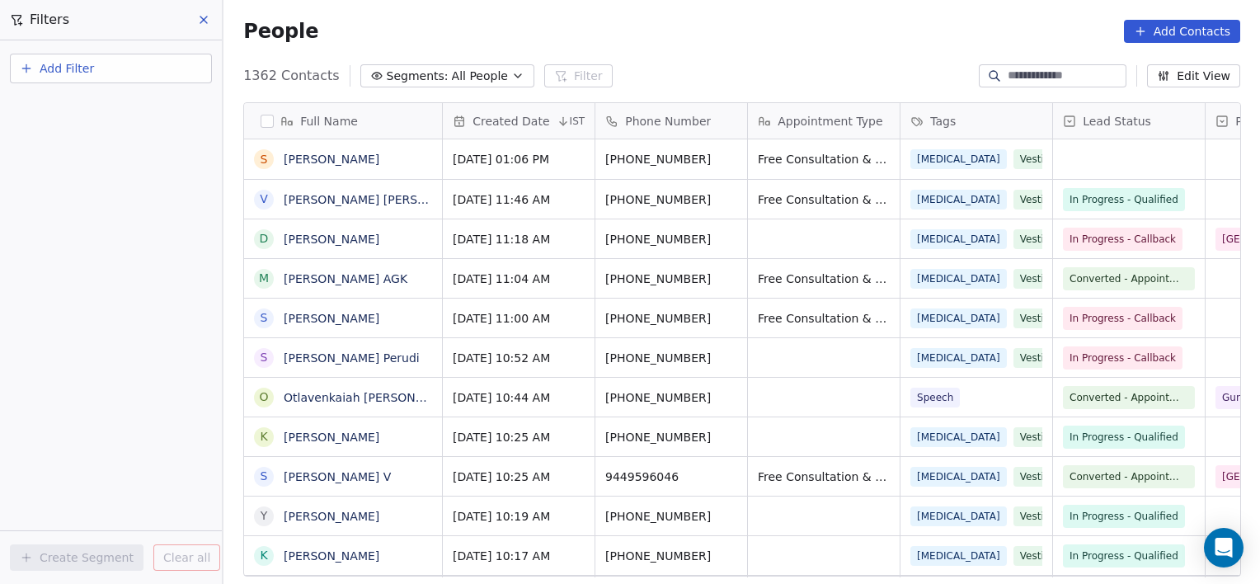
scroll to position [501, 1024]
click at [311, 155] on link "[PERSON_NAME]" at bounding box center [332, 159] width 96 height 13
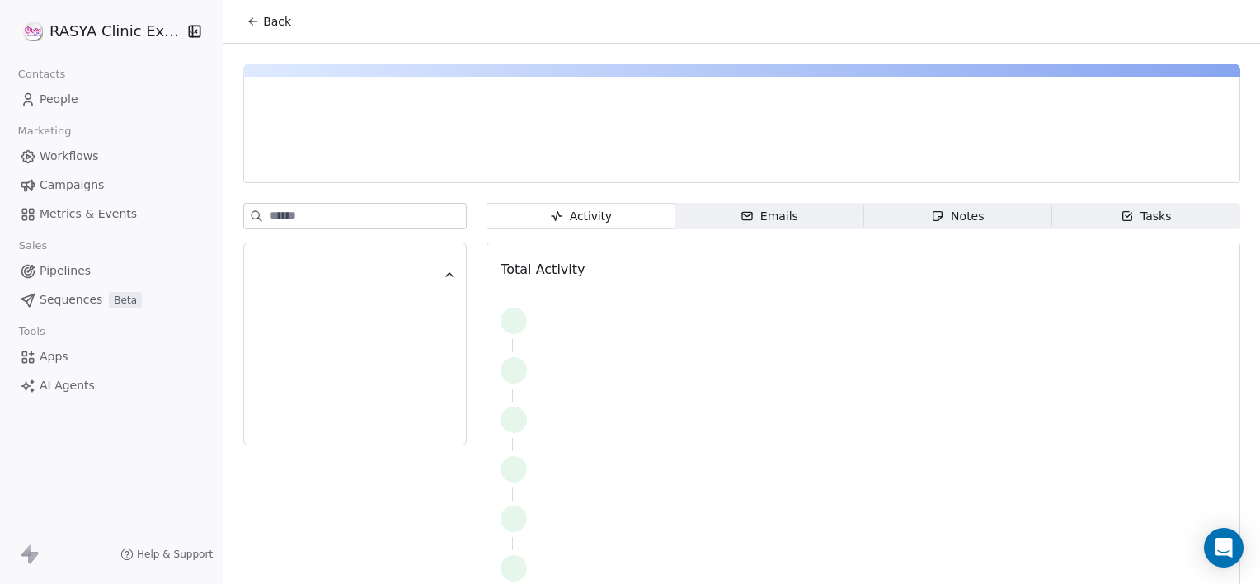
click at [931, 214] on icon "button" at bounding box center [937, 215] width 13 height 13
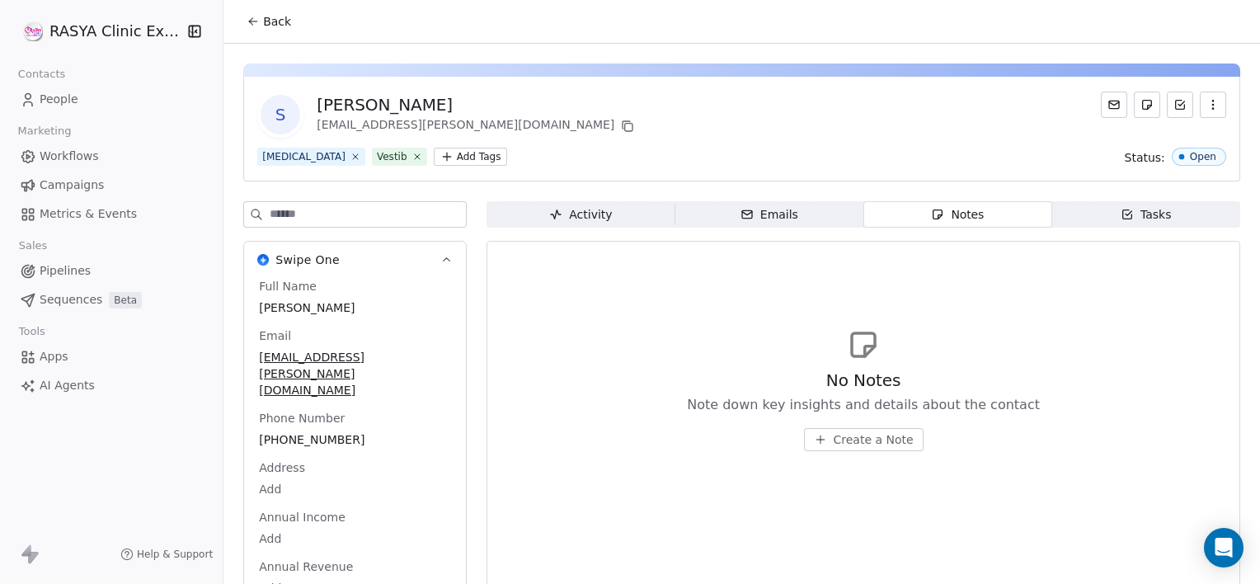
click at [846, 443] on span "Create a Note" at bounding box center [874, 439] width 80 height 16
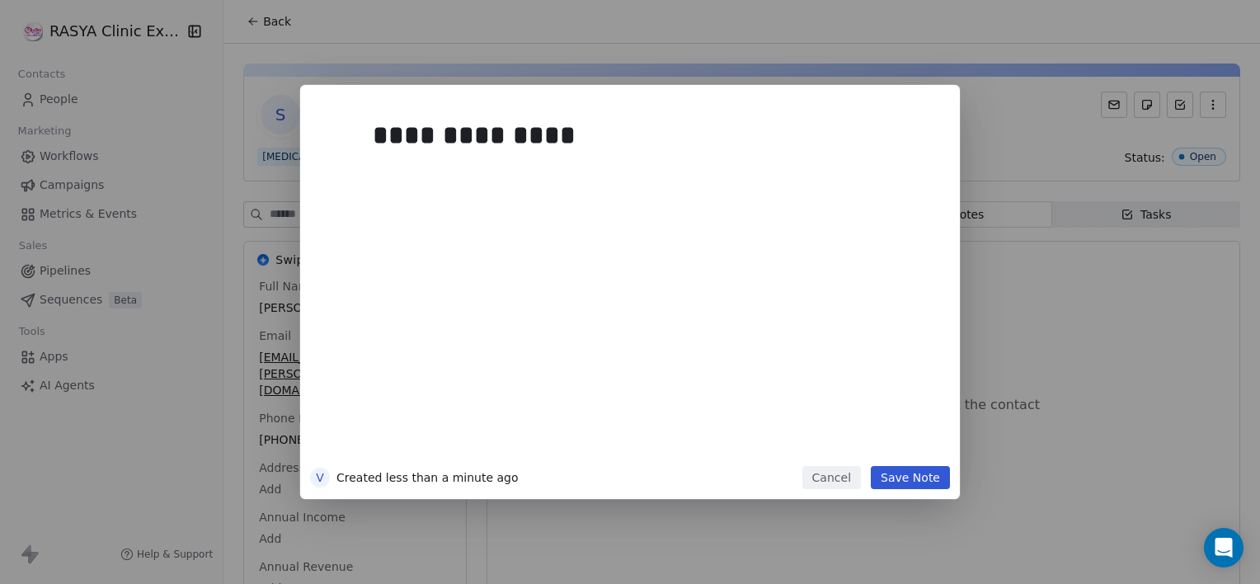
click at [910, 477] on button "Save Note" at bounding box center [910, 477] width 79 height 23
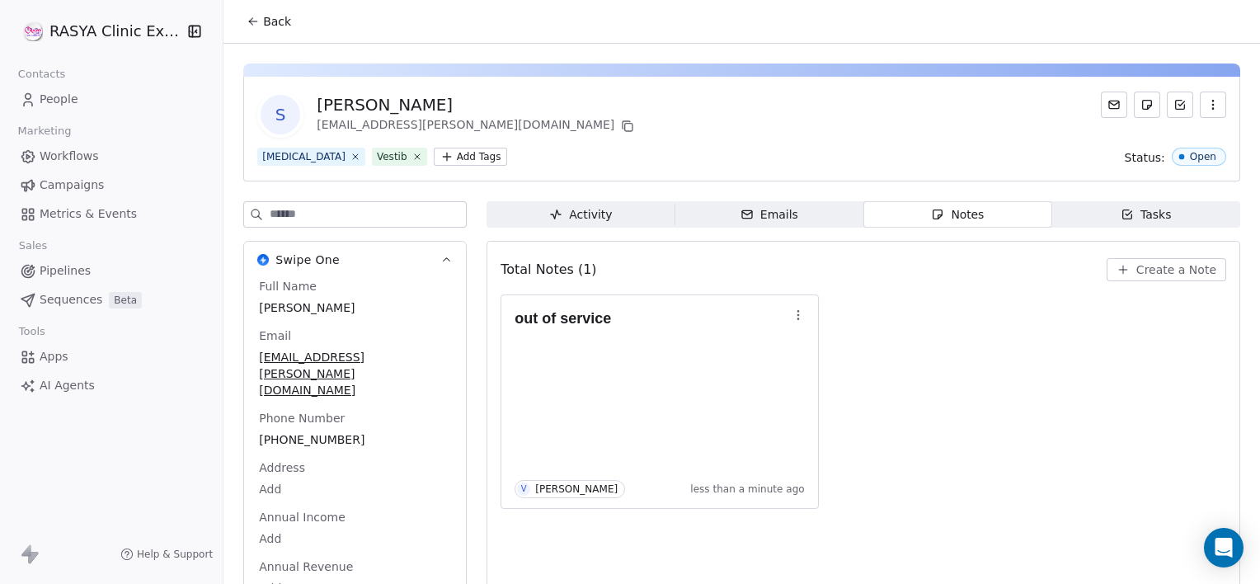
click at [270, 23] on span "Back" at bounding box center [277, 21] width 28 height 16
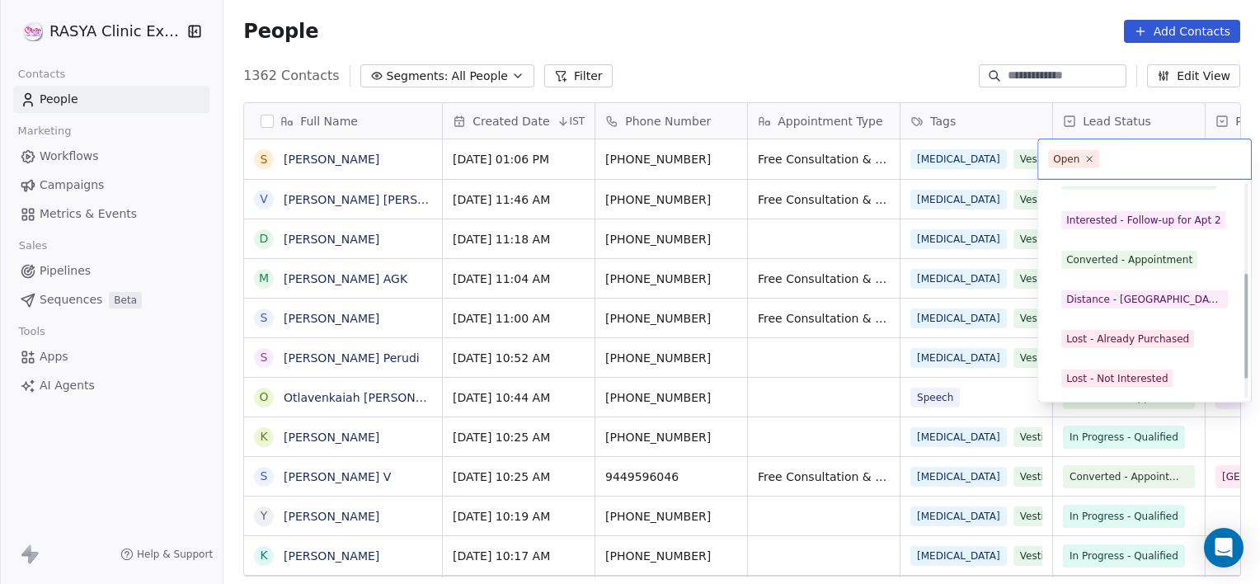
scroll to position [220, 0]
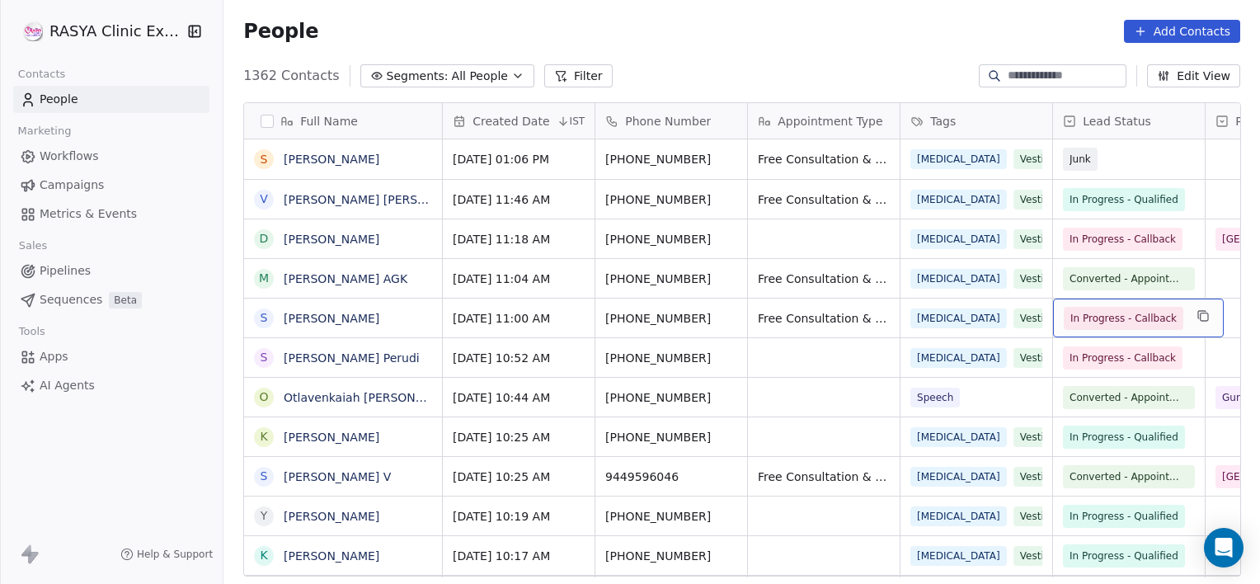
drag, startPoint x: 1131, startPoint y: 315, endPoint x: 1259, endPoint y: 224, distance: 156.7
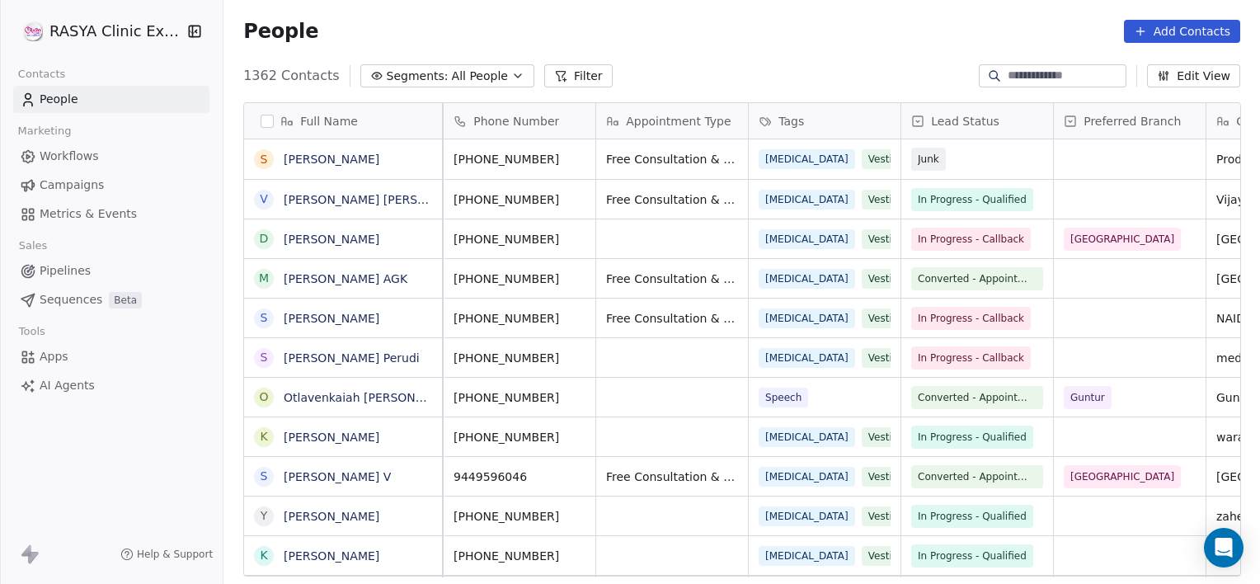
scroll to position [0, 0]
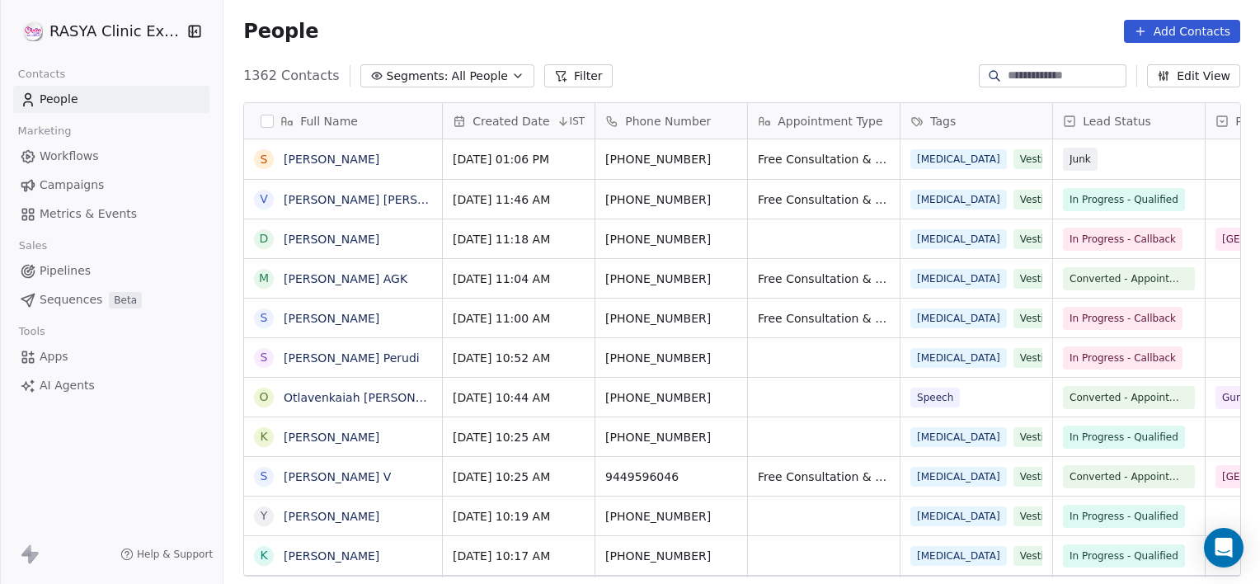
click at [1018, 82] on input at bounding box center [1065, 76] width 115 height 16
click at [844, 8] on div "People Add Contacts" at bounding box center [741, 31] width 1037 height 63
click at [604, 40] on div "People Add Contacts" at bounding box center [741, 31] width 997 height 23
click at [355, 198] on link "[PERSON_NAME] [PERSON_NAME]" at bounding box center [381, 199] width 195 height 13
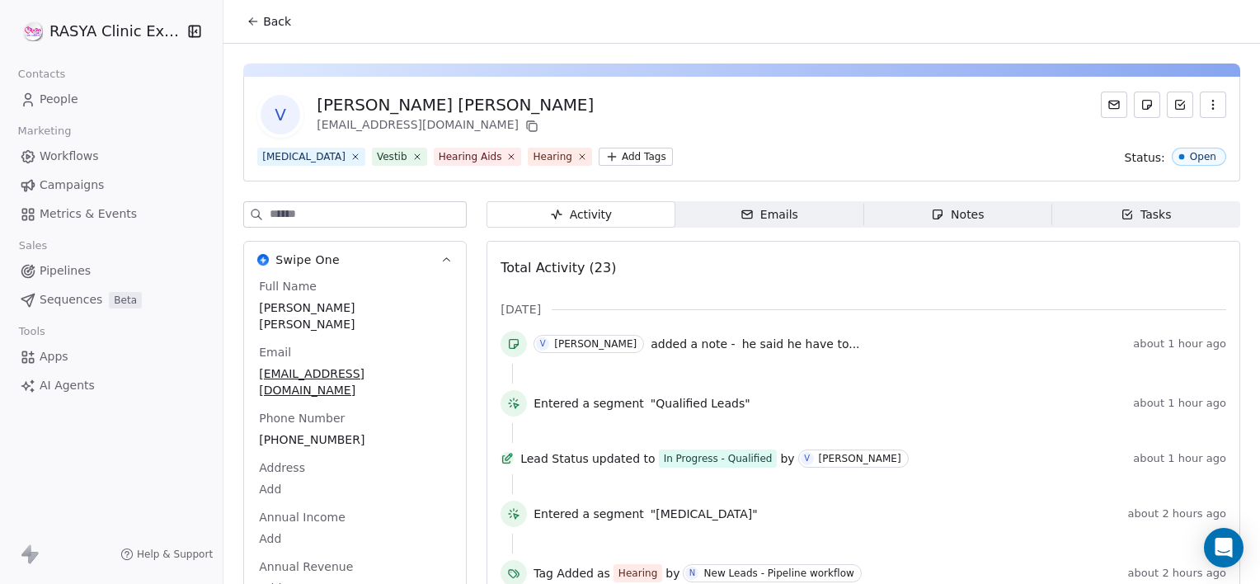
click at [931, 213] on icon "button" at bounding box center [937, 214] width 13 height 13
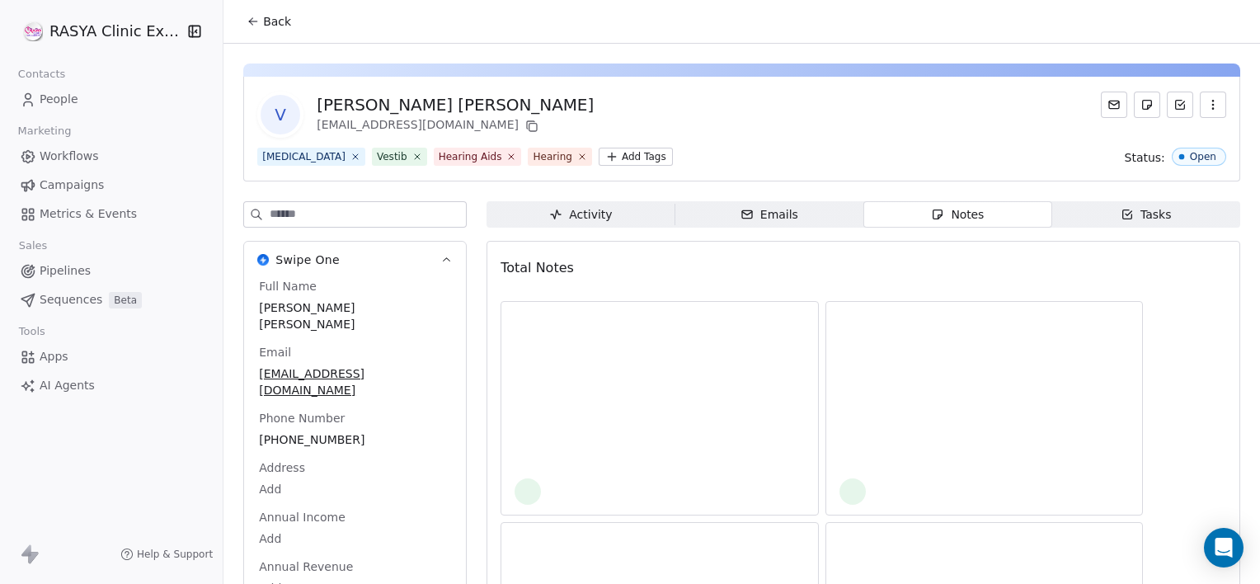
click at [931, 213] on icon "button" at bounding box center [937, 214] width 13 height 13
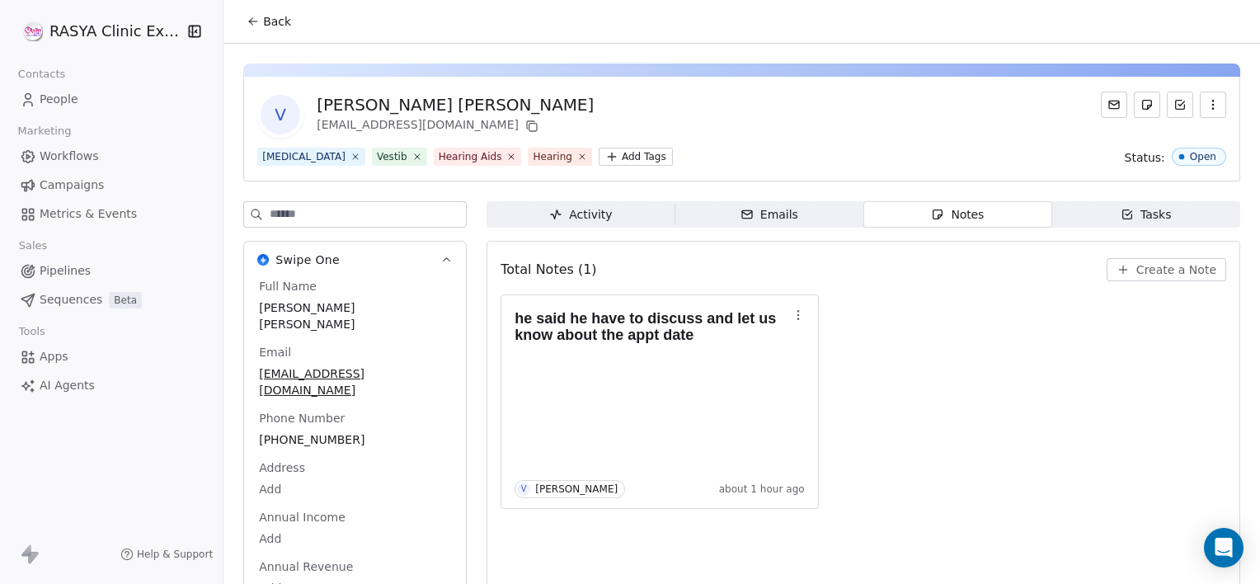
click at [267, 27] on span "Back" at bounding box center [277, 21] width 28 height 16
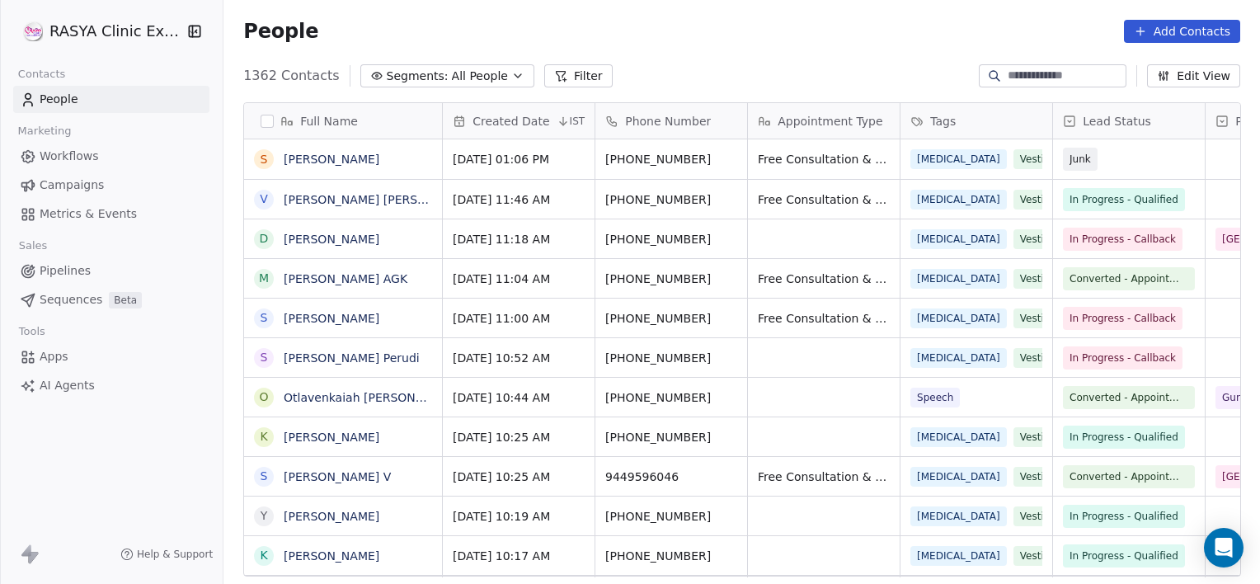
scroll to position [501, 1024]
click at [415, 234] on icon "grid" at bounding box center [421, 236] width 13 height 13
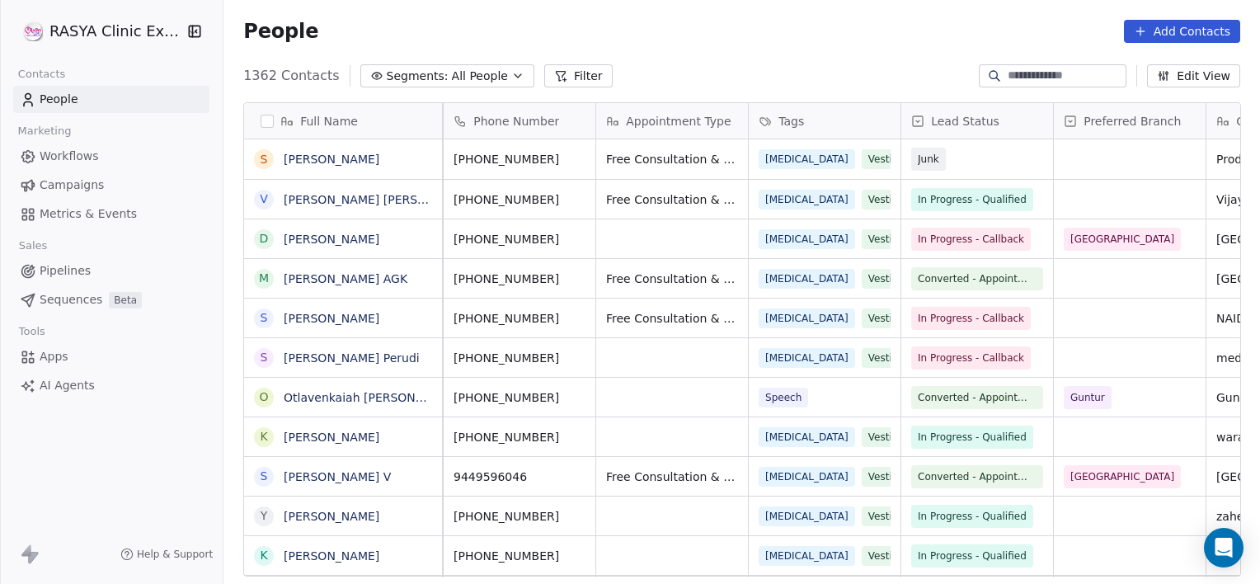
scroll to position [0, 0]
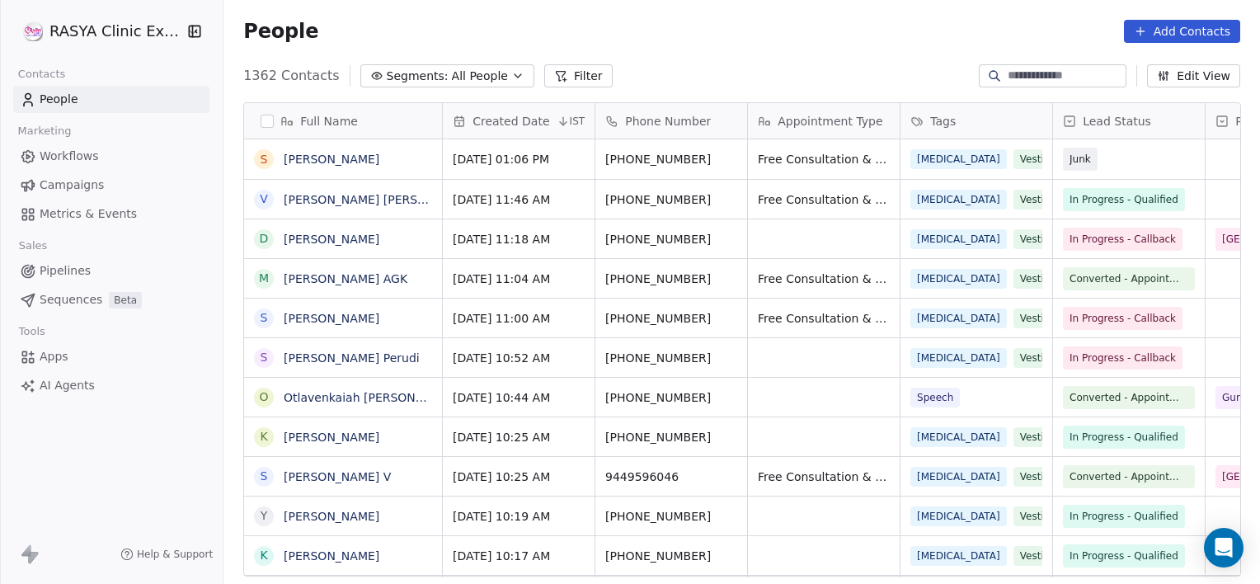
click at [467, 83] on span "All People" at bounding box center [480, 76] width 56 height 17
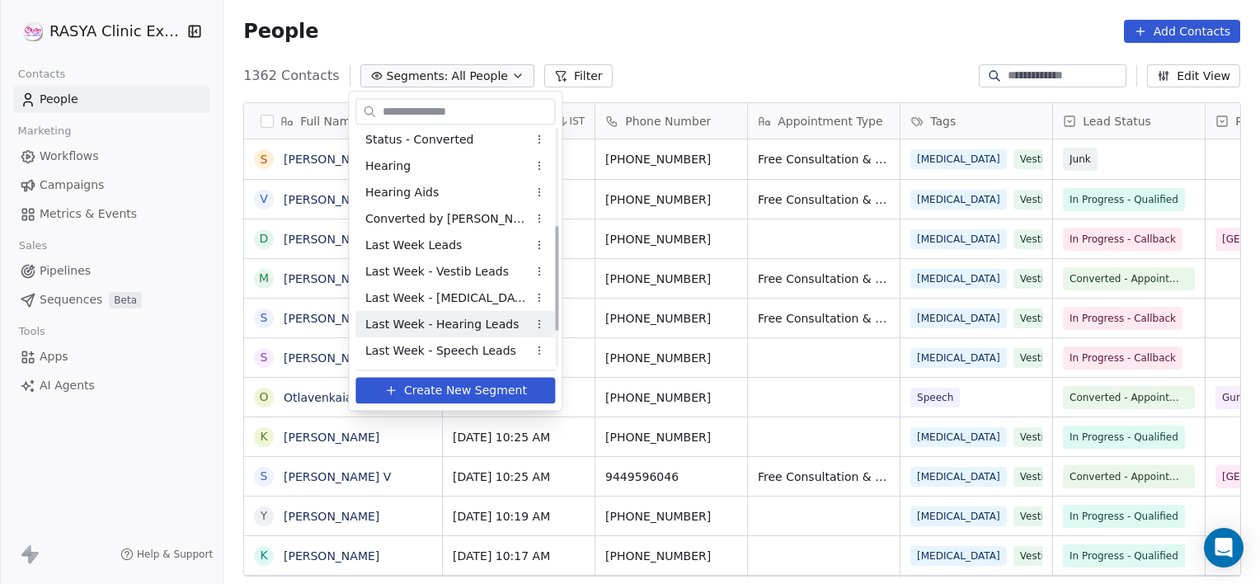
scroll to position [295, 0]
click at [437, 326] on span "Follow-up Patients" at bounding box center [417, 324] width 105 height 17
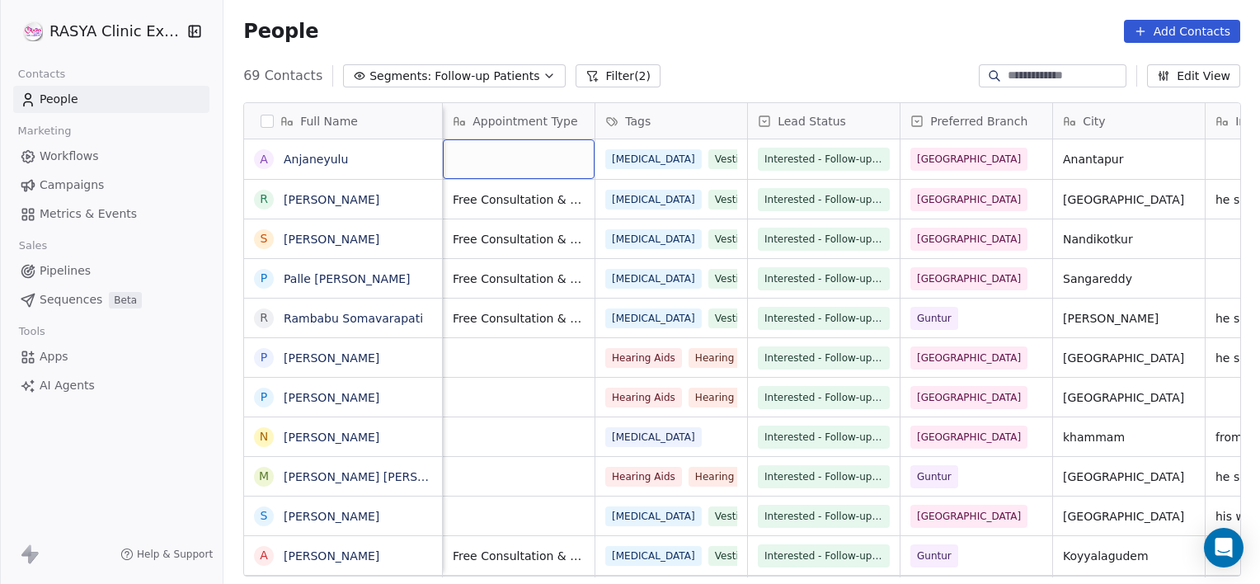
scroll to position [0, 152]
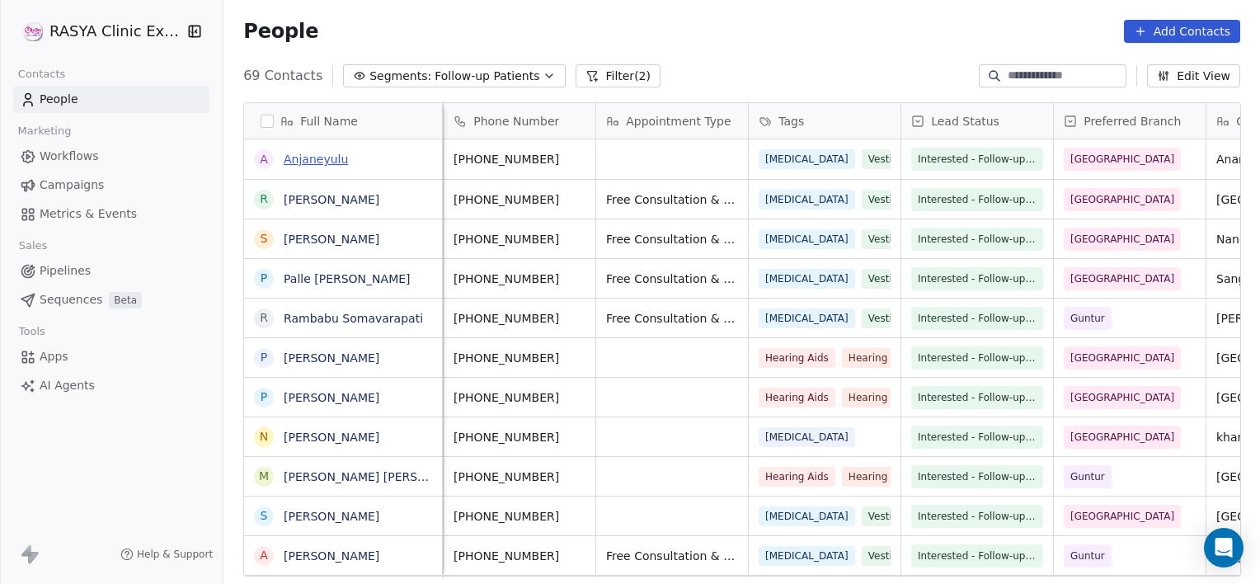
click at [299, 153] on link "Anjaneyulu" at bounding box center [316, 159] width 64 height 13
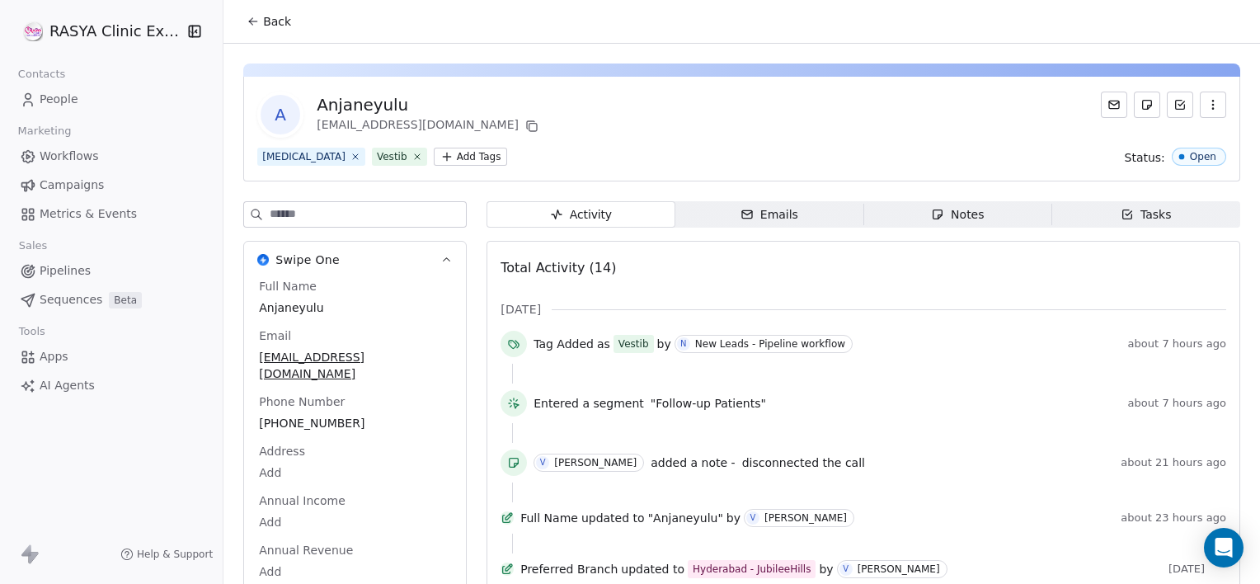
click at [966, 223] on span "Notes Notes" at bounding box center [957, 214] width 188 height 26
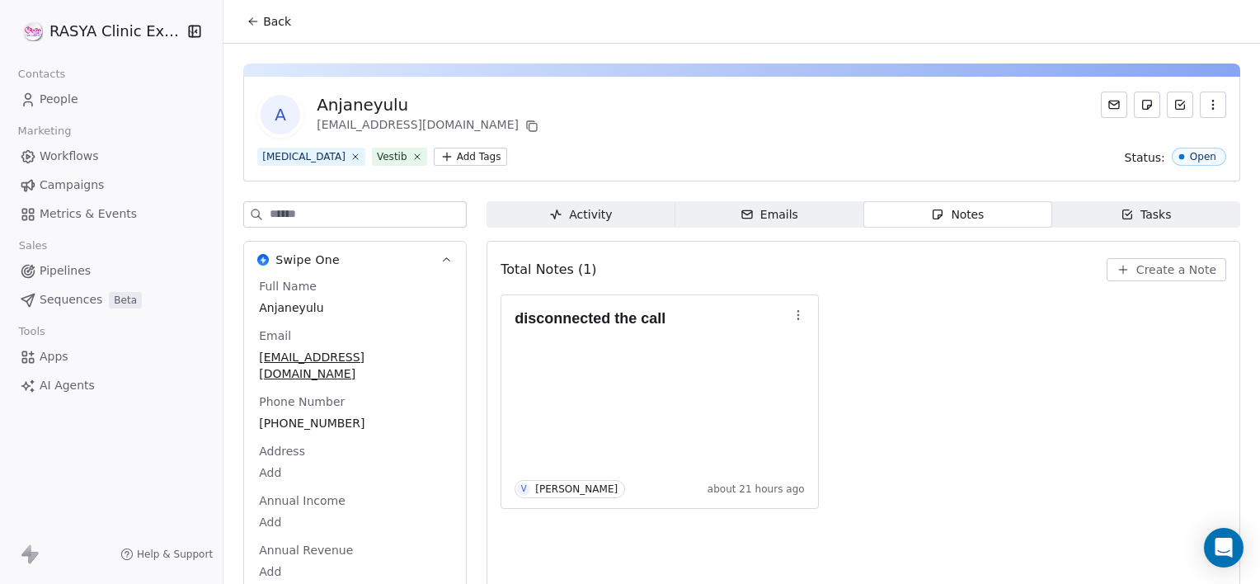
click at [1155, 267] on span "Create a Note" at bounding box center [1176, 269] width 80 height 16
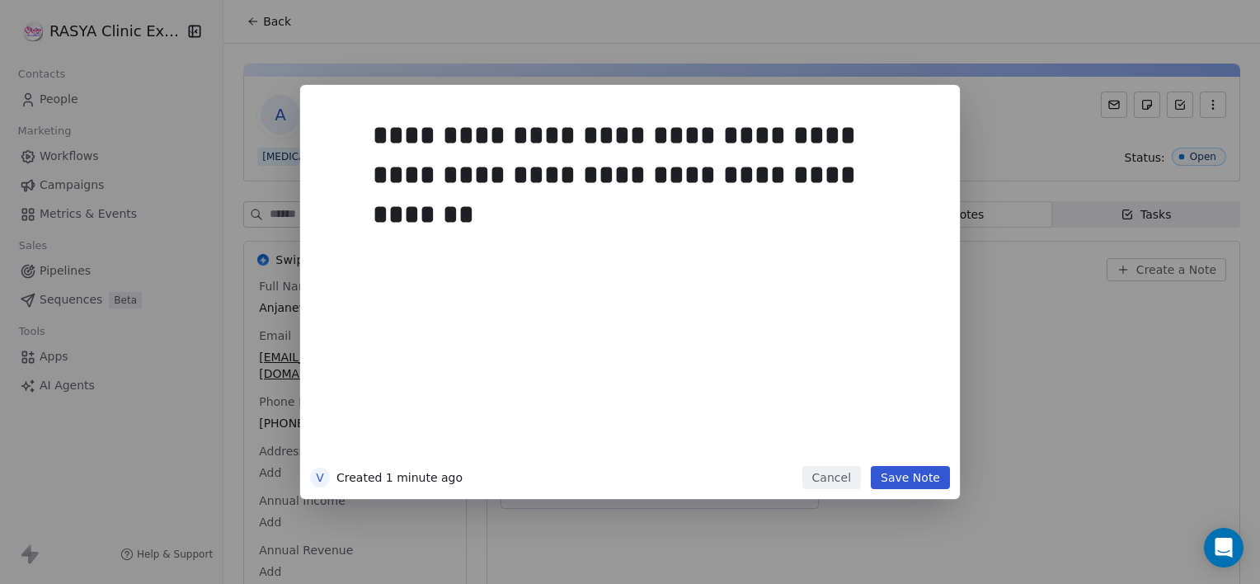
click at [905, 479] on button "Save Note" at bounding box center [910, 477] width 79 height 23
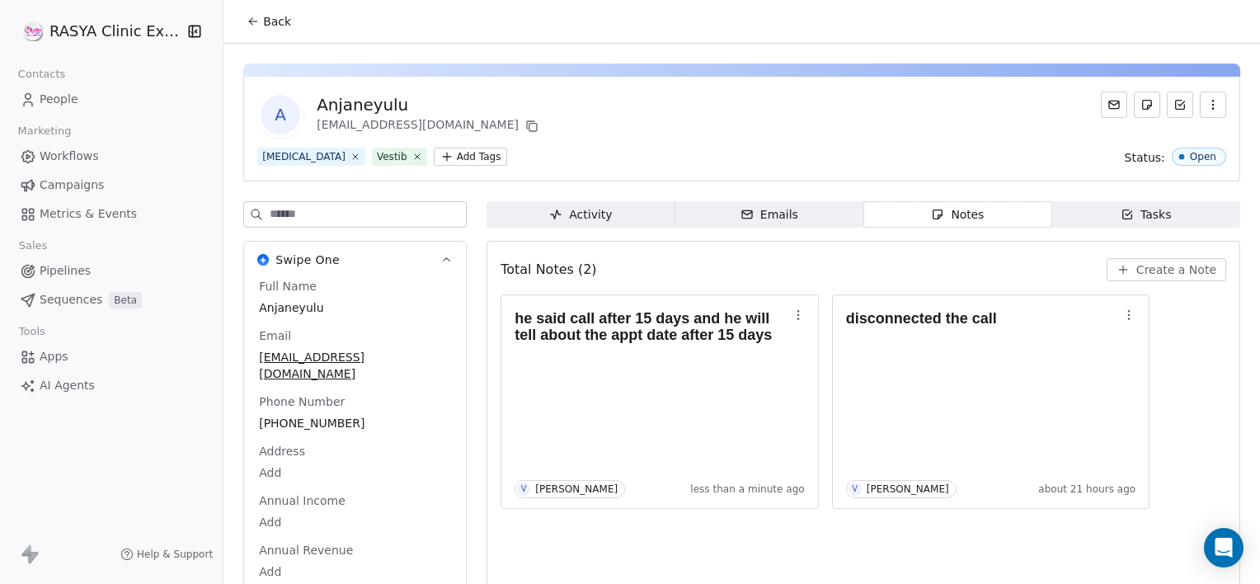
click at [1118, 225] on span "Tasks Tasks" at bounding box center [1146, 214] width 188 height 26
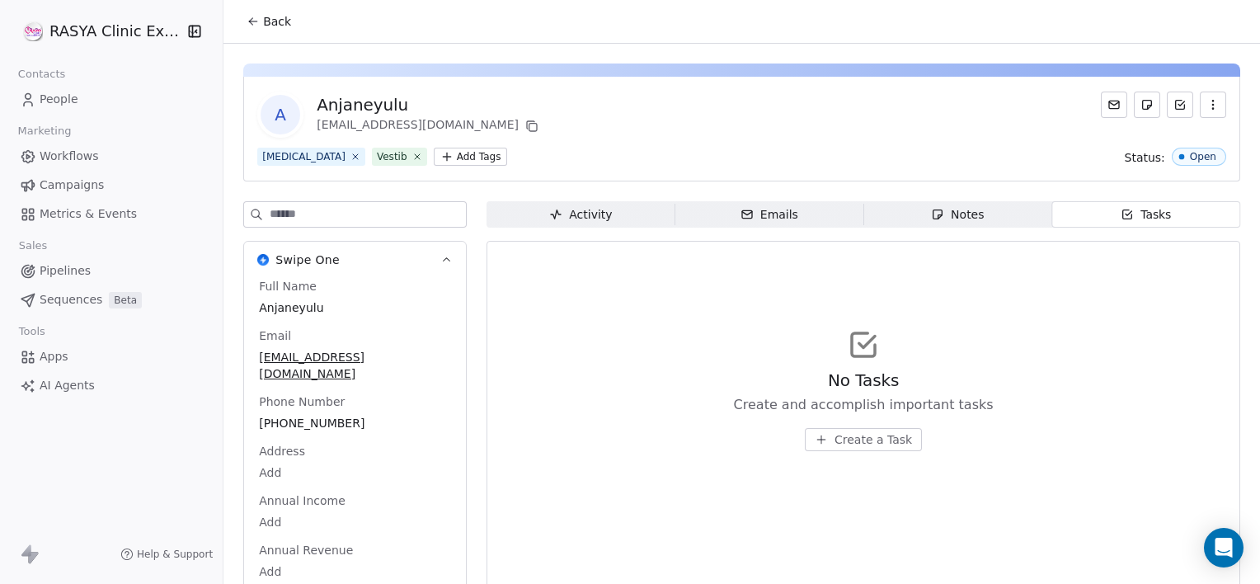
click at [883, 438] on span "Create a Task" at bounding box center [873, 439] width 78 height 16
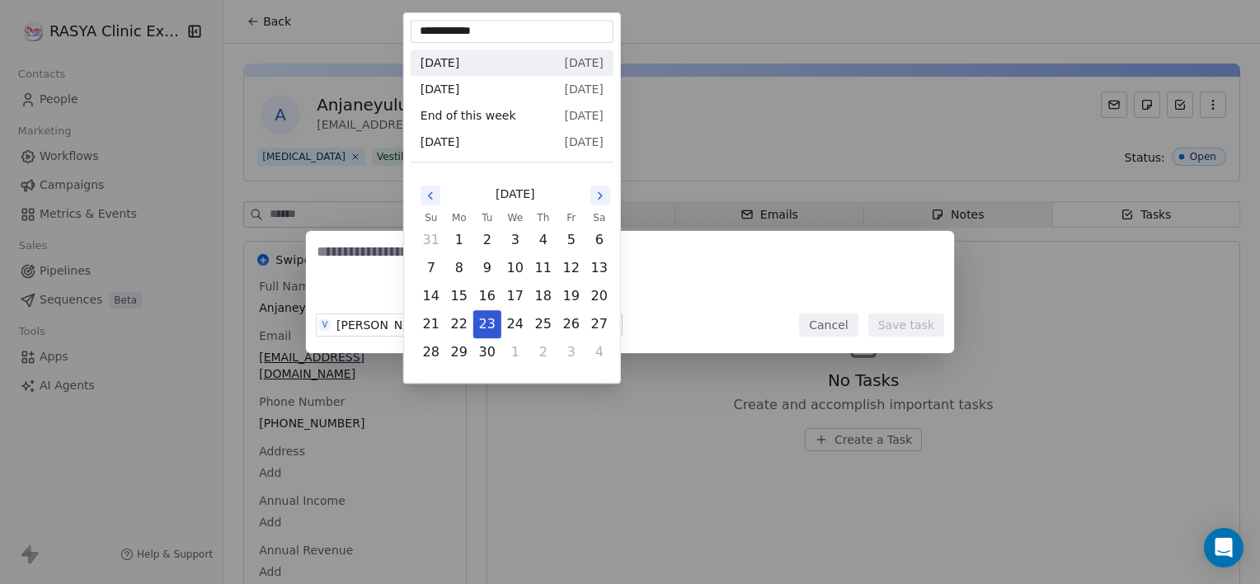
click at [442, 329] on body "**********" at bounding box center [630, 292] width 1260 height 584
click at [595, 195] on icon "Go to the Next Month" at bounding box center [600, 195] width 13 height 13
click at [576, 266] on button "10" at bounding box center [571, 268] width 26 height 26
type input "**********"
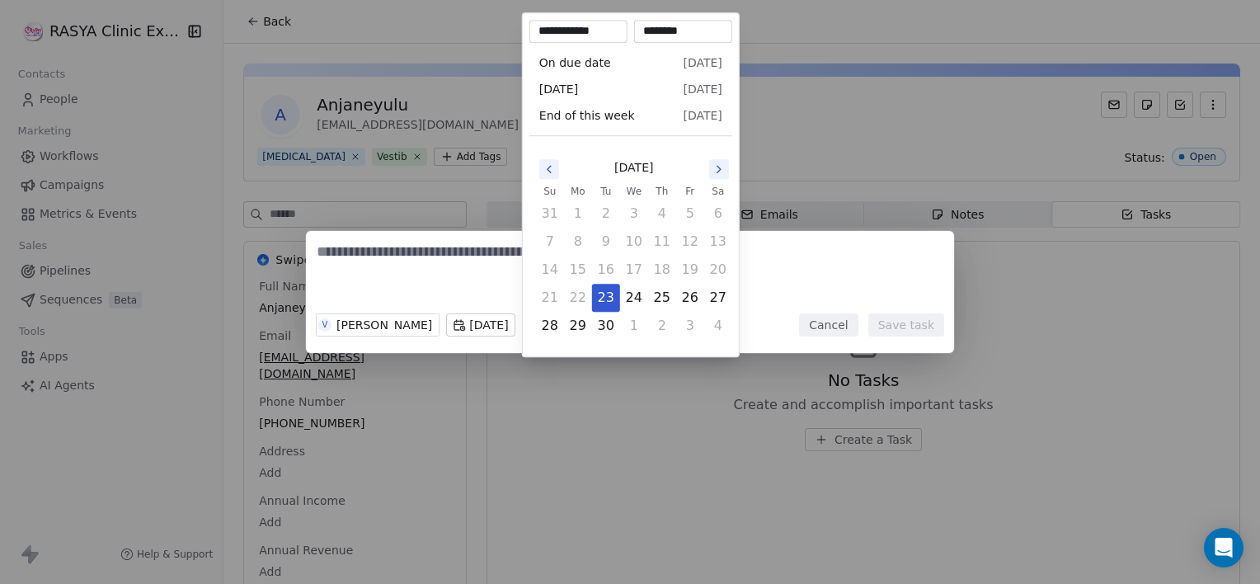
click at [565, 331] on body "**********" at bounding box center [630, 292] width 1260 height 584
click at [722, 165] on icon "Go to the Next Month" at bounding box center [718, 168] width 13 height 13
click at [660, 251] on button "9" at bounding box center [662, 241] width 26 height 26
type input "**********"
click at [447, 247] on div "V [PERSON_NAME] [DATE] [DATE] 01:41 PM Cancel Save task" at bounding box center [630, 292] width 1260 height 122
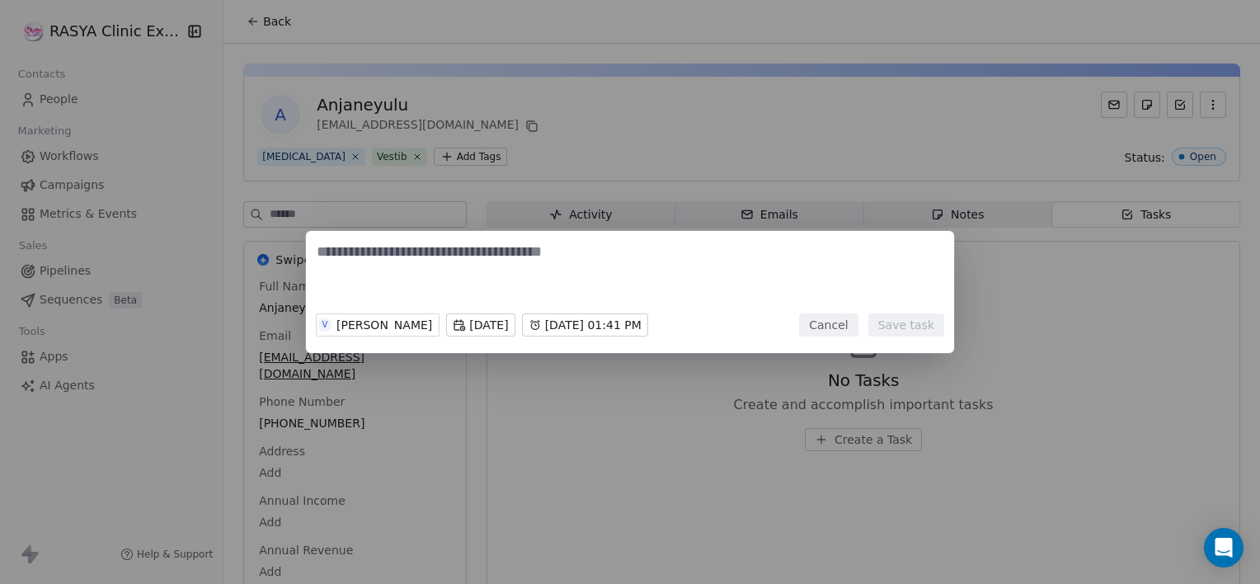
click at [447, 247] on textarea at bounding box center [630, 274] width 627 height 64
type textarea "**********"
click at [919, 333] on button "Save task" at bounding box center [906, 324] width 76 height 23
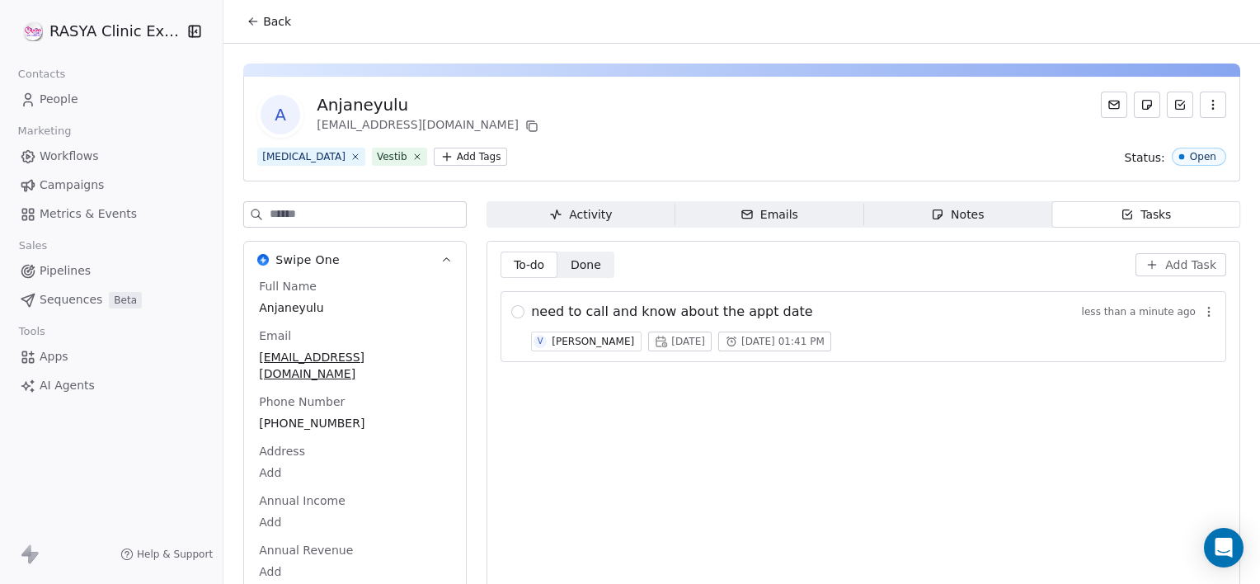
click at [286, 14] on span "Back" at bounding box center [277, 21] width 28 height 16
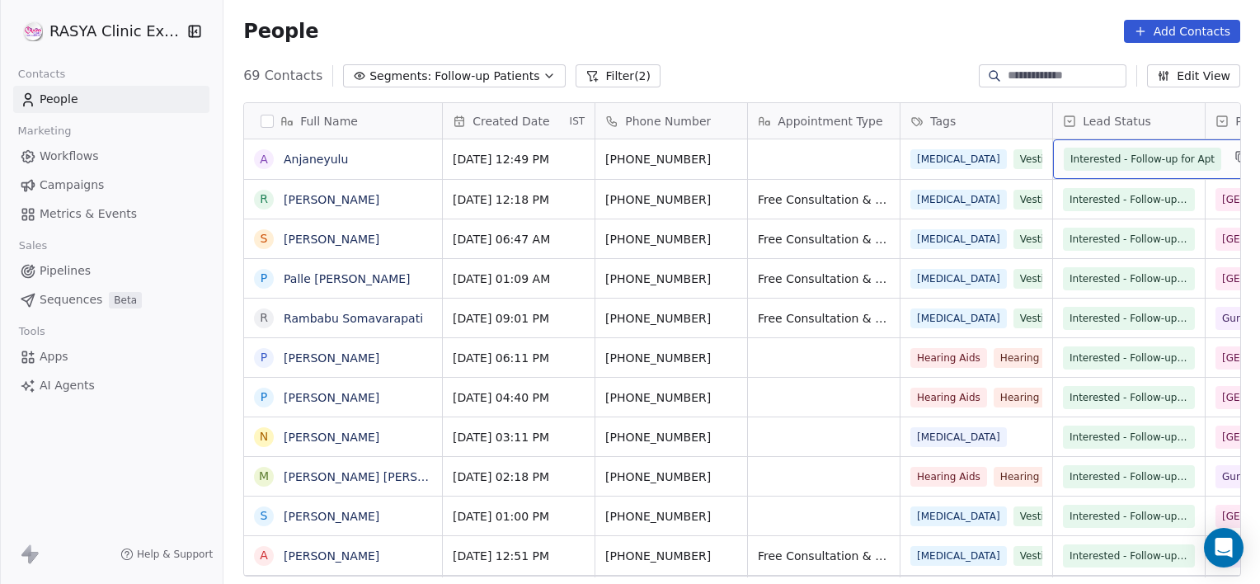
scroll to position [0, 130]
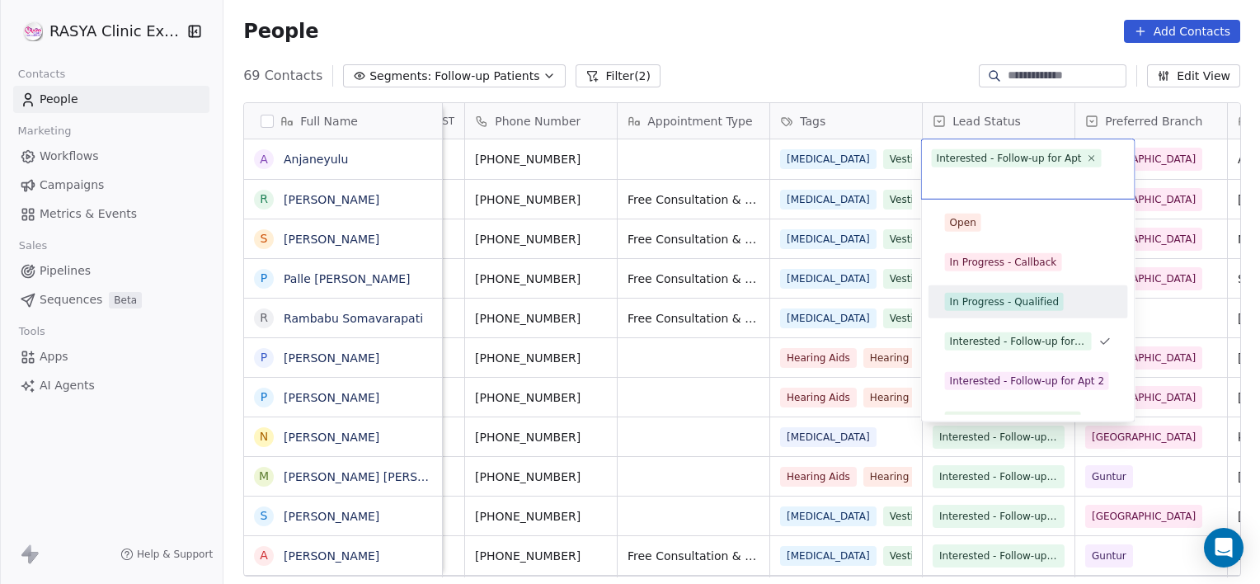
click at [992, 293] on span "In Progress - Qualified" at bounding box center [1004, 302] width 119 height 18
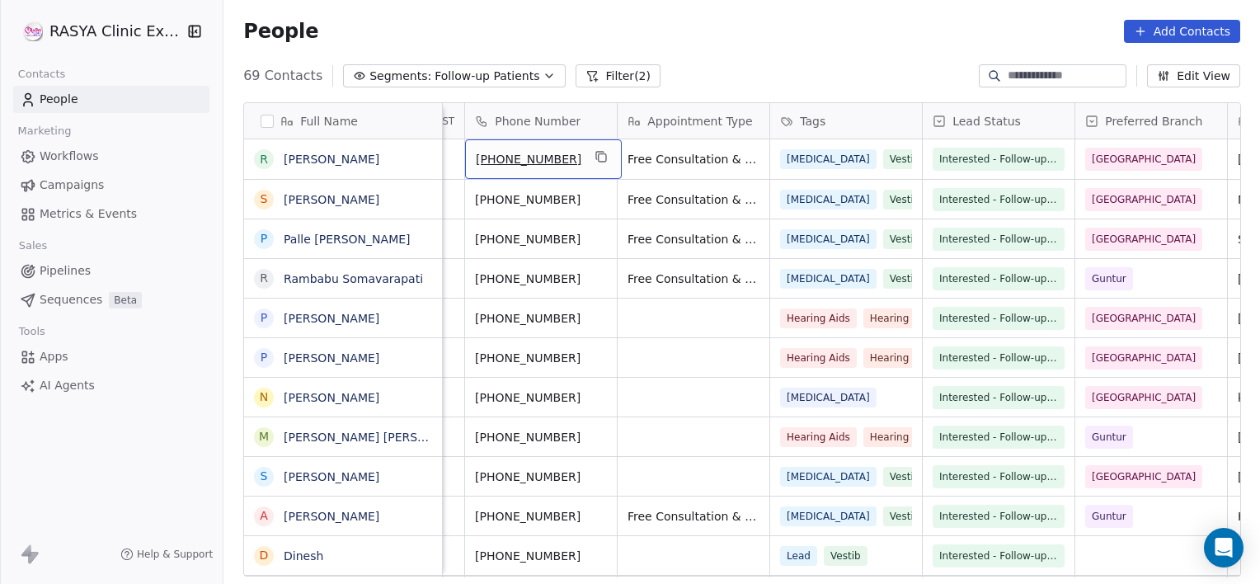
scroll to position [0, 0]
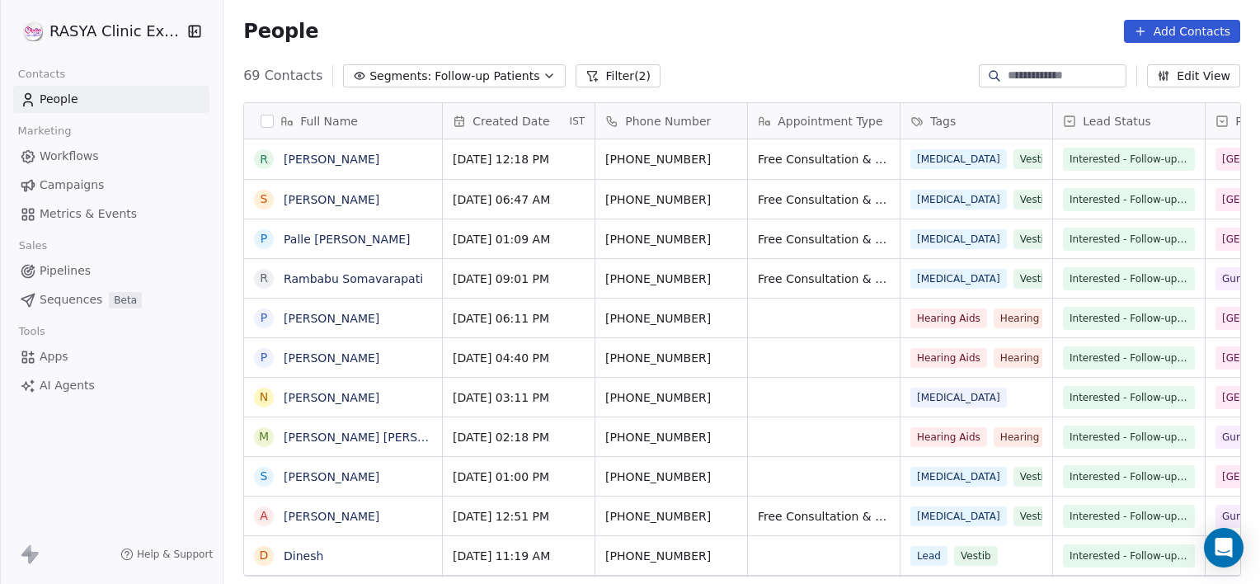
click at [596, 79] on icon at bounding box center [596, 79] width 0 height 3
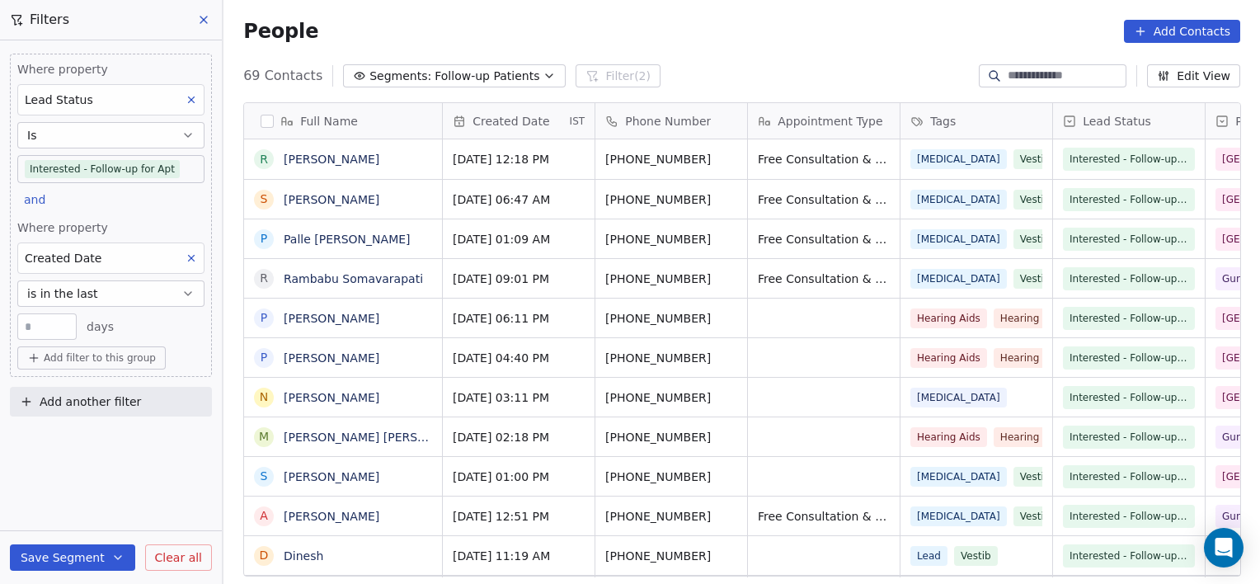
click at [197, 562] on span "Clear all" at bounding box center [178, 557] width 47 height 17
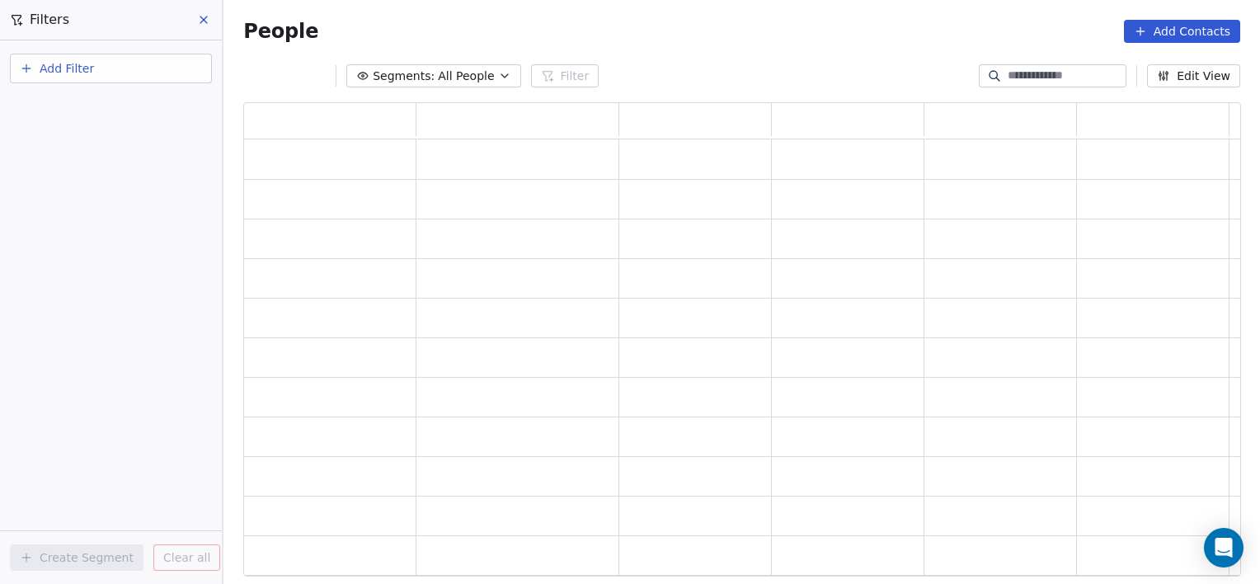
scroll to position [462, 985]
click at [1013, 83] on input at bounding box center [1065, 76] width 115 height 16
type input "********"
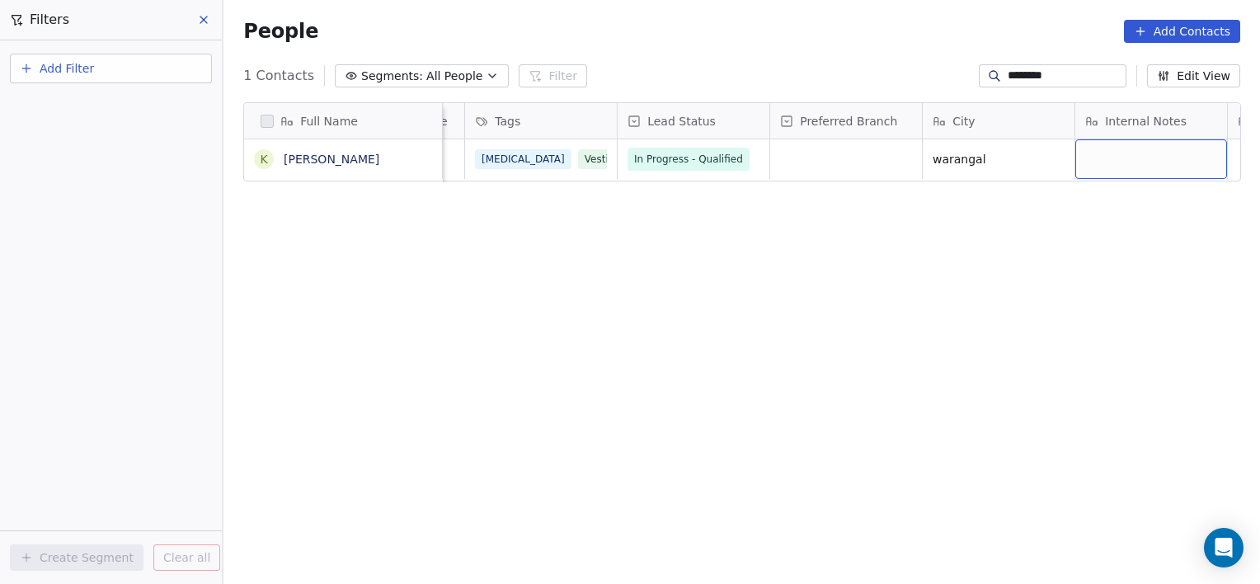
scroll to position [0, 587]
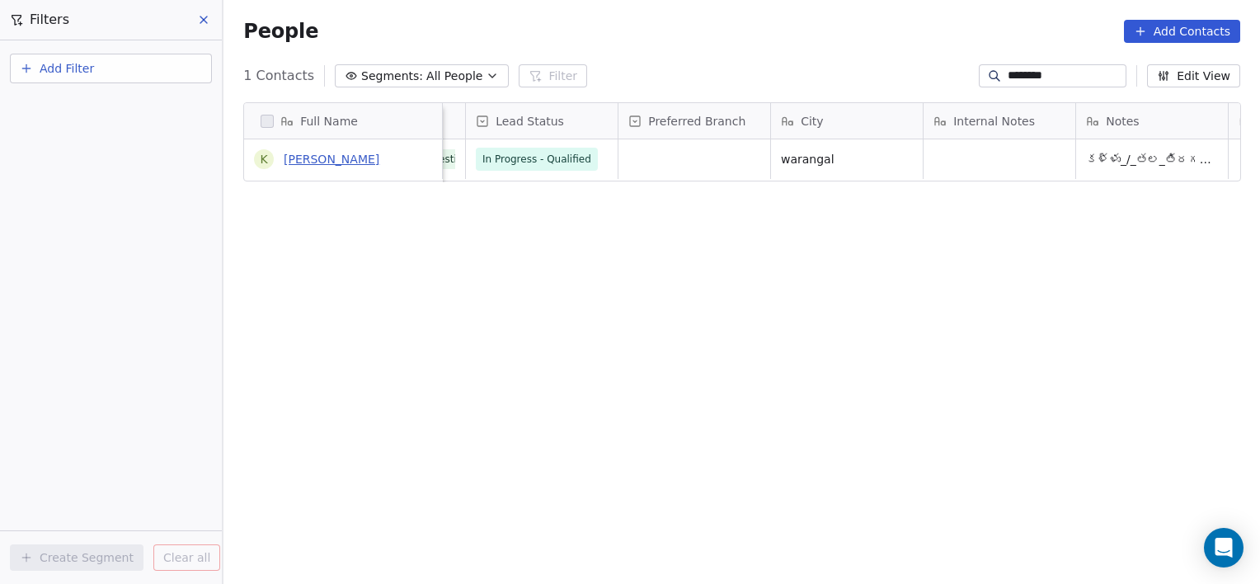
click at [371, 158] on link "[PERSON_NAME]" at bounding box center [332, 159] width 96 height 13
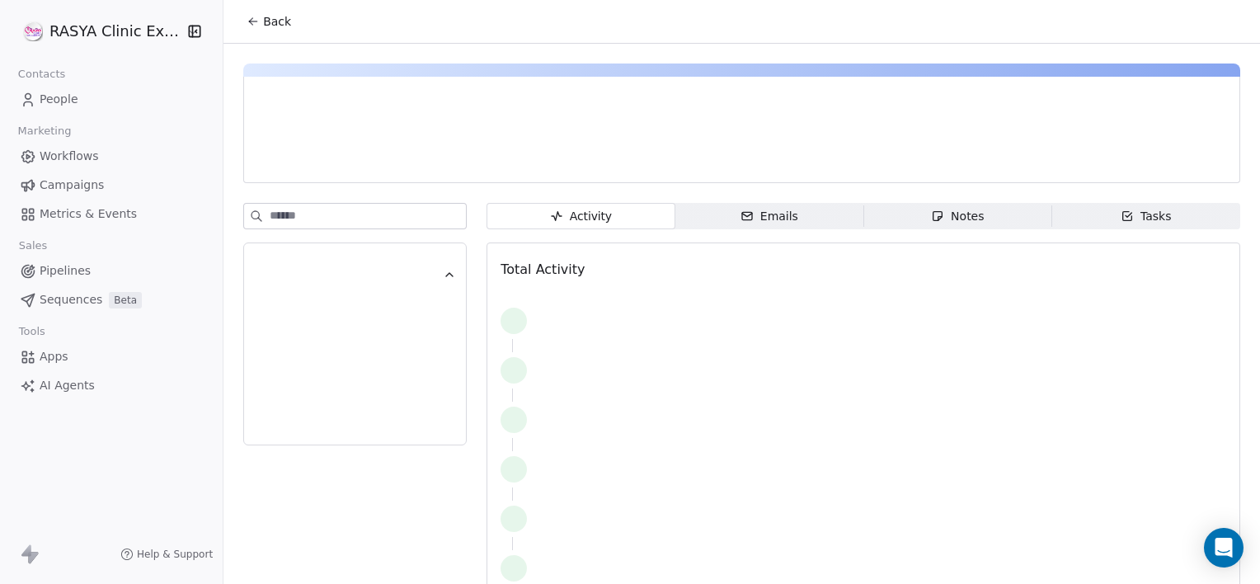
click at [954, 221] on div "Notes" at bounding box center [957, 216] width 53 height 17
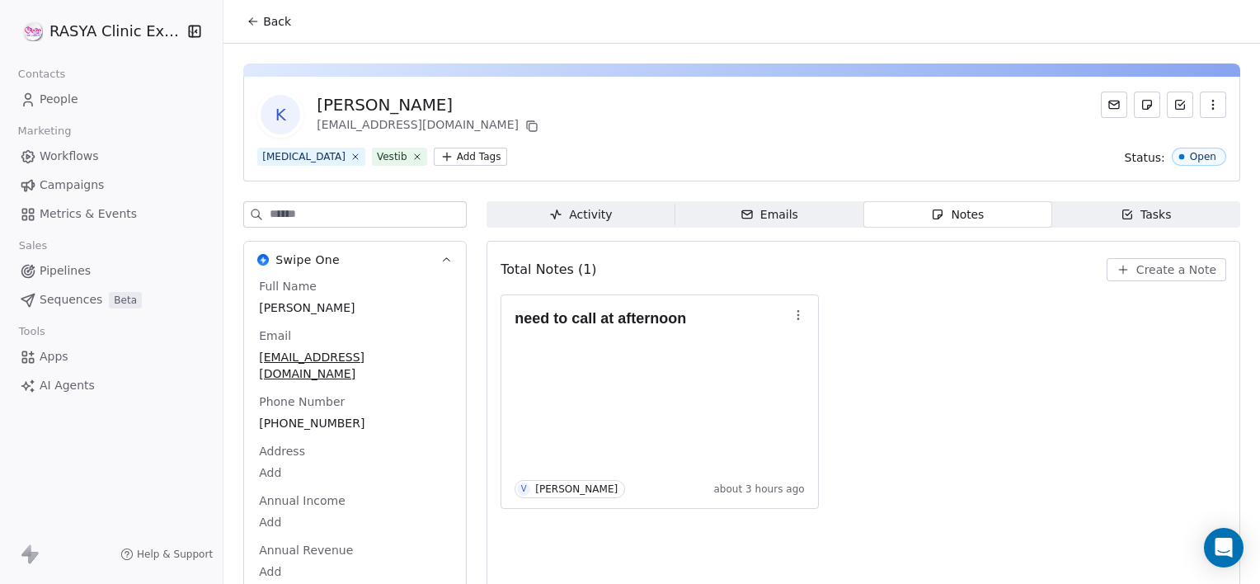
click at [270, 26] on span "Back" at bounding box center [277, 21] width 28 height 16
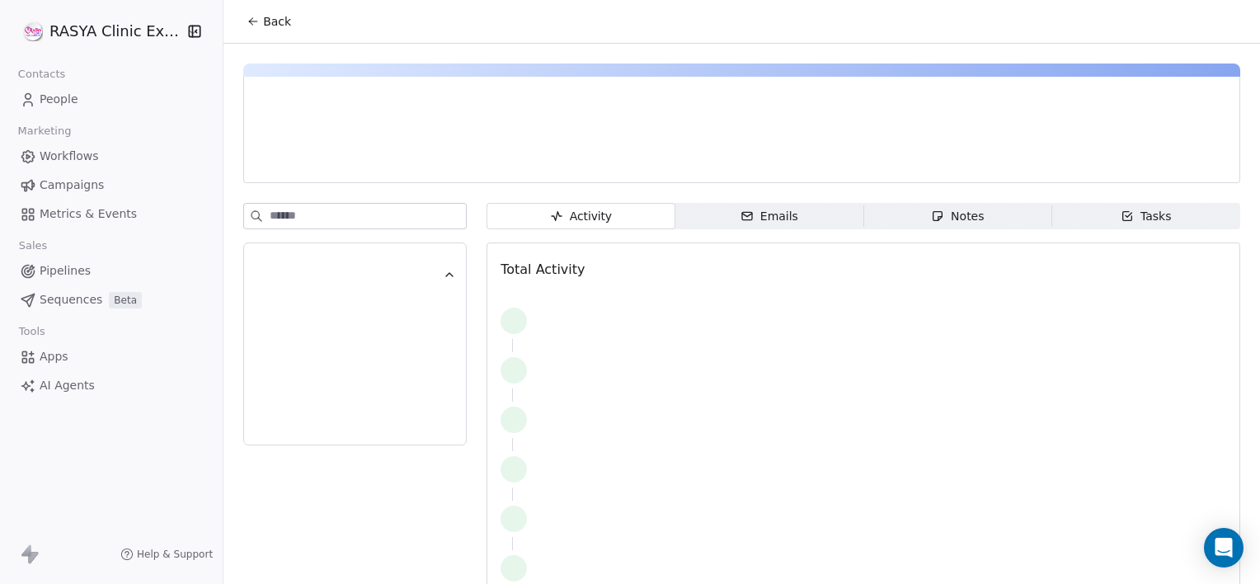
click at [860, 177] on div at bounding box center [741, 130] width 997 height 106
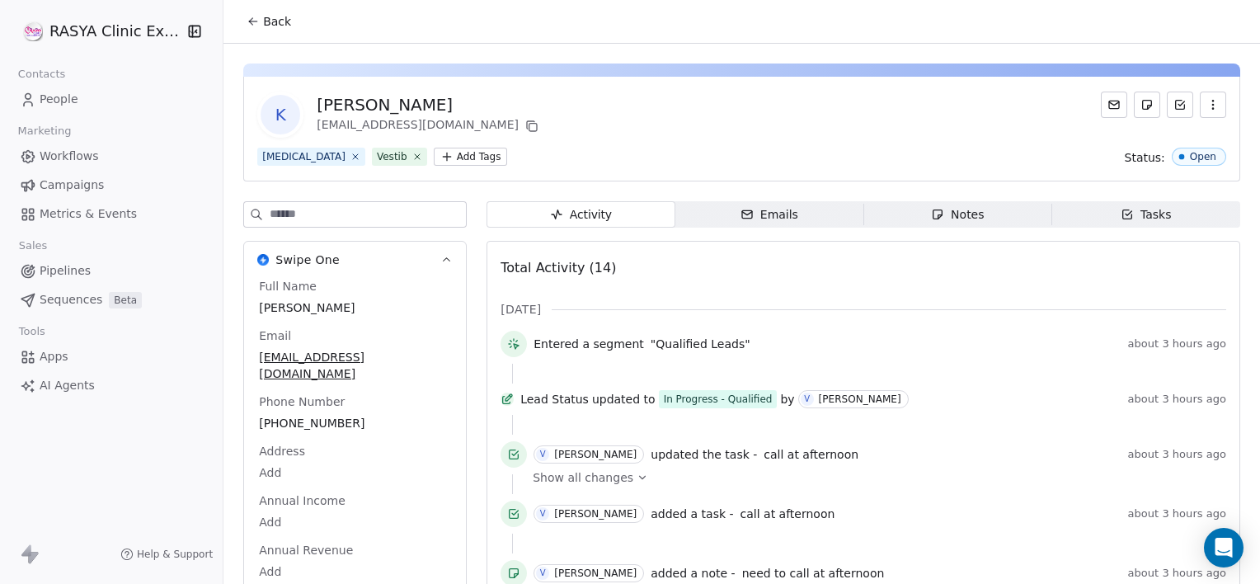
click at [990, 214] on span "Notes Notes" at bounding box center [957, 214] width 188 height 26
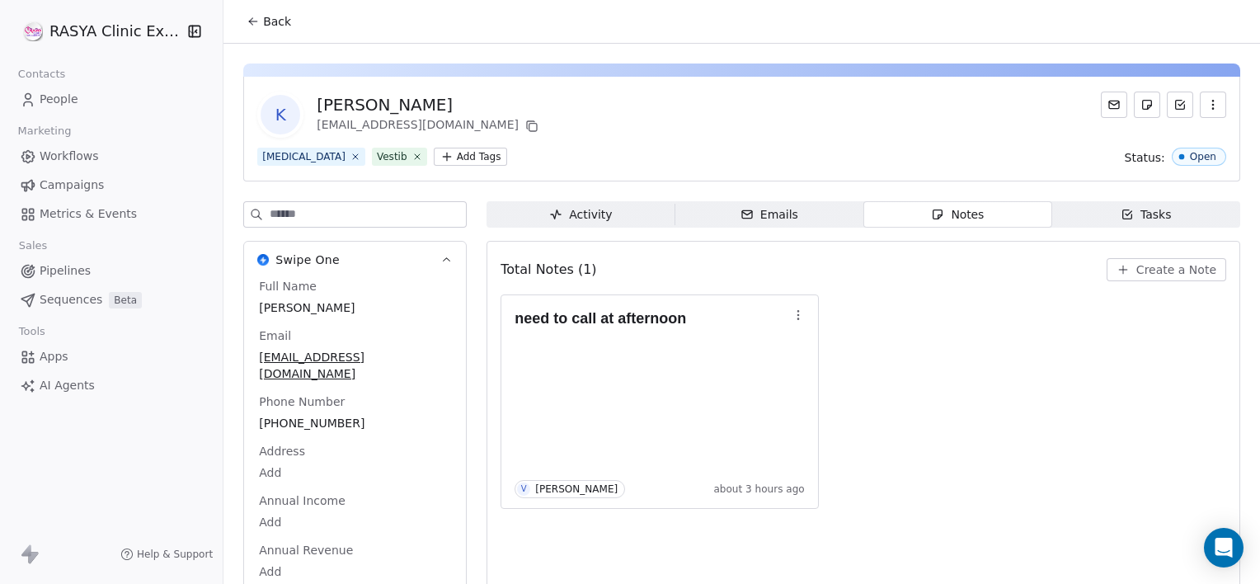
click at [990, 214] on span "Notes Notes" at bounding box center [957, 214] width 188 height 26
click at [794, 322] on button "button" at bounding box center [798, 314] width 23 height 23
click at [803, 353] on icon at bounding box center [809, 349] width 13 height 13
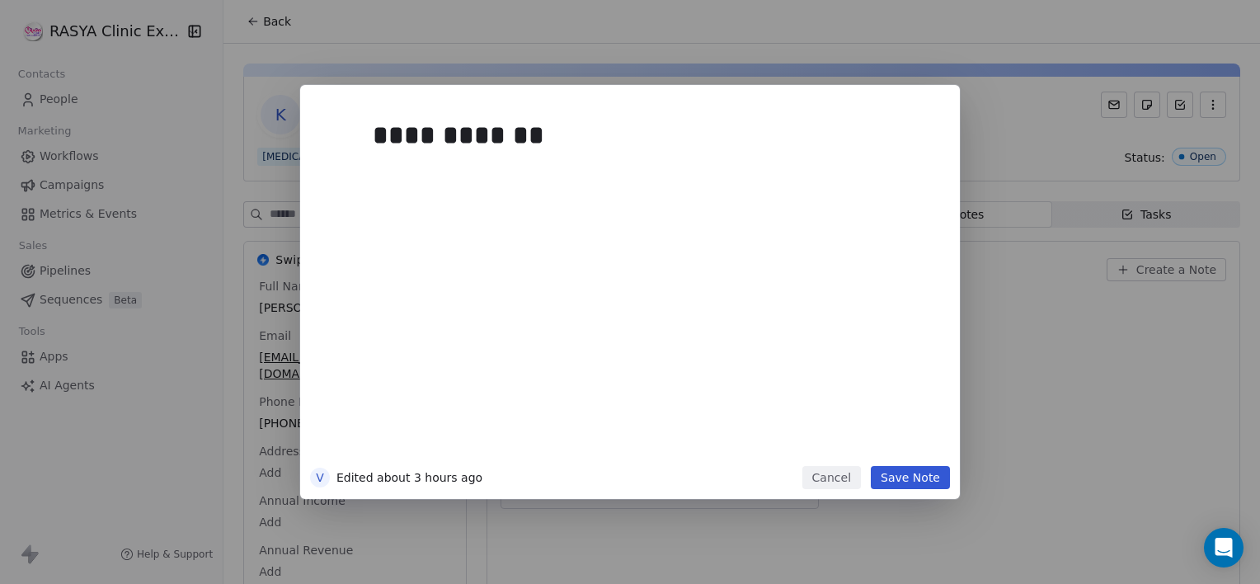
click at [929, 472] on button "Save Note" at bounding box center [910, 477] width 79 height 23
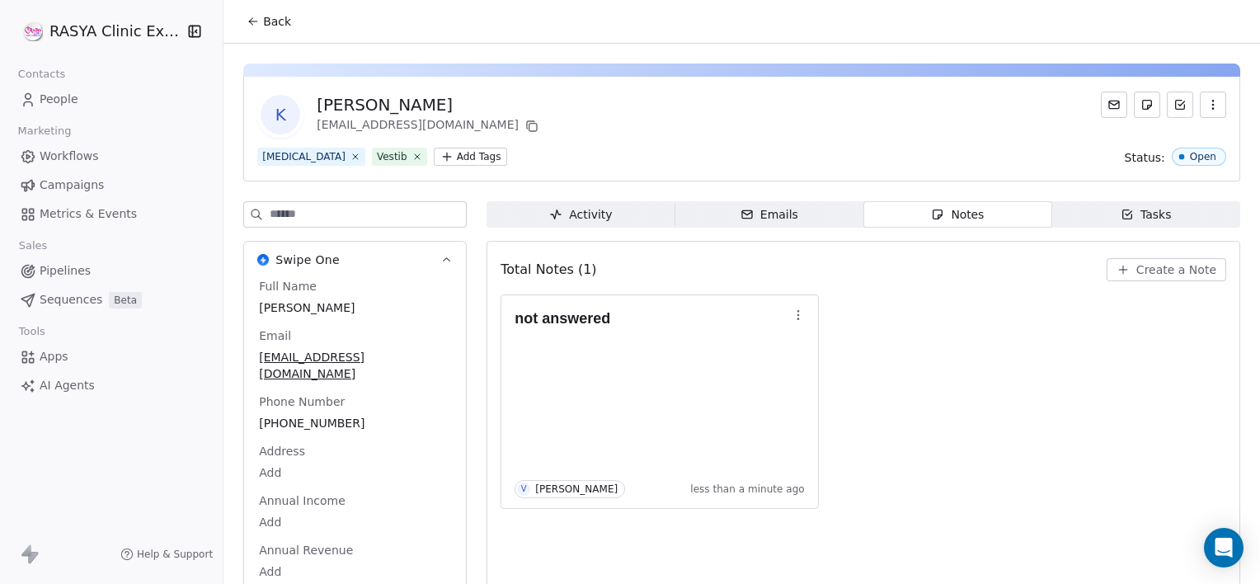
click at [257, 21] on icon at bounding box center [253, 21] width 13 height 13
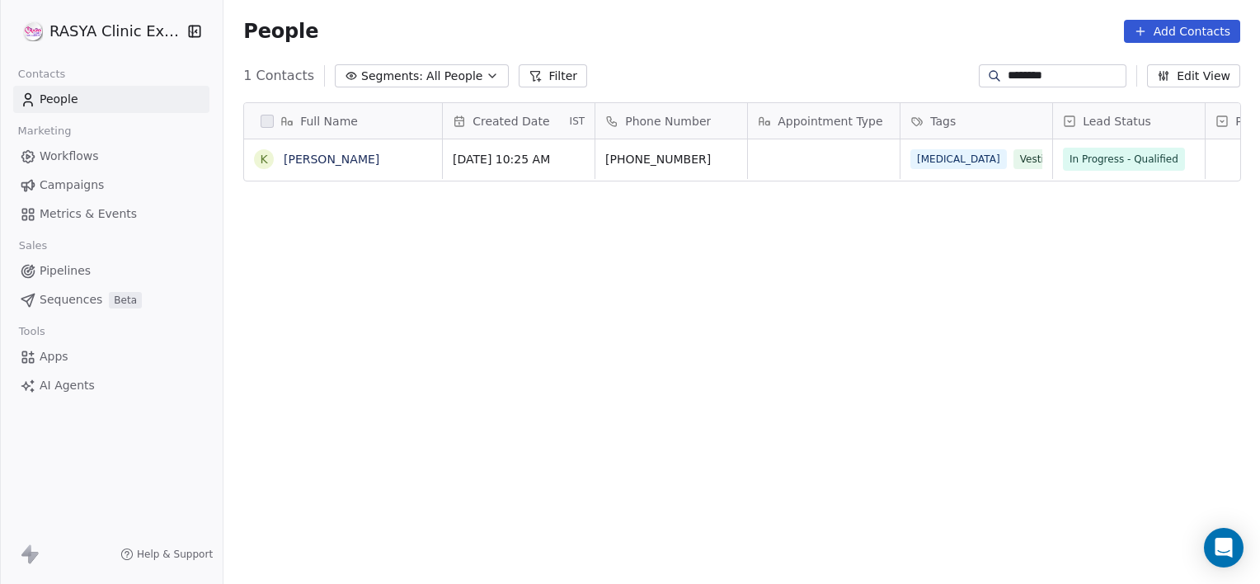
scroll to position [501, 1024]
click at [1065, 81] on input "********" at bounding box center [1065, 76] width 115 height 16
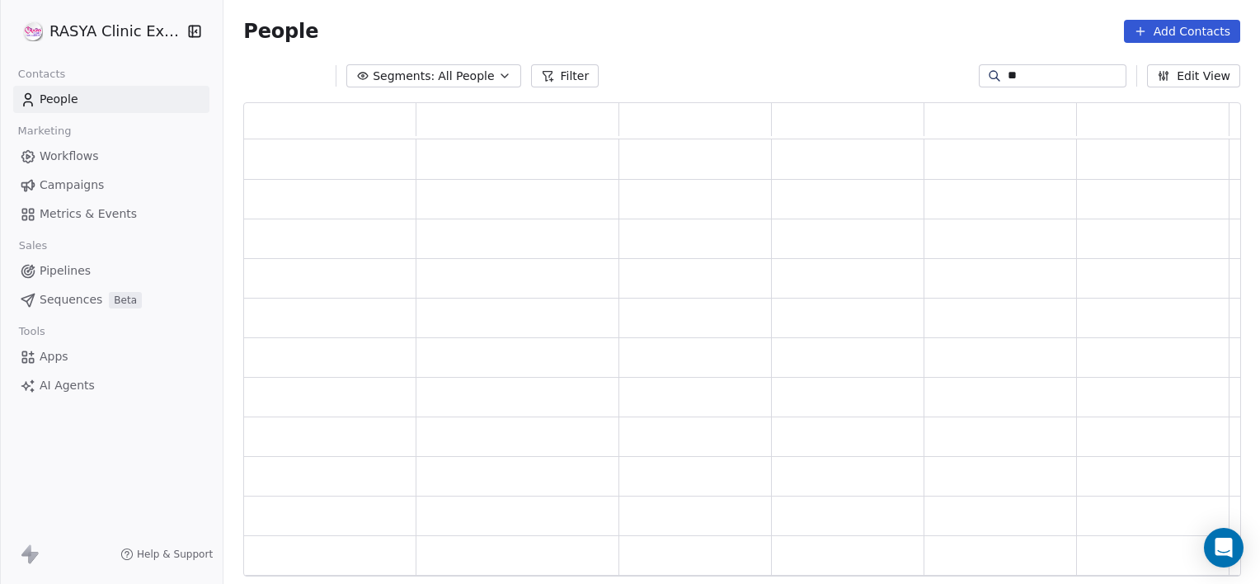
type input "*"
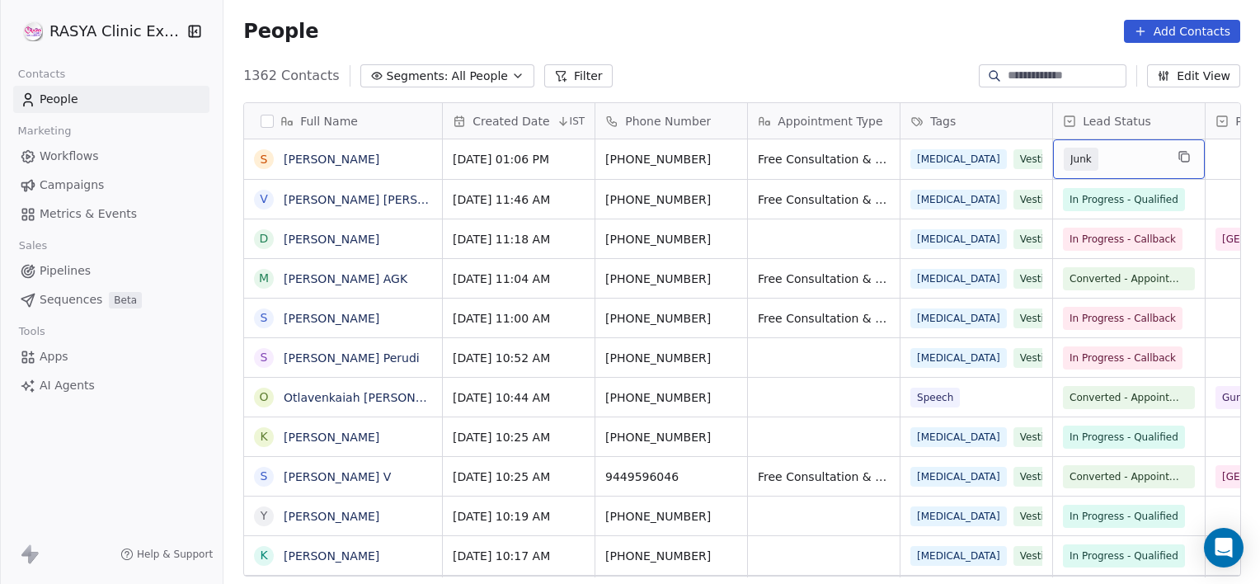
click at [464, 77] on span "All People" at bounding box center [480, 76] width 56 height 17
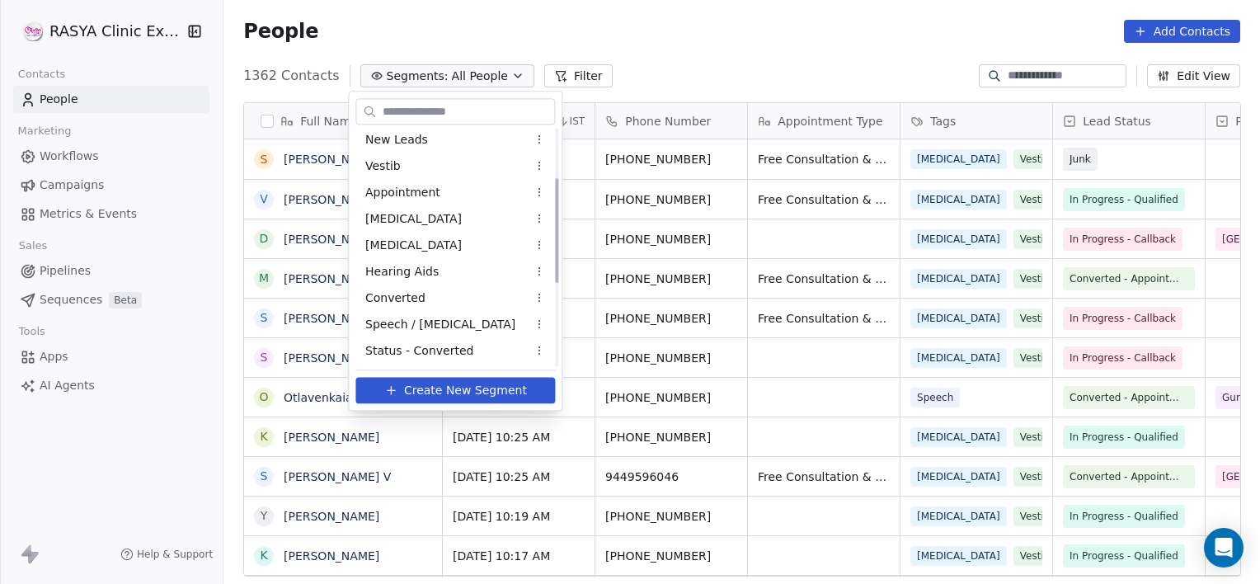
scroll to position [295, 0]
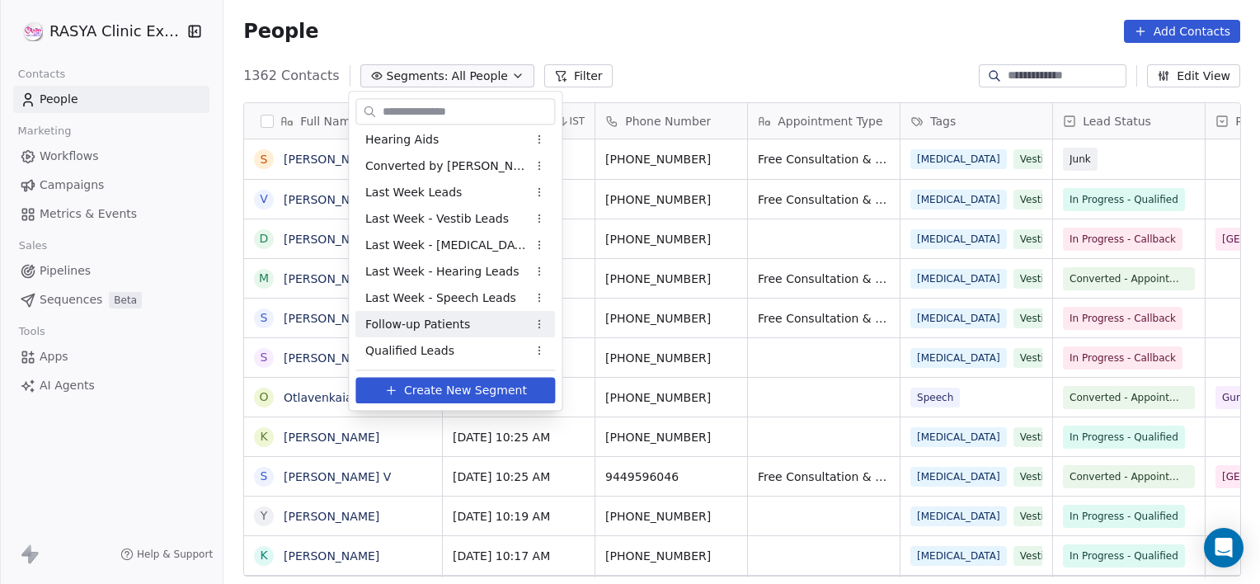
click at [440, 332] on span "Follow-up Patients" at bounding box center [417, 324] width 105 height 17
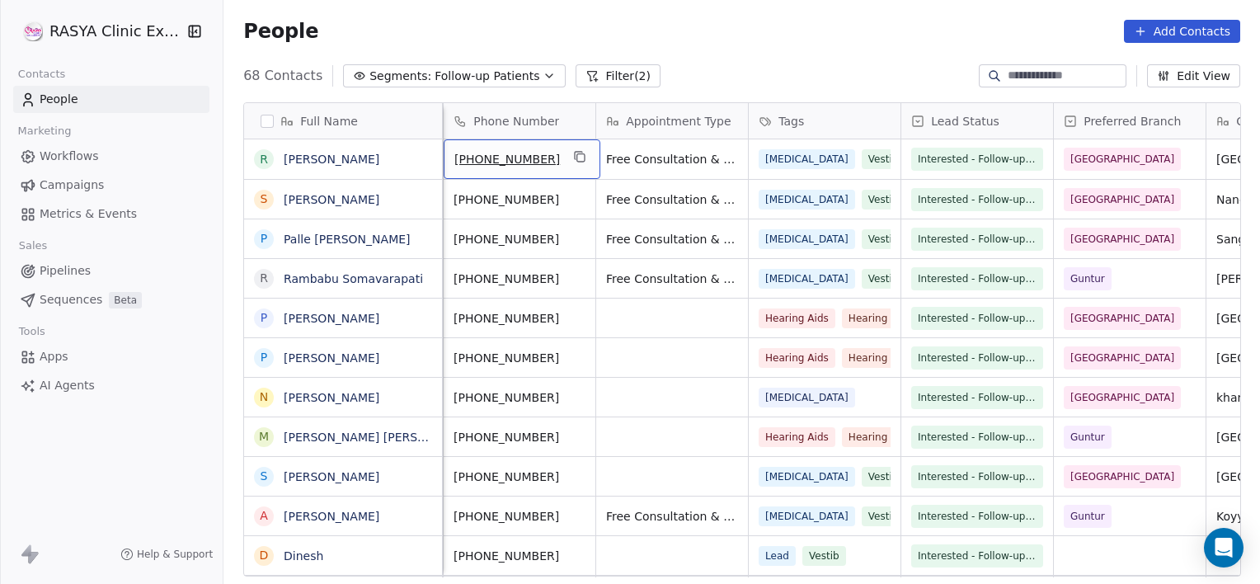
scroll to position [0, 0]
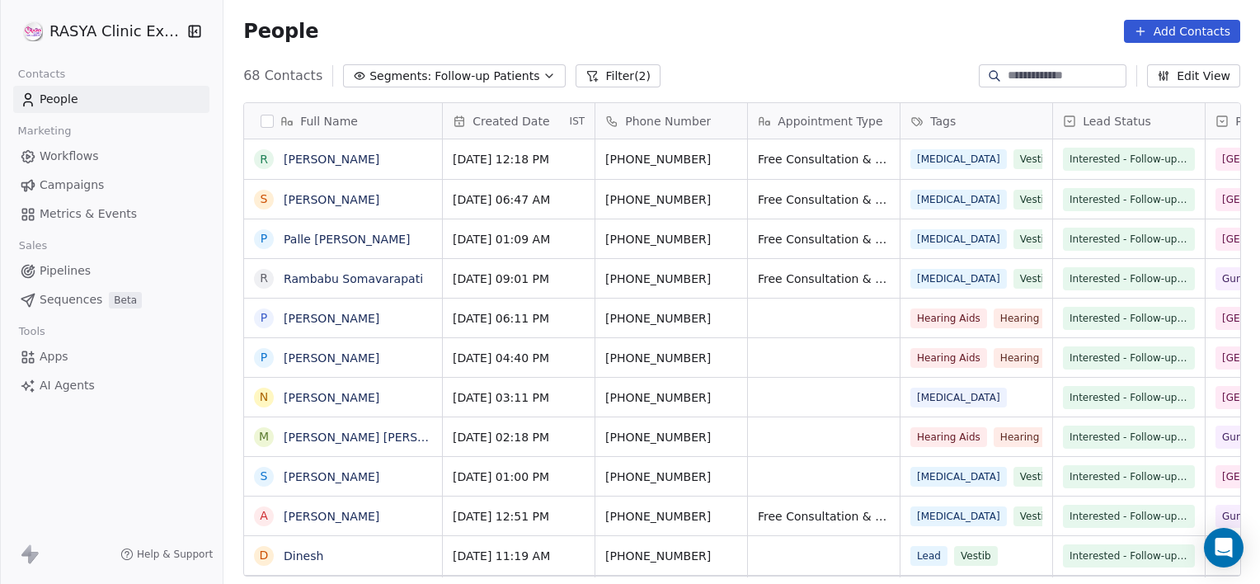
click at [435, 78] on span "Follow-up Patients" at bounding box center [487, 76] width 105 height 17
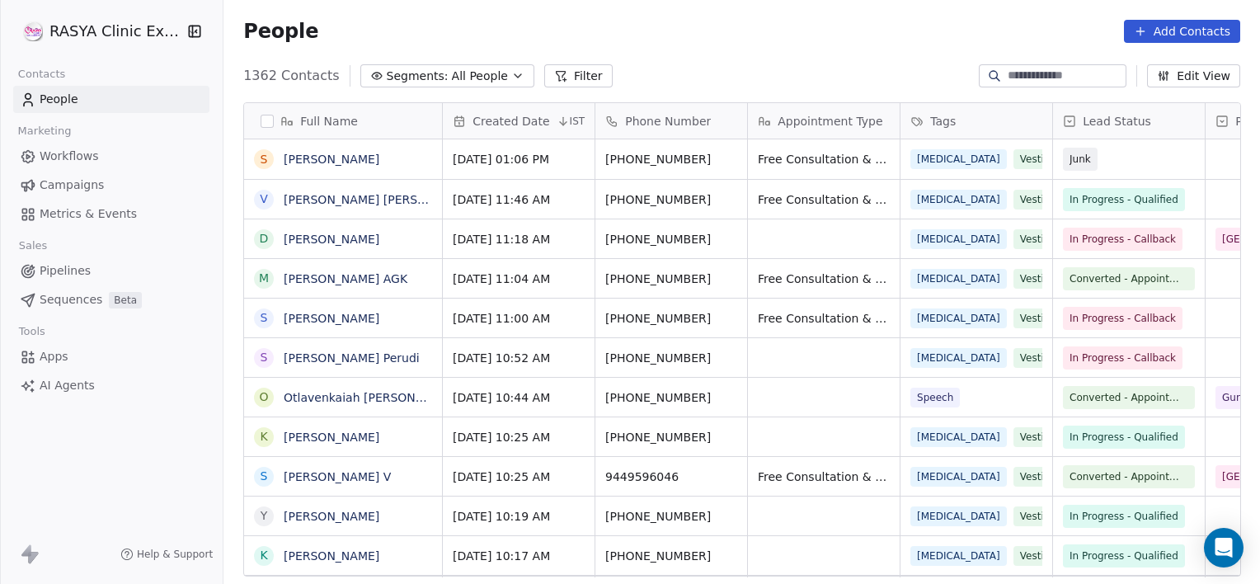
click at [360, 64] on button "Segments: All People" at bounding box center [447, 75] width 174 height 23
